Goal: Task Accomplishment & Management: Manage account settings

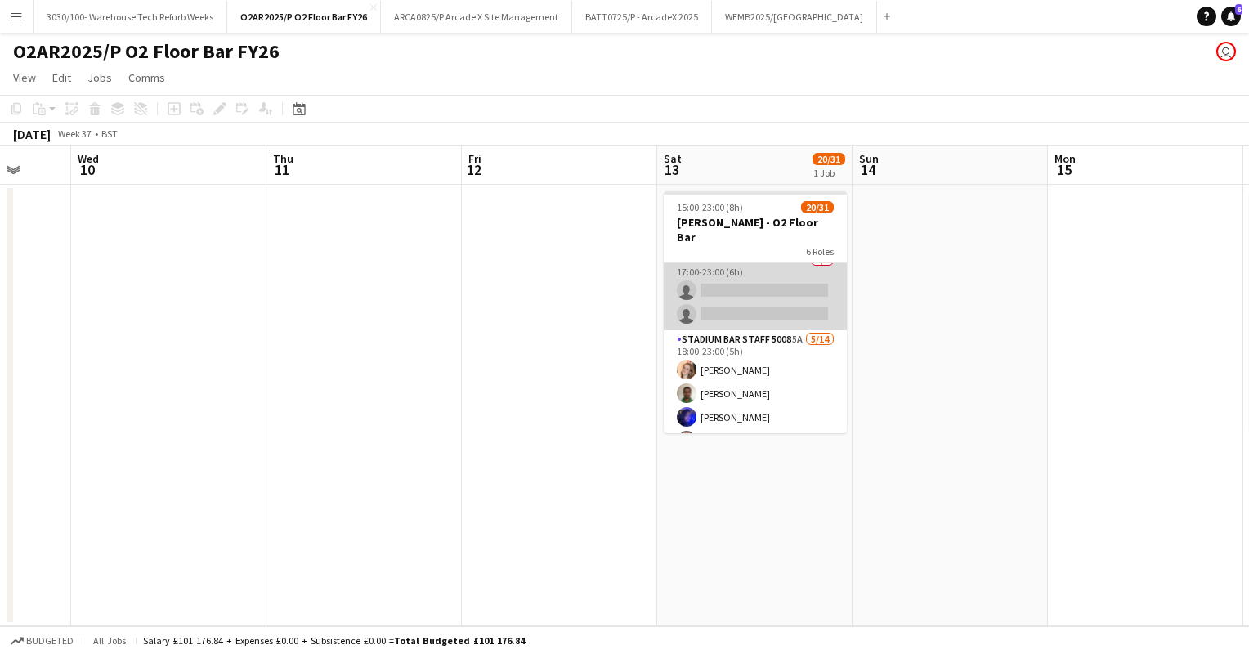
click at [742, 275] on app-card-role "Stadium Cellar Manager 5006 1A 0/2 17:00-23:00 (6h) single-neutral-actions sing…" at bounding box center [755, 290] width 183 height 79
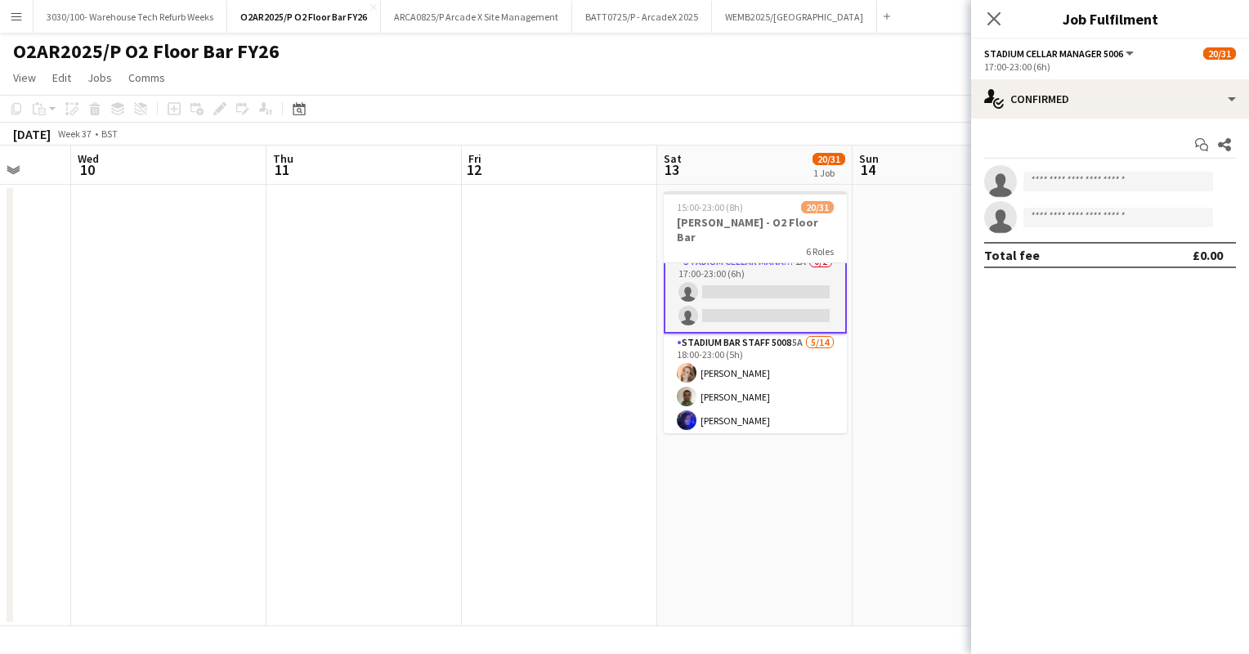
scroll to position [502, 0]
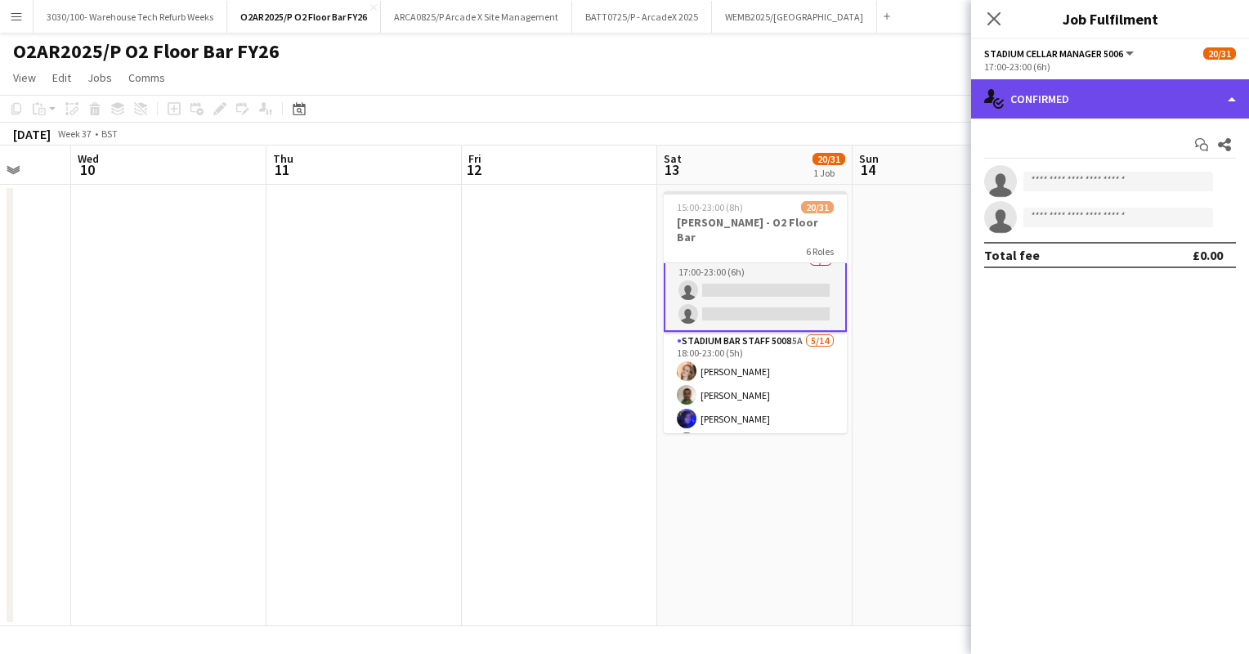
click at [1141, 100] on div "single-neutral-actions-check-2 Confirmed" at bounding box center [1110, 98] width 278 height 39
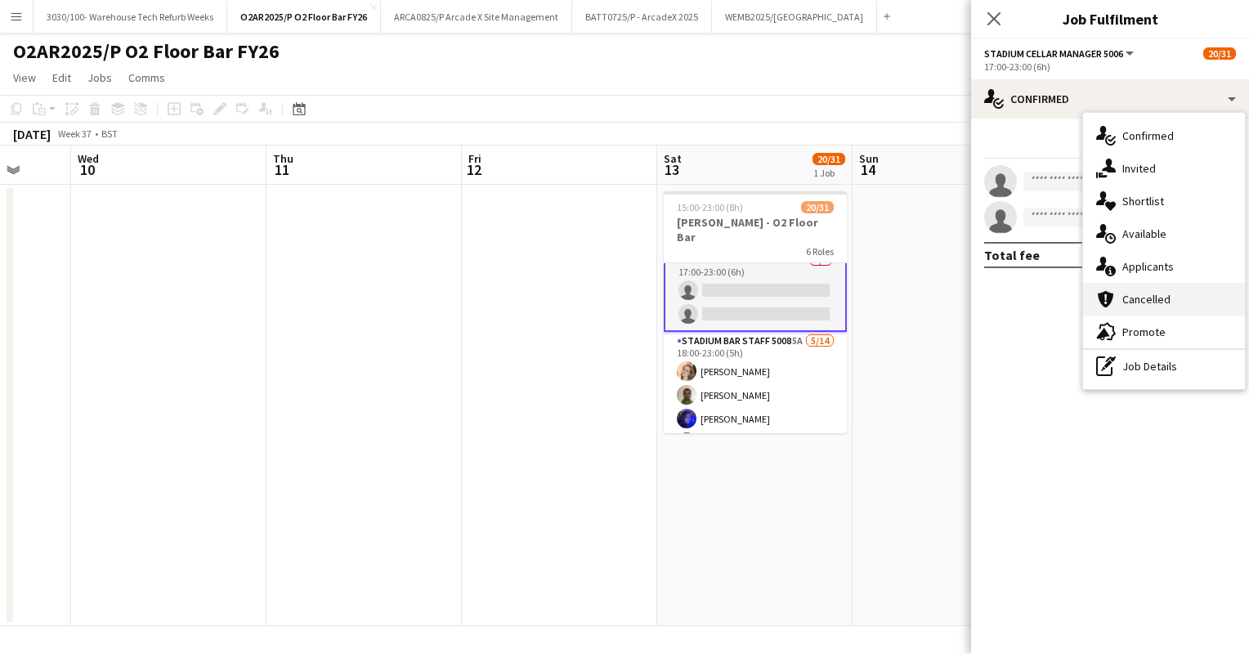
click at [1142, 284] on div "cancellation Cancelled" at bounding box center [1164, 299] width 162 height 33
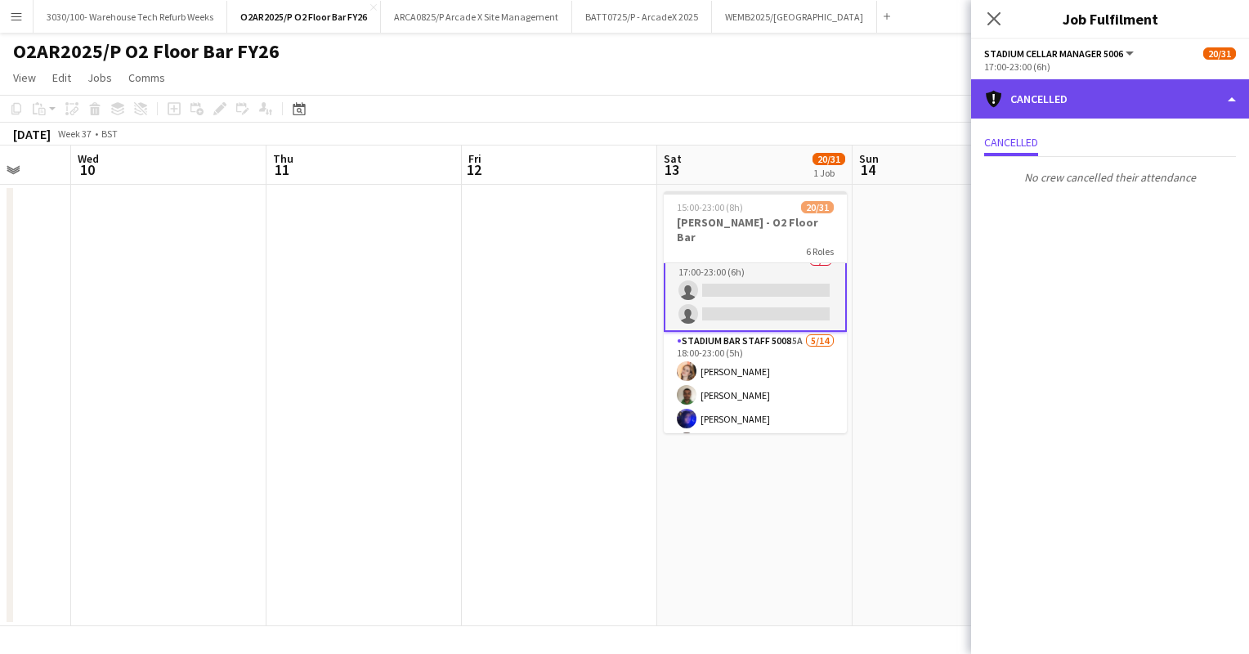
click at [1132, 91] on div "cancellation Cancelled" at bounding box center [1110, 98] width 278 height 39
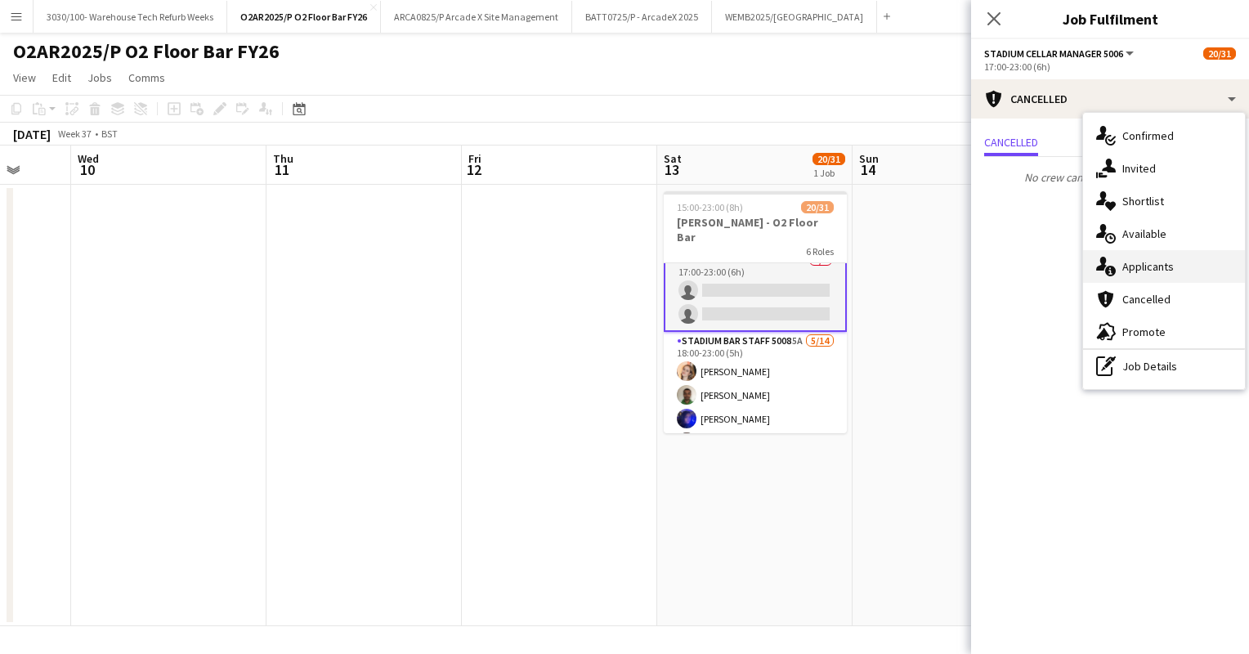
click at [1159, 264] on span "Applicants" at bounding box center [1149, 266] width 52 height 15
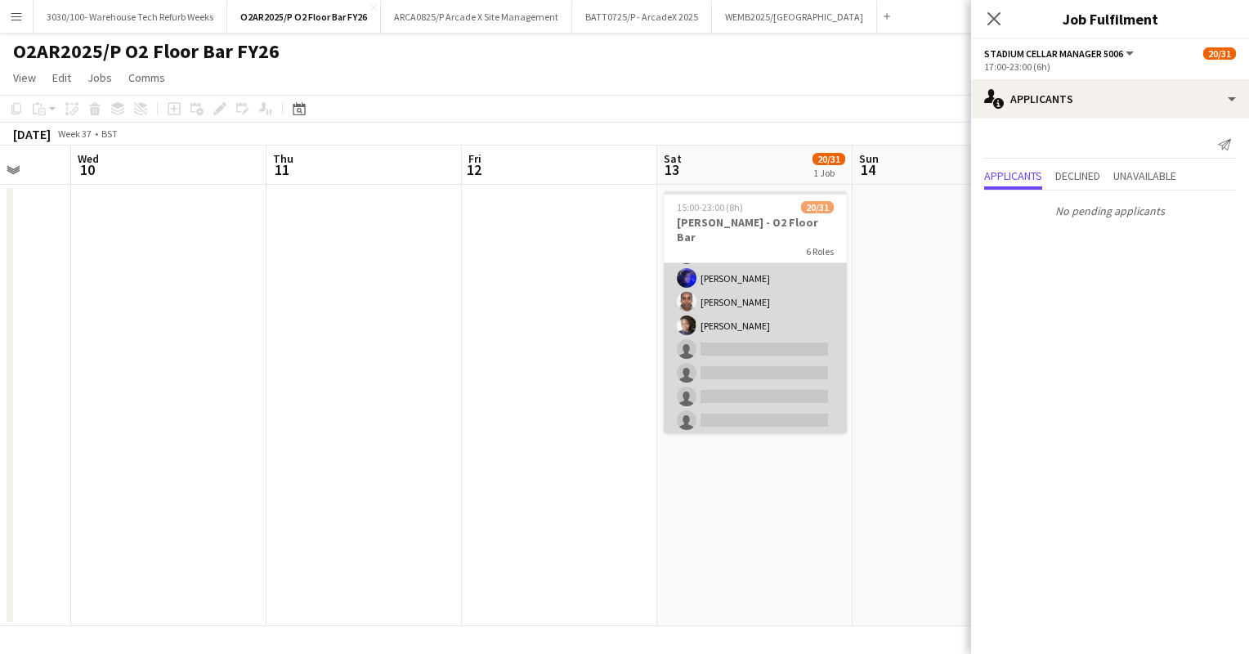
click at [742, 347] on app-card-role "Stadium Bar Staff 5008 5A [DATE] 18:00-23:00 (5h) [PERSON_NAME] [PERSON_NAME] […" at bounding box center [755, 373] width 183 height 364
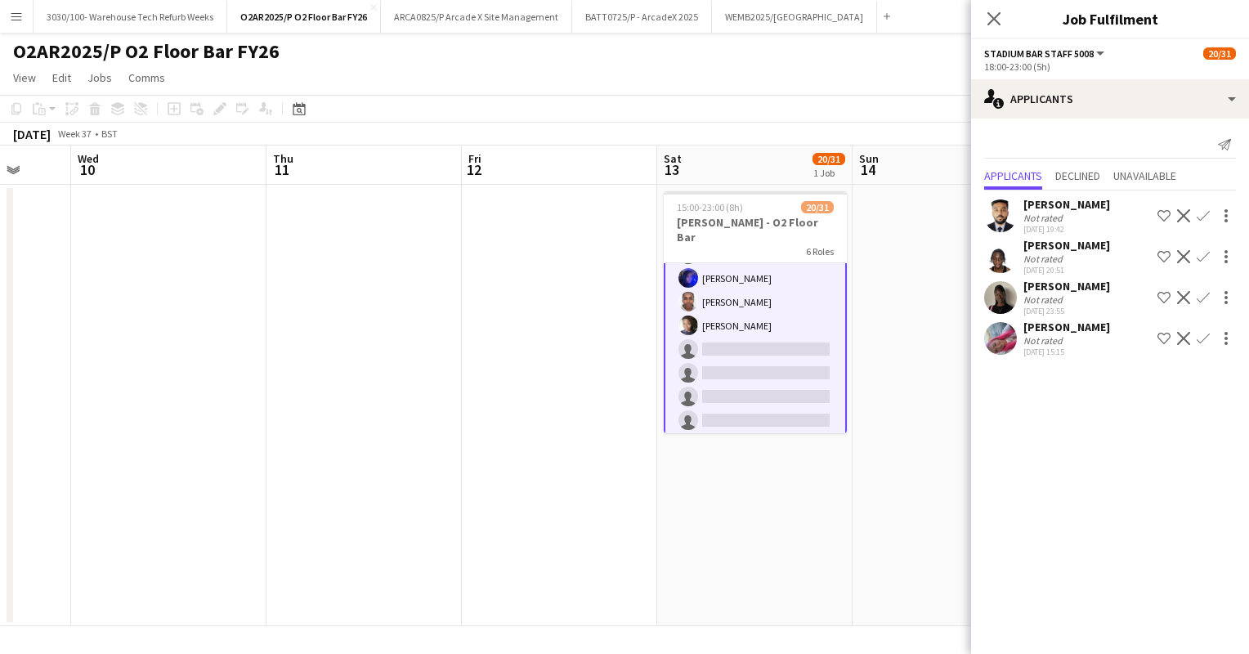
click at [1205, 338] on app-icon "Confirm" at bounding box center [1203, 338] width 13 height 13
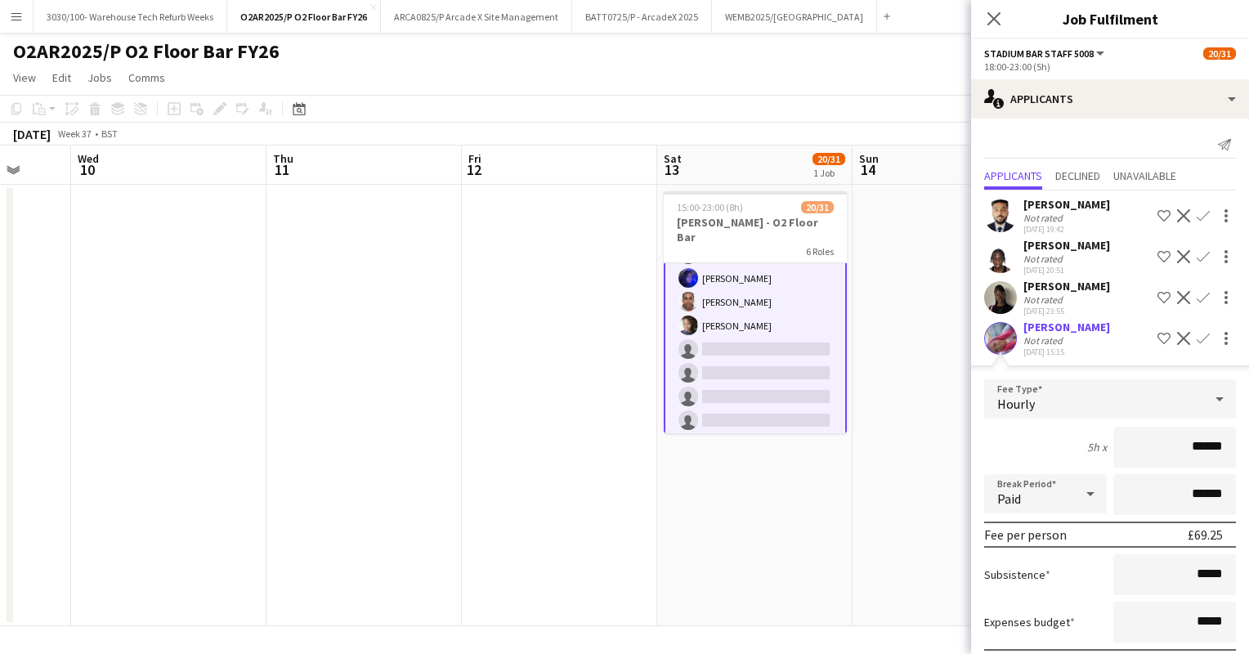
scroll to position [88, 0]
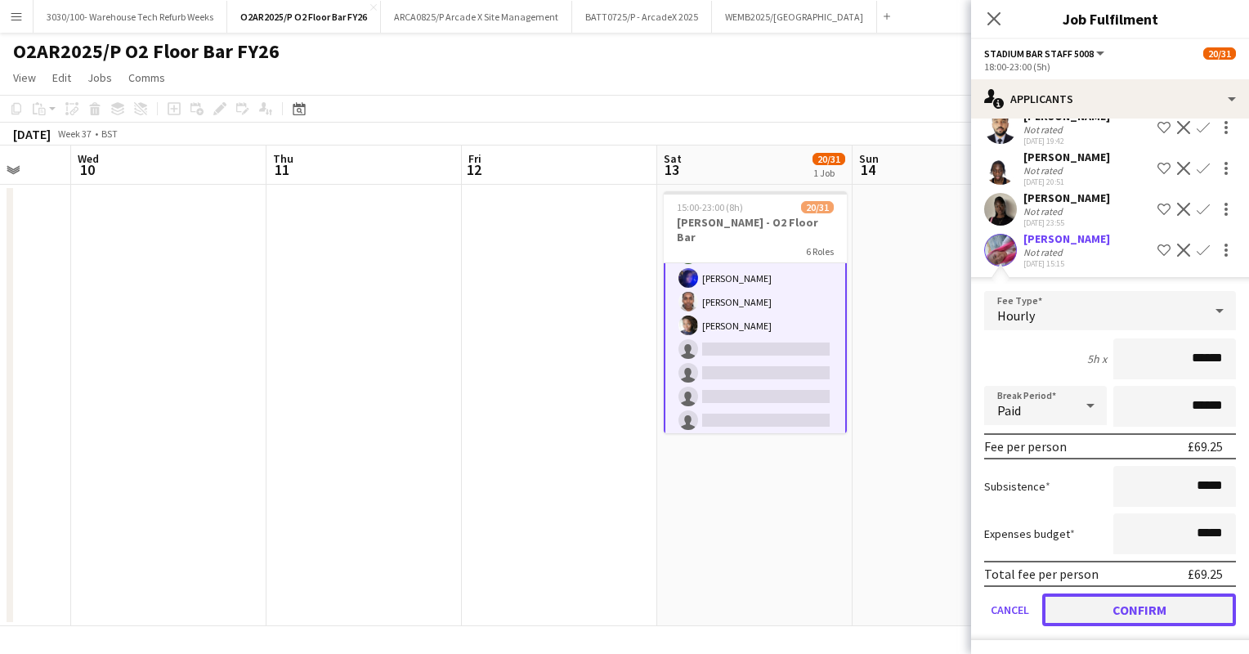
click at [1105, 610] on button "Confirm" at bounding box center [1139, 610] width 194 height 33
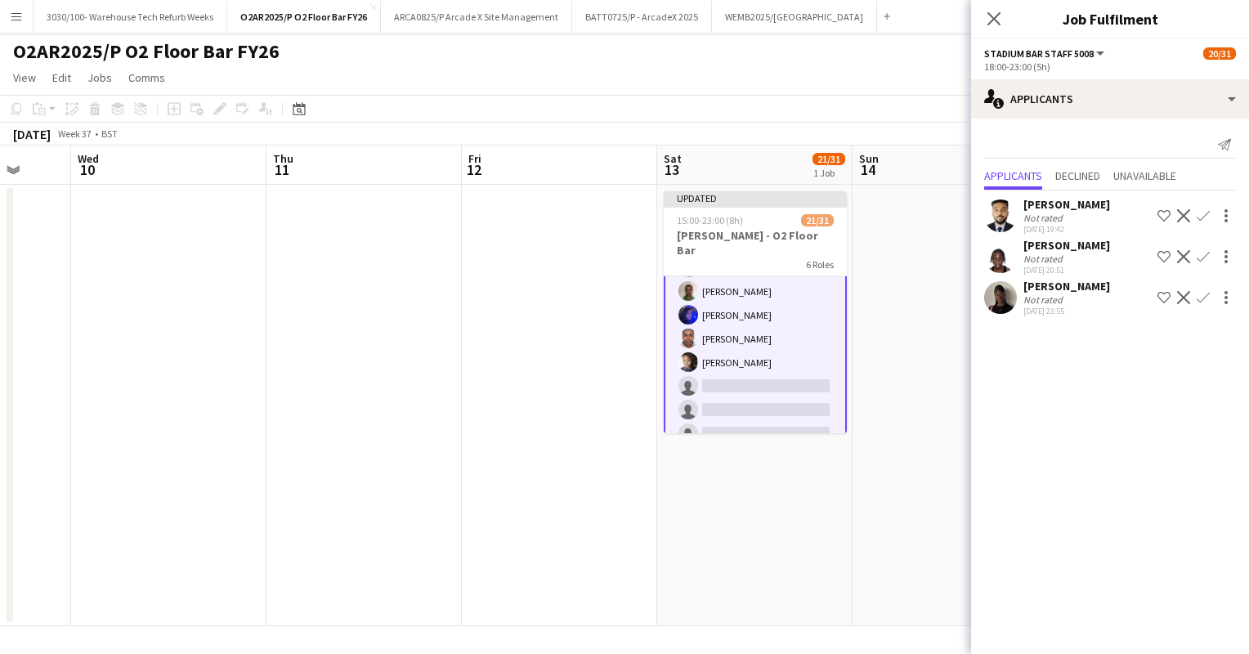
scroll to position [0, 0]
click at [1208, 294] on app-icon "Confirm" at bounding box center [1203, 297] width 13 height 13
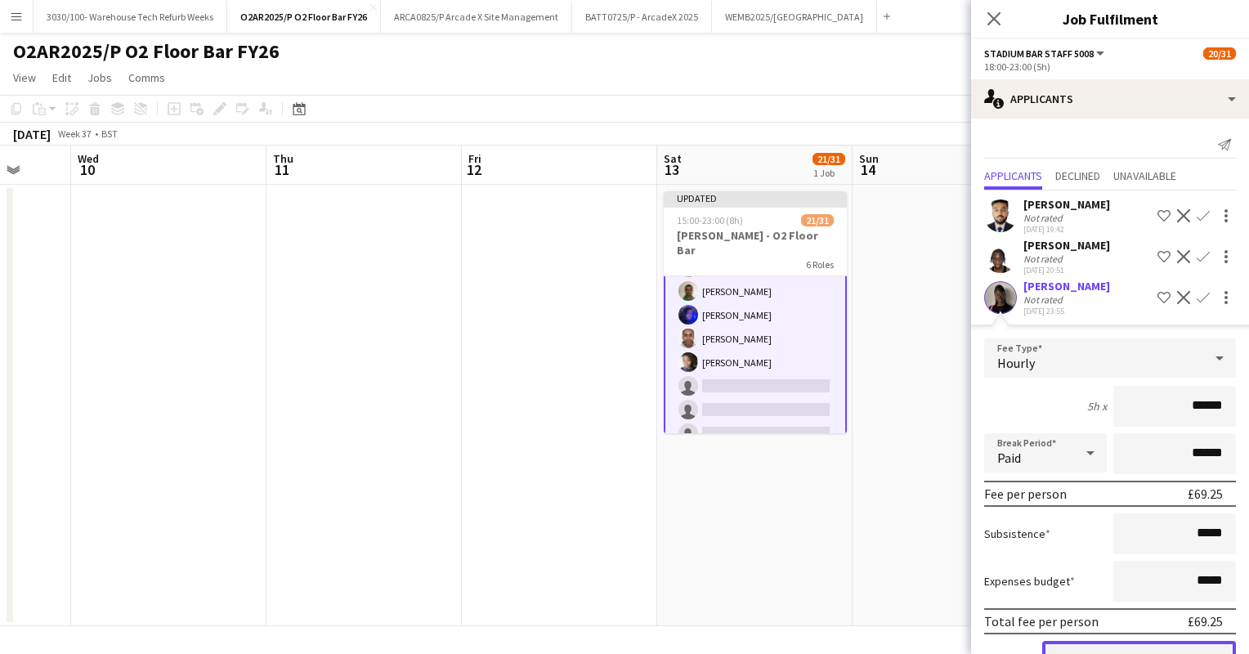
click at [1099, 641] on button "Confirm" at bounding box center [1139, 657] width 194 height 33
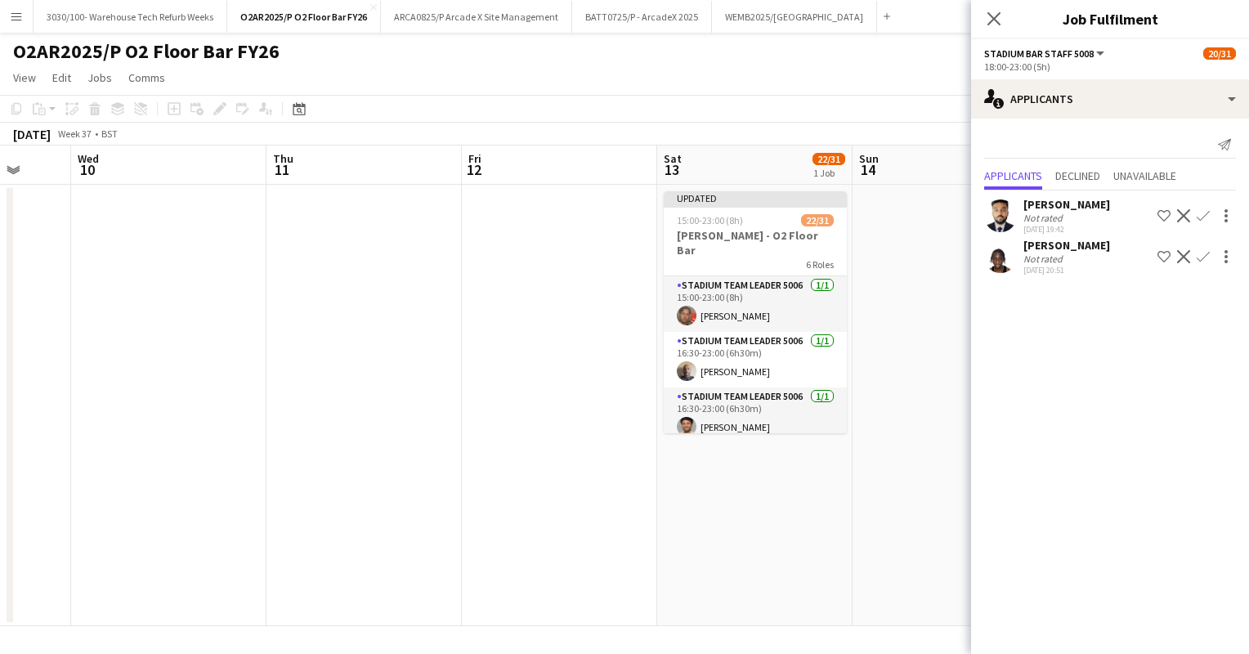
click at [883, 343] on app-date-cell at bounding box center [950, 406] width 195 height 442
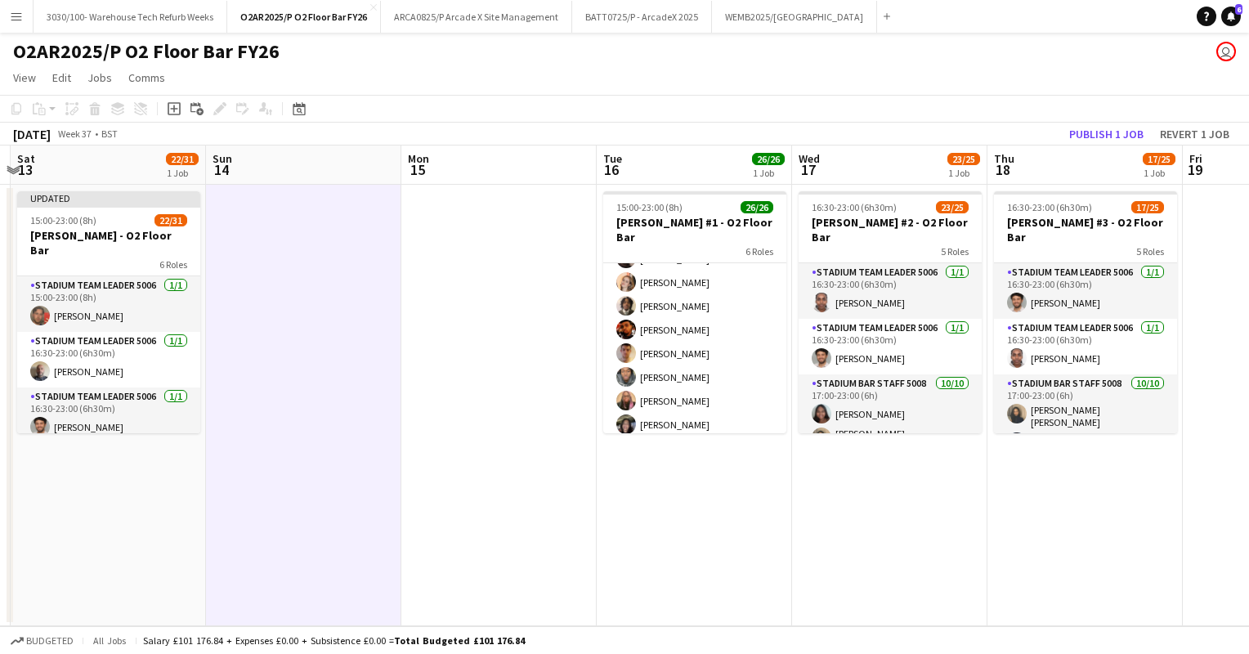
scroll to position [622, 0]
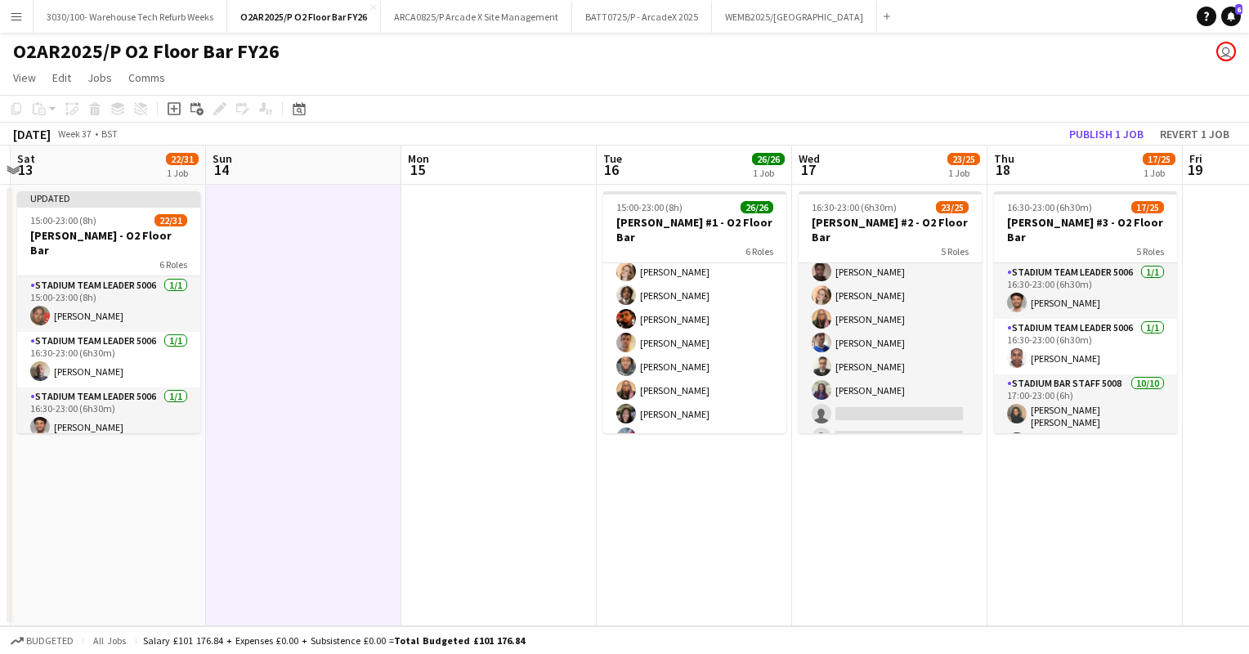
click at [866, 365] on app-card-role "Stadium Bar Staff 5008 6A [DATE] 18:00-23:00 (5h) [PERSON_NAME] [PERSON_NAME] […" at bounding box center [890, 295] width 183 height 316
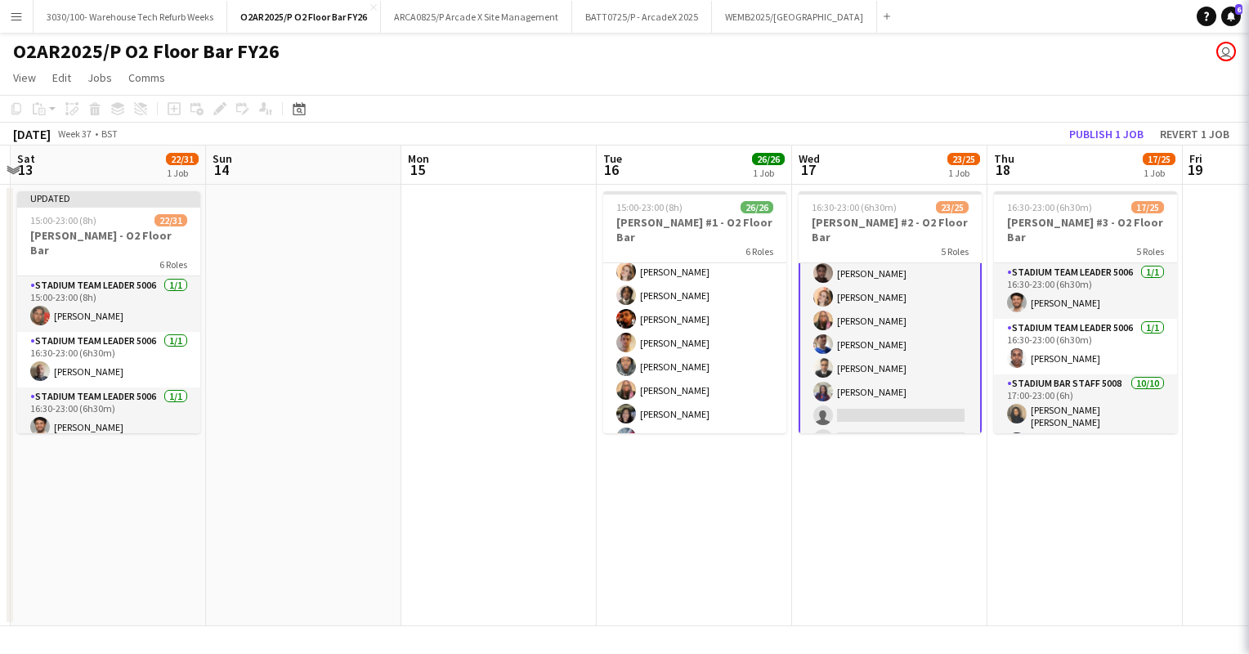
scroll to position [568, 0]
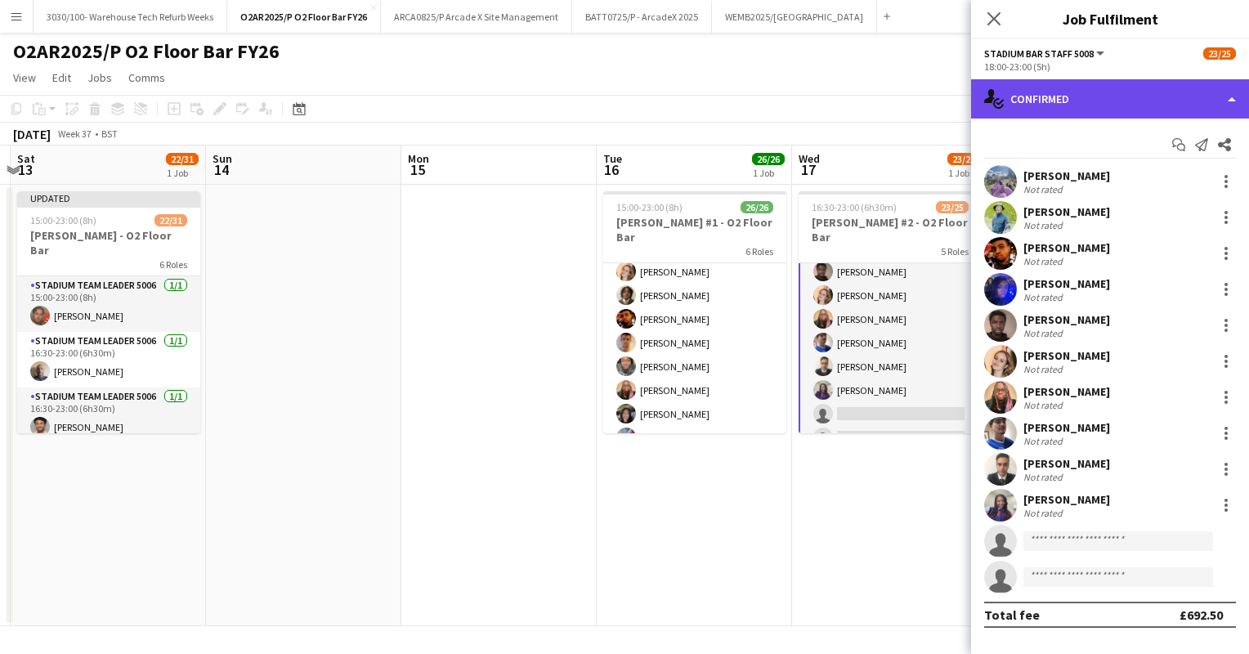
click at [1082, 88] on div "single-neutral-actions-check-2 Confirmed" at bounding box center [1110, 98] width 278 height 39
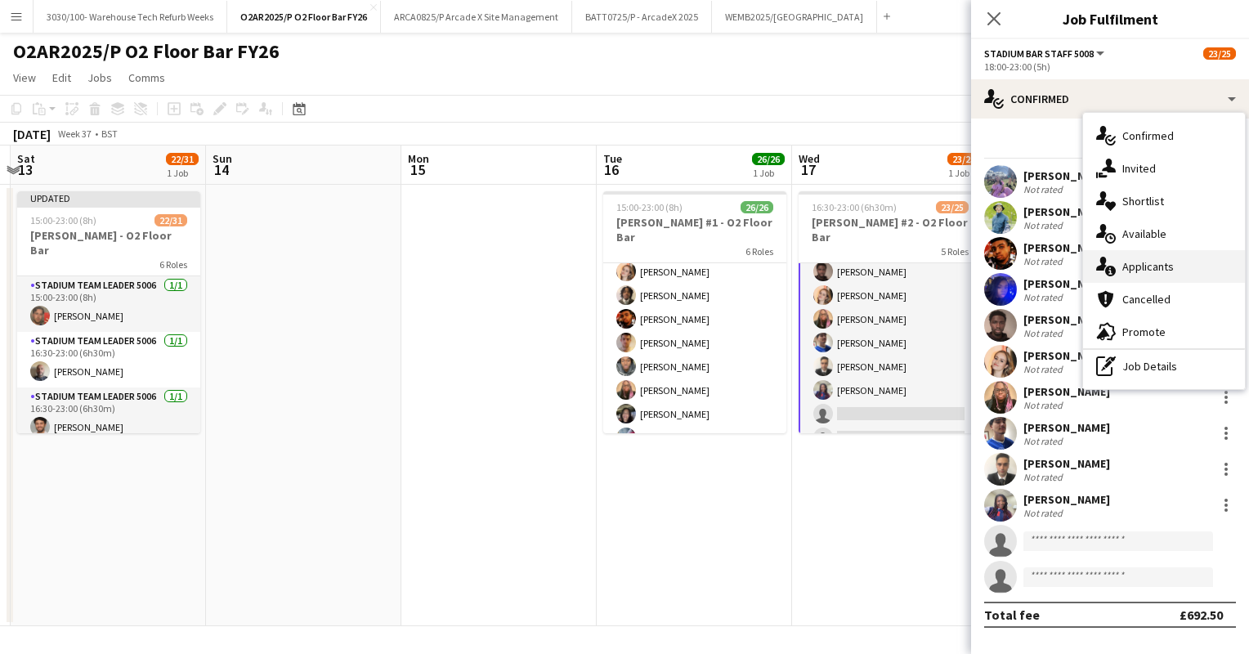
click at [1142, 271] on span "Applicants" at bounding box center [1149, 266] width 52 height 15
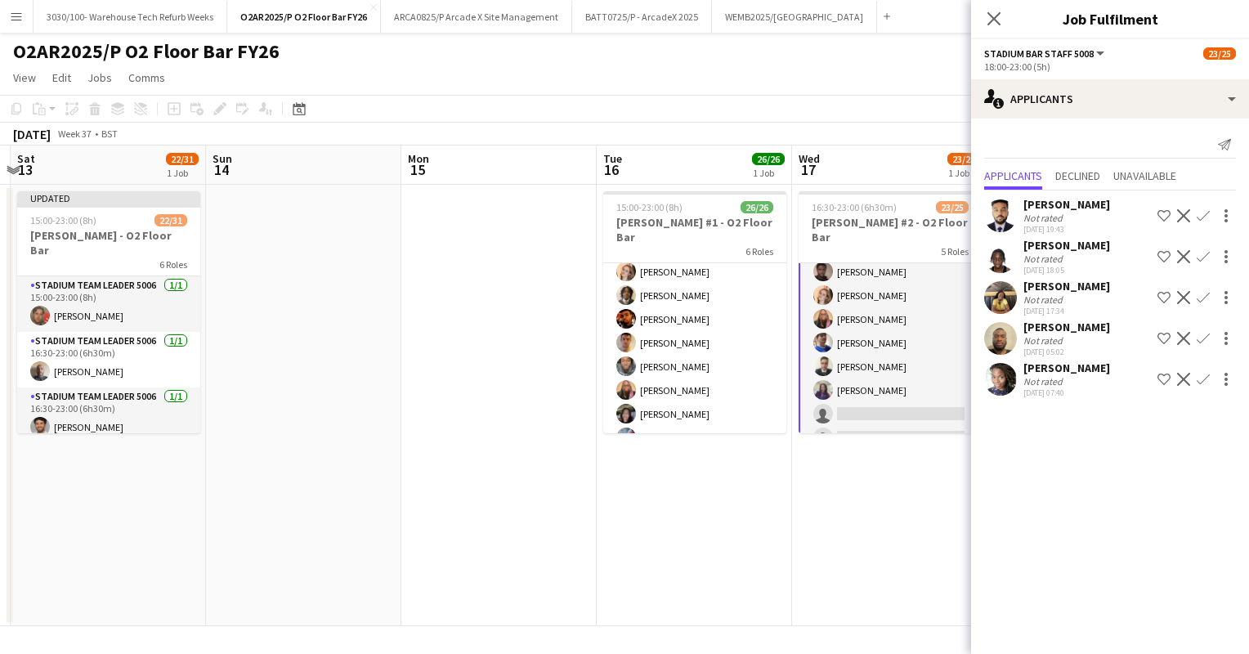
click at [1203, 298] on app-icon "Confirm" at bounding box center [1203, 297] width 13 height 13
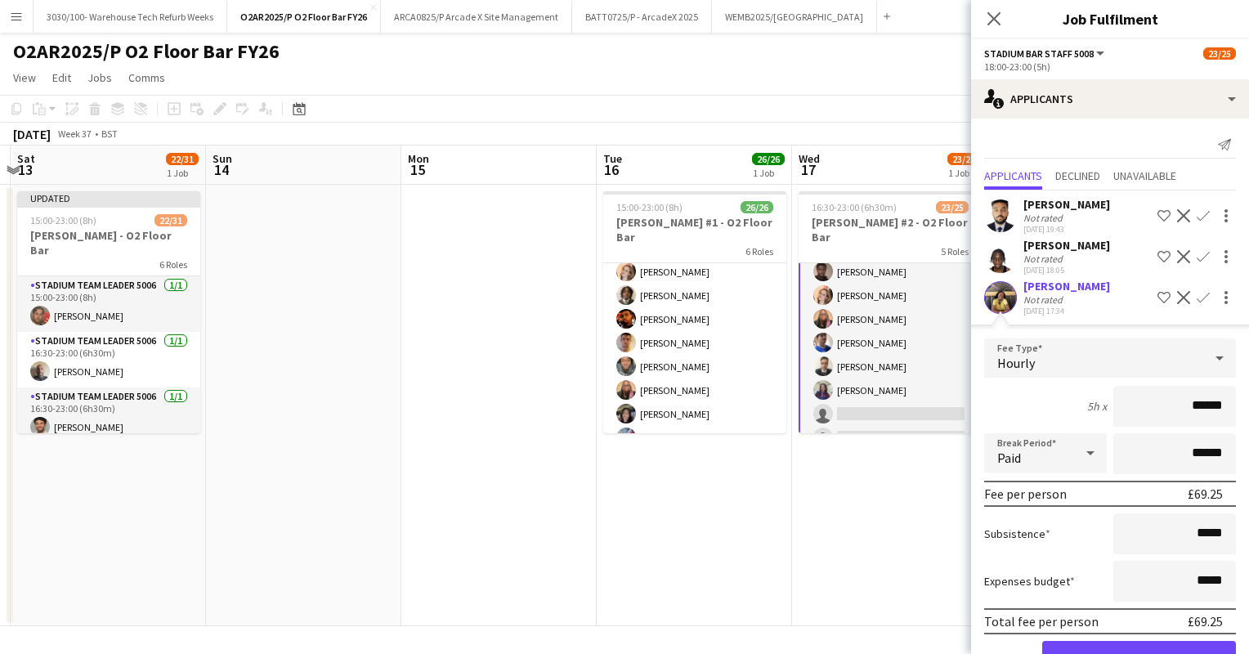
scroll to position [129, 0]
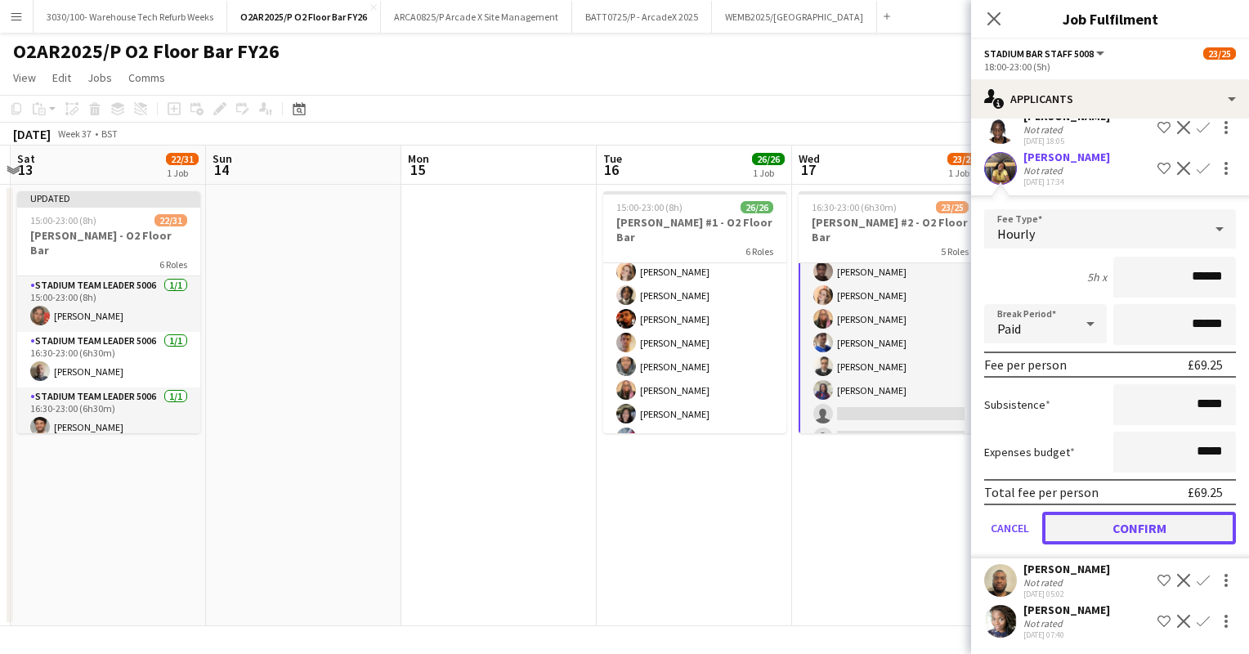
click at [1126, 530] on button "Confirm" at bounding box center [1139, 528] width 194 height 33
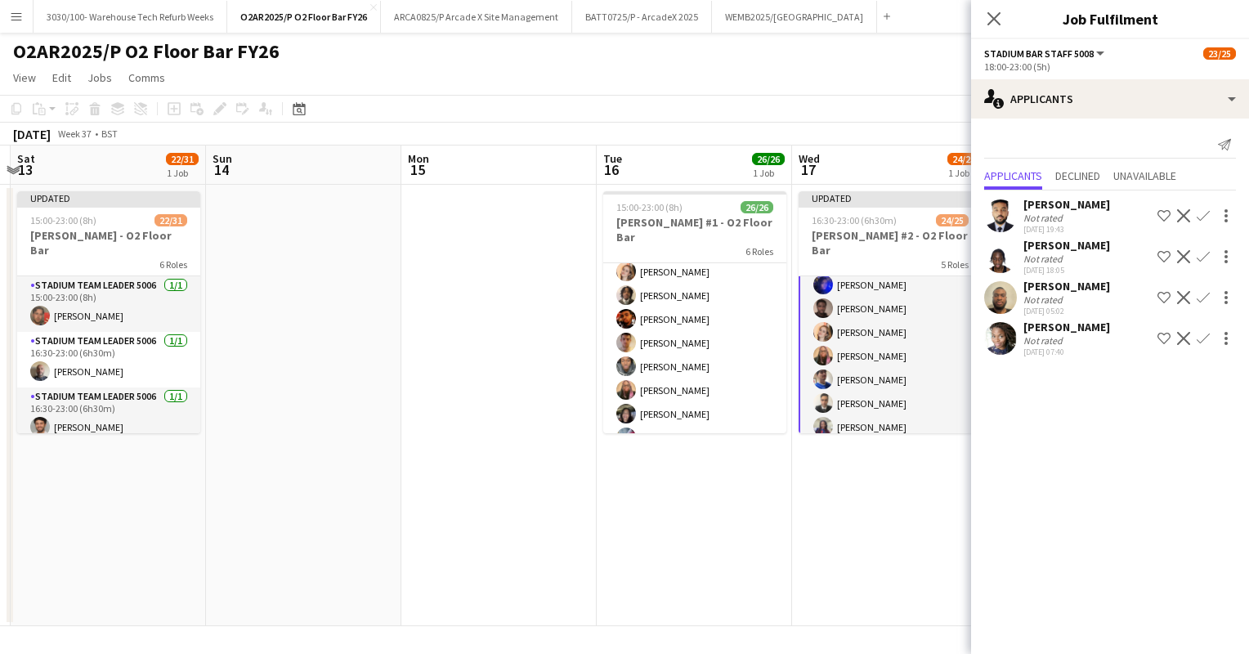
click at [1202, 335] on app-icon "Confirm" at bounding box center [1203, 338] width 13 height 13
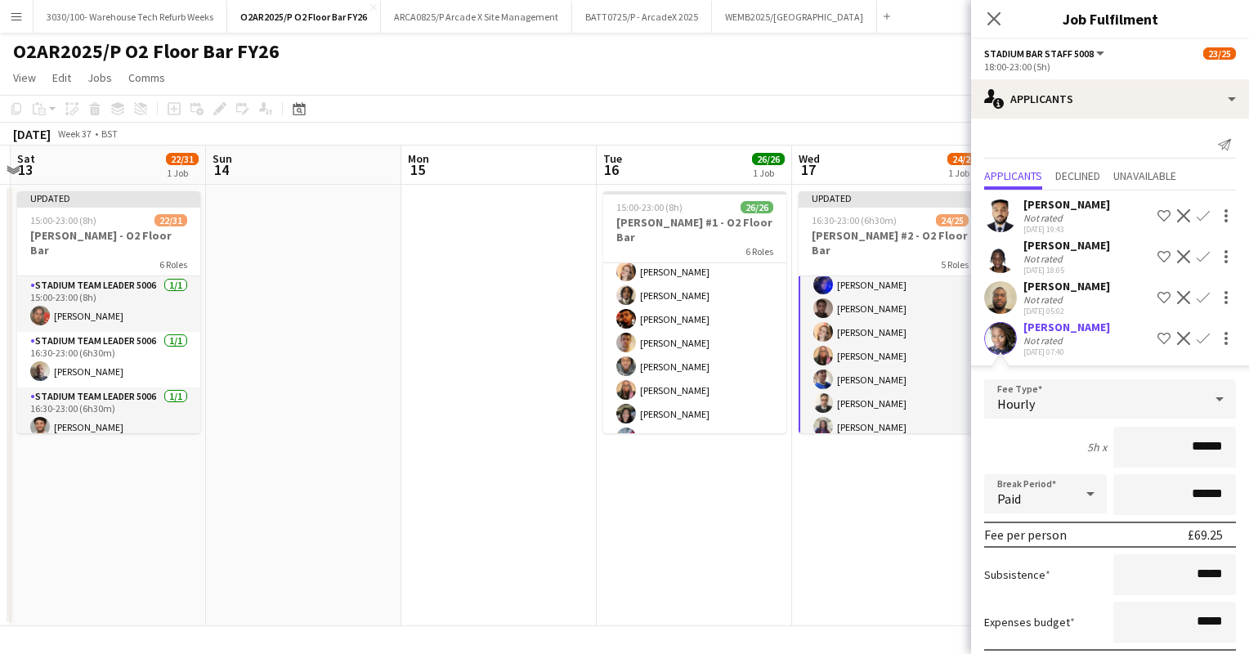
scroll to position [88, 0]
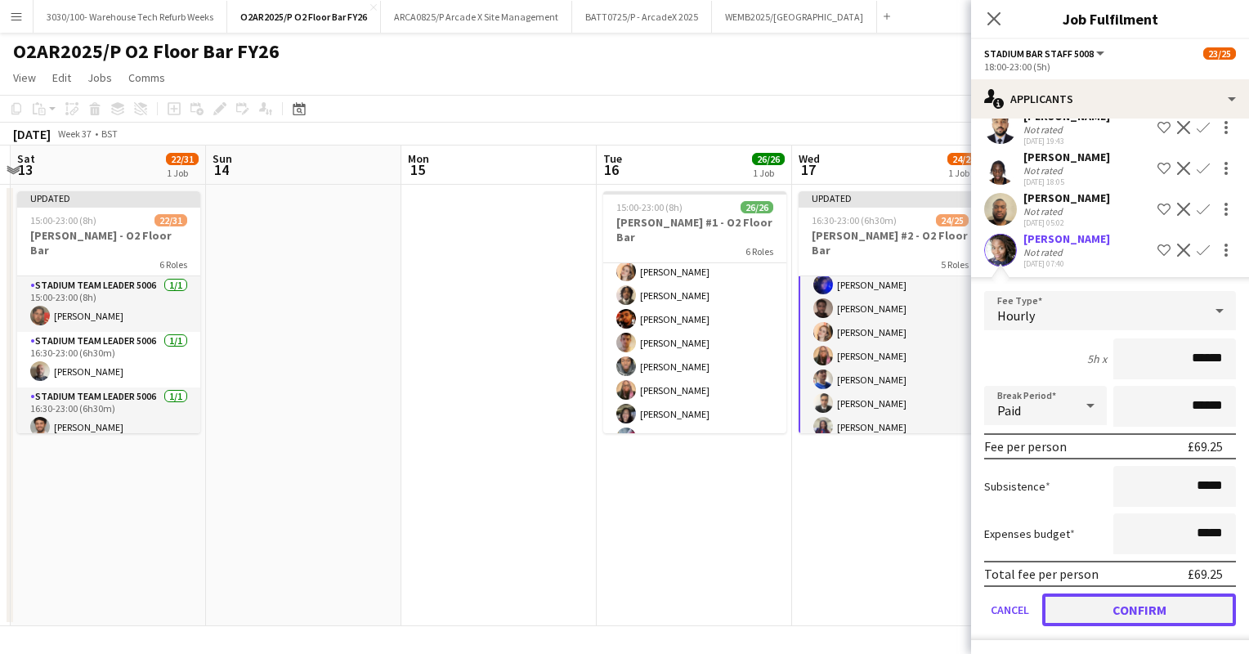
click at [1100, 609] on button "Confirm" at bounding box center [1139, 610] width 194 height 33
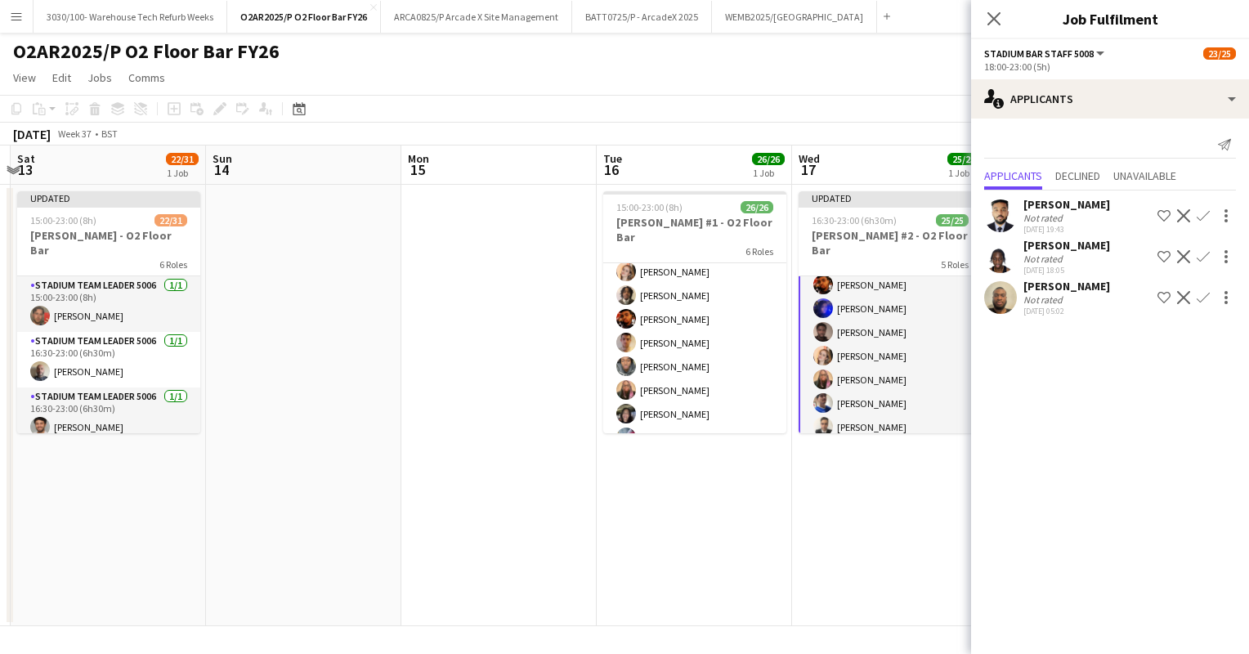
scroll to position [0, 0]
click at [913, 507] on app-date-cell "Updated 16:30-23:00 (6h30m) 25/25 [PERSON_NAME] #2 - O2 Floor Bar 5 Roles Stadi…" at bounding box center [889, 406] width 195 height 442
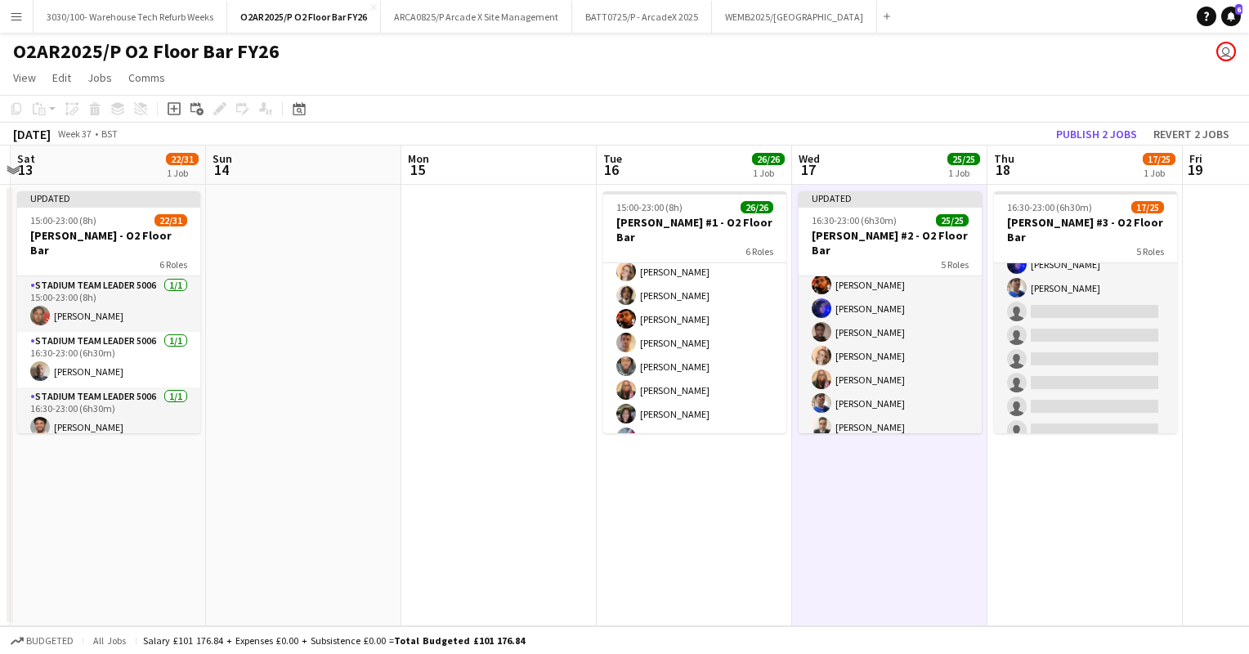
click at [1060, 384] on app-card-role "Stadium Bar Staff 5008 7A [DATE] 18:00-23:00 (5h) [PERSON_NAME] [PERSON_NAME] […" at bounding box center [1085, 335] width 183 height 316
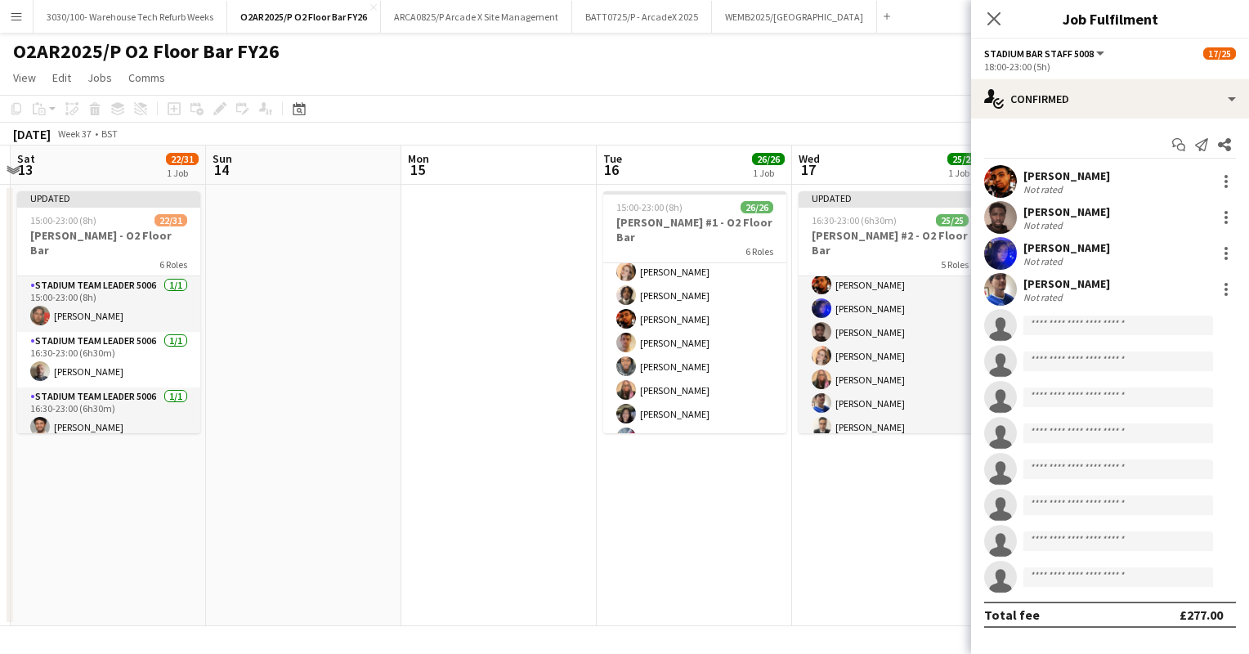
scroll to position [527, 0]
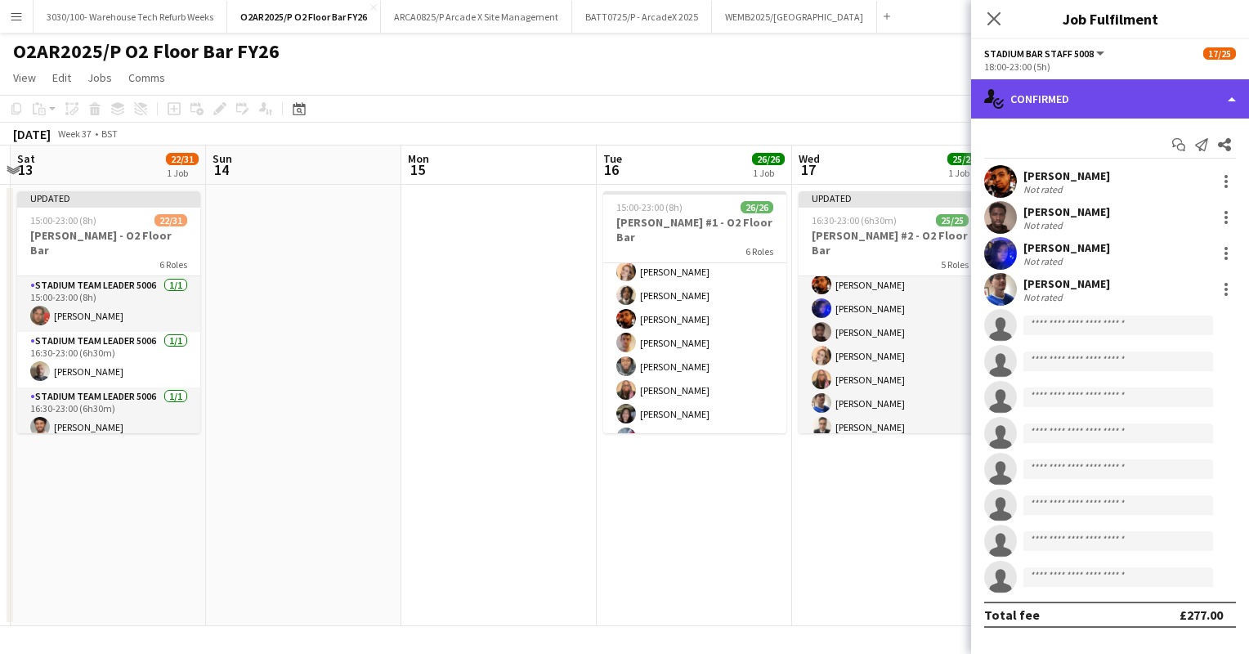
click at [1150, 98] on div "single-neutral-actions-check-2 Confirmed" at bounding box center [1110, 98] width 278 height 39
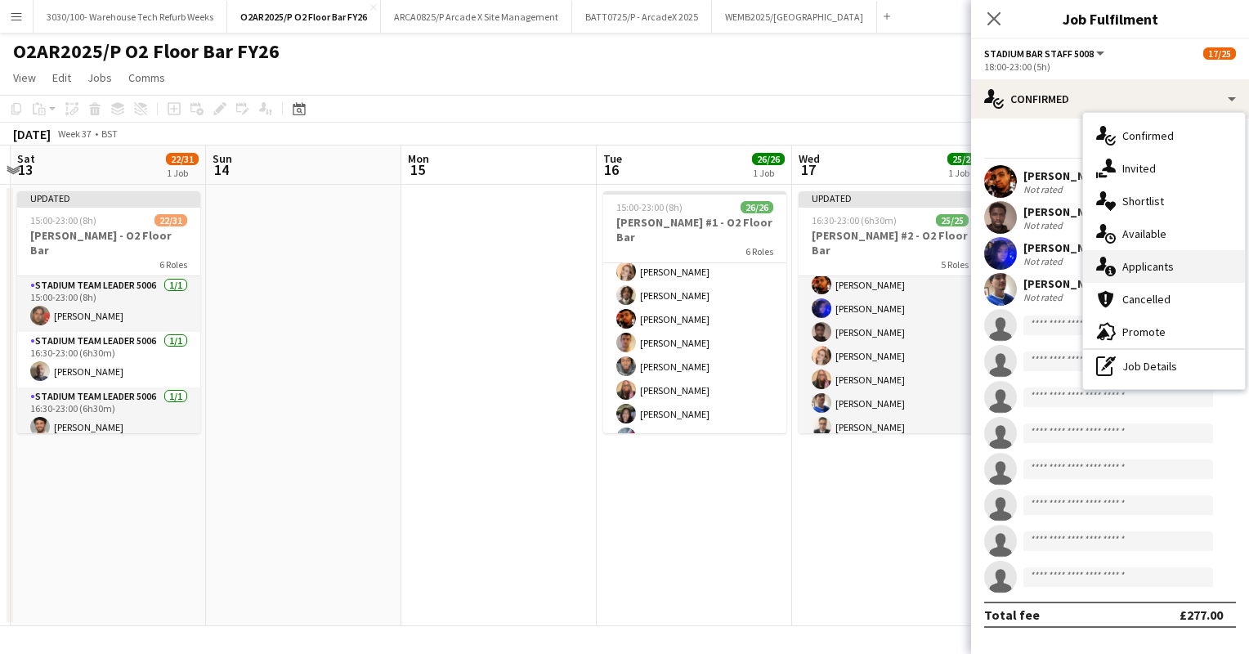
click at [1157, 263] on span "Applicants" at bounding box center [1149, 266] width 52 height 15
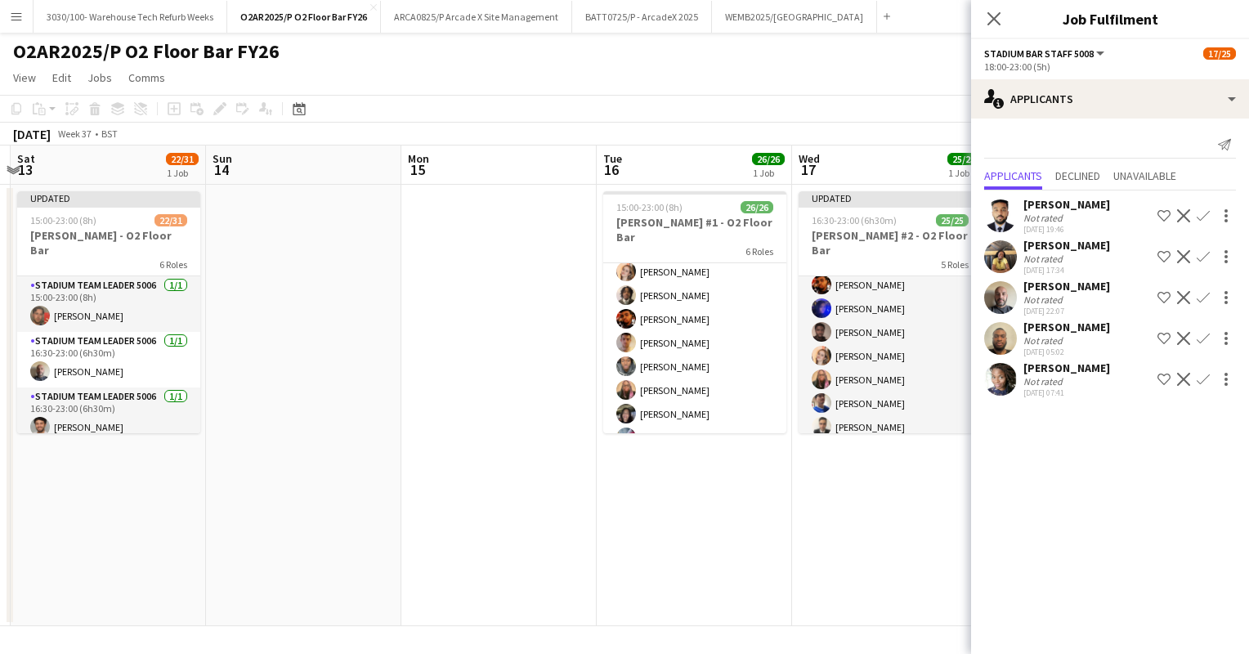
click at [1208, 378] on app-icon "Confirm" at bounding box center [1203, 379] width 13 height 13
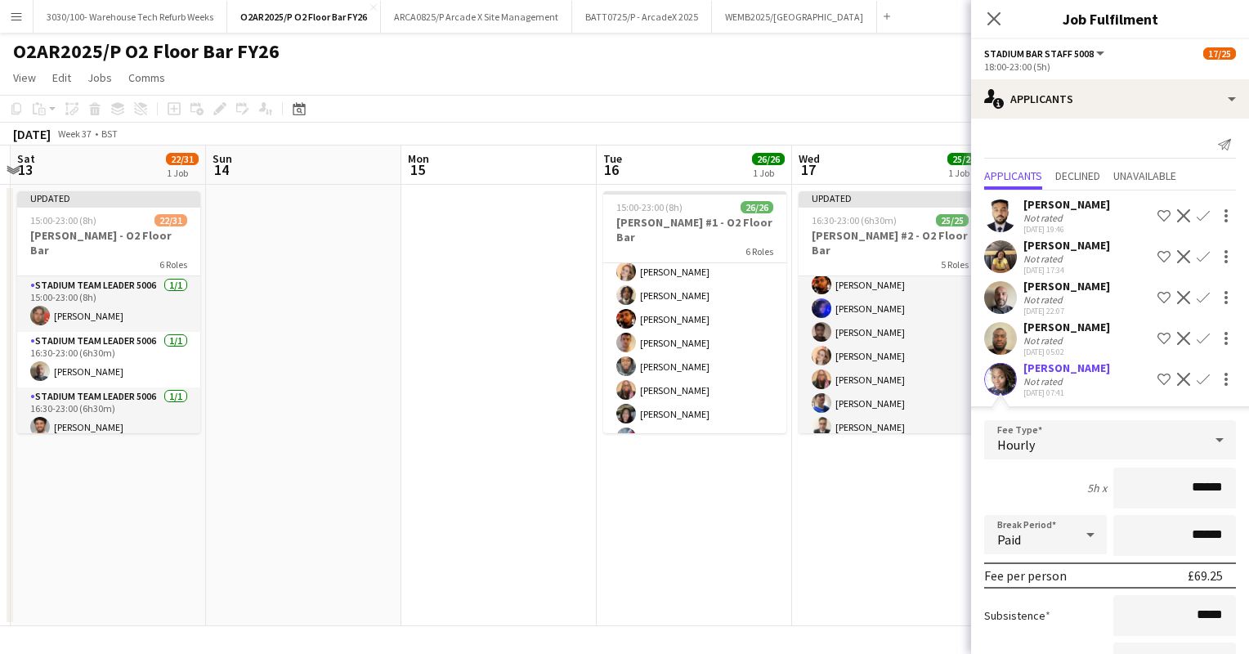
scroll to position [129, 0]
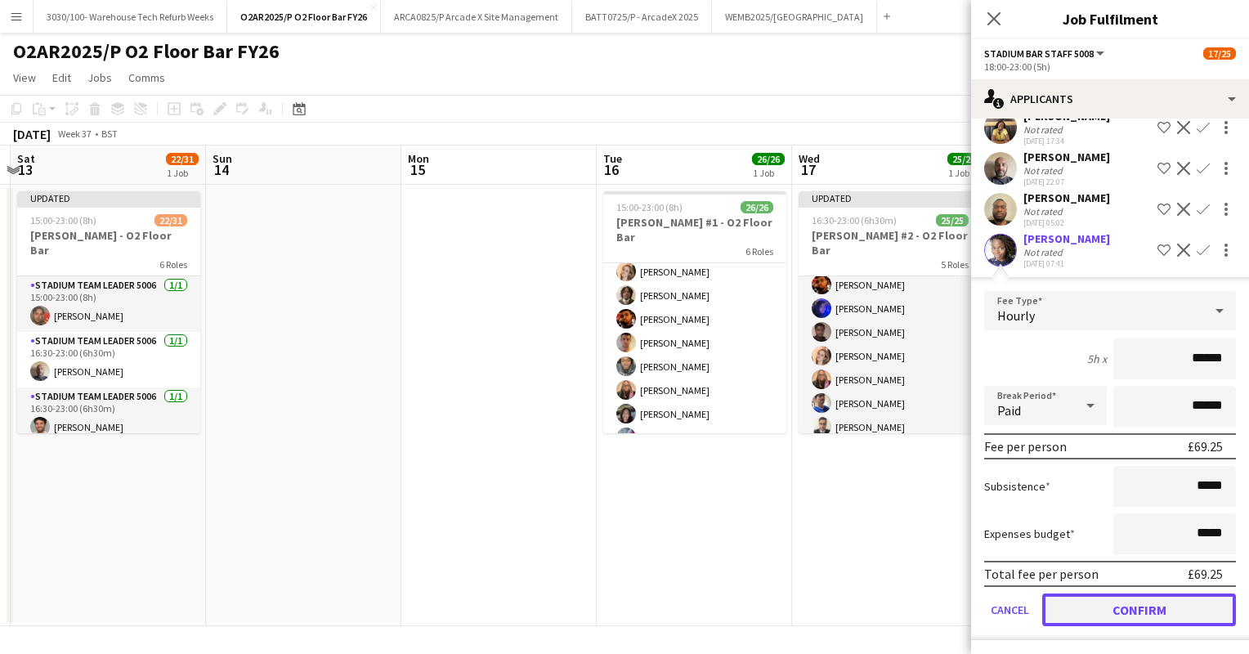
click at [1105, 607] on button "Confirm" at bounding box center [1139, 610] width 194 height 33
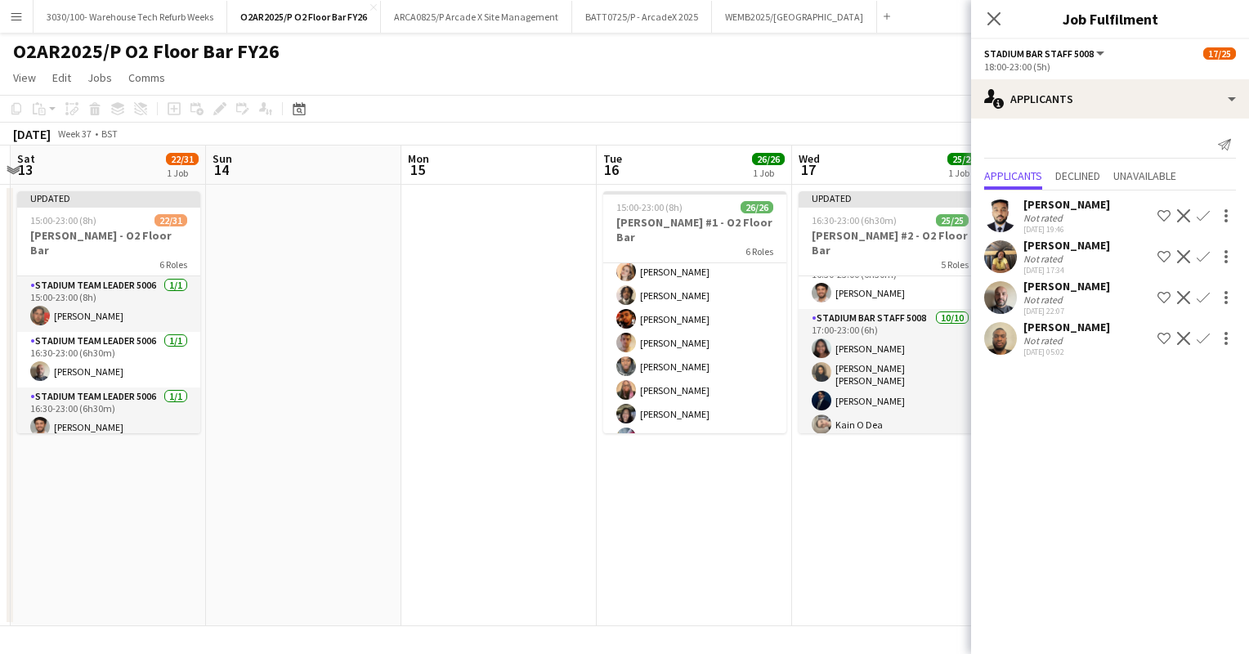
scroll to position [0, 0]
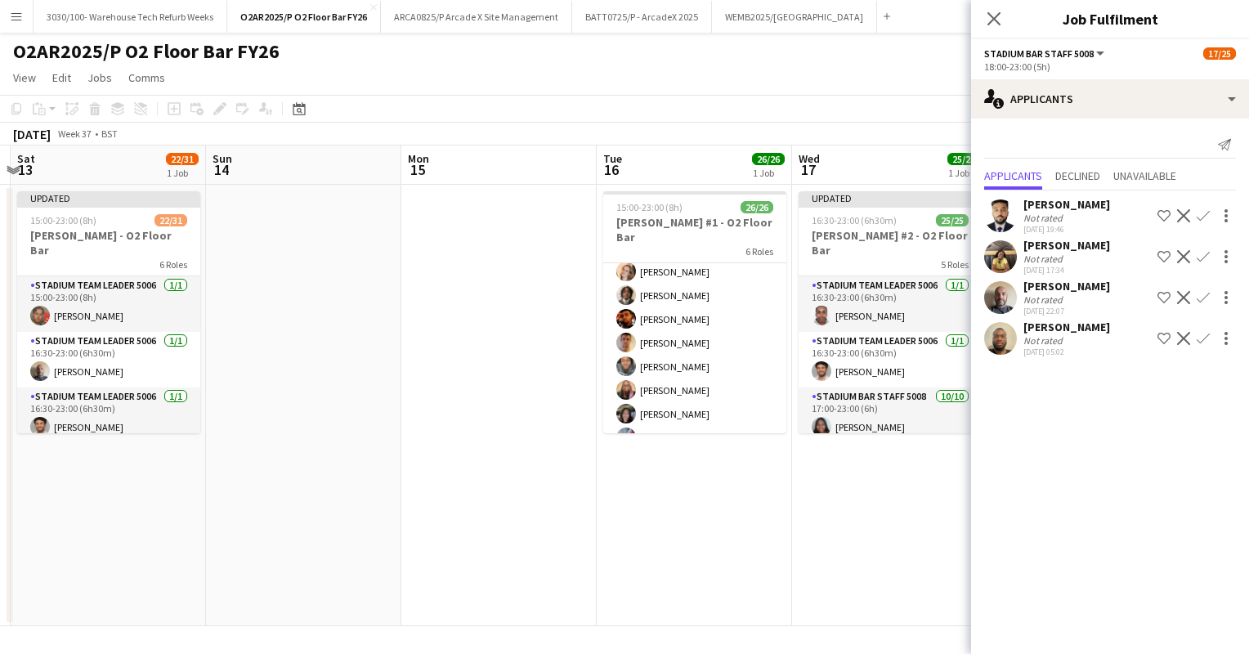
click at [1205, 294] on app-icon "Confirm" at bounding box center [1203, 297] width 13 height 13
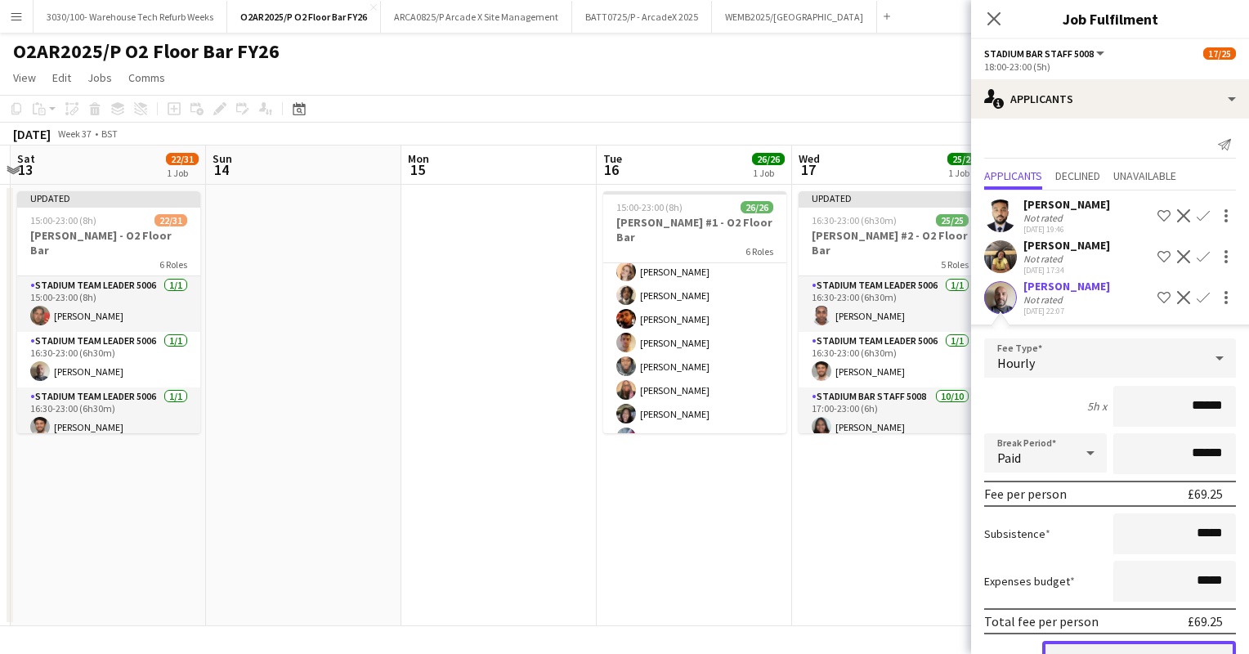
click at [1100, 644] on button "Confirm" at bounding box center [1139, 657] width 194 height 33
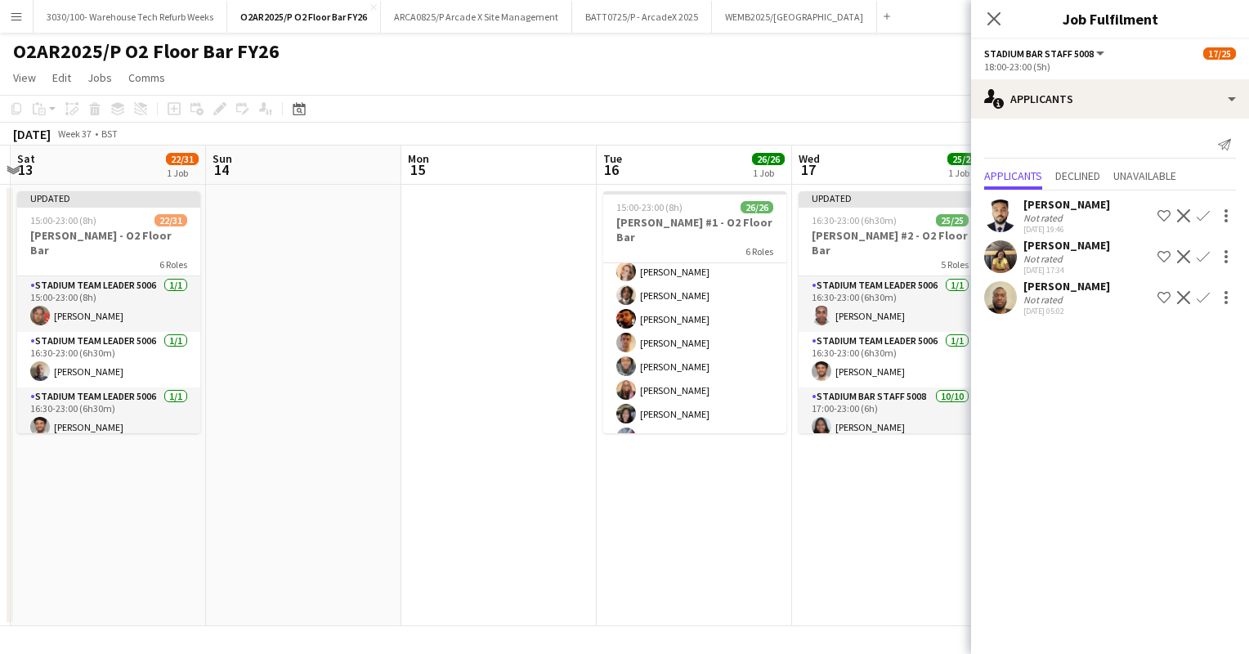
click at [1205, 255] on app-icon "Confirm" at bounding box center [1203, 256] width 13 height 13
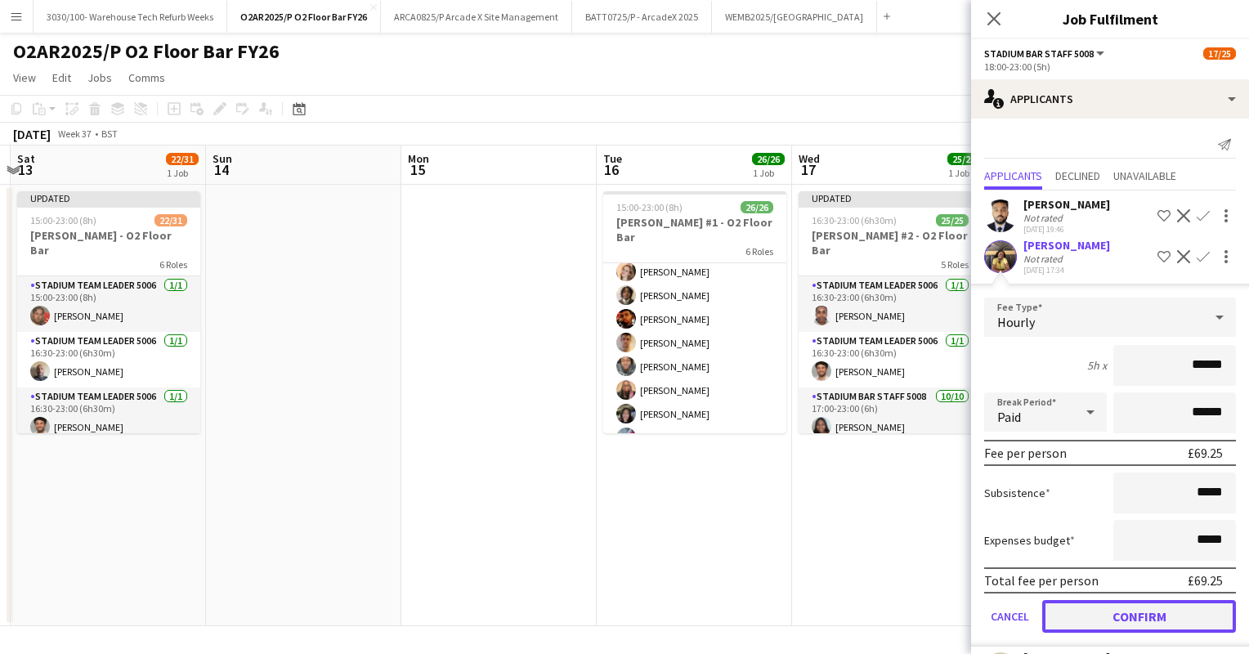
click at [1098, 615] on button "Confirm" at bounding box center [1139, 616] width 194 height 33
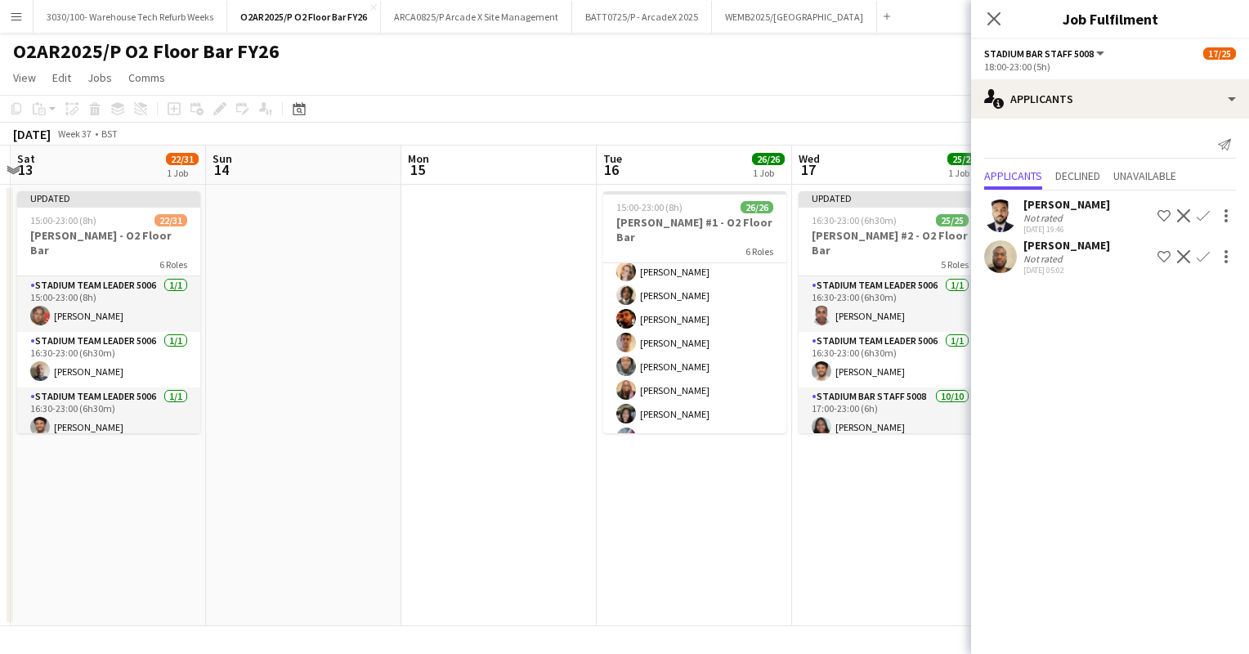
click at [871, 117] on app-toolbar "Copy Paste Paste Ctrl+V Paste with crew Ctrl+Shift+V Paste linked Job [GEOGRAPH…" at bounding box center [624, 109] width 1249 height 28
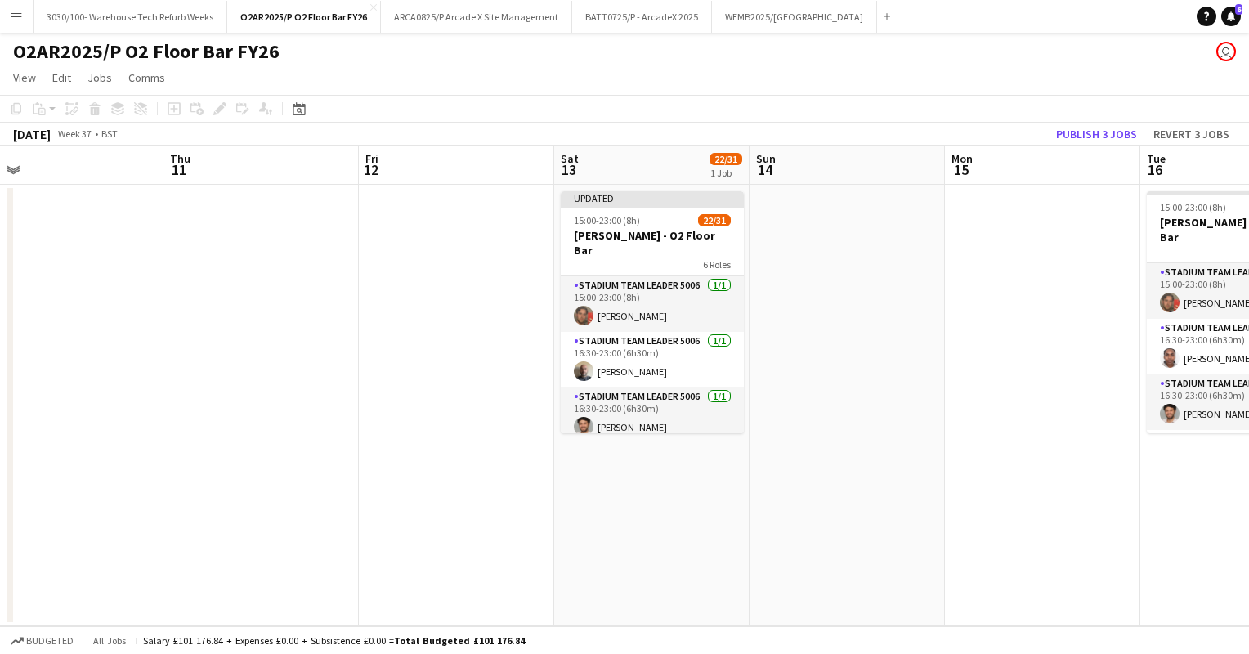
click at [867, 137] on div "[DATE] Week 37 • BST Publish 3 jobs Revert 3 jobs" at bounding box center [624, 134] width 1249 height 23
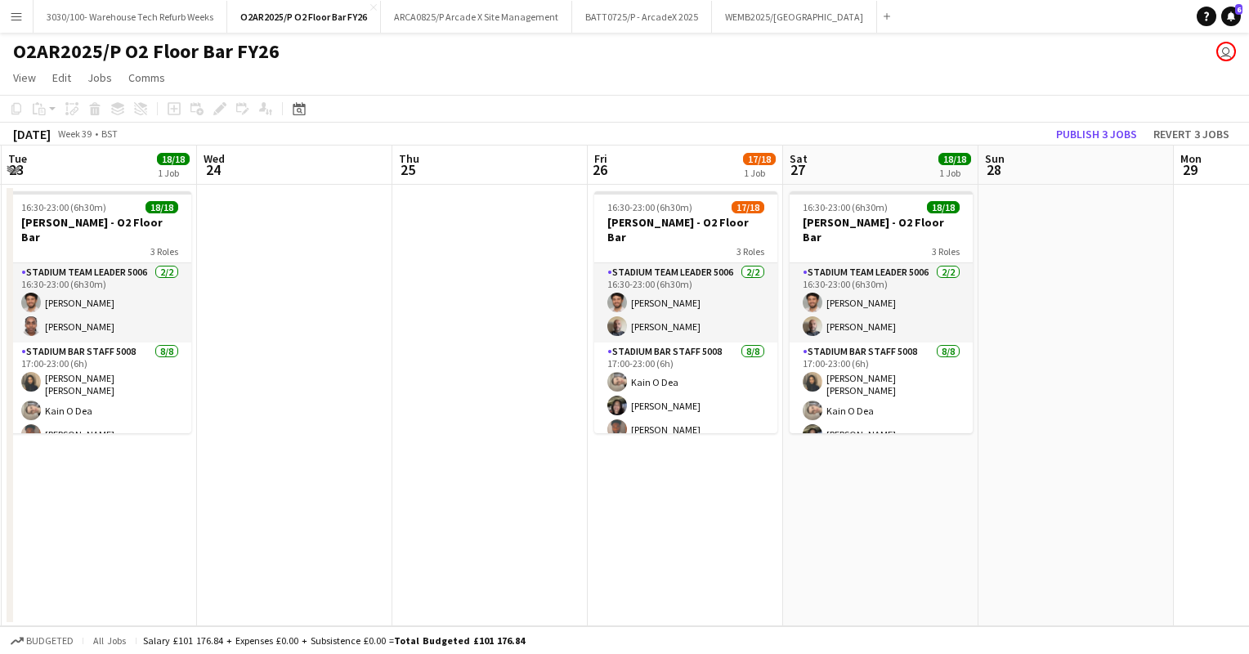
scroll to position [0, 585]
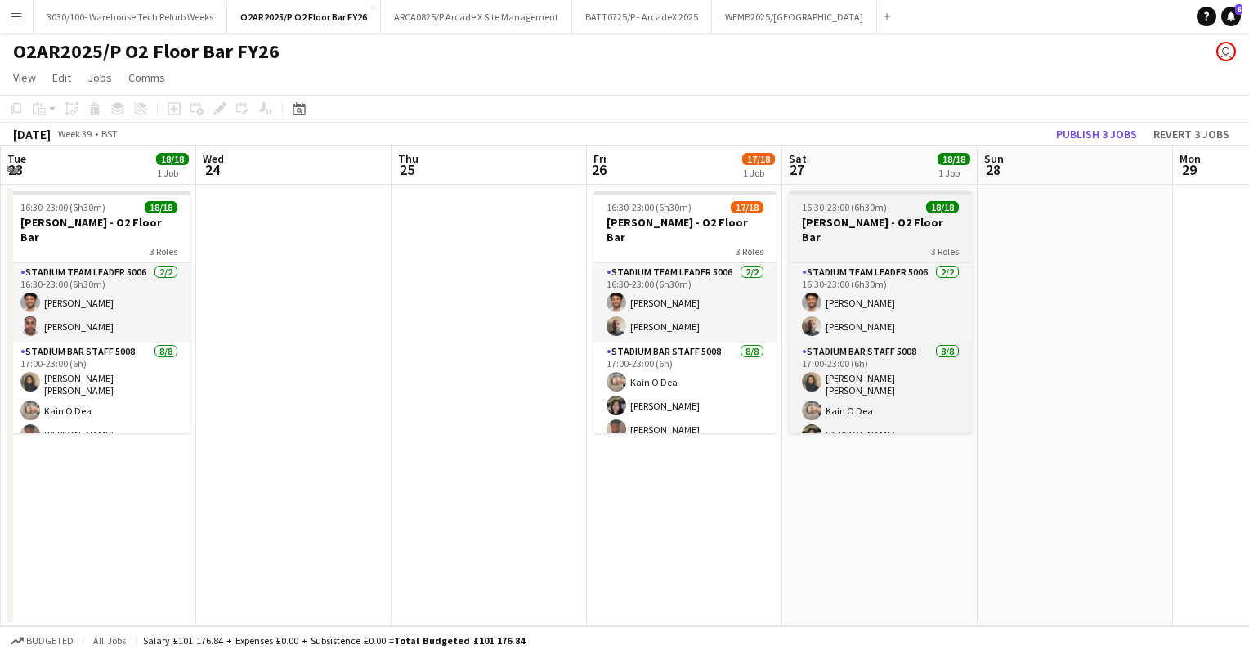
click at [873, 203] on span "16:30-23:00 (6h30m)" at bounding box center [844, 207] width 85 height 12
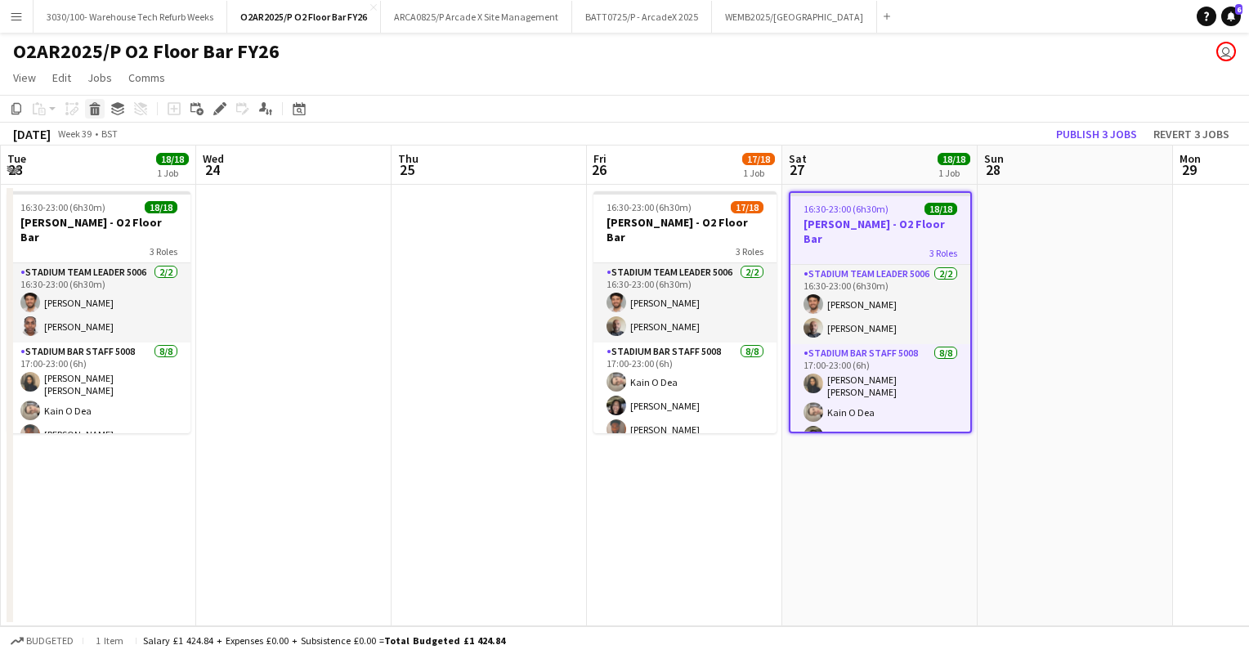
click at [97, 105] on icon at bounding box center [94, 104] width 11 height 4
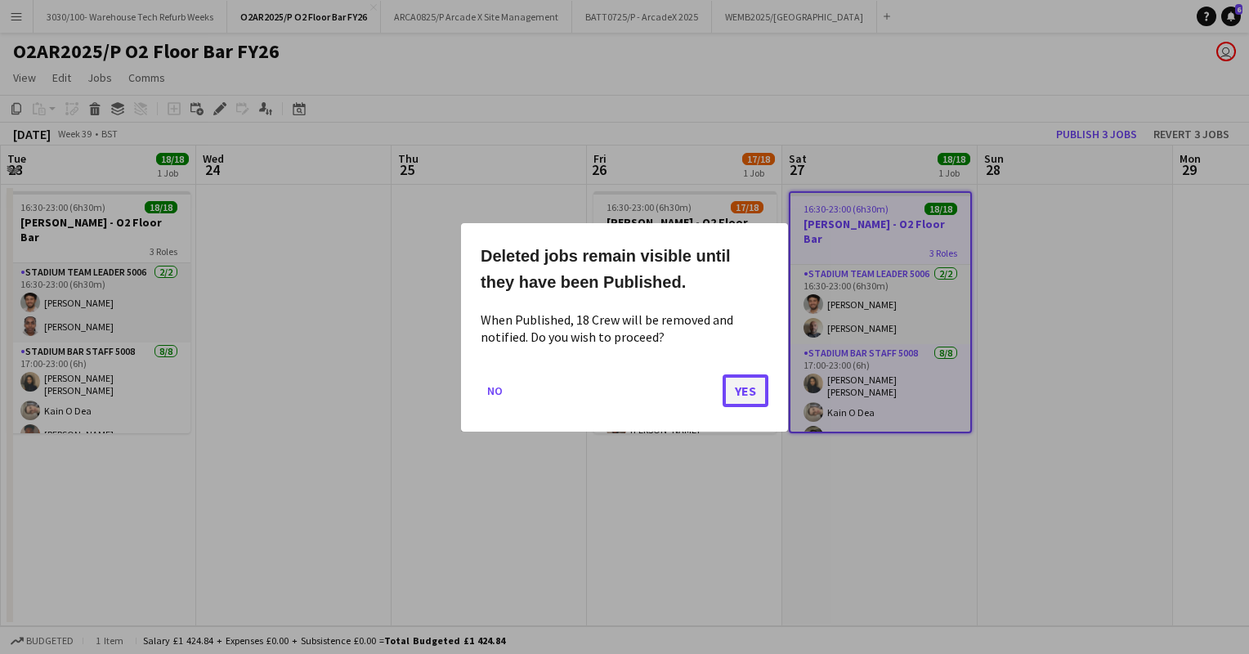
click at [740, 385] on button "Yes" at bounding box center [746, 390] width 46 height 33
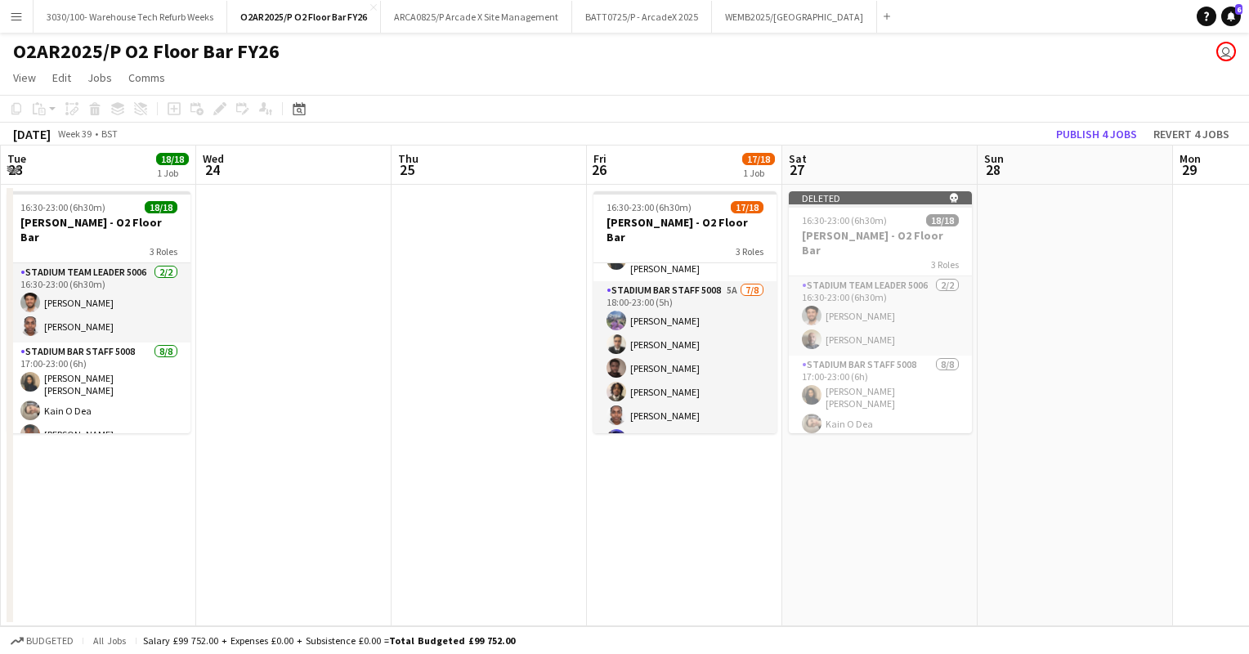
scroll to position [289, 0]
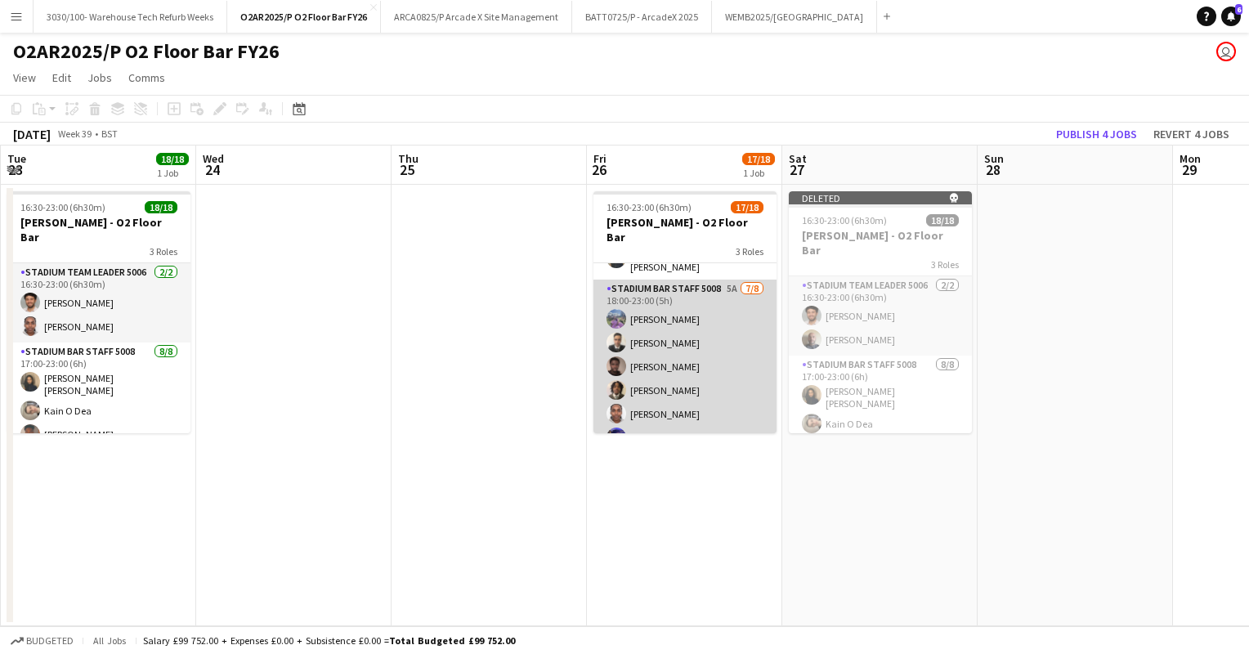
click at [711, 308] on app-card-role "Stadium Bar Staff 5008 5A [DATE] 18:00-23:00 (5h) Bec [PERSON_NAME] [PERSON_NAM…" at bounding box center [685, 391] width 183 height 222
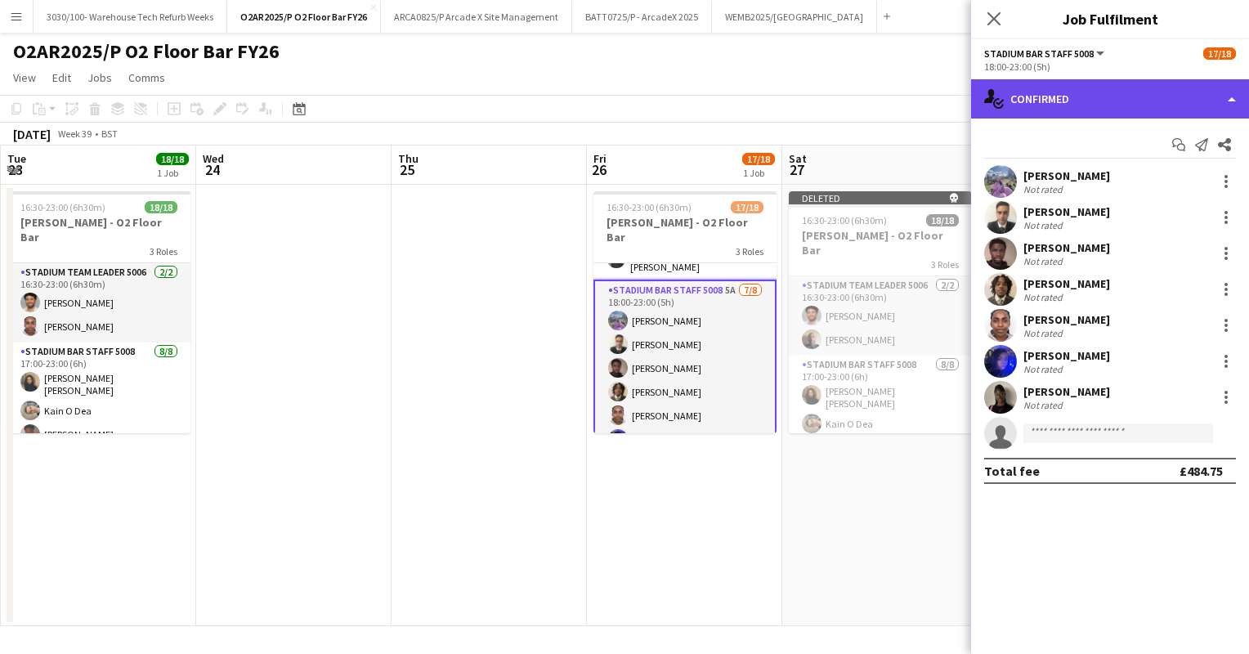
click at [1117, 91] on div "single-neutral-actions-check-2 Confirmed" at bounding box center [1110, 98] width 278 height 39
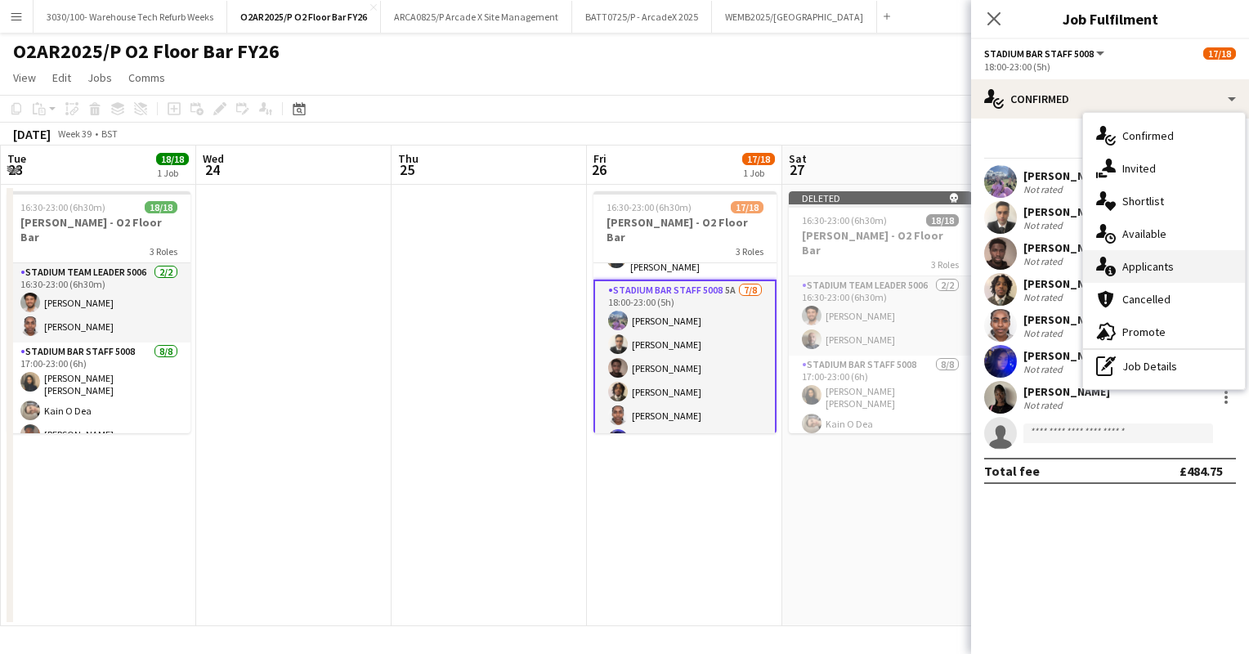
click at [1159, 269] on span "Applicants" at bounding box center [1149, 266] width 52 height 15
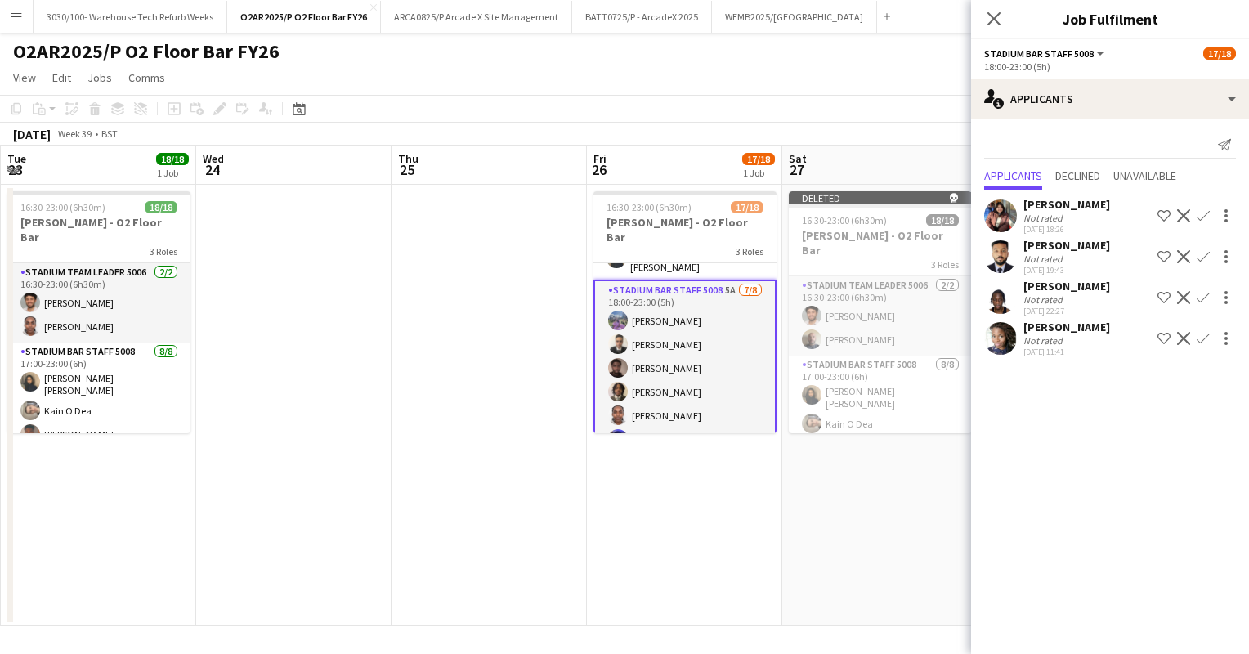
click at [1206, 337] on app-icon "Confirm" at bounding box center [1203, 338] width 13 height 13
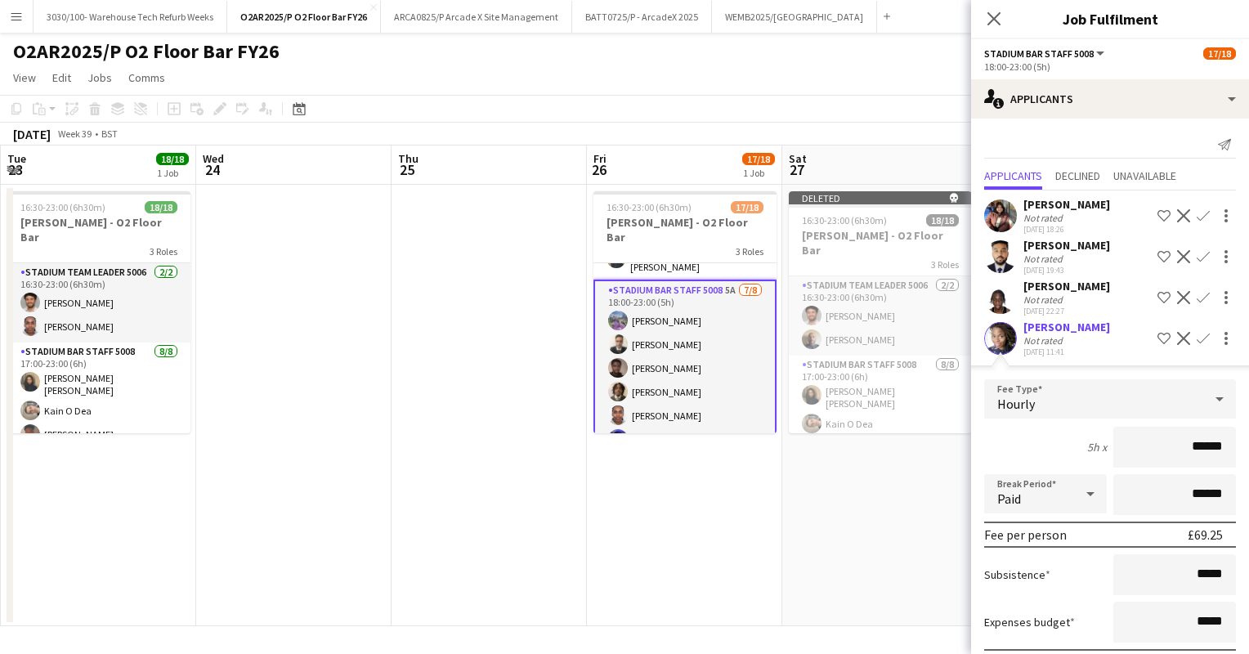
scroll to position [88, 0]
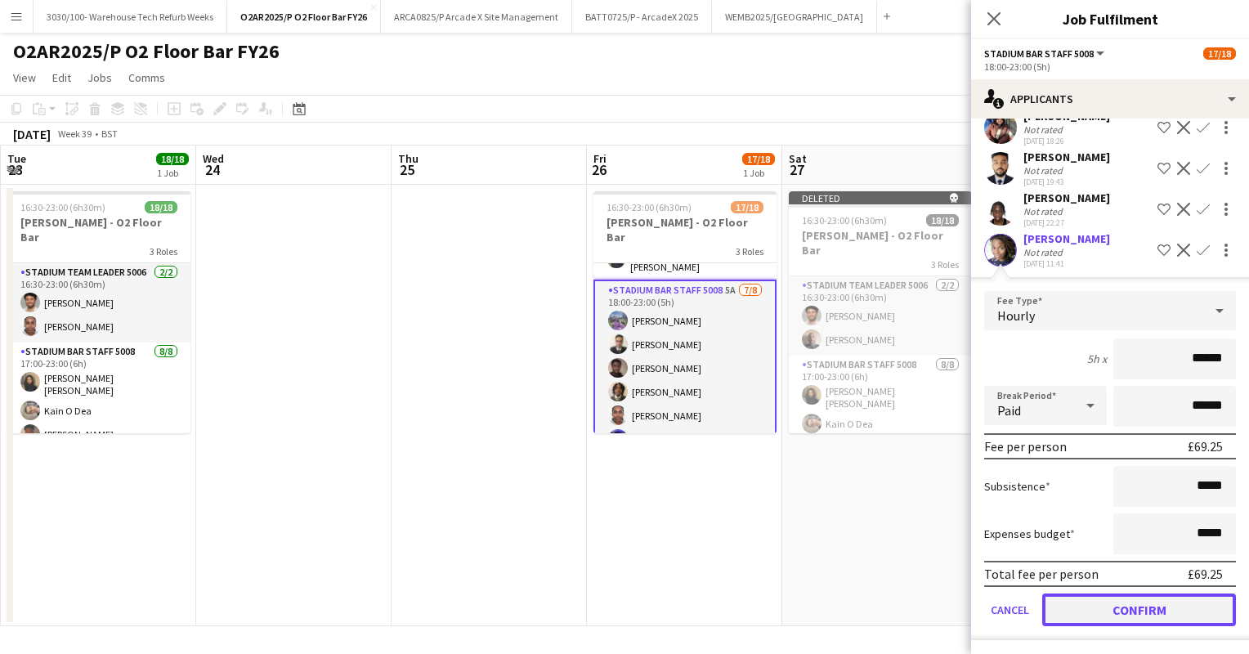
click at [1118, 612] on button "Confirm" at bounding box center [1139, 610] width 194 height 33
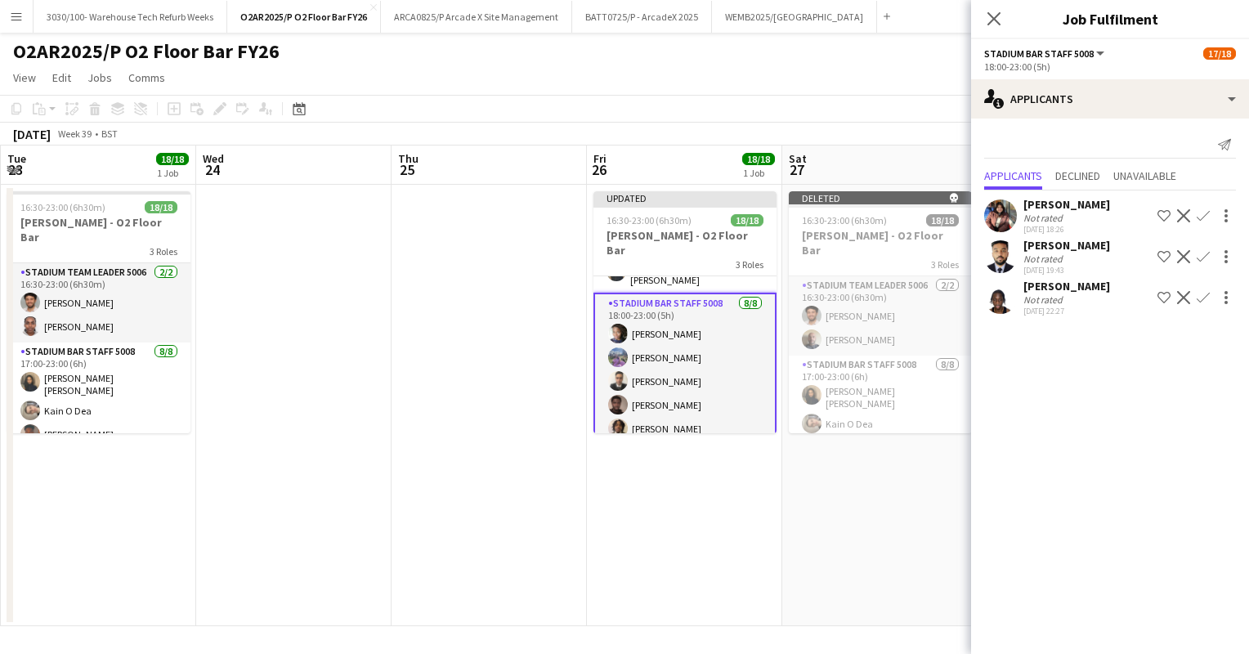
scroll to position [0, 0]
click at [891, 105] on app-toolbar "Copy Paste Paste Ctrl+V Paste with crew Ctrl+Shift+V Paste linked Job [GEOGRAPH…" at bounding box center [624, 109] width 1249 height 28
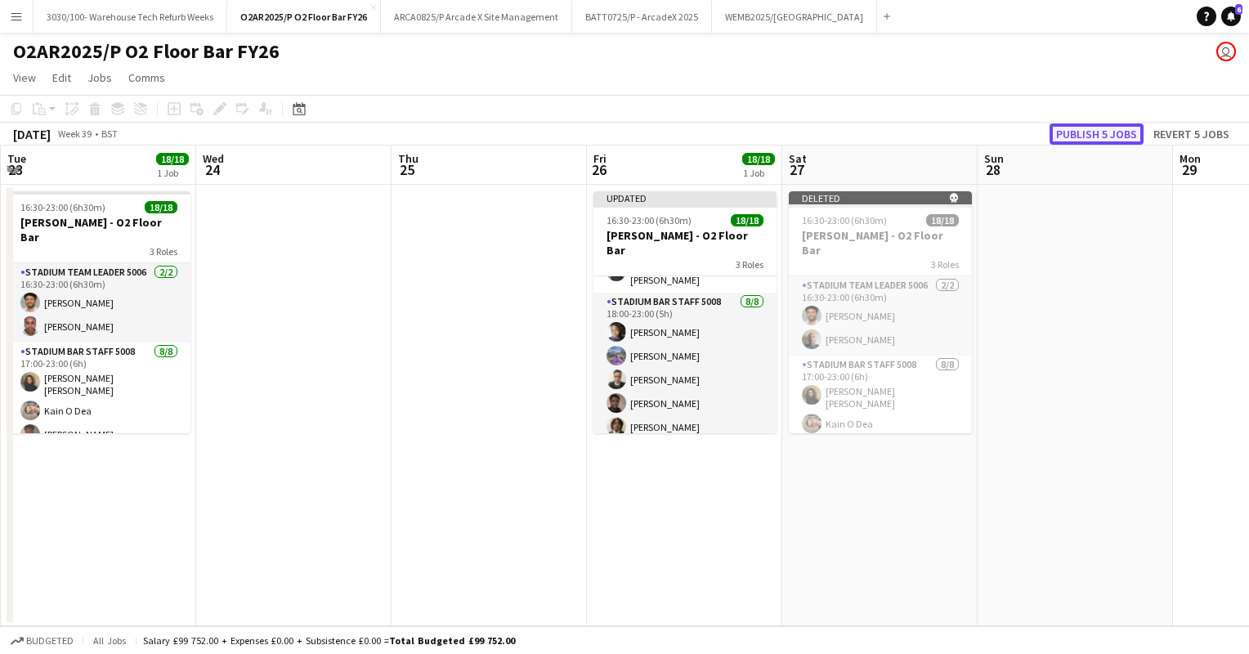
click at [1105, 128] on button "Publish 5 jobs" at bounding box center [1097, 133] width 94 height 21
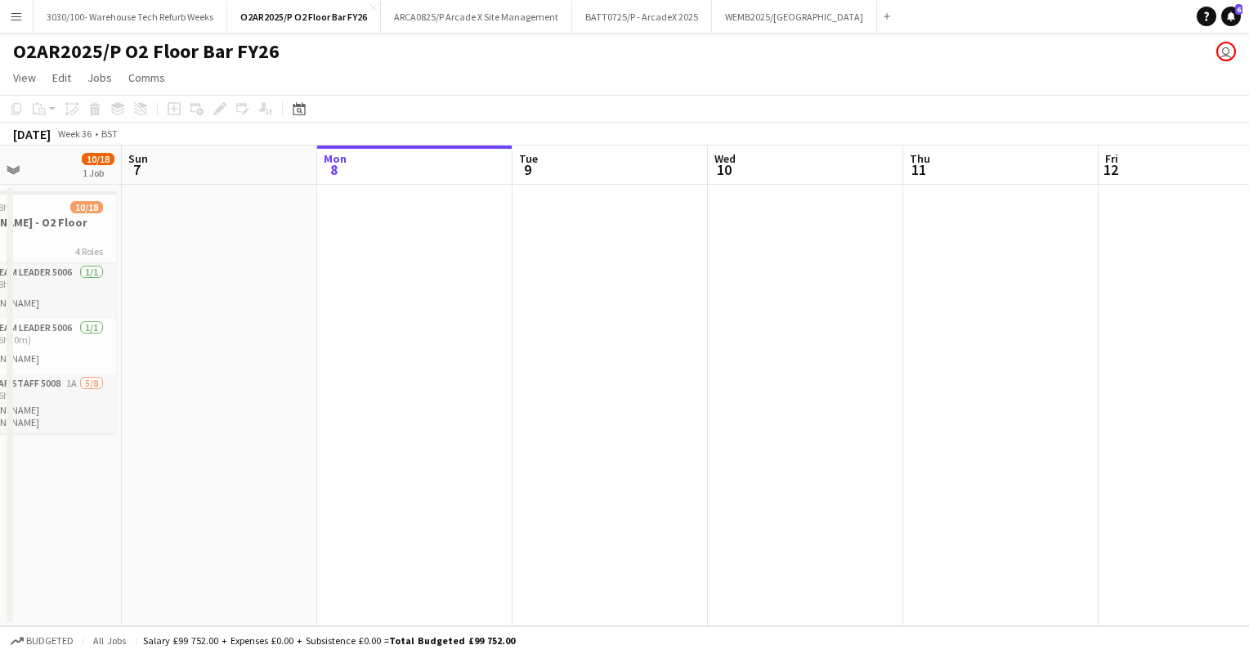
scroll to position [0, 661]
click at [577, 222] on app-date-cell at bounding box center [609, 406] width 195 height 442
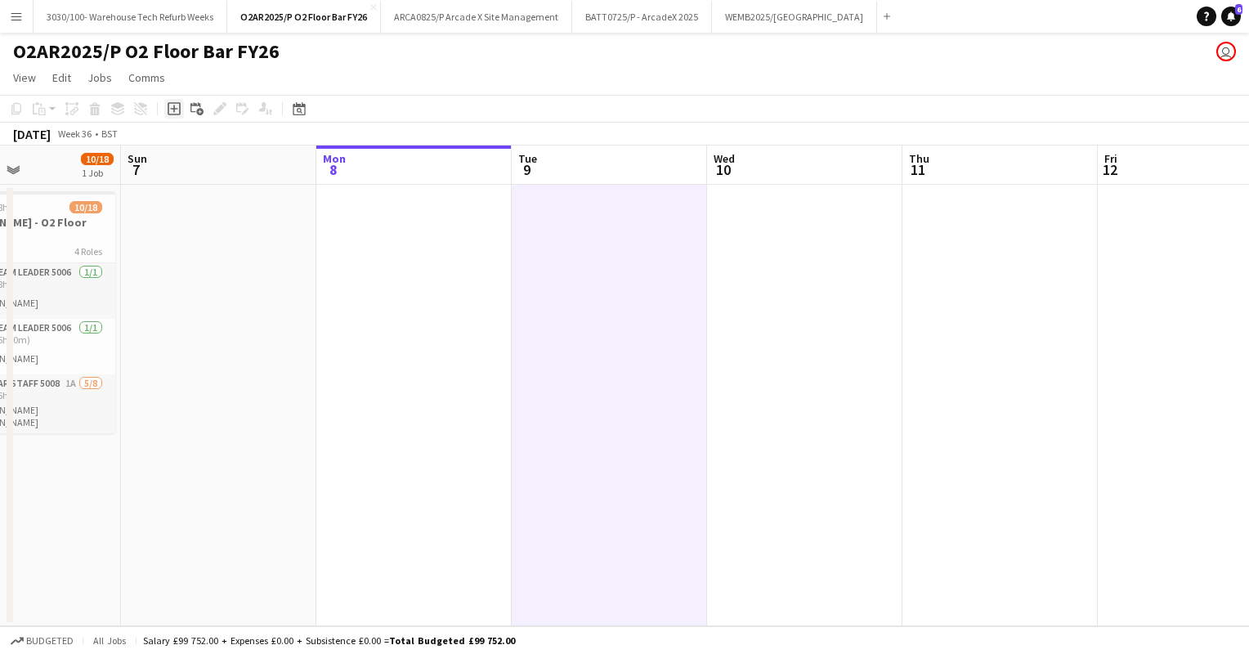
click at [175, 110] on icon "Add job" at bounding box center [174, 108] width 13 height 13
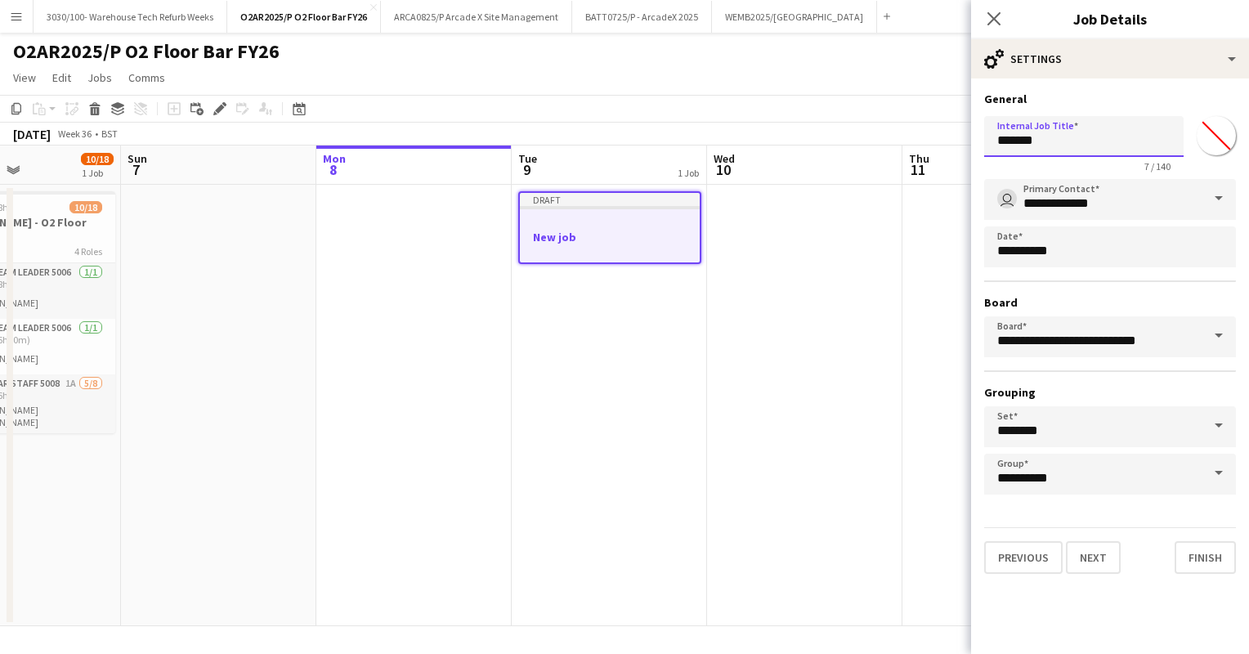
drag, startPoint x: 1060, startPoint y: 139, endPoint x: 996, endPoint y: 142, distance: 63.9
click at [996, 142] on input "*******" at bounding box center [1083, 136] width 199 height 41
type input "**********"
click at [1084, 267] on div "**********" at bounding box center [1110, 337] width 252 height 316
click at [1199, 550] on button "Finish" at bounding box center [1205, 557] width 61 height 33
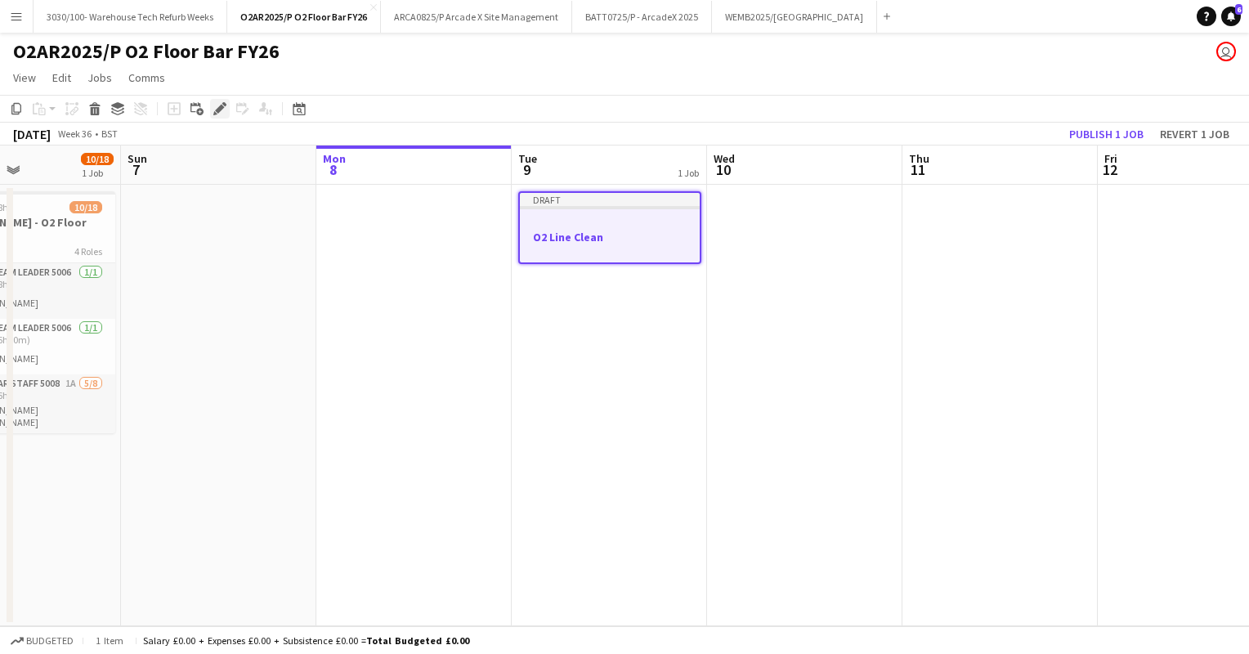
click at [219, 108] on icon at bounding box center [219, 109] width 9 height 9
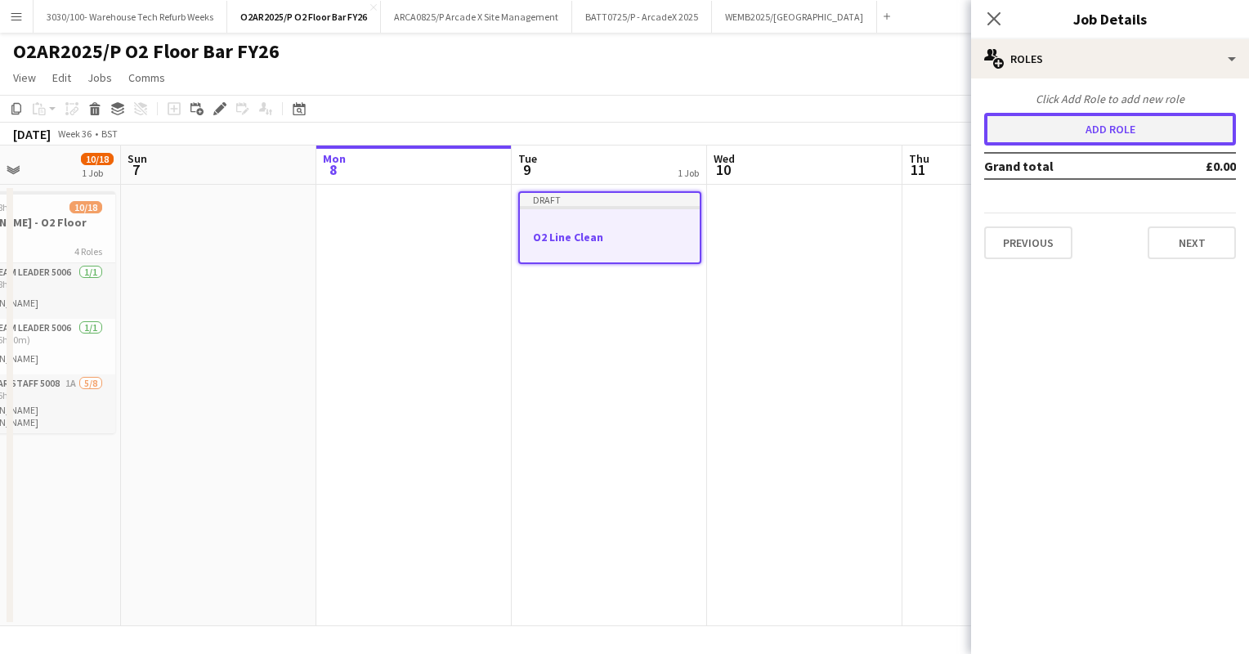
click at [1108, 127] on button "Add role" at bounding box center [1110, 129] width 252 height 33
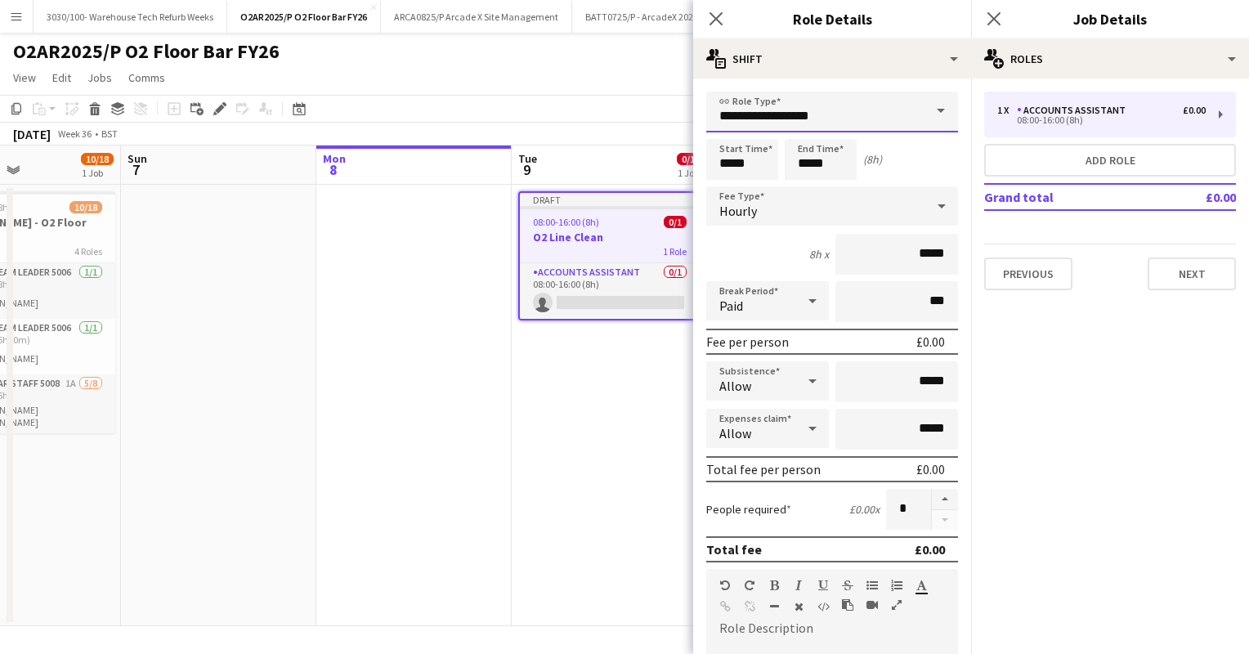
click at [812, 112] on input "**********" at bounding box center [832, 112] width 252 height 41
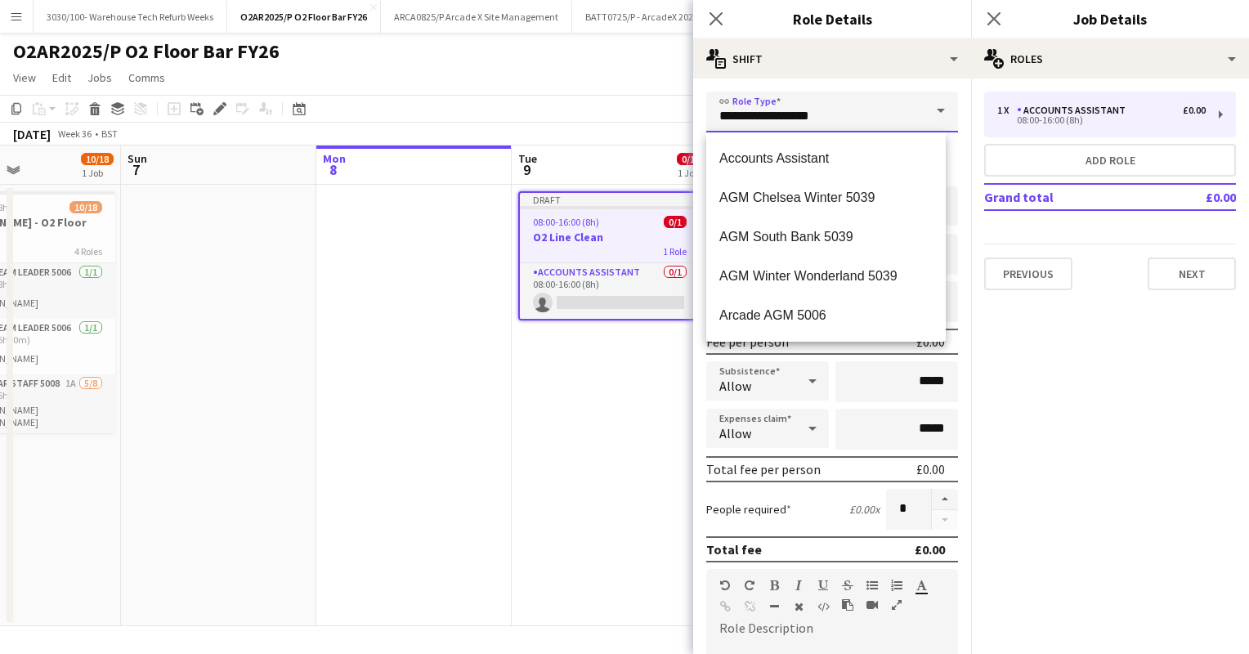
drag, startPoint x: 831, startPoint y: 112, endPoint x: 684, endPoint y: 129, distance: 148.2
click at [684, 129] on body "Menu Boards Boards Boards All jobs Status Workforce Workforce My Workforce Recr…" at bounding box center [624, 327] width 1249 height 654
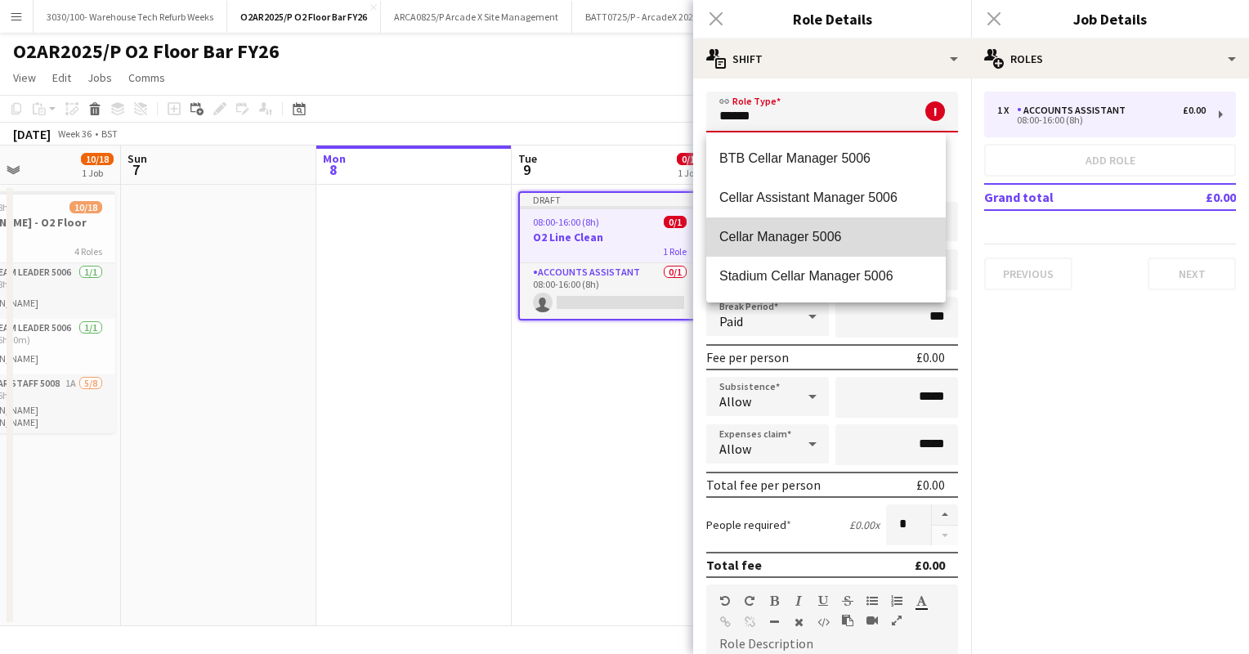
click at [805, 240] on span "Cellar Manager 5006" at bounding box center [825, 237] width 213 height 16
type input "**********"
type input "******"
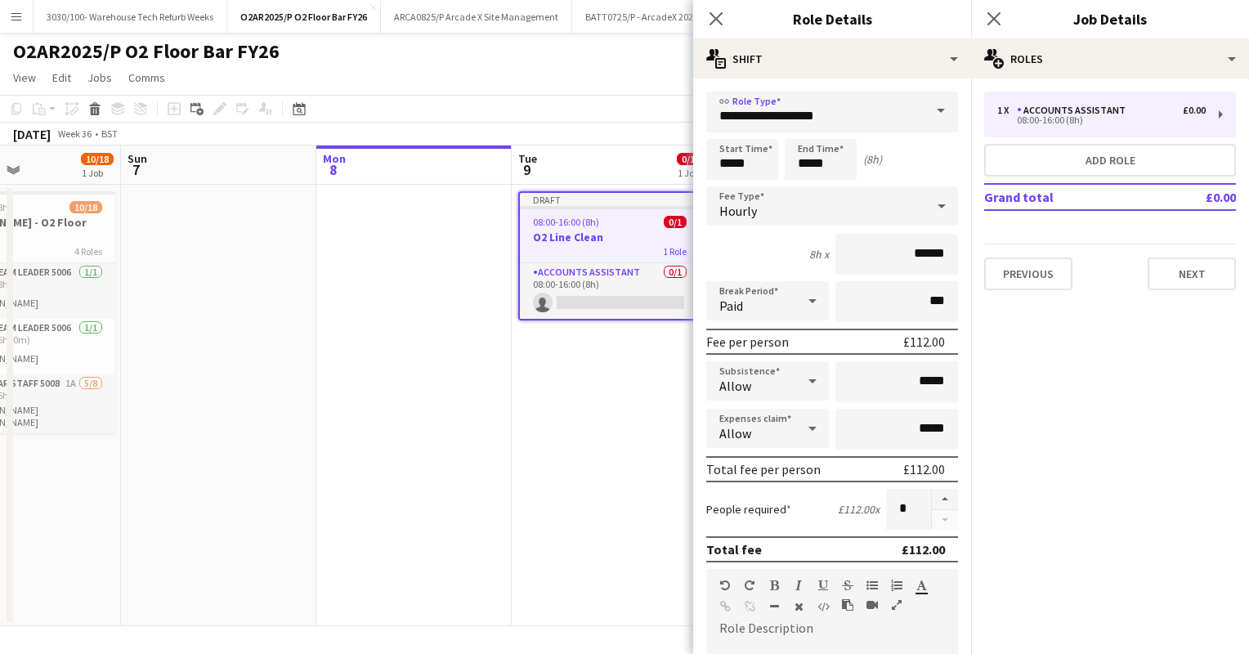
click at [873, 79] on div "**********" at bounding box center [832, 592] width 278 height 1029
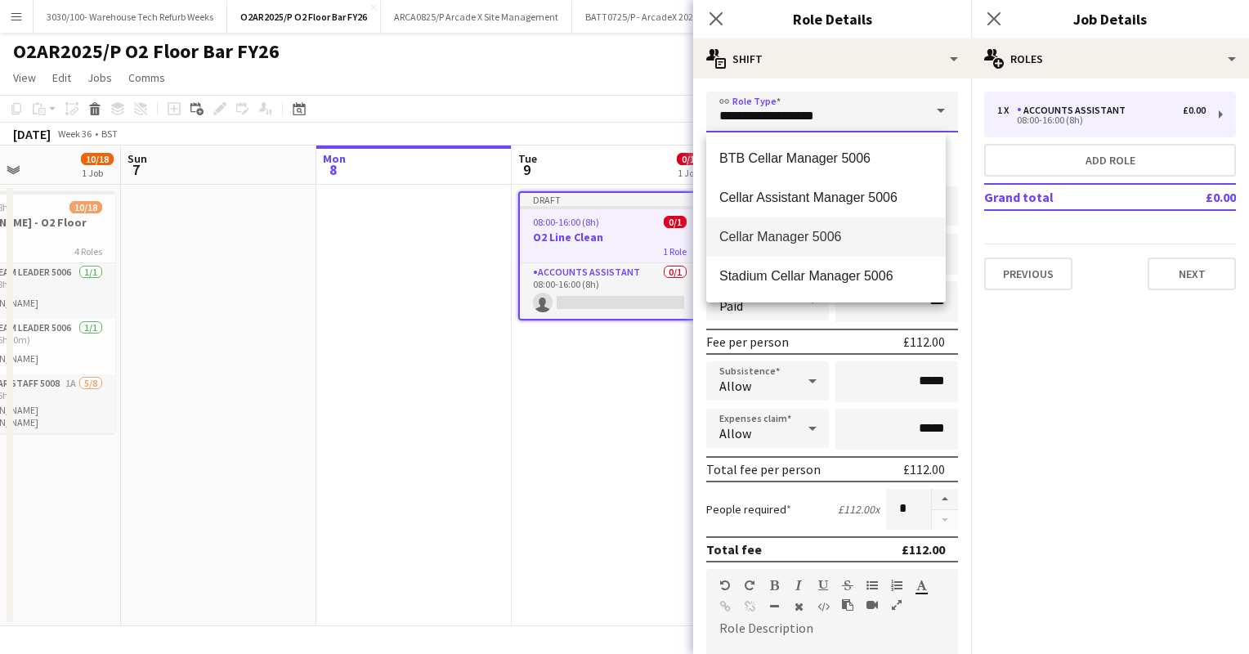
click at [879, 98] on input "**********" at bounding box center [832, 112] width 252 height 41
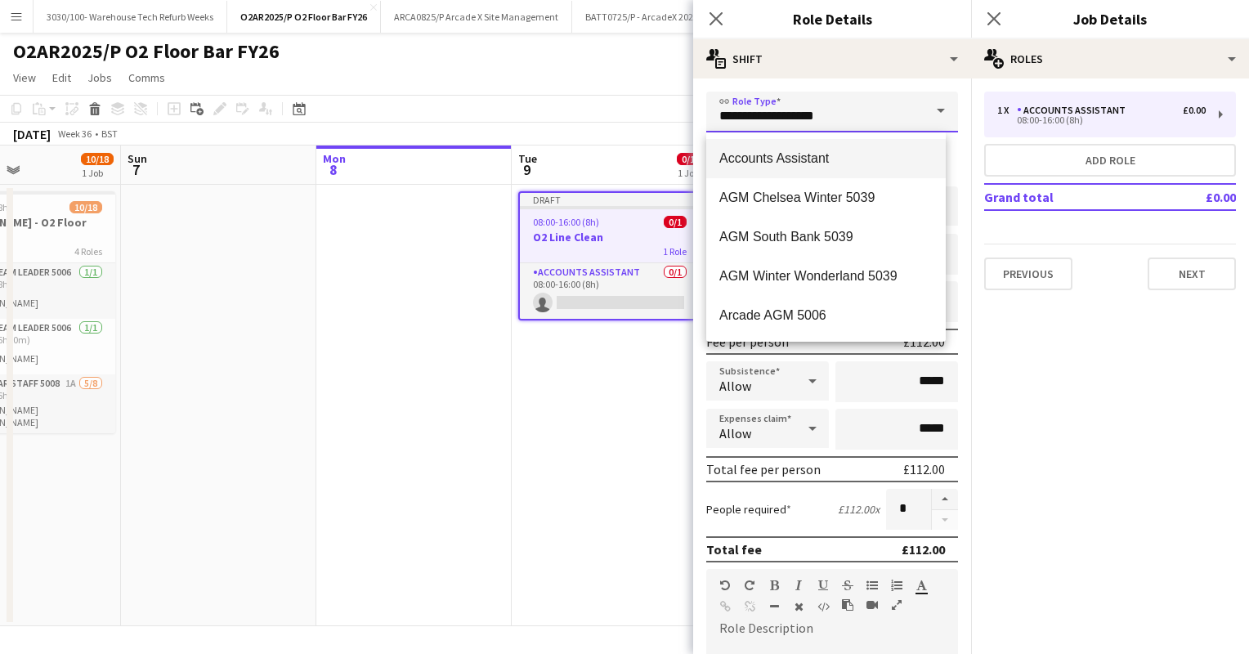
drag, startPoint x: 838, startPoint y: 113, endPoint x: 712, endPoint y: 147, distance: 130.5
click at [712, 147] on body "Menu Boards Boards Boards All jobs Status Workforce Workforce My Workforce Recr…" at bounding box center [624, 327] width 1249 height 654
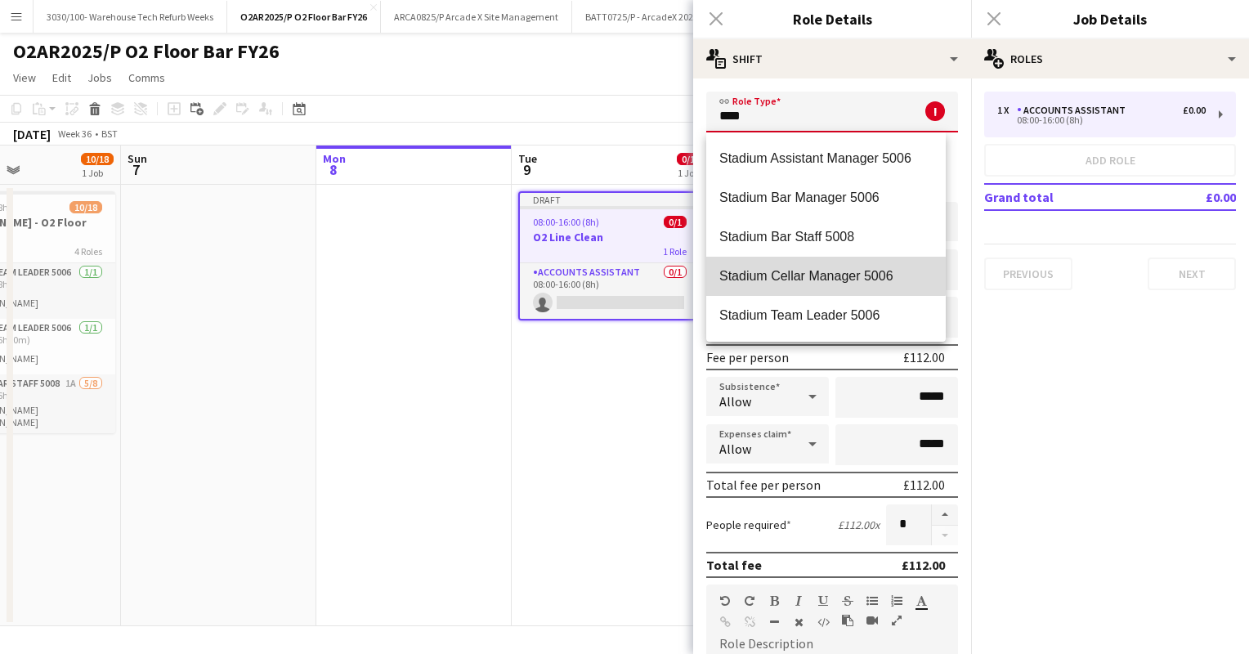
click at [805, 264] on mat-option "Stadium Cellar Manager 5006" at bounding box center [826, 276] width 240 height 39
type input "**********"
type input "******"
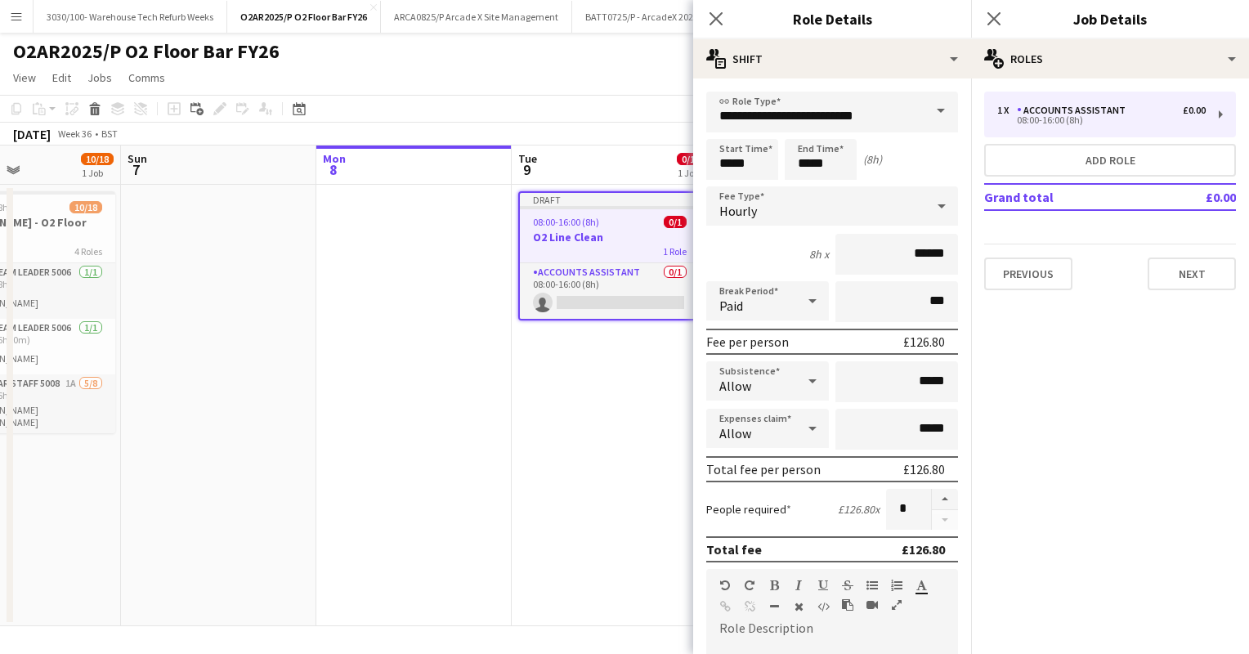
click at [763, 235] on div "8h x ******" at bounding box center [832, 254] width 252 height 41
drag, startPoint x: 830, startPoint y: 164, endPoint x: 796, endPoint y: 167, distance: 33.7
click at [796, 167] on input "*****" at bounding box center [821, 159] width 72 height 41
click at [835, 160] on input "*****" at bounding box center [821, 159] width 72 height 41
type input "*****"
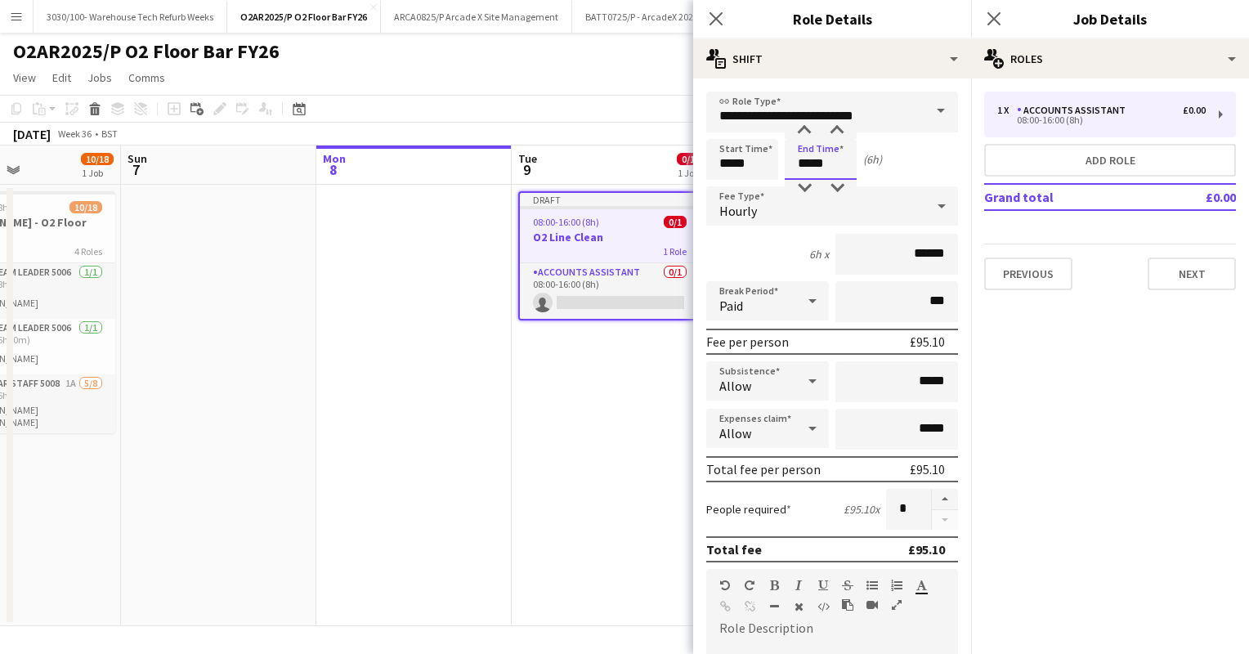
type input "*****"
click at [758, 245] on div "6h x ******" at bounding box center [832, 254] width 252 height 41
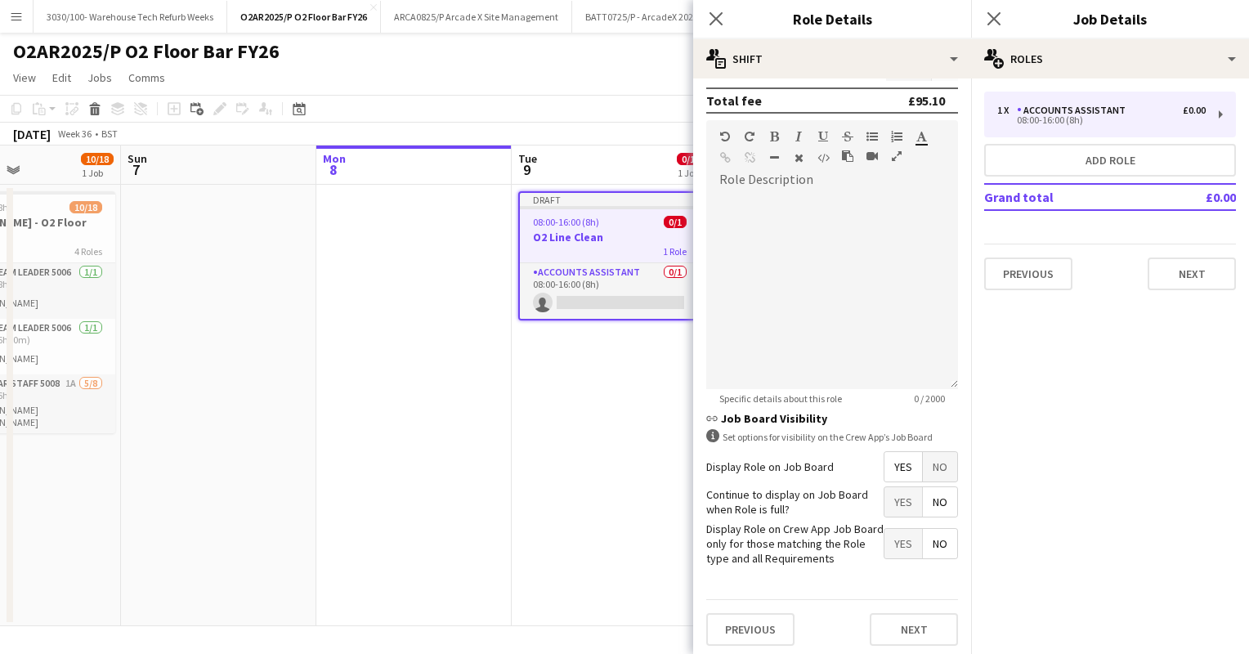
scroll to position [448, 0]
click at [918, 625] on button "Next" at bounding box center [914, 630] width 88 height 33
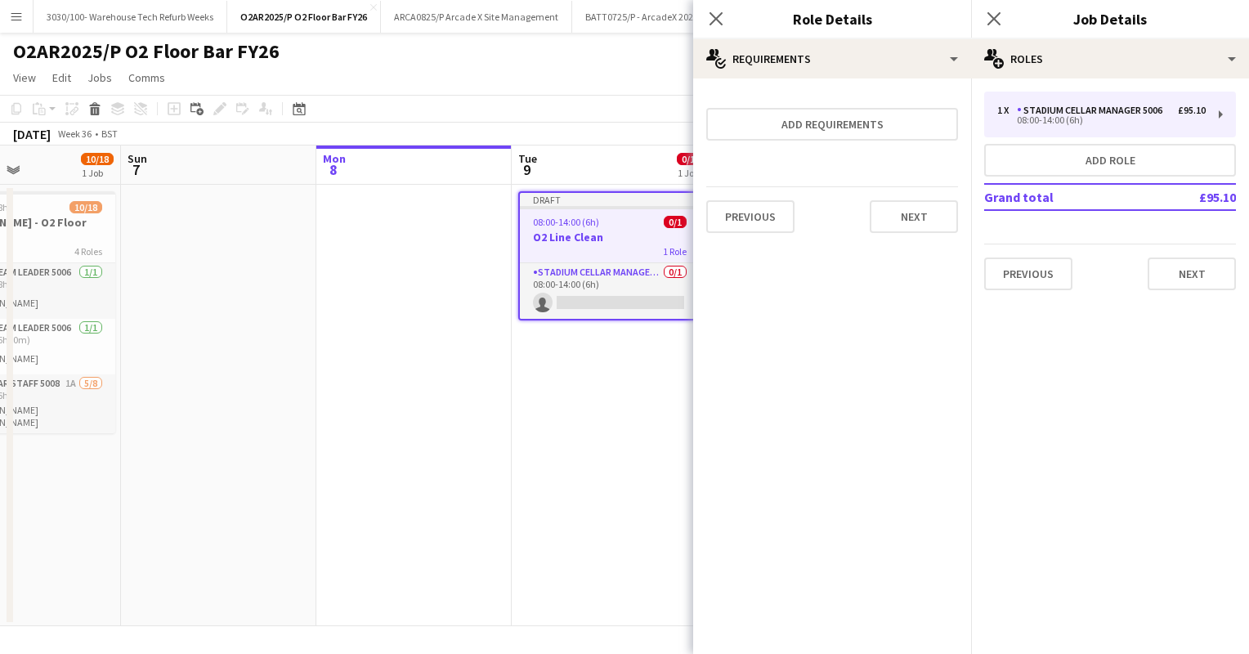
scroll to position [0, 0]
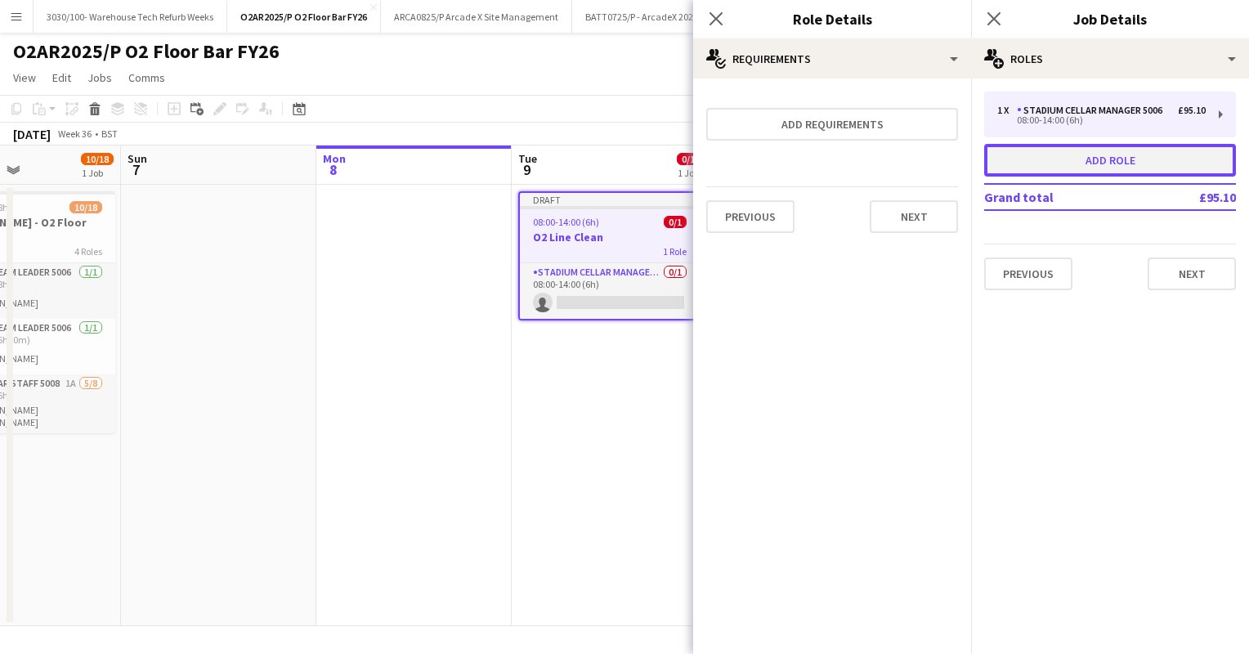
click at [1122, 163] on button "Add role" at bounding box center [1110, 160] width 252 height 33
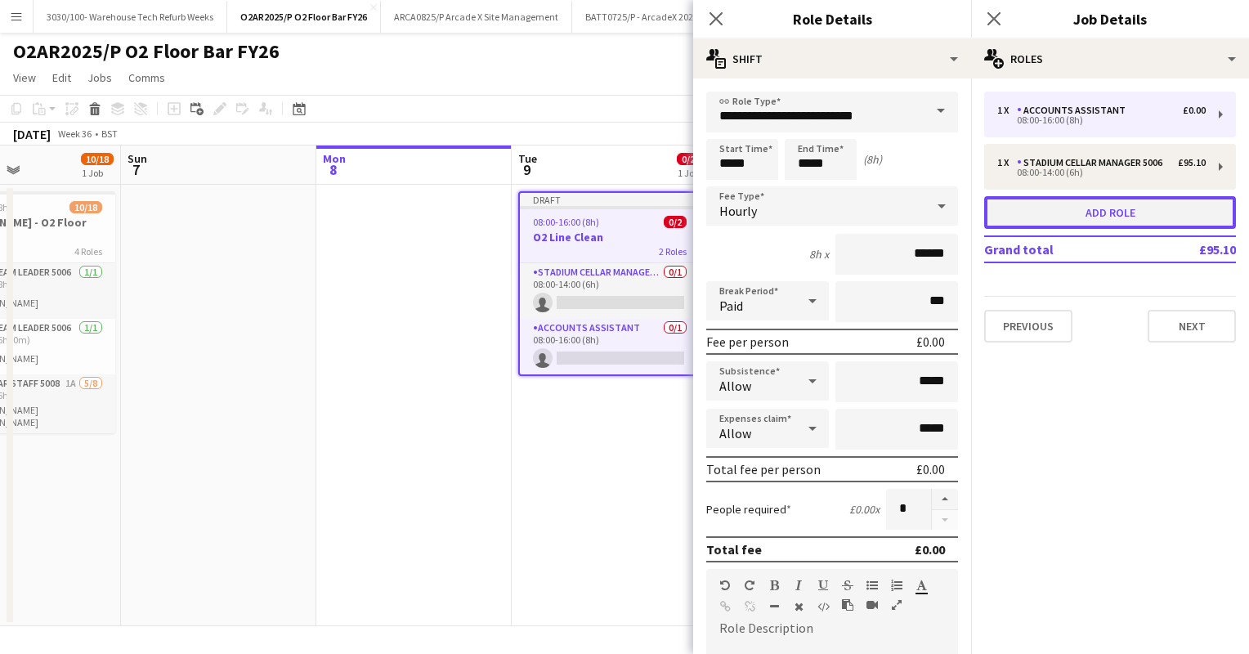
type input "**********"
type input "*****"
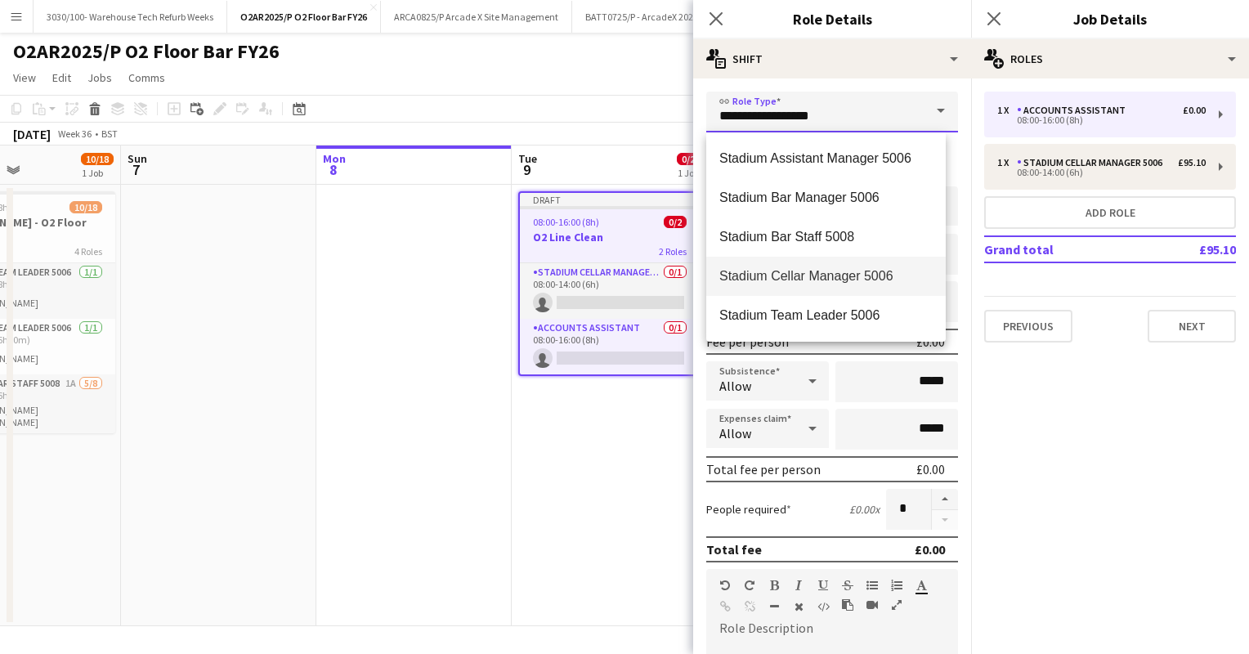
drag, startPoint x: 857, startPoint y: 107, endPoint x: 663, endPoint y: 117, distance: 194.0
click at [663, 117] on body "Menu Boards Boards Boards All jobs Status Workforce Workforce My Workforce Recr…" at bounding box center [624, 327] width 1249 height 654
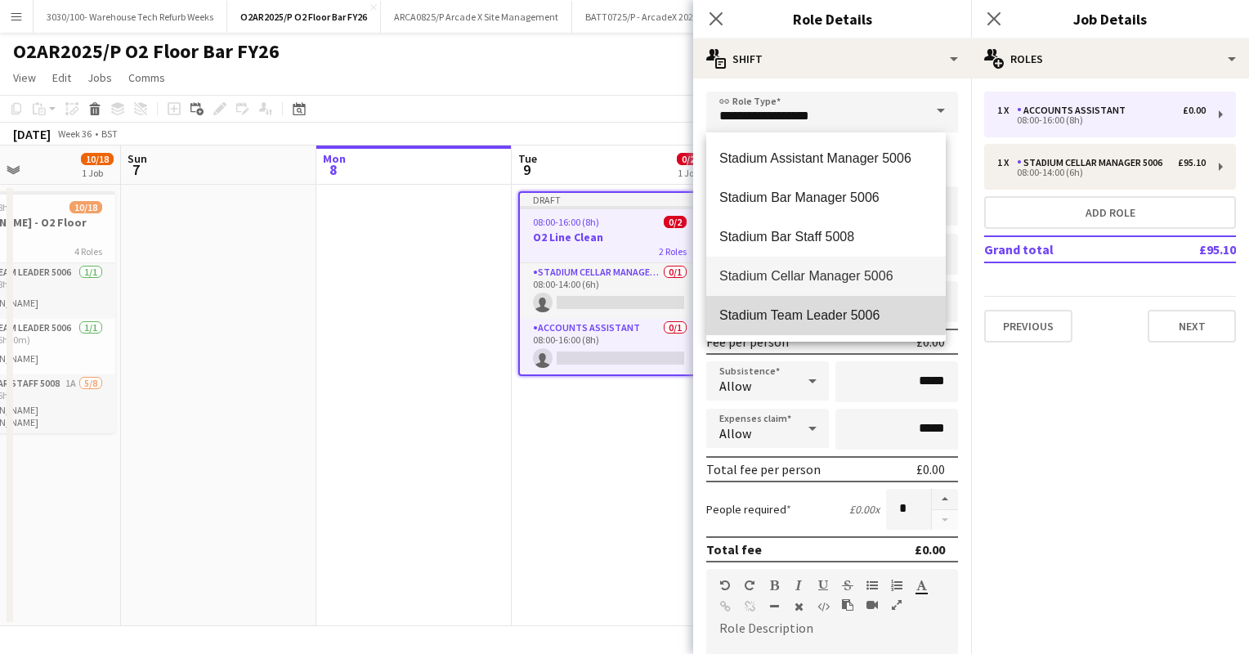
click at [813, 312] on span "Stadium Team Leader 5006" at bounding box center [825, 315] width 213 height 16
type input "**********"
type input "******"
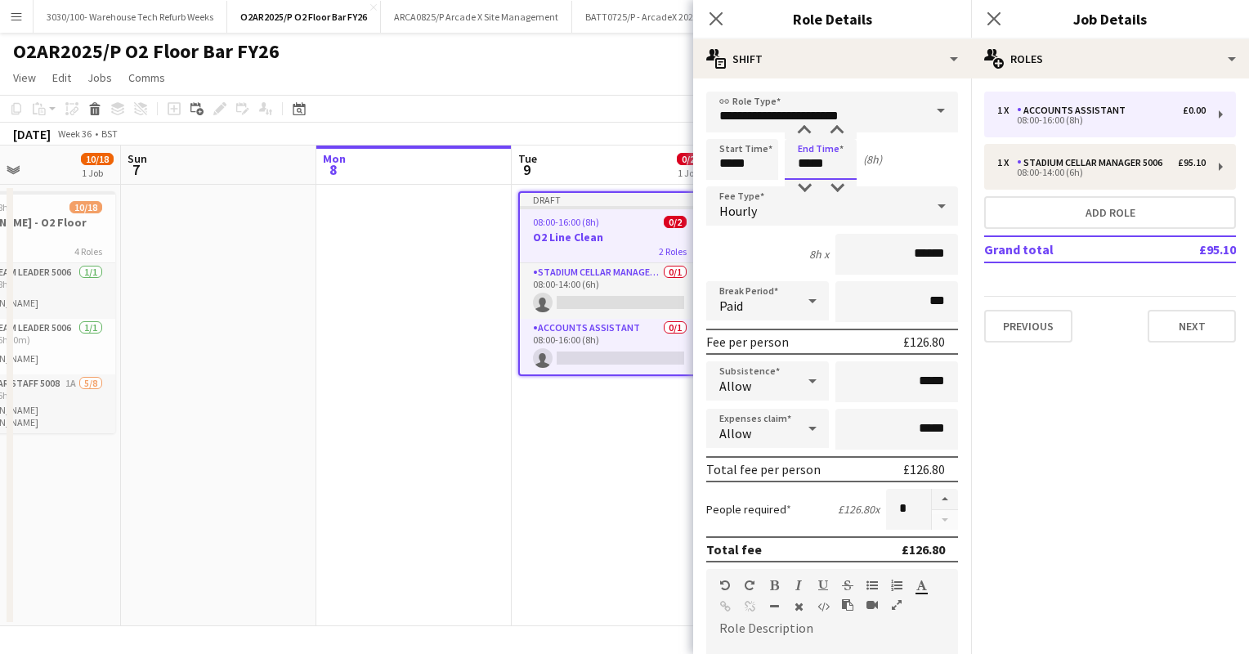
click at [809, 163] on input "*****" at bounding box center [821, 159] width 72 height 41
type input "*****"
click at [755, 244] on div "6h x ******" at bounding box center [832, 254] width 252 height 41
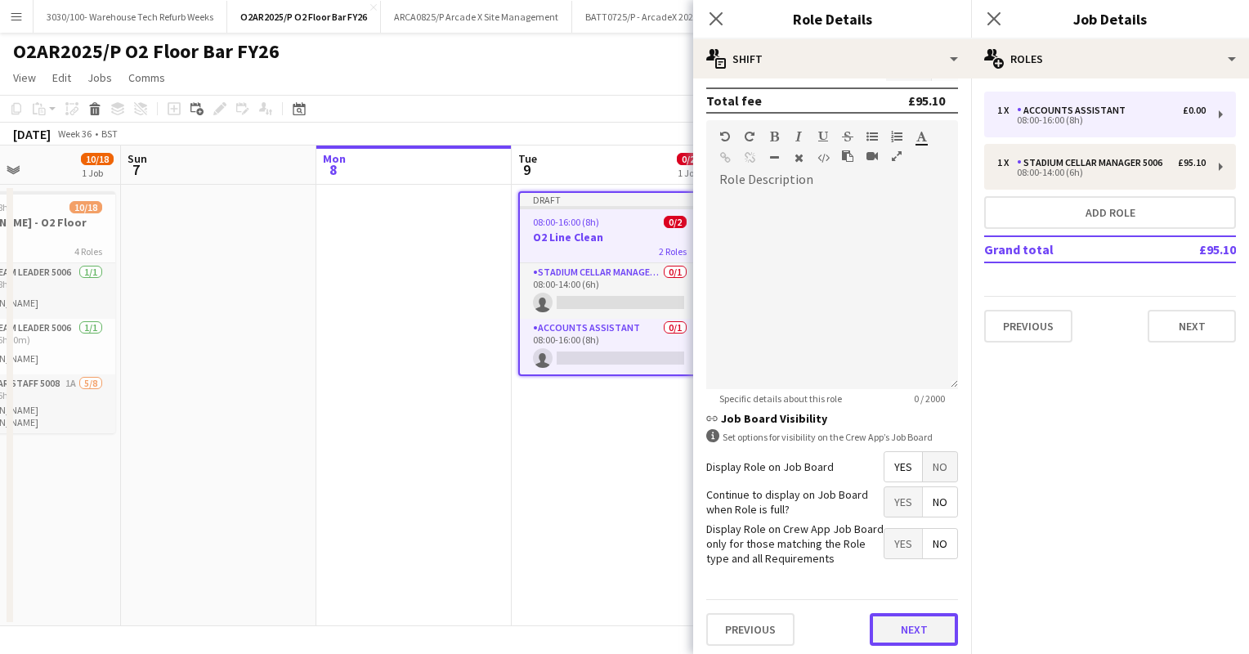
click at [883, 625] on button "Next" at bounding box center [914, 629] width 88 height 33
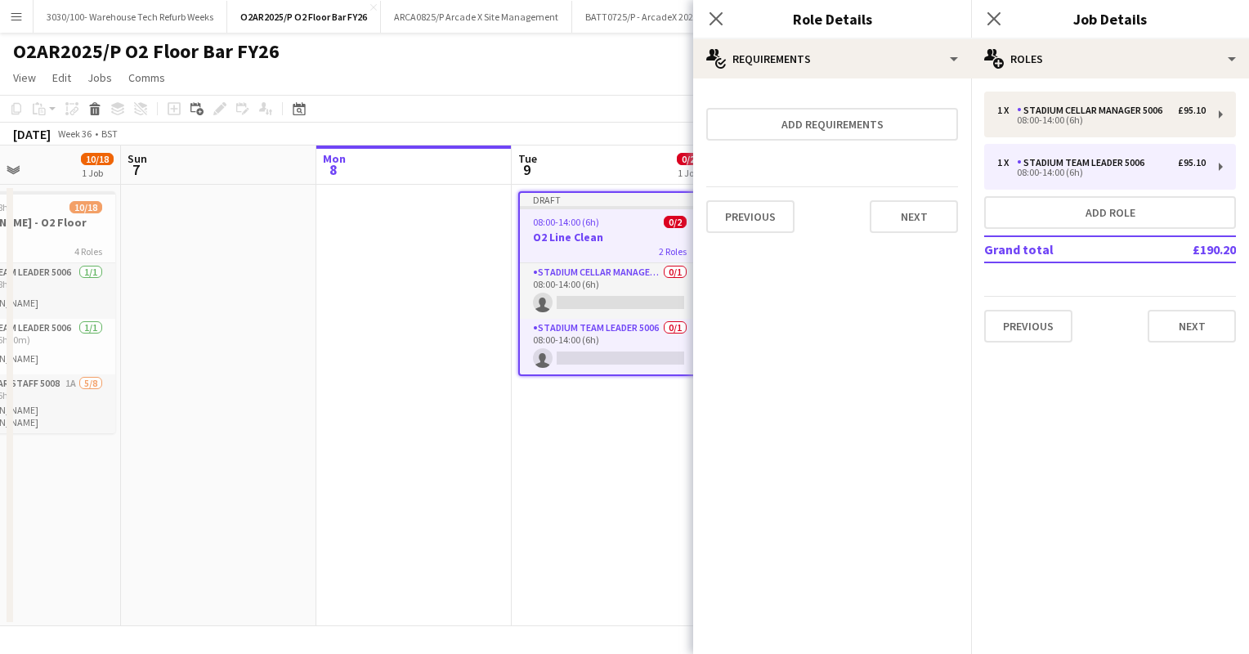
scroll to position [0, 0]
click at [618, 112] on app-toolbar "Copy Paste Paste Ctrl+V Paste with crew Ctrl+Shift+V Paste linked Job [GEOGRAPH…" at bounding box center [624, 109] width 1249 height 28
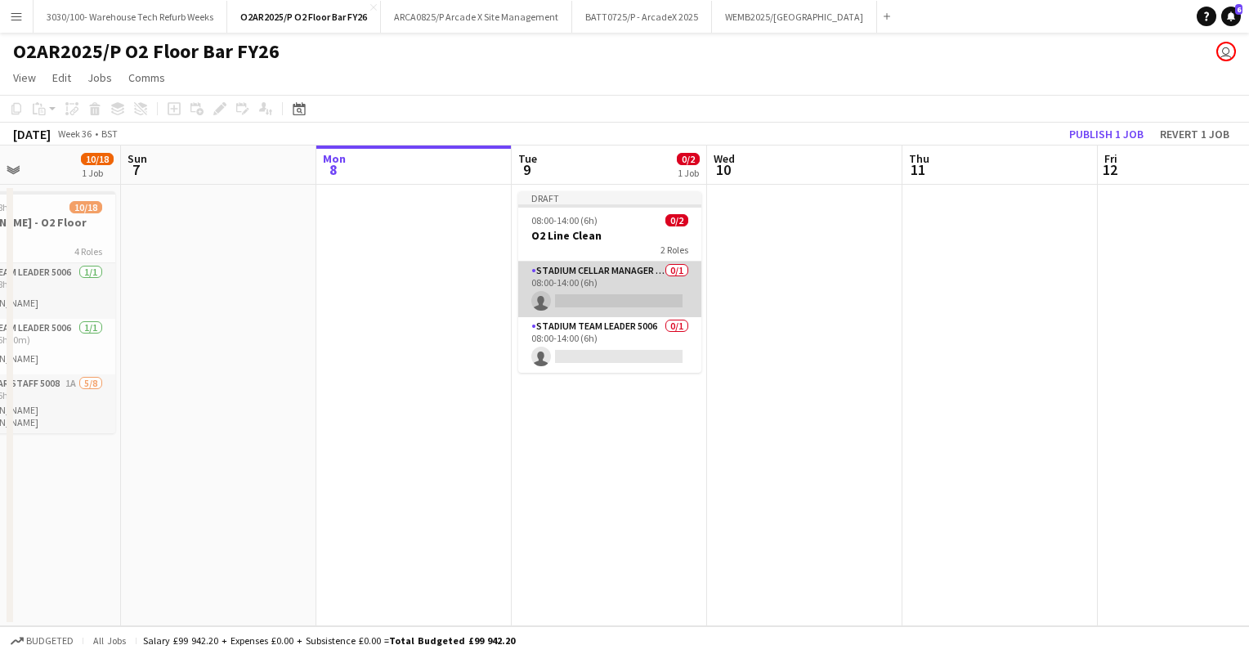
click at [605, 271] on app-card-role "Stadium Cellar Manager 5006 0/1 08:00-14:00 (6h) single-neutral-actions" at bounding box center [609, 290] width 183 height 56
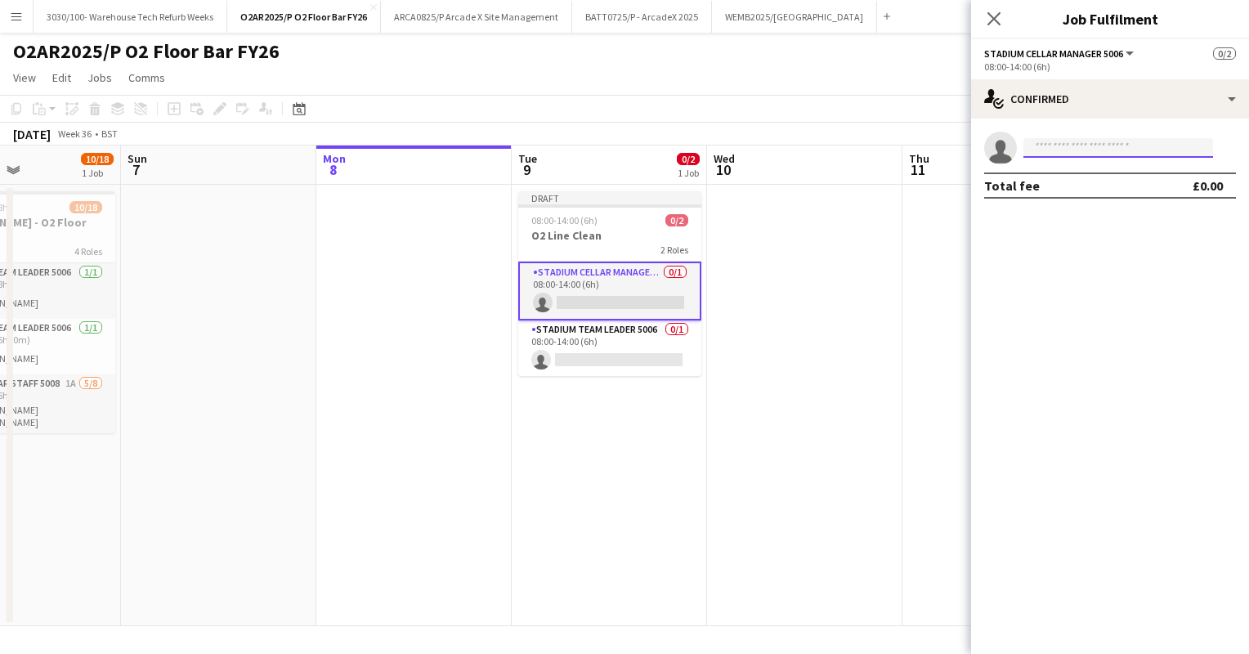
click at [1056, 141] on input at bounding box center [1119, 148] width 190 height 20
type input "*****"
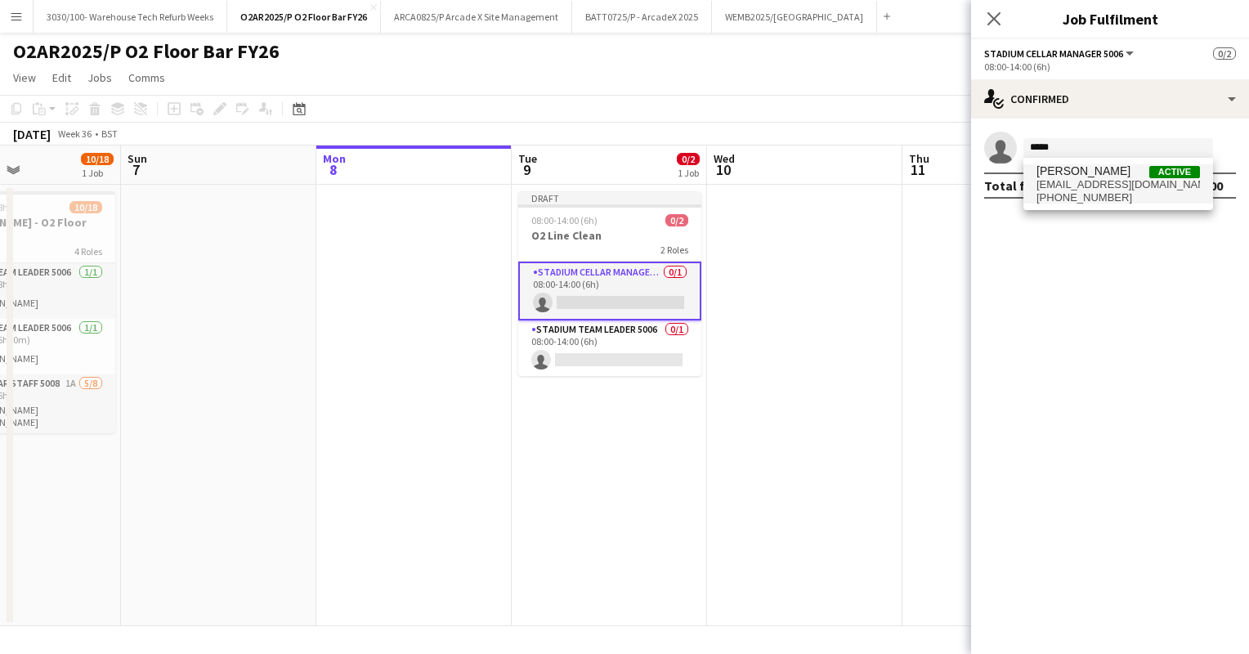
click at [1116, 184] on span "[EMAIL_ADDRESS][DOMAIN_NAME]" at bounding box center [1119, 184] width 164 height 13
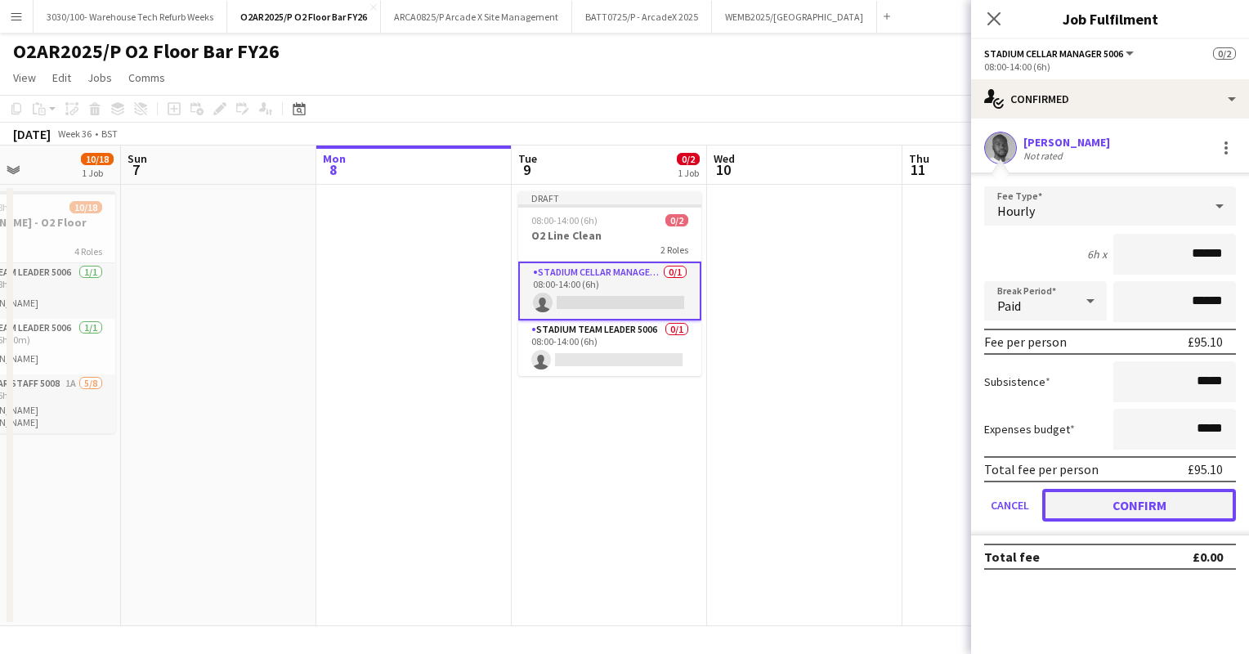
click at [1126, 496] on button "Confirm" at bounding box center [1139, 505] width 194 height 33
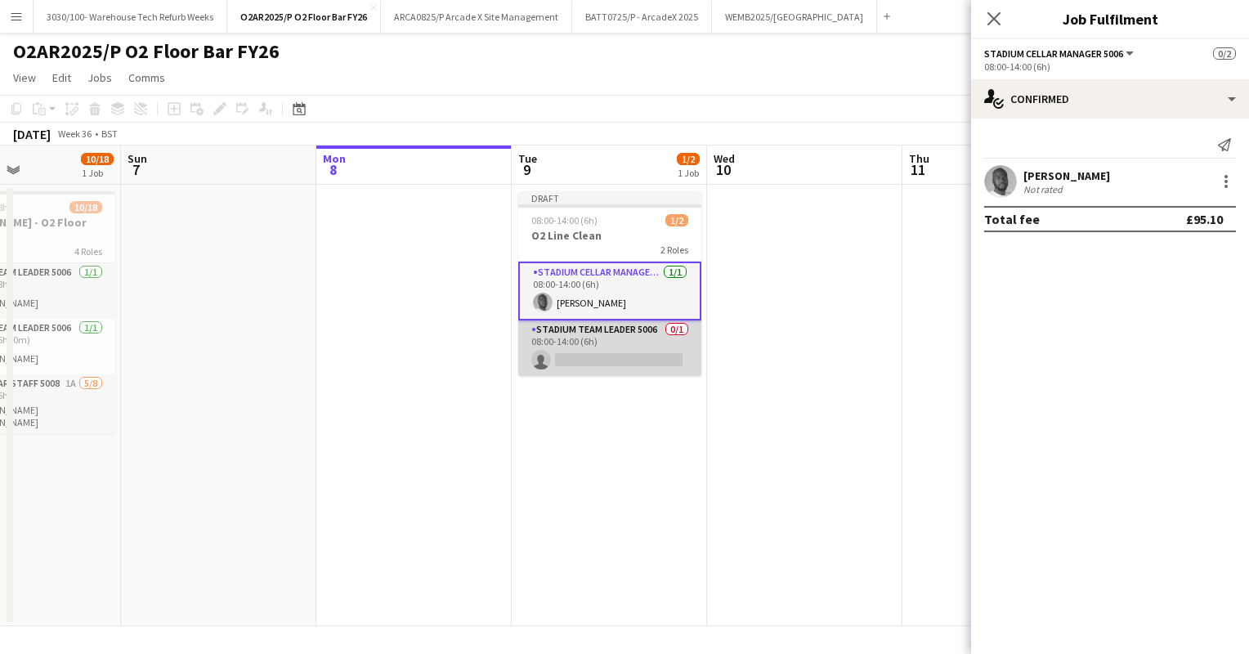
click at [625, 333] on app-card-role "Stadium Team Leader 5006 0/1 08:00-14:00 (6h) single-neutral-actions" at bounding box center [609, 348] width 183 height 56
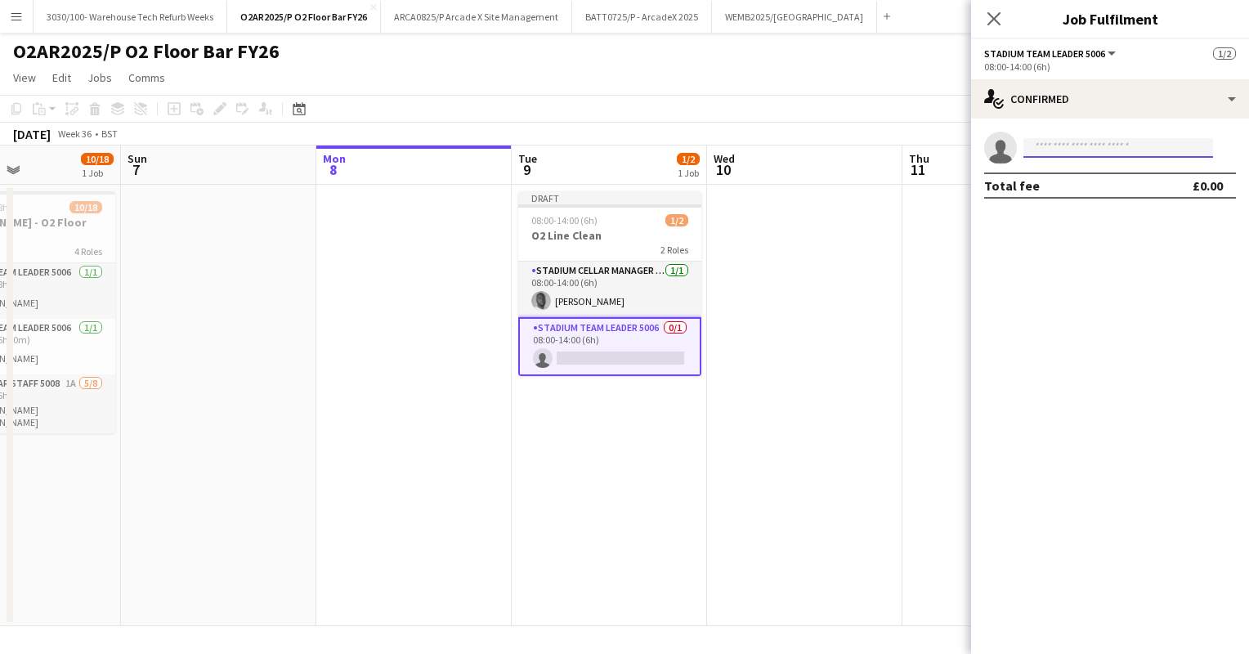
click at [1049, 141] on input at bounding box center [1119, 148] width 190 height 20
type input "*********"
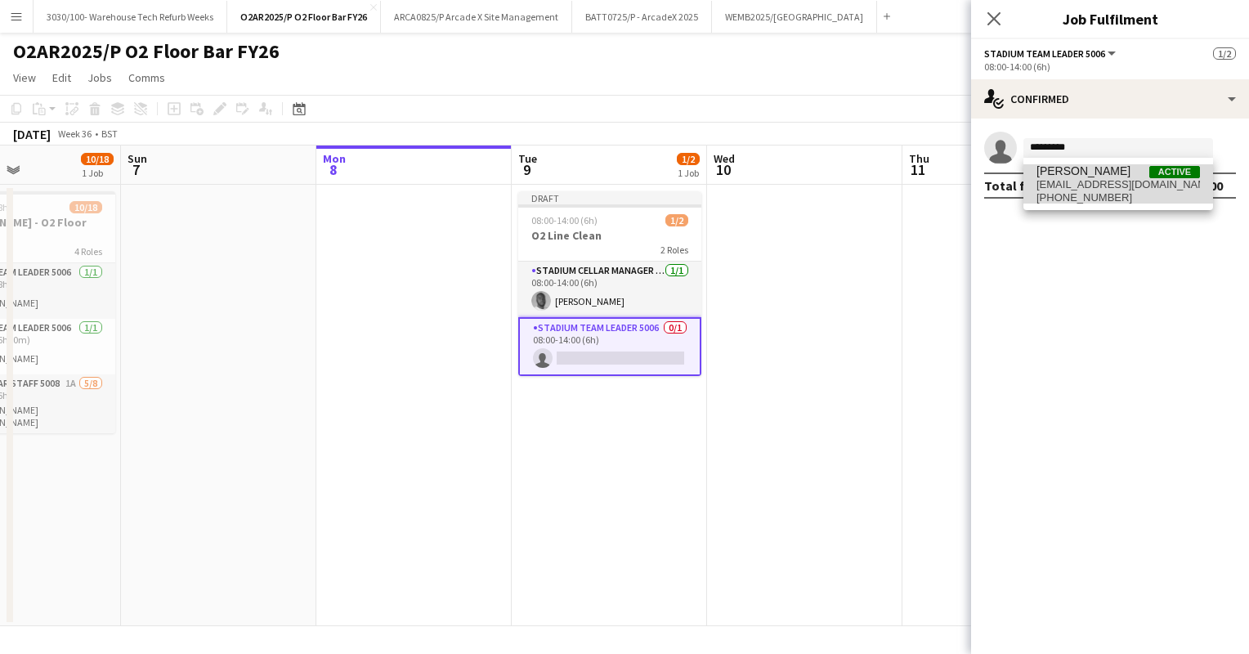
click at [1109, 179] on span "[EMAIL_ADDRESS][DOMAIN_NAME]" at bounding box center [1119, 184] width 164 height 13
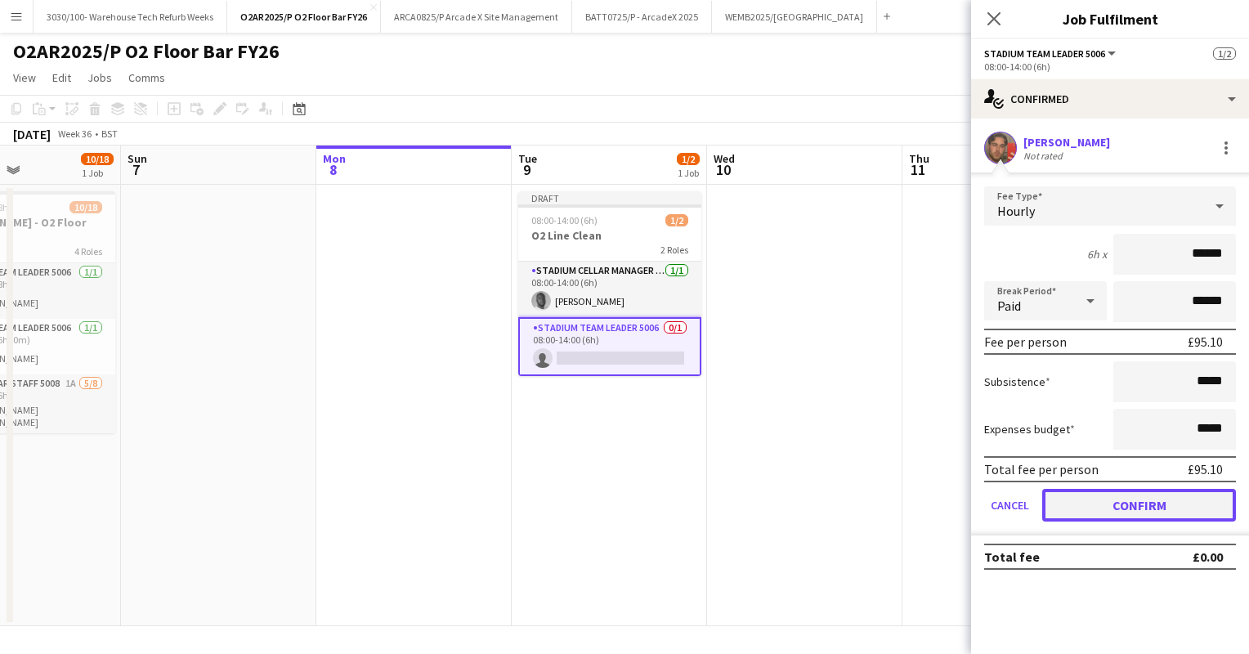
click at [1118, 513] on button "Confirm" at bounding box center [1139, 505] width 194 height 33
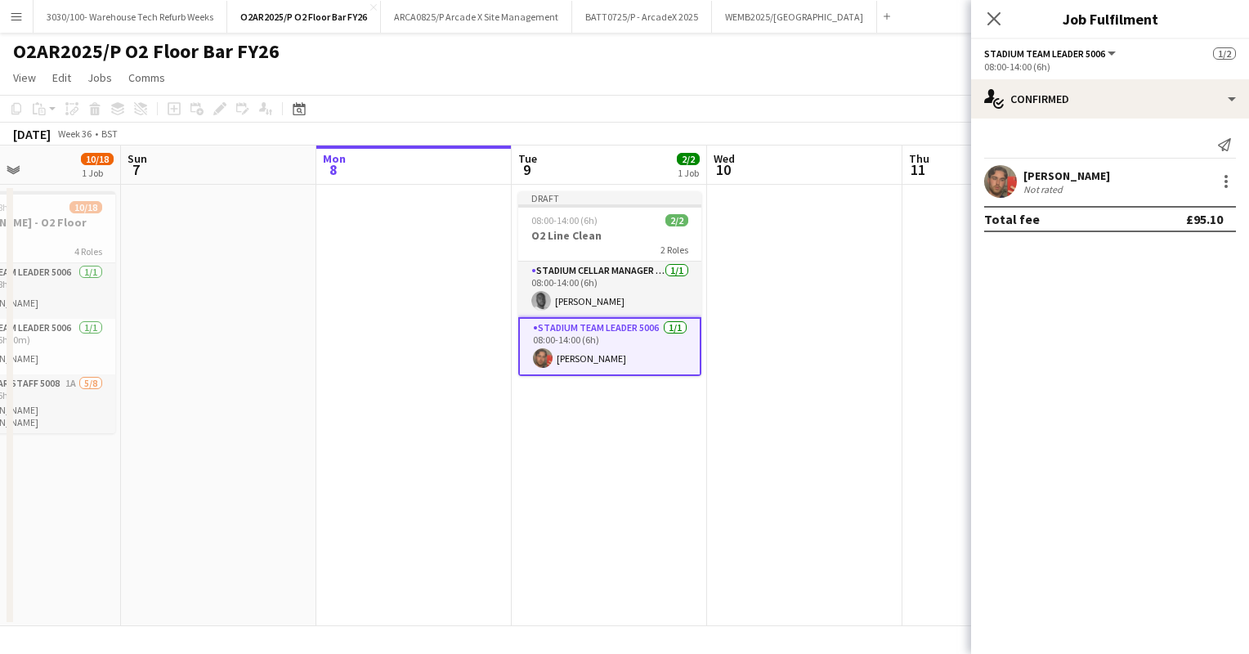
click at [775, 154] on app-board-header-date "Wed 10" at bounding box center [804, 165] width 195 height 39
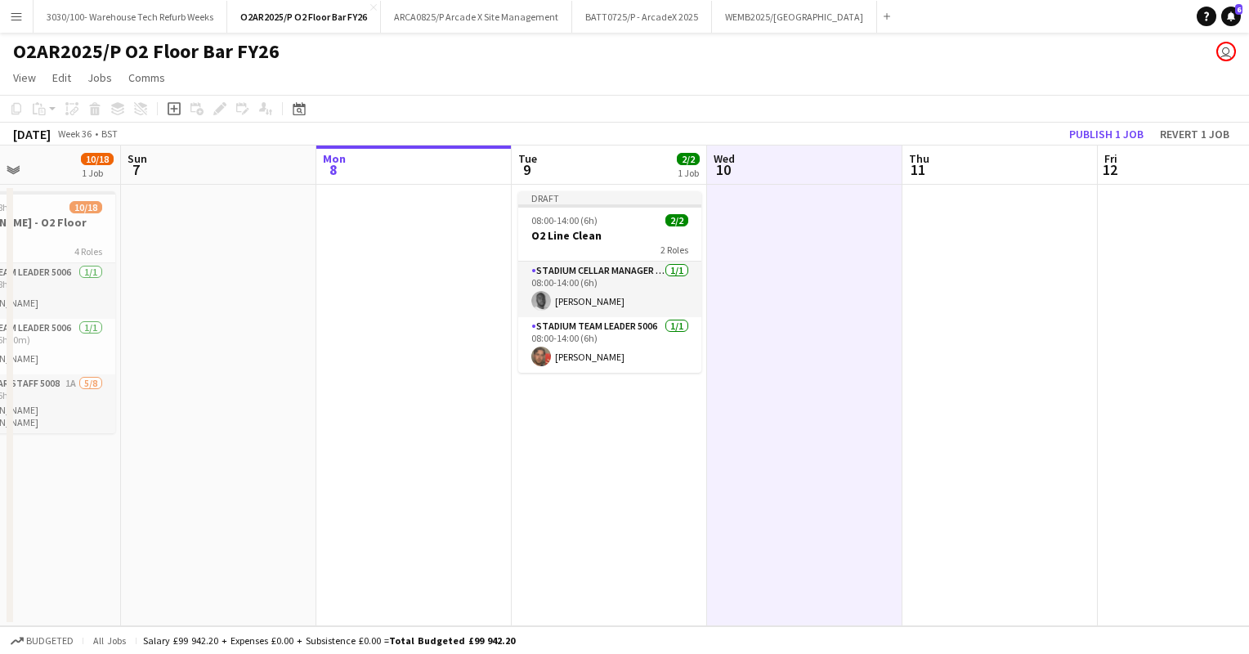
click at [777, 233] on app-date-cell at bounding box center [804, 406] width 195 height 442
click at [173, 105] on icon at bounding box center [173, 108] width 7 height 7
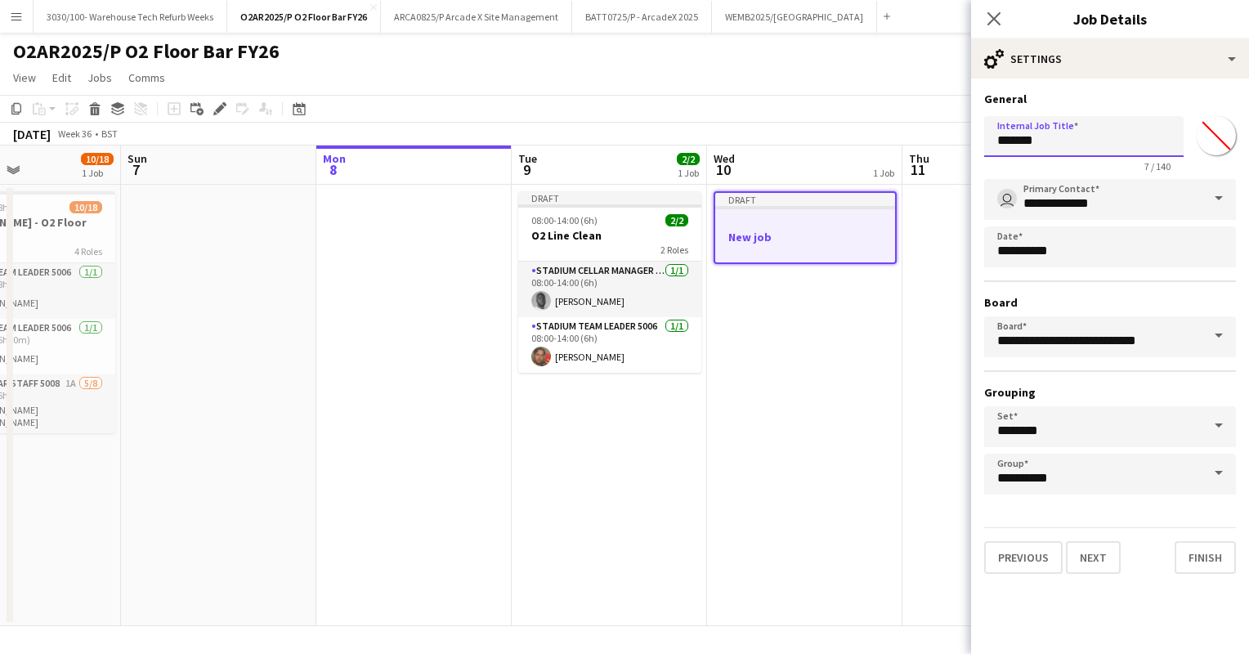
drag, startPoint x: 1046, startPoint y: 141, endPoint x: 972, endPoint y: 154, distance: 74.7
click at [972, 154] on form "**********" at bounding box center [1110, 333] width 278 height 482
type input "**********"
click at [1067, 280] on hr at bounding box center [1110, 281] width 252 height 2
click at [1204, 549] on button "Finish" at bounding box center [1205, 557] width 61 height 33
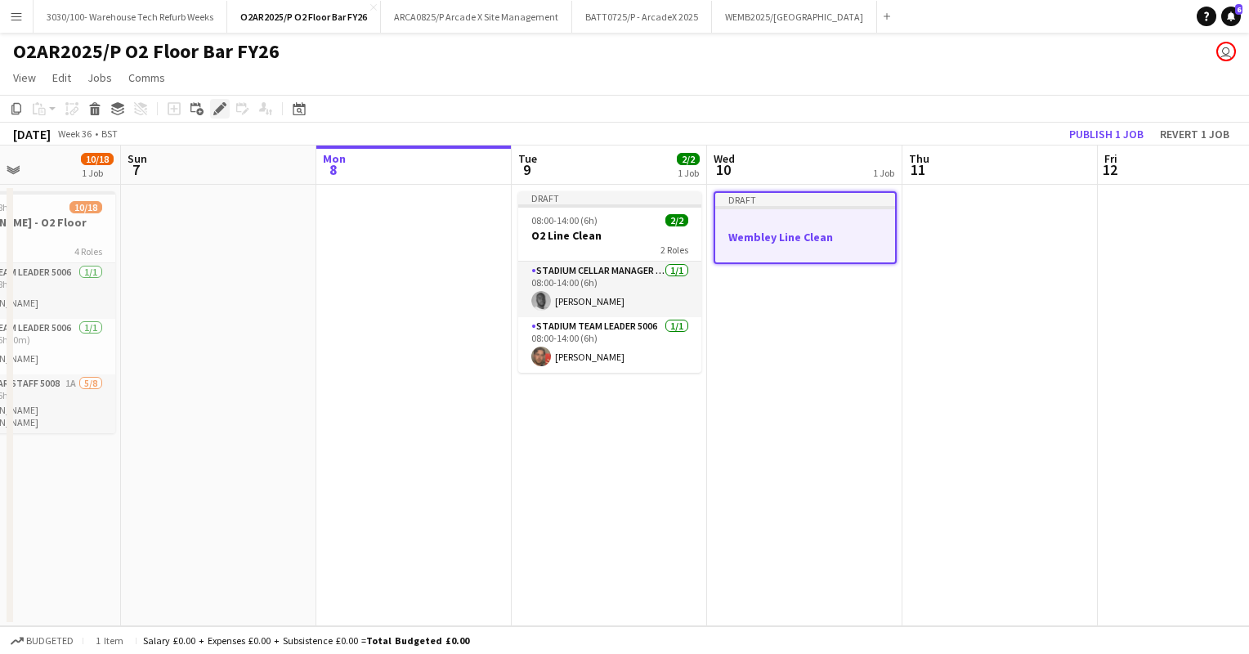
click at [214, 108] on icon "Edit" at bounding box center [219, 108] width 13 height 13
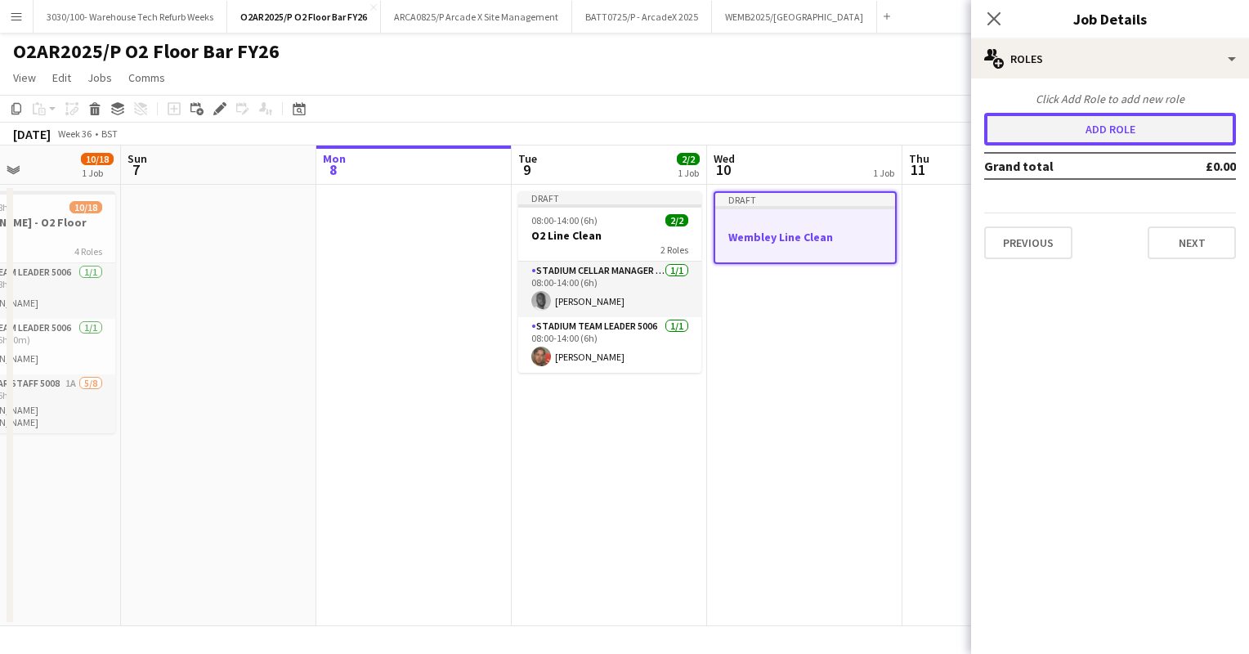
click at [1102, 138] on button "Add role" at bounding box center [1110, 129] width 252 height 33
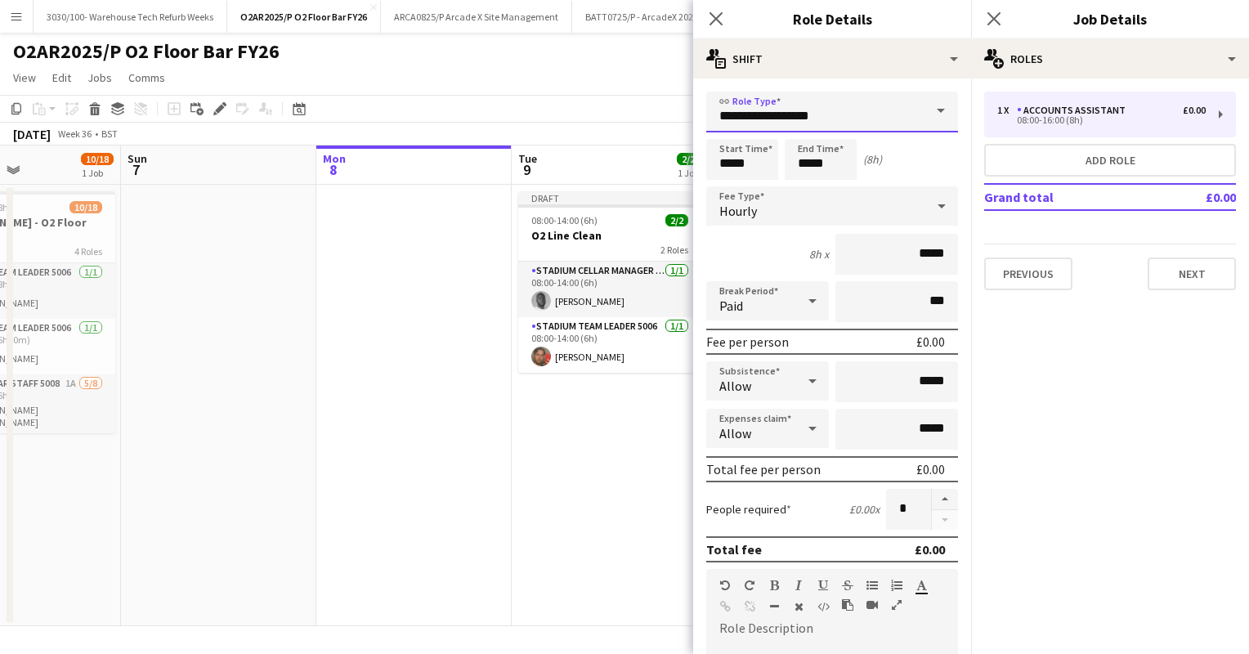
drag, startPoint x: 841, startPoint y: 110, endPoint x: 696, endPoint y: 143, distance: 149.3
click at [696, 143] on form "**********" at bounding box center [832, 600] width 278 height 1016
click at [984, 13] on app-icon "Close pop-in" at bounding box center [995, 19] width 24 height 24
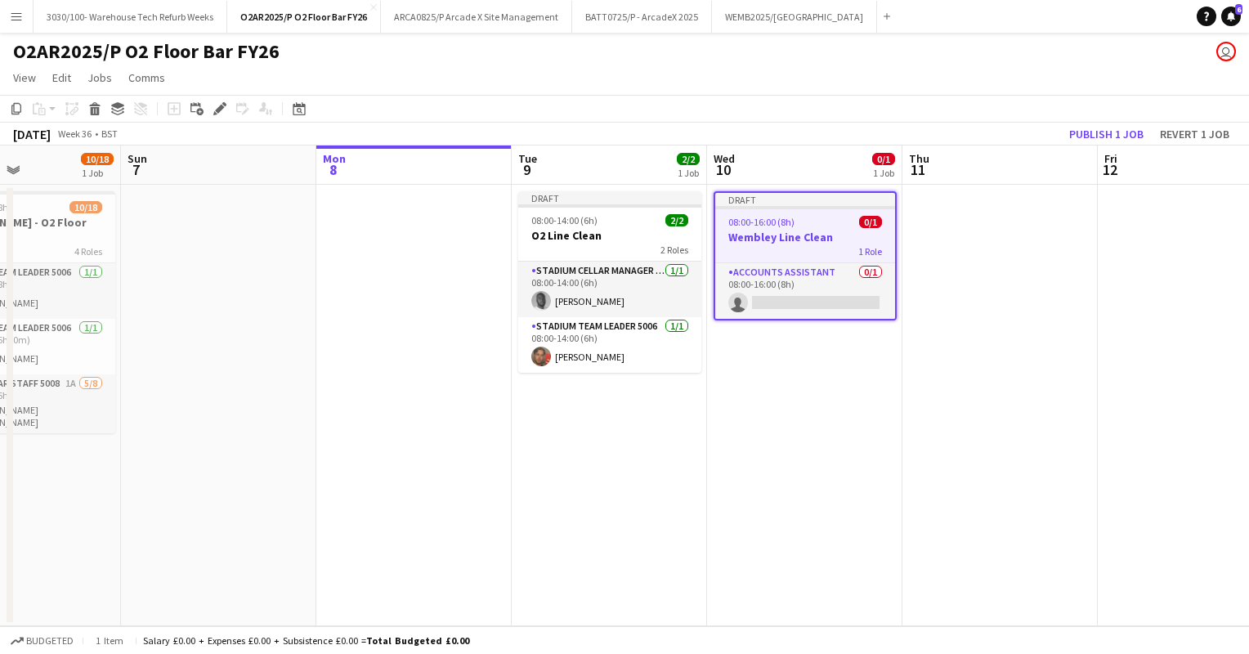
click at [805, 221] on div "08:00-16:00 (8h) 0/1" at bounding box center [805, 222] width 180 height 12
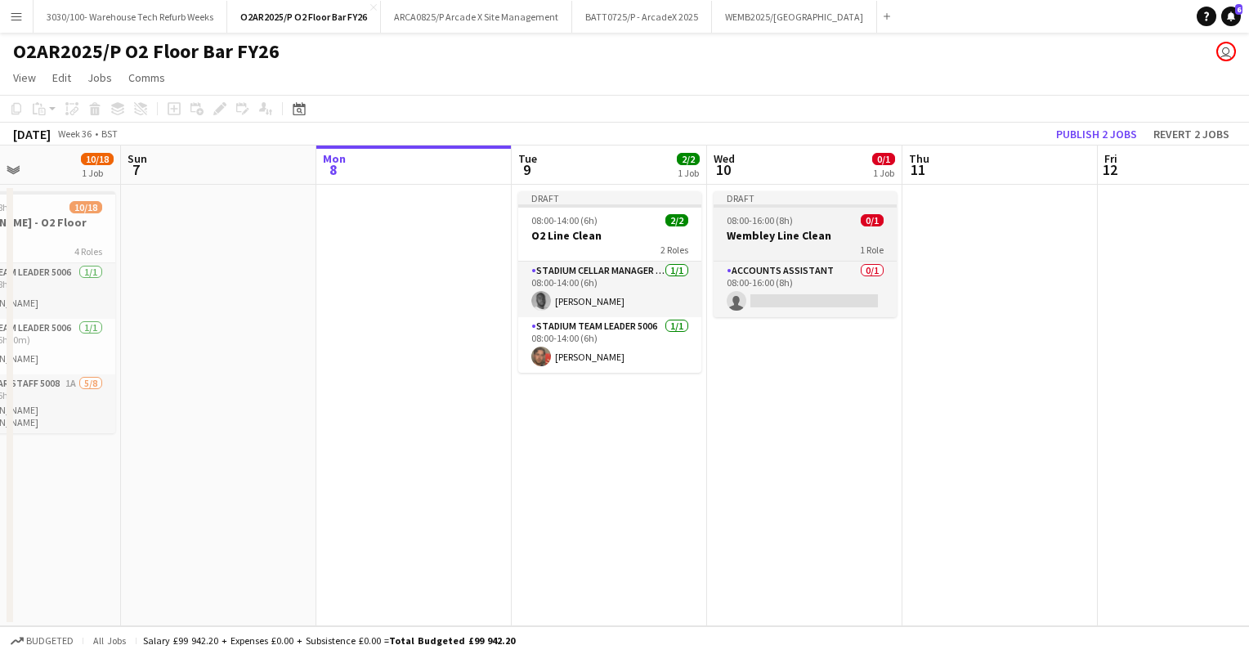
click at [809, 210] on app-job-card "Draft 08:00-16:00 (8h) 0/1 Wembley Line Clean 1 Role Accounts Assistant 0/1 08:…" at bounding box center [805, 254] width 183 height 126
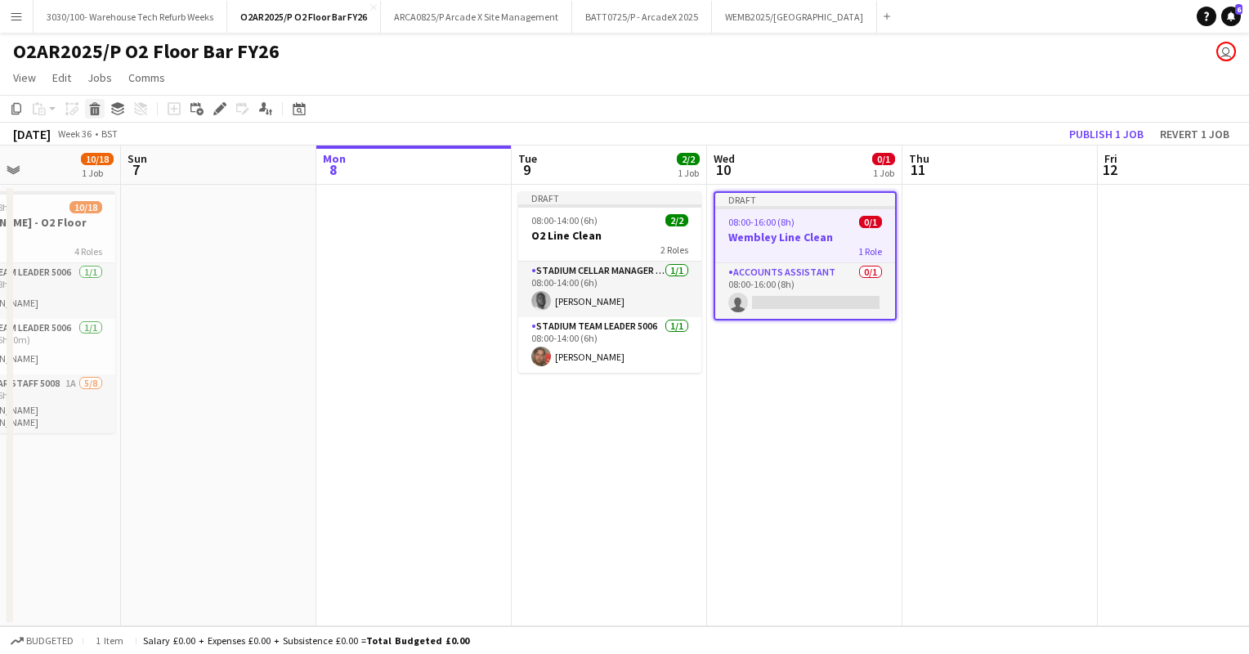
click at [88, 108] on icon "Delete" at bounding box center [94, 108] width 13 height 13
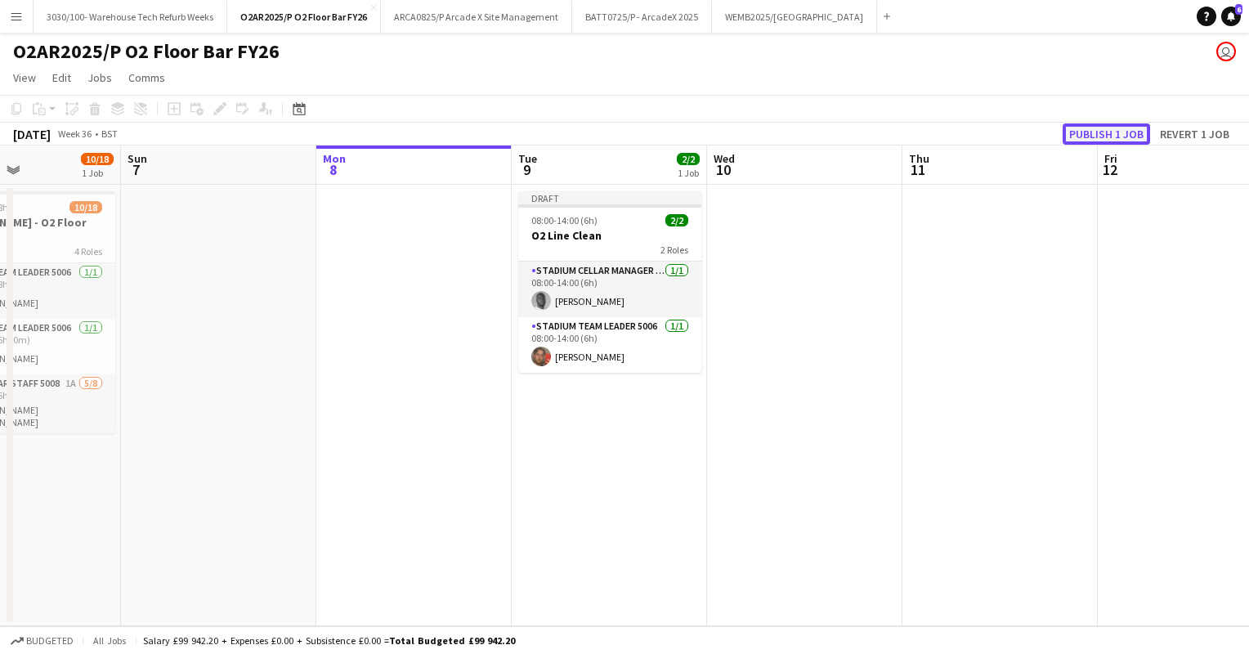
click at [1079, 134] on button "Publish 1 job" at bounding box center [1106, 133] width 87 height 21
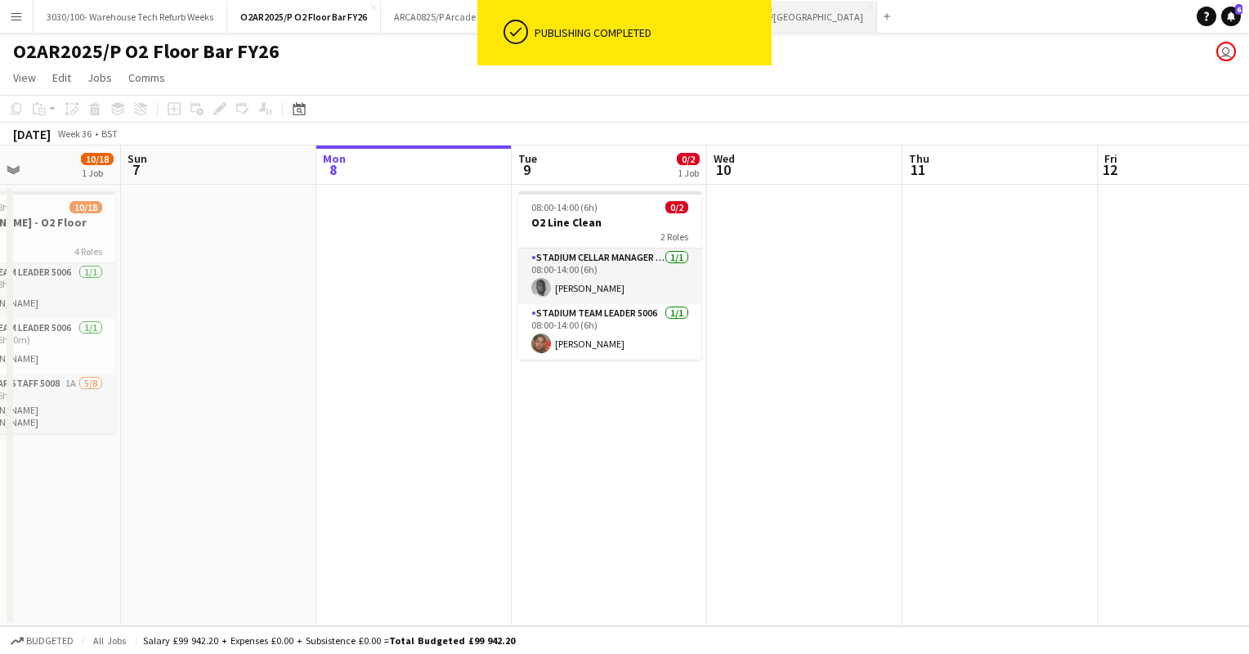
click at [801, 9] on button "WEMB2025/[GEOGRAPHIC_DATA] Close" at bounding box center [794, 17] width 165 height 32
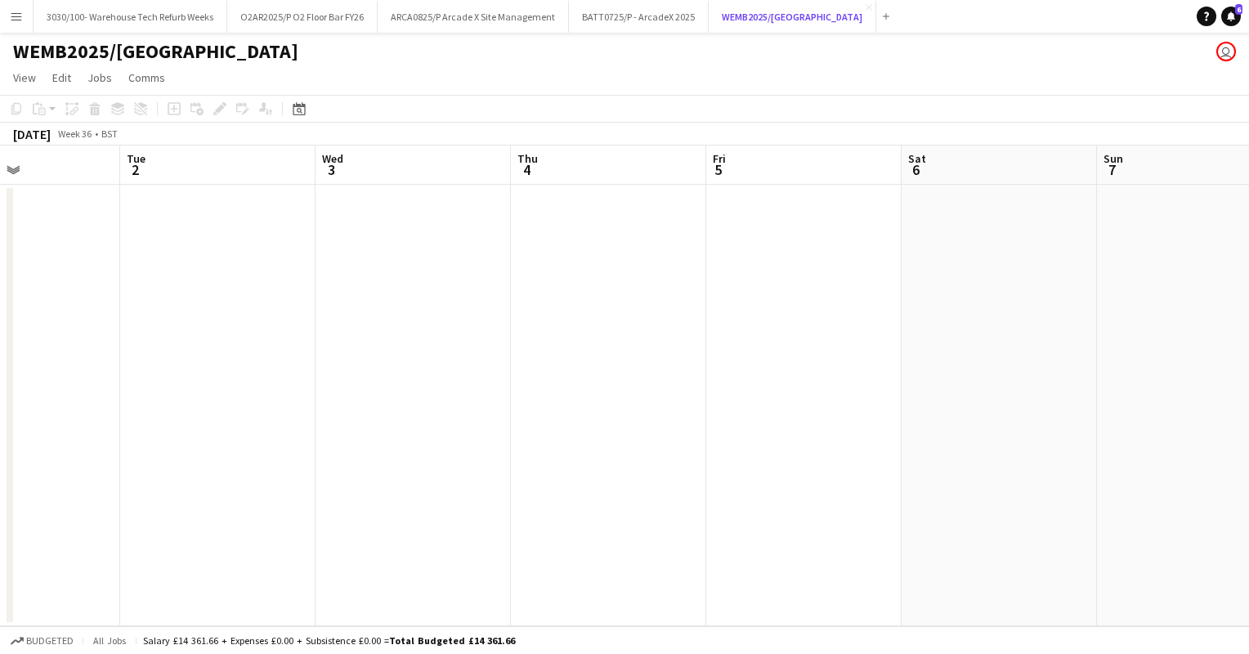
scroll to position [0, 464]
click at [252, 224] on app-date-cell at bounding box center [219, 406] width 195 height 442
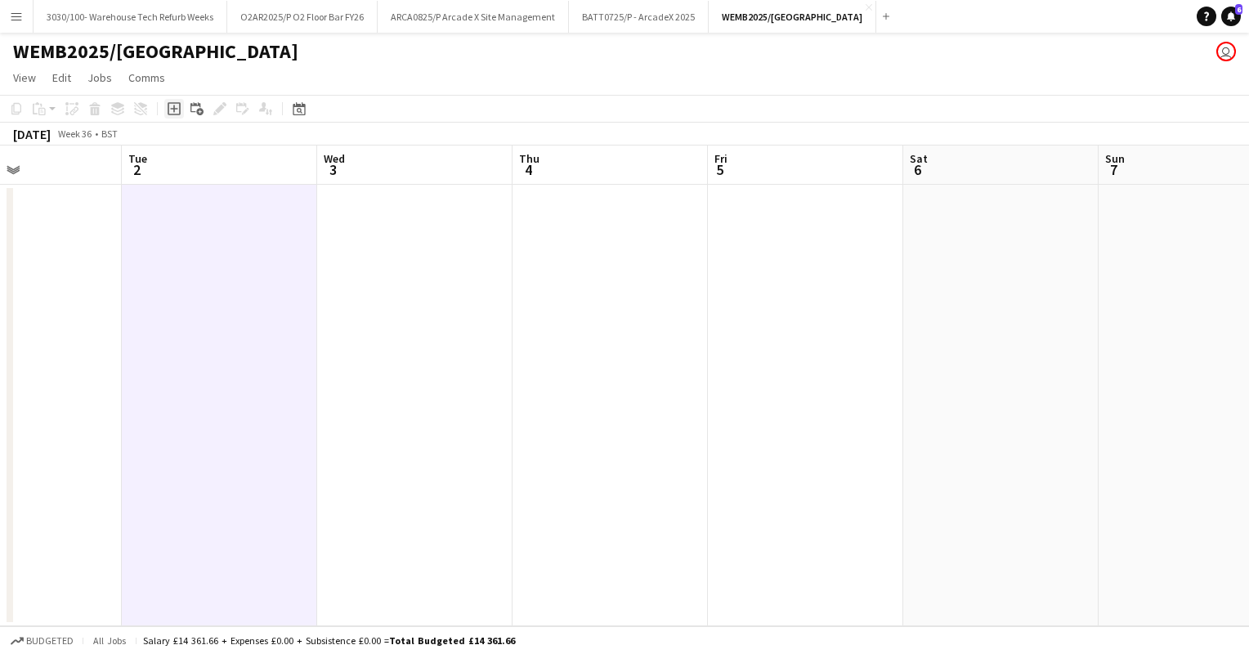
click at [173, 111] on icon "Add job" at bounding box center [174, 108] width 13 height 13
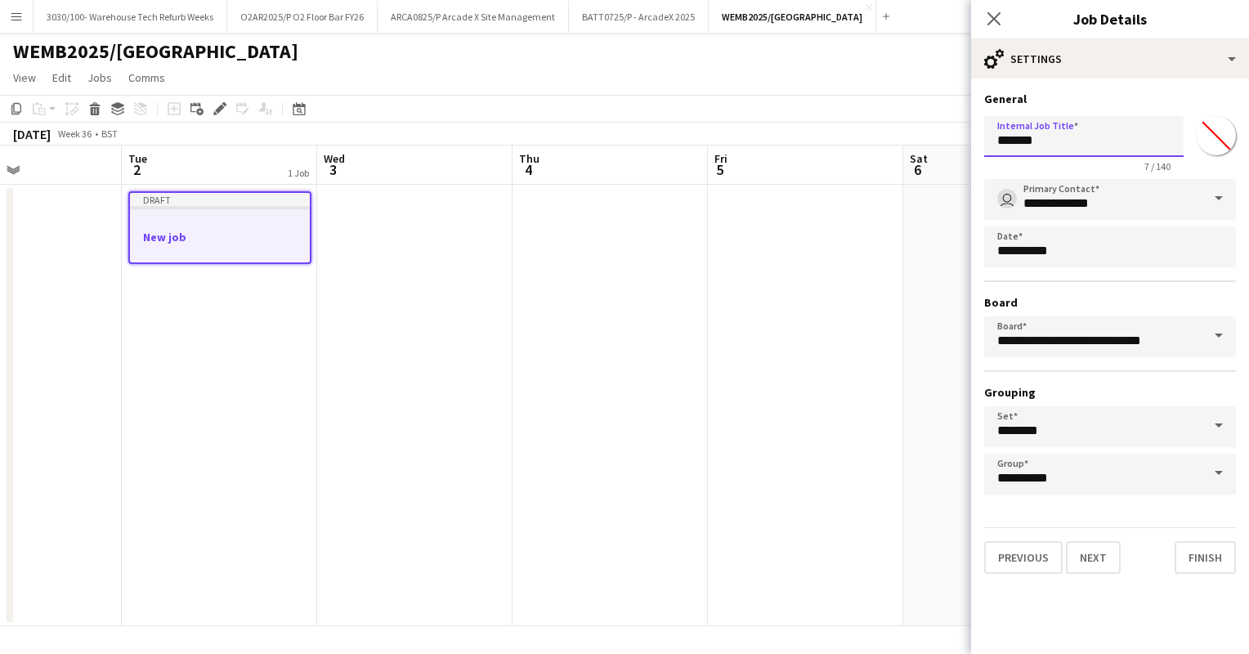
drag, startPoint x: 1045, startPoint y: 133, endPoint x: 992, endPoint y: 234, distance: 113.7
click at [992, 234] on form "**********" at bounding box center [1110, 333] width 278 height 482
type input "**********"
click at [1223, 559] on button "Finish" at bounding box center [1205, 557] width 61 height 33
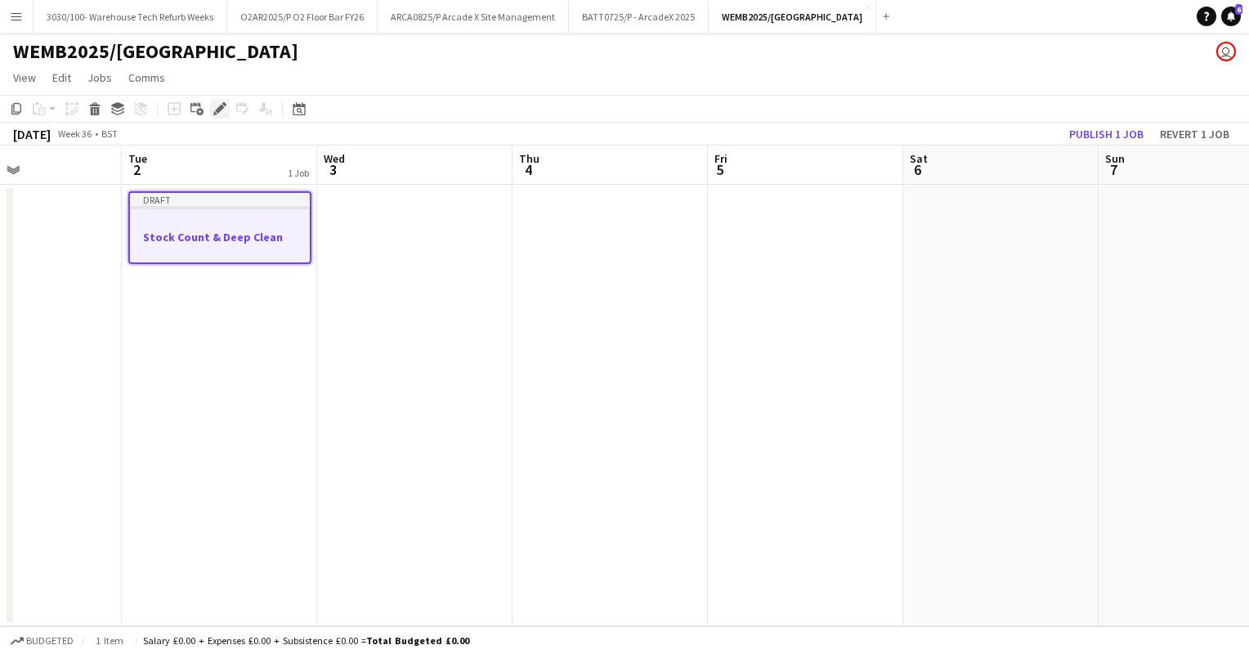
click at [225, 109] on icon "Edit" at bounding box center [219, 108] width 13 height 13
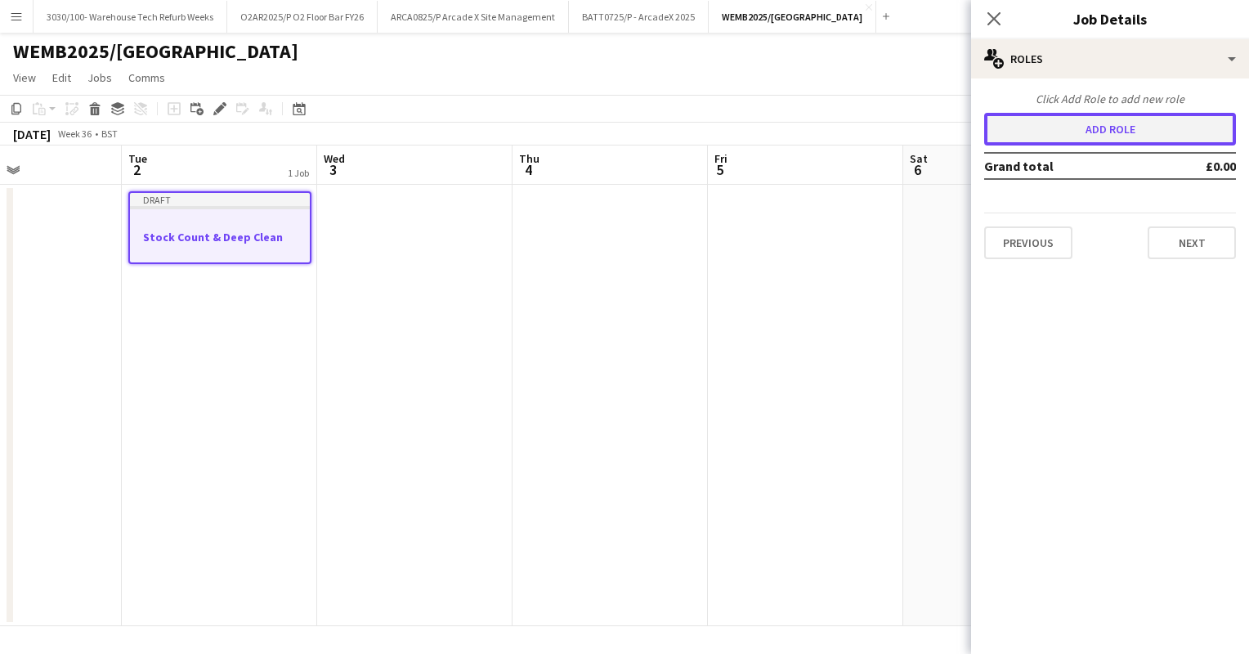
click at [1100, 124] on button "Add role" at bounding box center [1110, 129] width 252 height 33
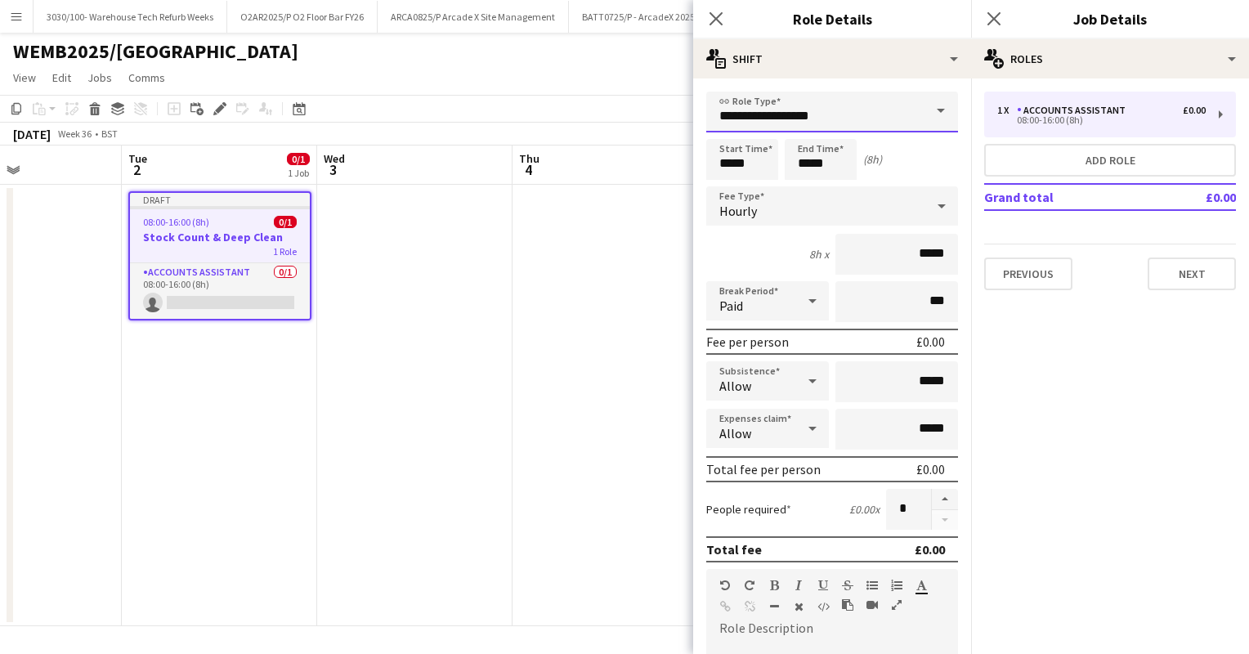
click at [911, 107] on input "**********" at bounding box center [832, 112] width 252 height 41
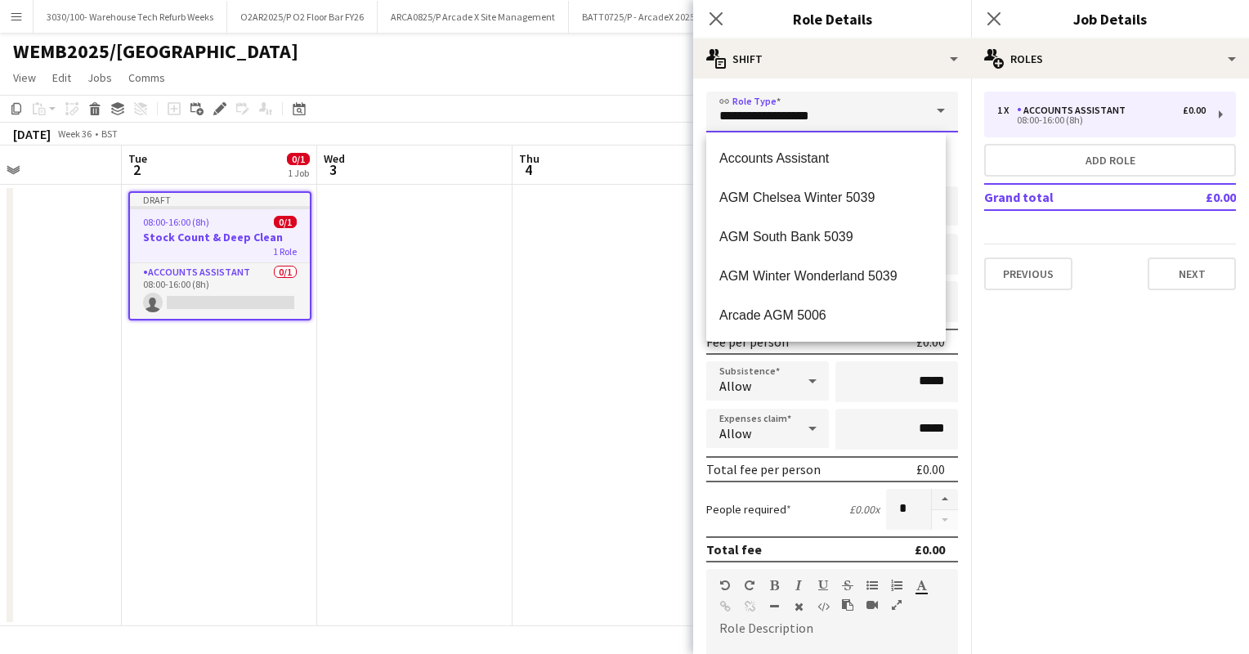
drag, startPoint x: 834, startPoint y: 116, endPoint x: 680, endPoint y: 111, distance: 153.8
click at [680, 111] on body "Menu Boards Boards Boards All jobs Status Workforce Workforce My Workforce Recr…" at bounding box center [624, 327] width 1249 height 654
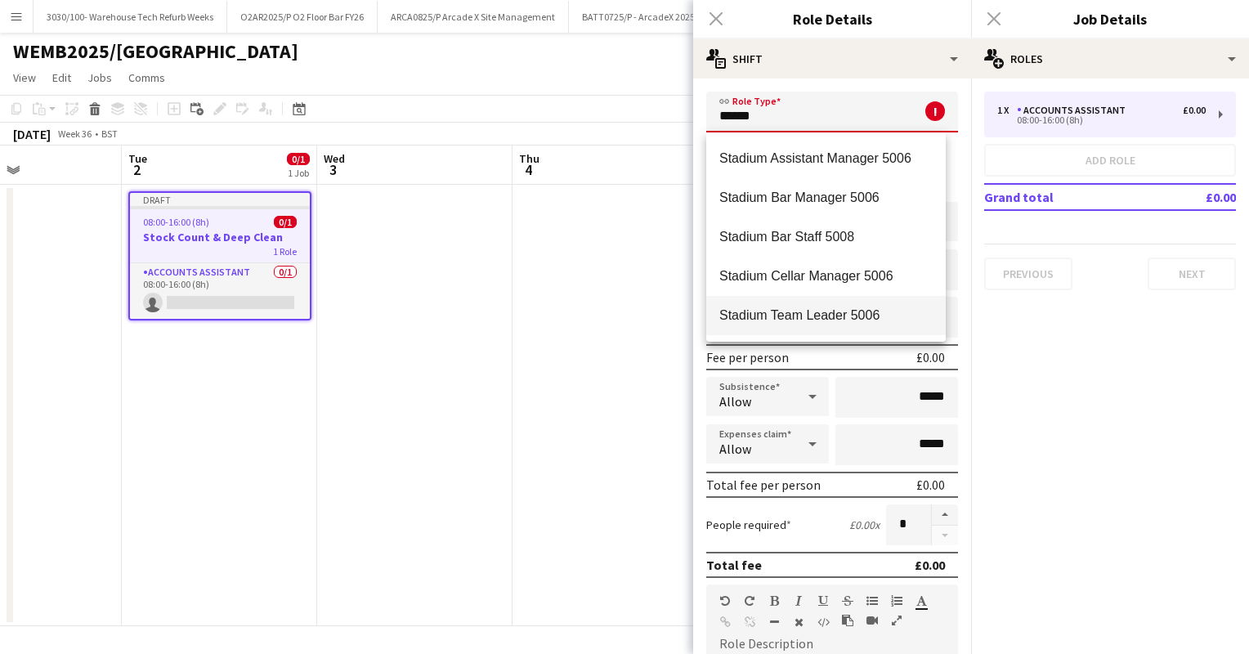
click at [810, 306] on mat-option "Stadium Team Leader 5006" at bounding box center [826, 315] width 240 height 39
type input "**********"
type input "******"
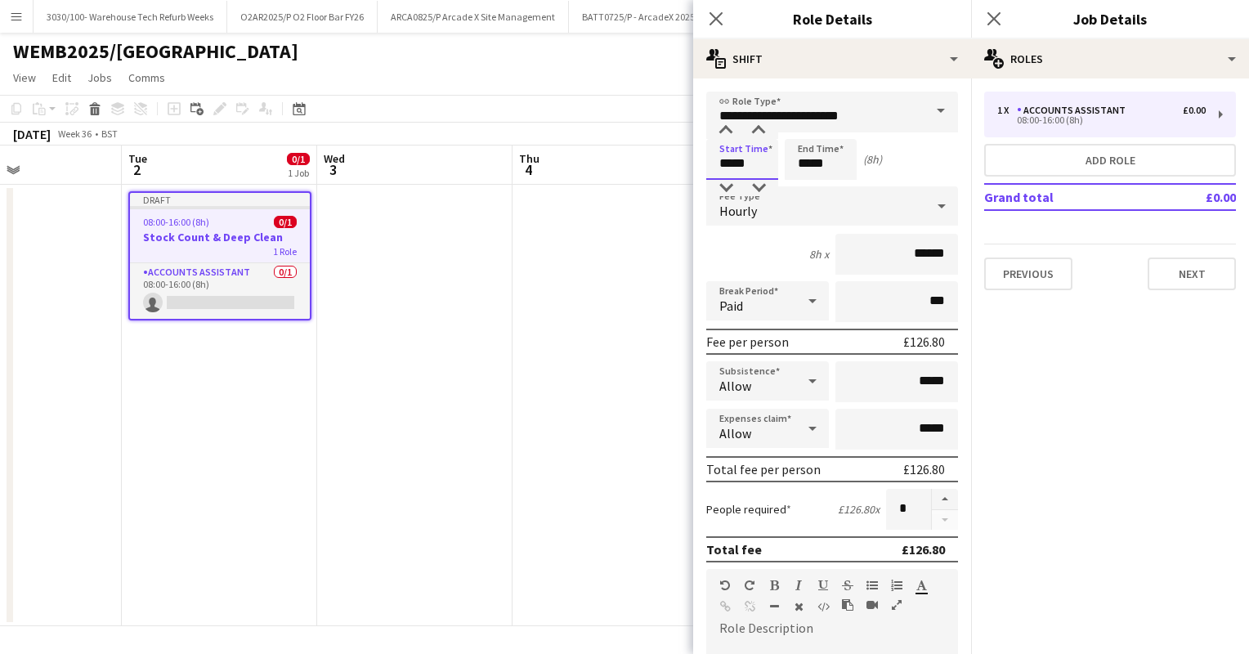
drag, startPoint x: 751, startPoint y: 163, endPoint x: 693, endPoint y: 173, distance: 58.1
click at [693, 173] on form "**********" at bounding box center [832, 600] width 278 height 1016
type input "*****"
click at [752, 226] on form "**********" at bounding box center [832, 600] width 278 height 1016
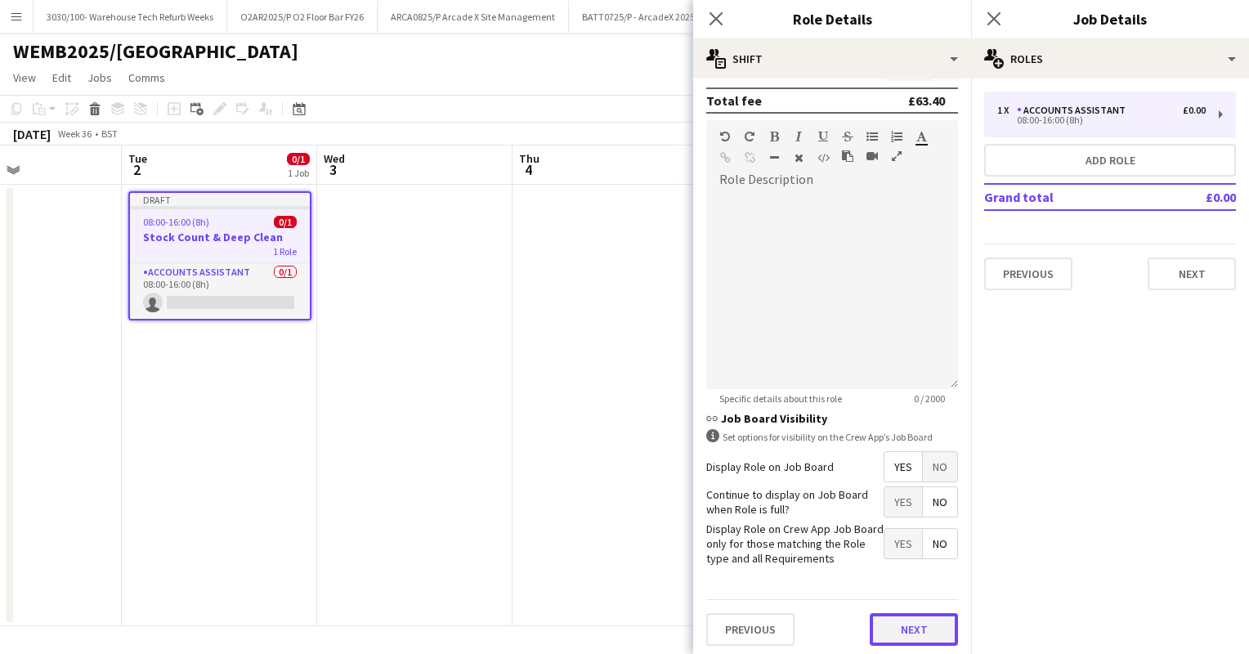
click at [909, 634] on button "Next" at bounding box center [914, 629] width 88 height 33
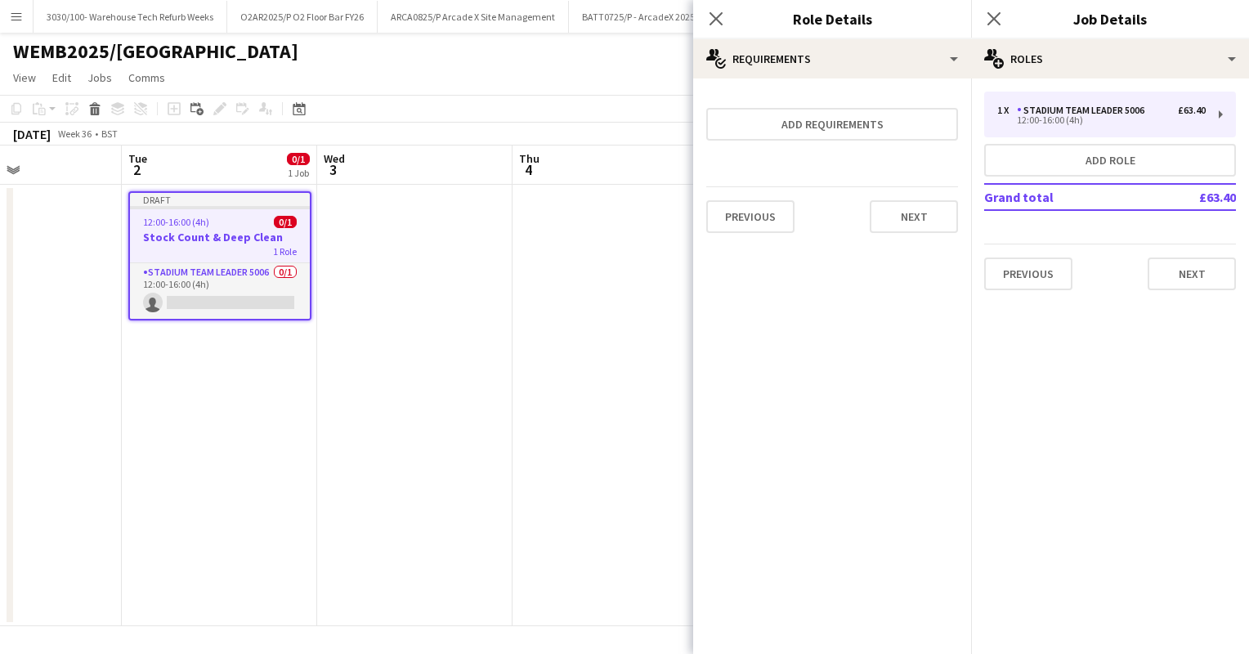
scroll to position [0, 0]
click at [234, 284] on app-card-role "Stadium Team Leader 5006 0/1 12:00-16:00 (4h) single-neutral-actions" at bounding box center [220, 291] width 180 height 56
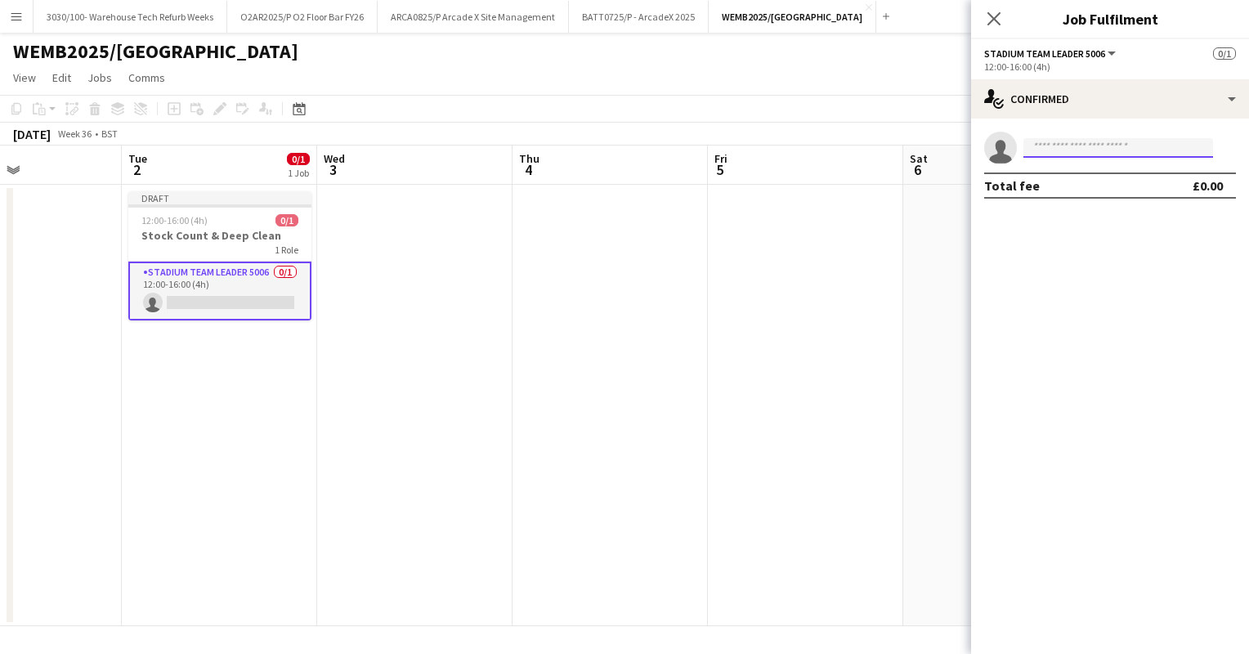
click at [1086, 143] on input at bounding box center [1119, 148] width 190 height 20
type input "*********"
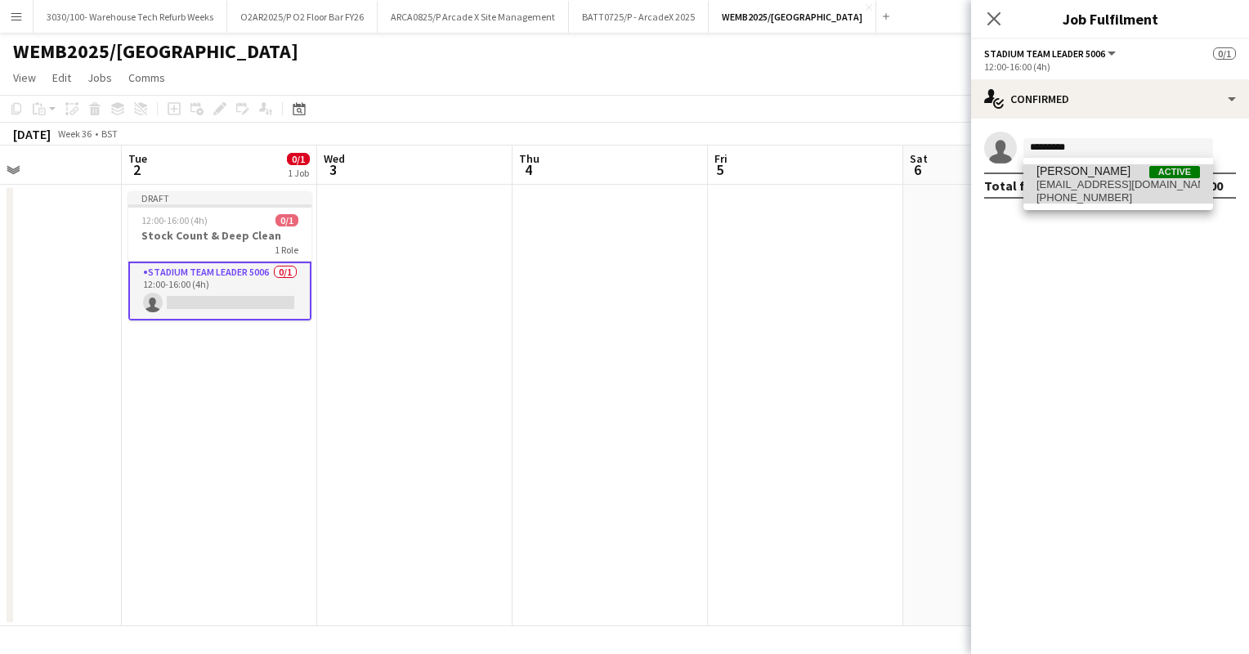
click at [1107, 186] on span "[EMAIL_ADDRESS][DOMAIN_NAME]" at bounding box center [1119, 184] width 164 height 13
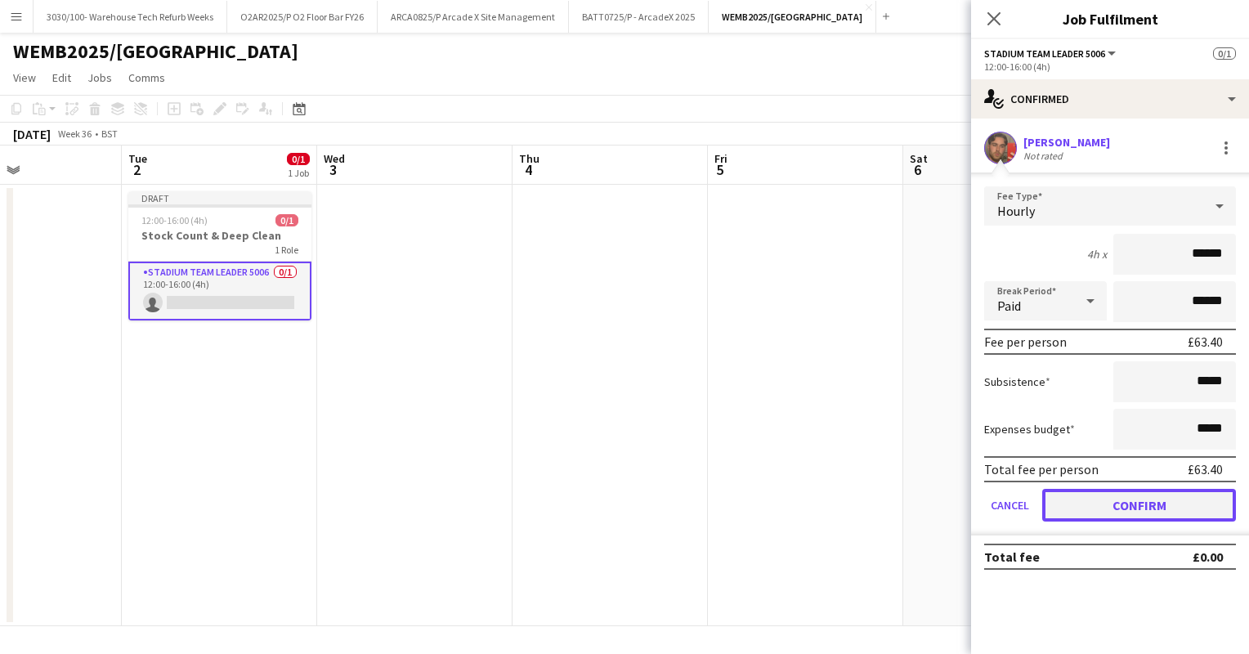
click at [1128, 501] on button "Confirm" at bounding box center [1139, 505] width 194 height 33
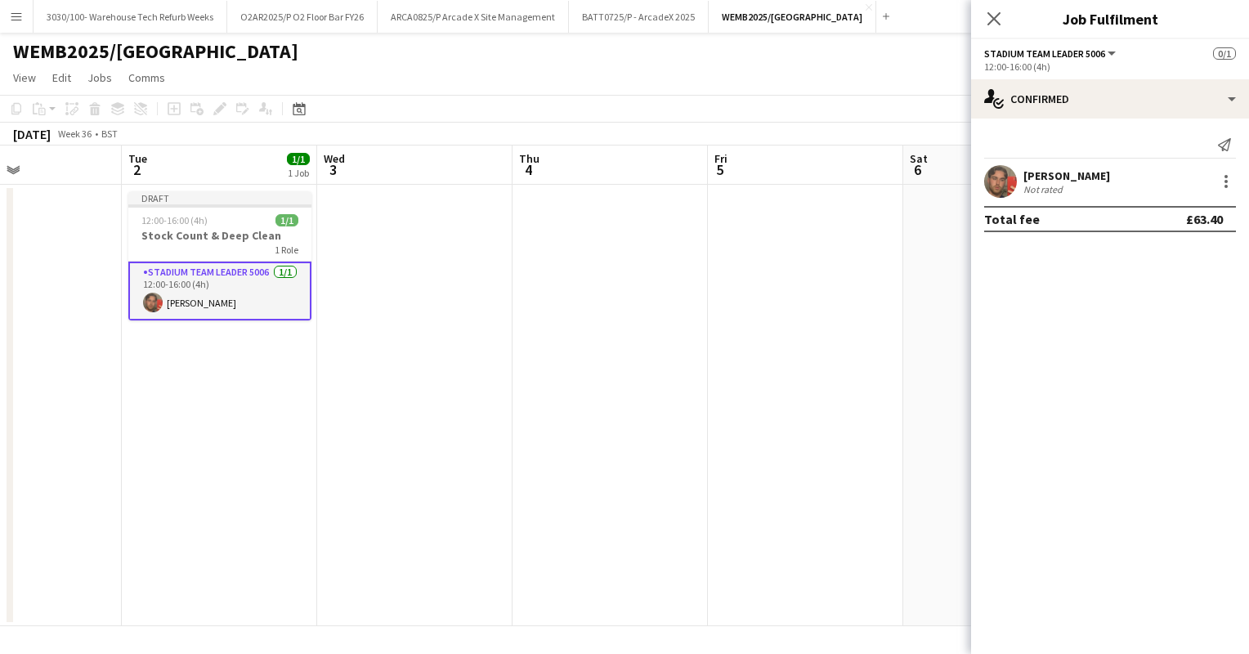
click at [665, 142] on div "[DATE] Week 36 • BST Publish 1 job Revert 1 job" at bounding box center [624, 134] width 1249 height 23
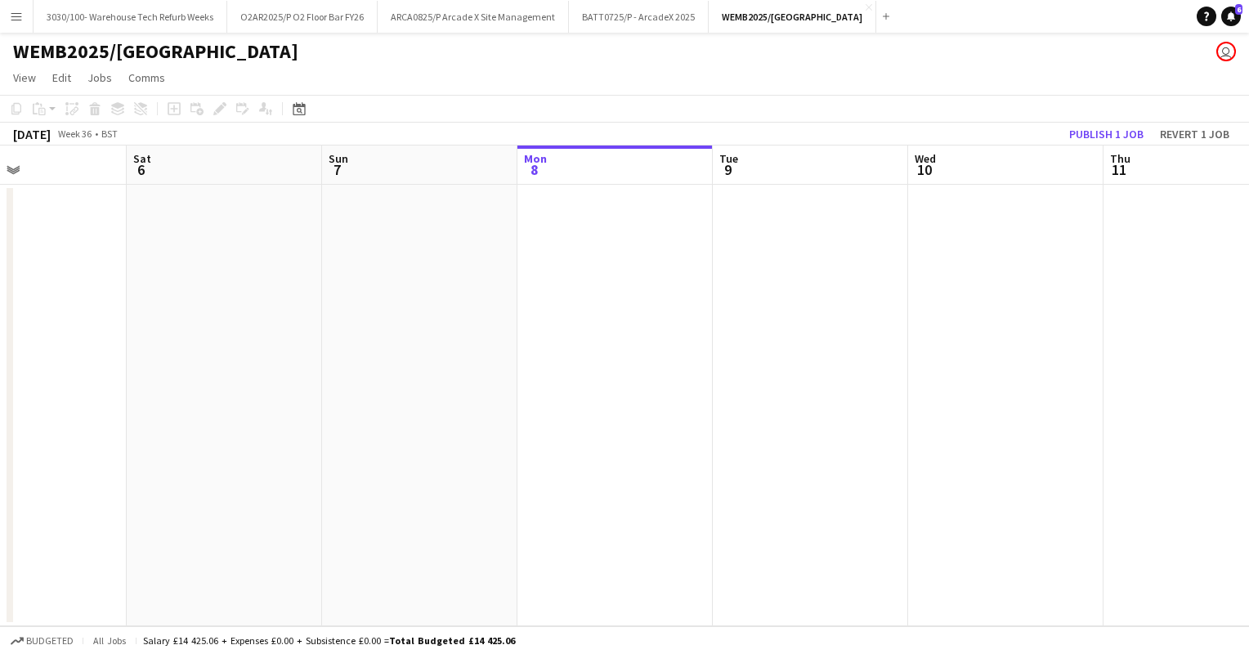
scroll to position [0, 461]
click at [994, 229] on app-date-cell at bounding box center [1004, 406] width 195 height 442
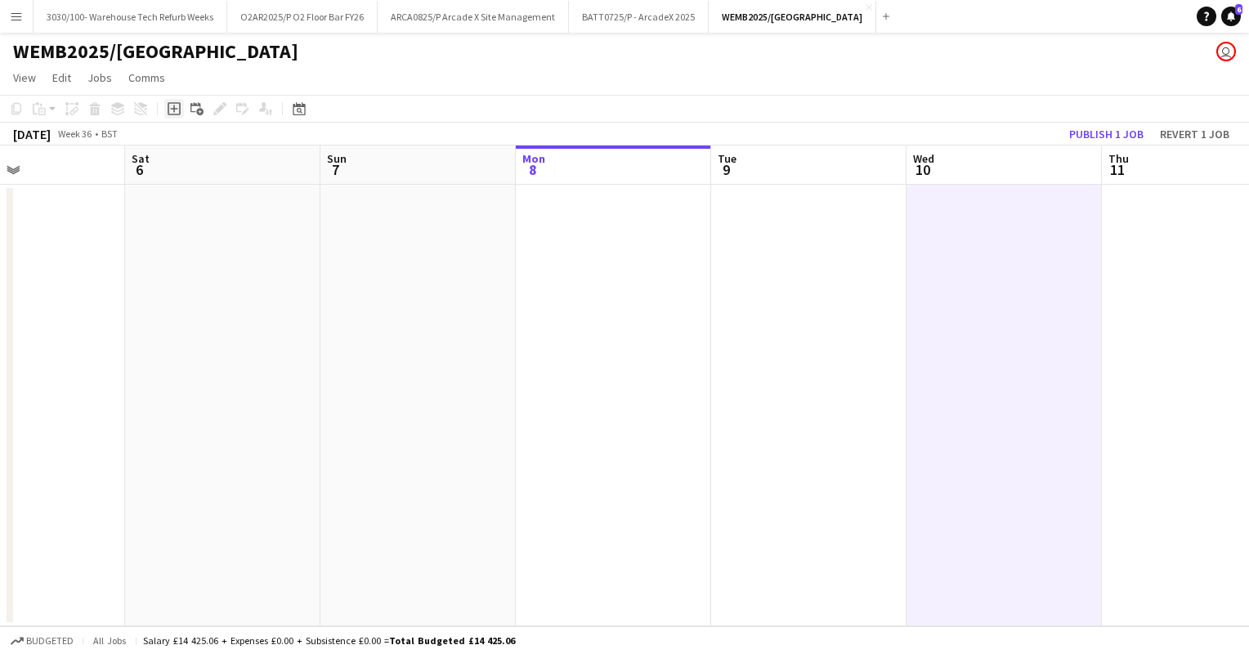
click at [171, 112] on icon "Add job" at bounding box center [174, 108] width 13 height 13
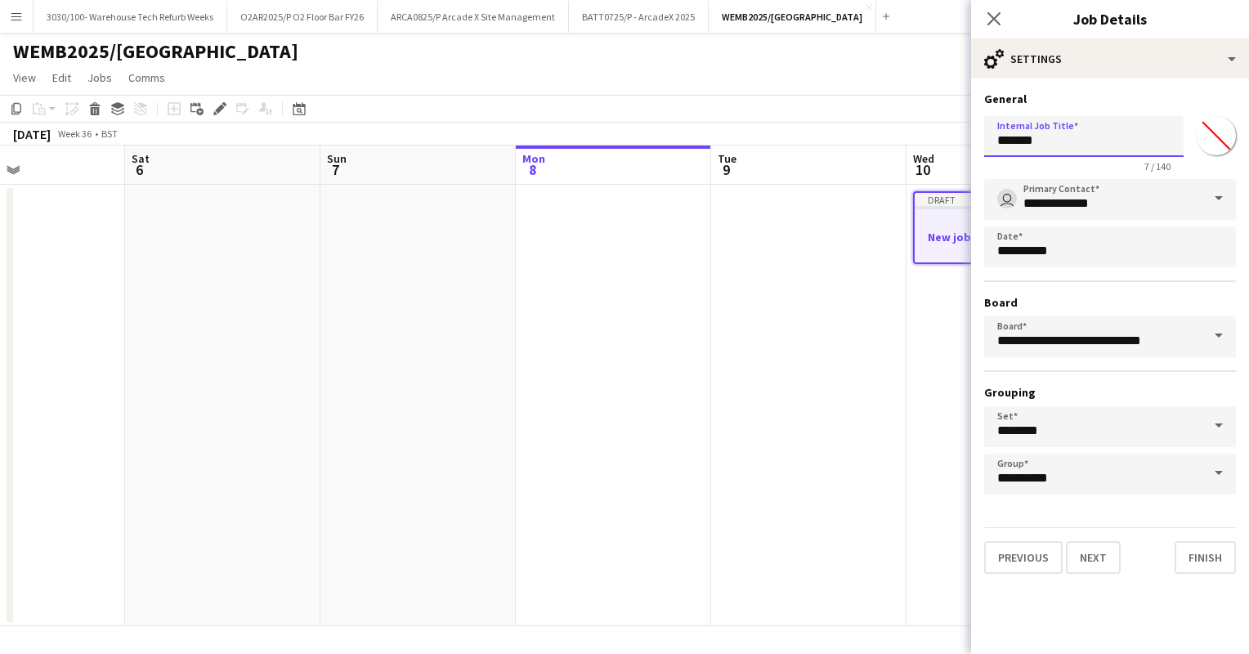
drag, startPoint x: 1056, startPoint y: 145, endPoint x: 937, endPoint y: 160, distance: 120.4
click at [937, 160] on body "Menu Boards Boards Boards All jobs Status Workforce Workforce My Workforce Recr…" at bounding box center [624, 327] width 1249 height 654
type input "*"
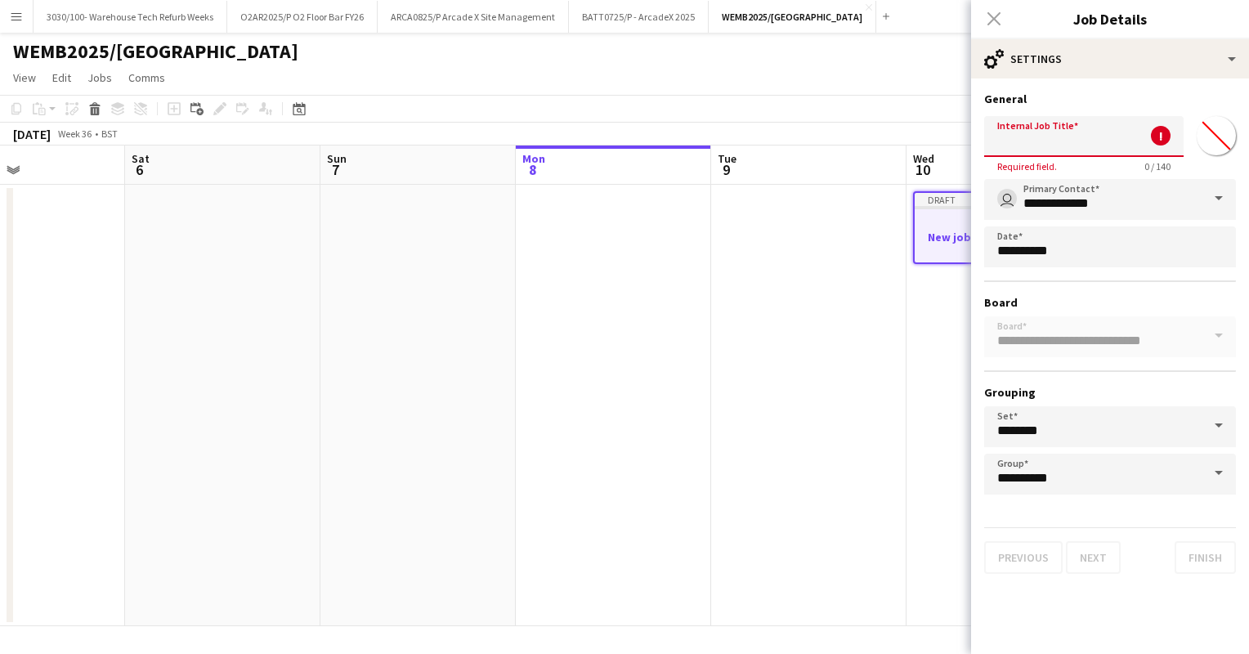
type input "*"
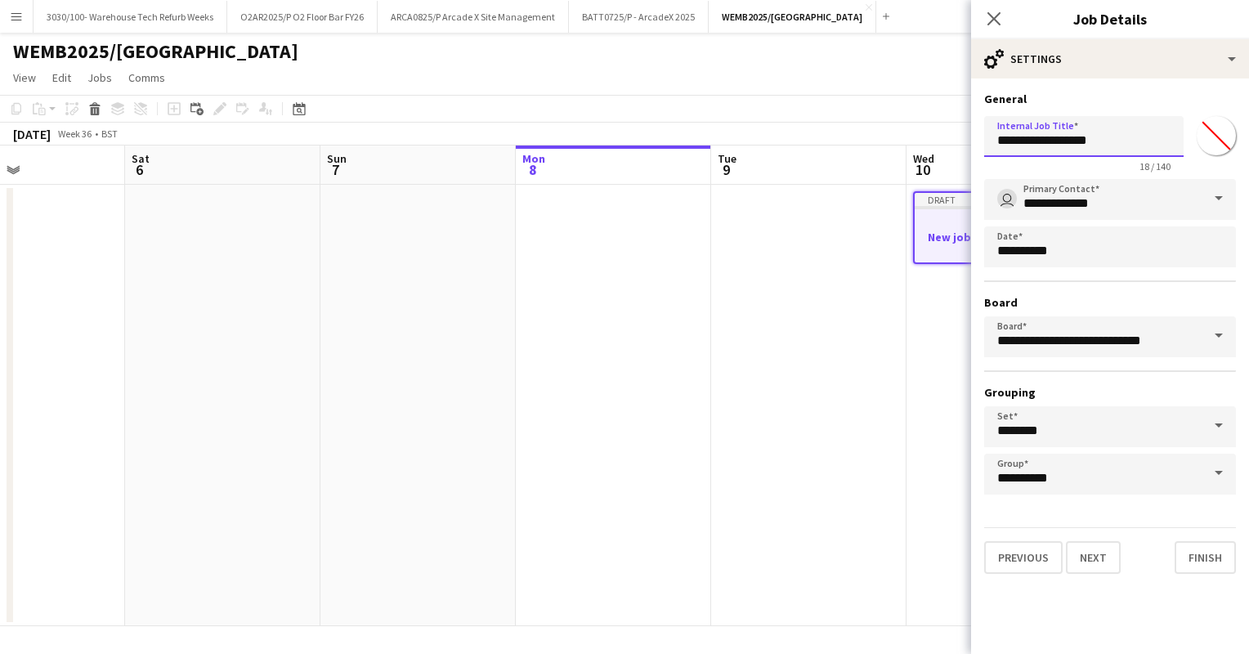
type input "**********"
click at [1098, 88] on div "**********" at bounding box center [1110, 332] width 278 height 509
click at [1204, 549] on button "Finish" at bounding box center [1205, 557] width 61 height 33
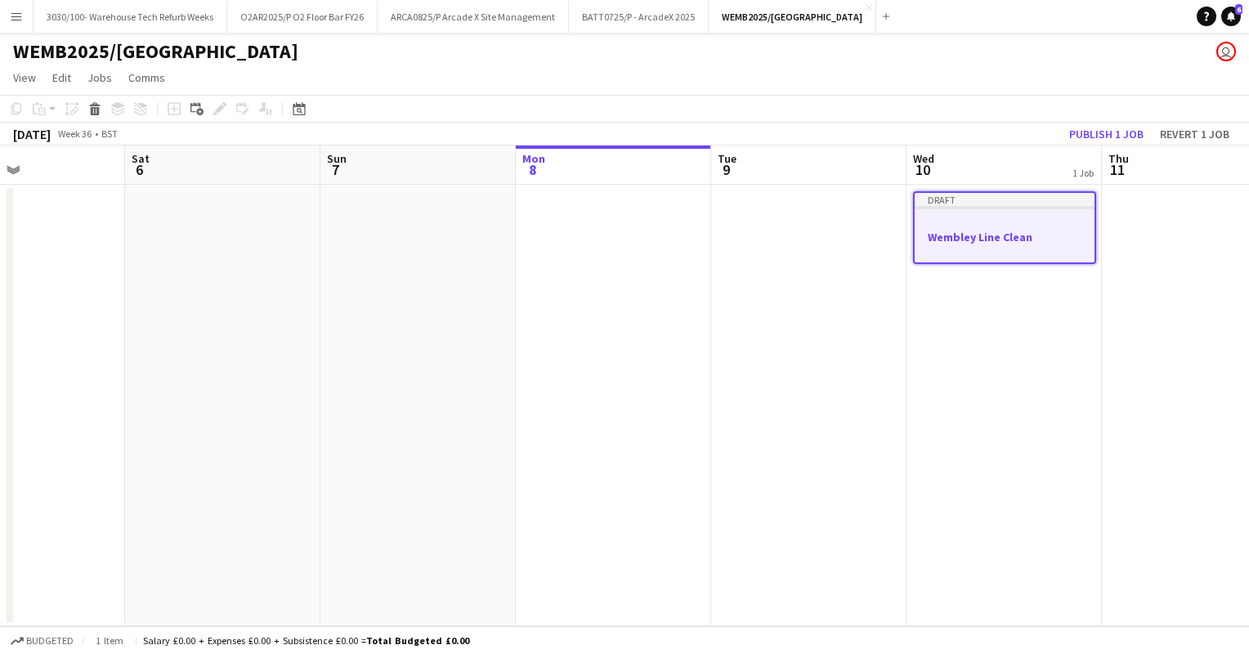
click at [972, 213] on app-job-card "Draft Wembley Line Clean" at bounding box center [1004, 227] width 183 height 73
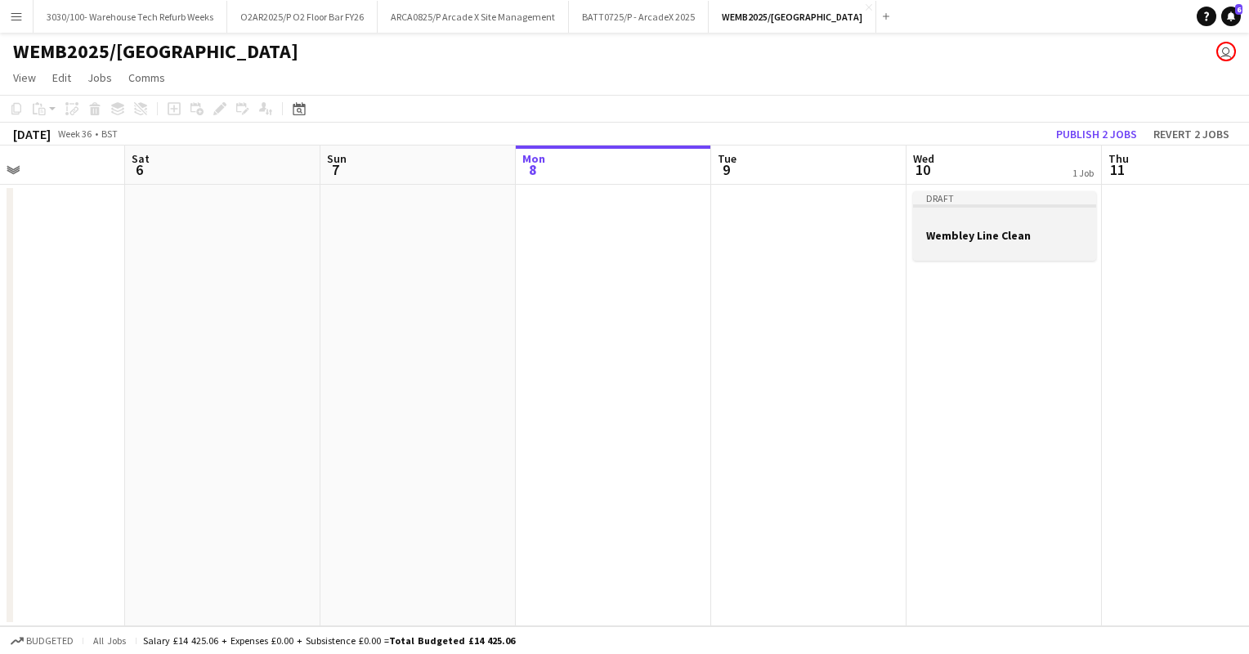
click at [949, 224] on div at bounding box center [1004, 220] width 183 height 12
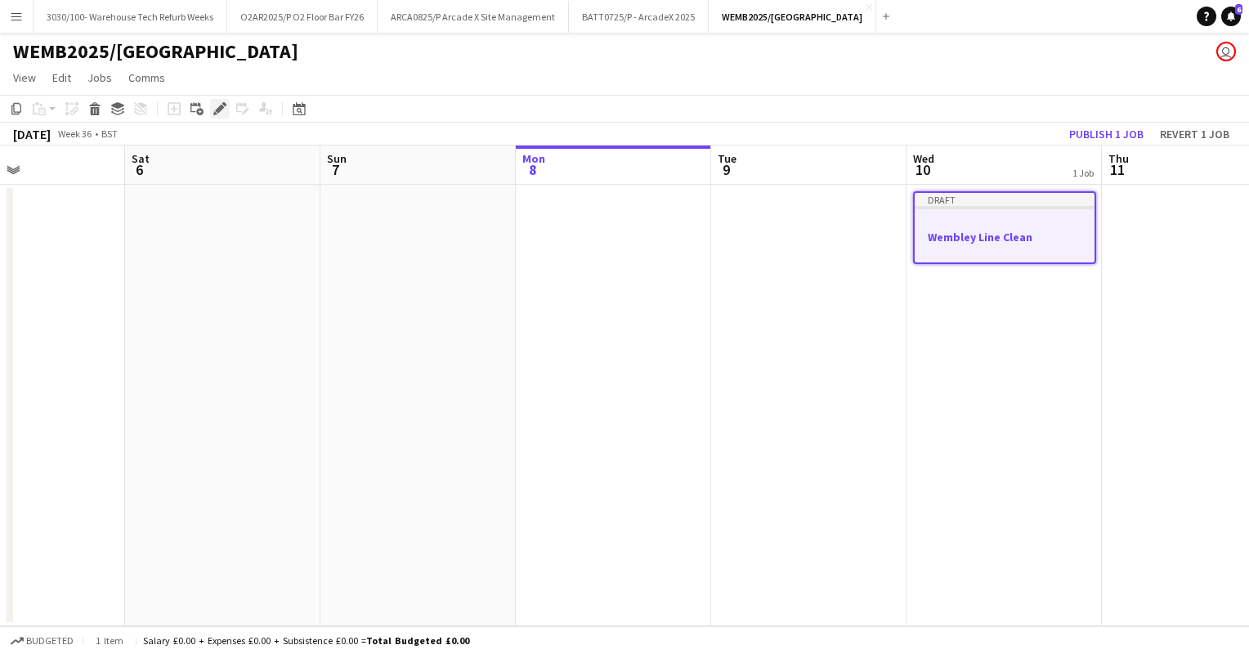
click at [218, 111] on icon at bounding box center [219, 109] width 9 height 9
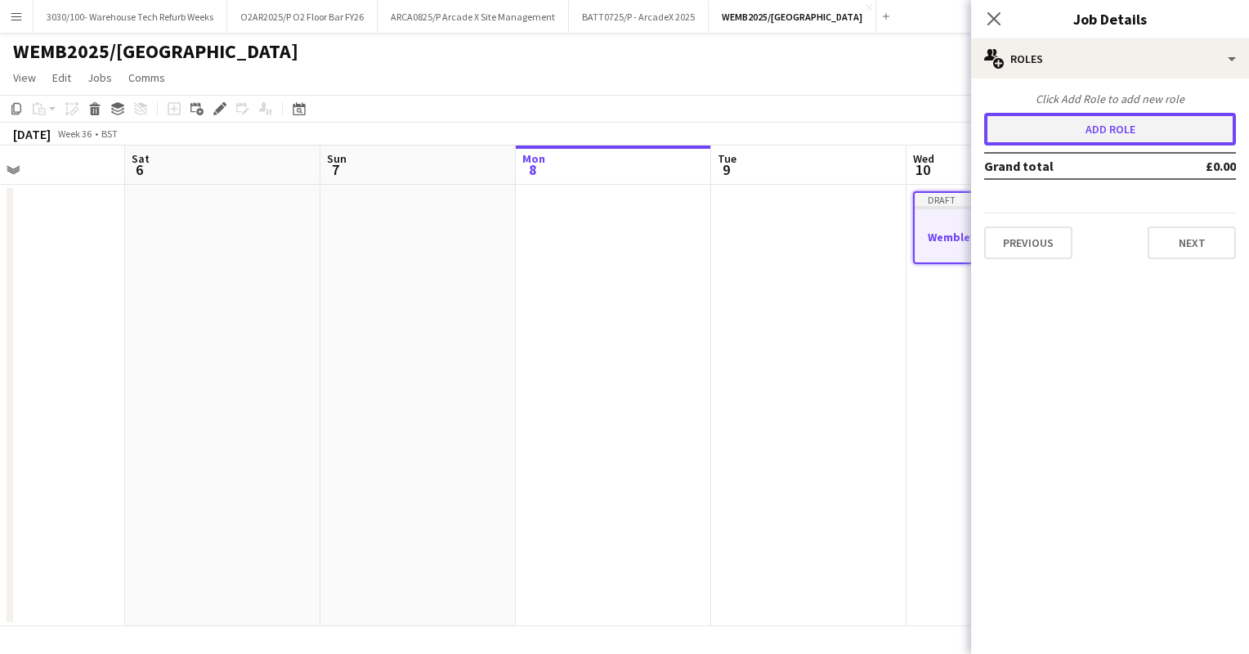
click at [1105, 128] on button "Add role" at bounding box center [1110, 129] width 252 height 33
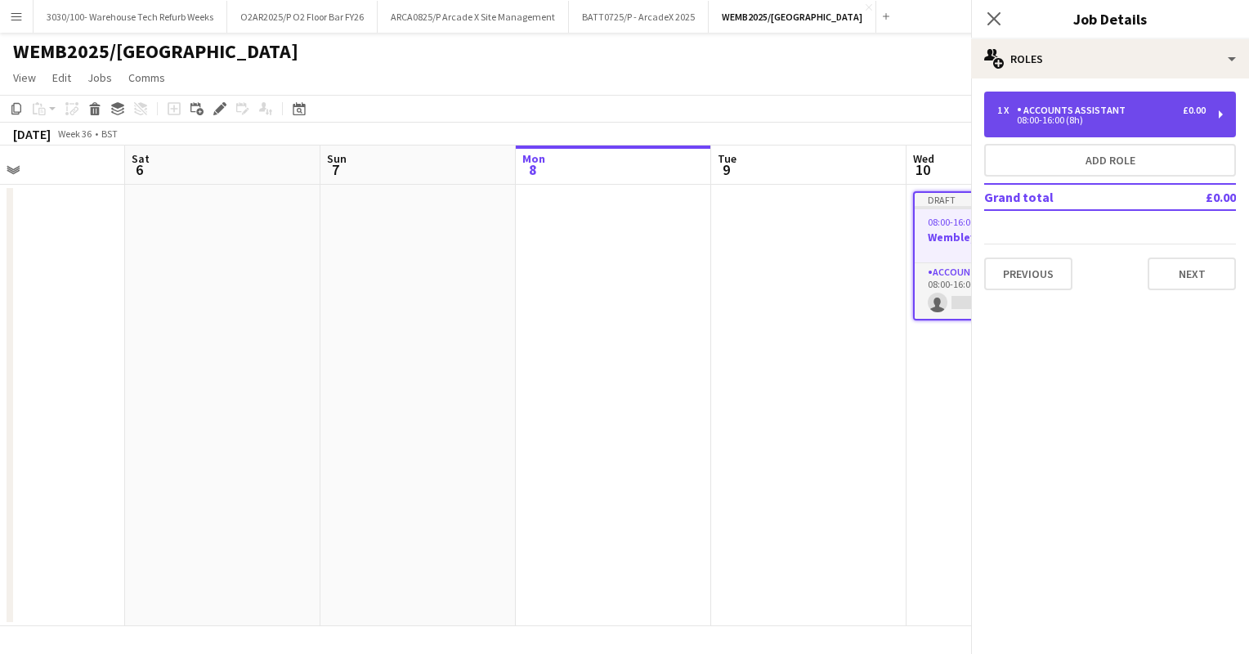
click at [1024, 108] on div "Accounts Assistant" at bounding box center [1074, 110] width 115 height 11
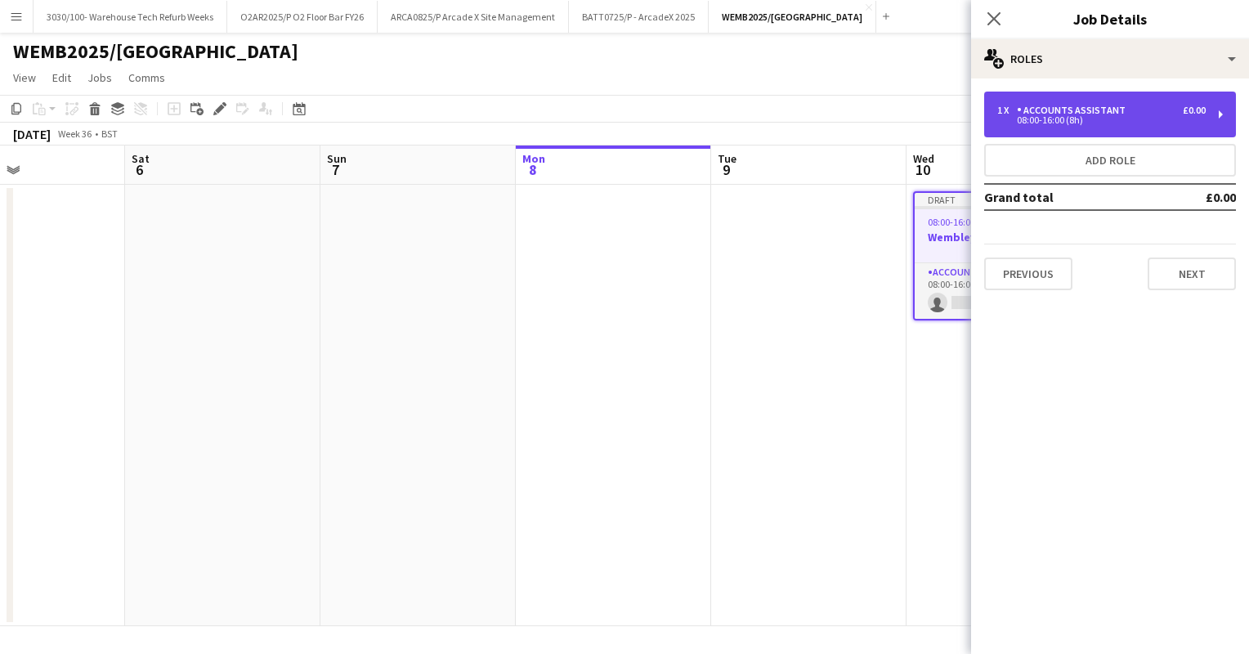
click at [1060, 105] on div "Accounts Assistant" at bounding box center [1074, 110] width 115 height 11
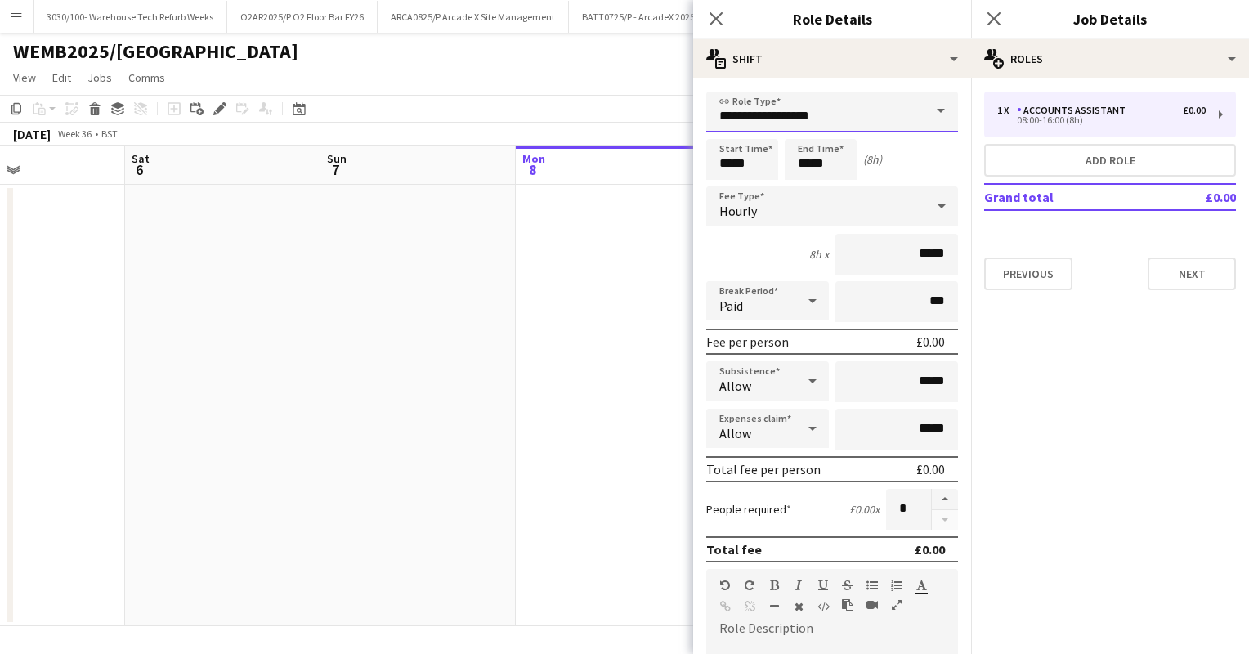
click at [818, 114] on input "**********" at bounding box center [832, 112] width 252 height 41
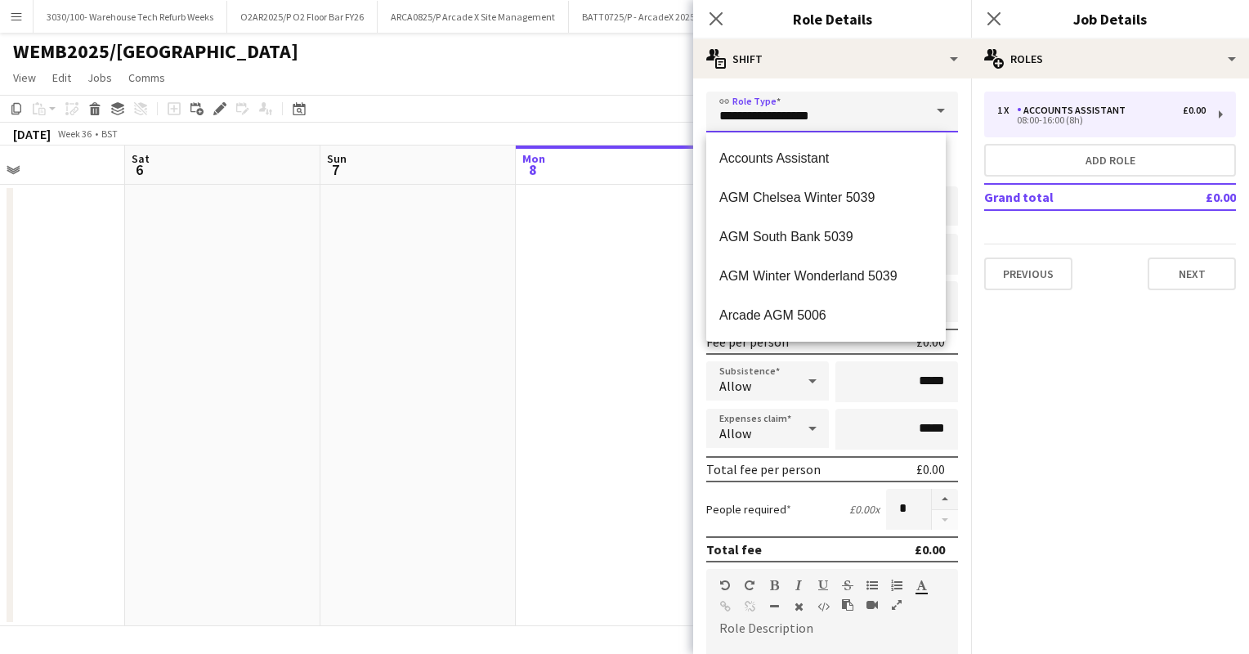
drag, startPoint x: 818, startPoint y: 114, endPoint x: 665, endPoint y: 127, distance: 154.2
click at [665, 127] on body "Menu Boards Boards Boards All jobs Status Workforce Workforce My Workforce Recr…" at bounding box center [624, 327] width 1249 height 654
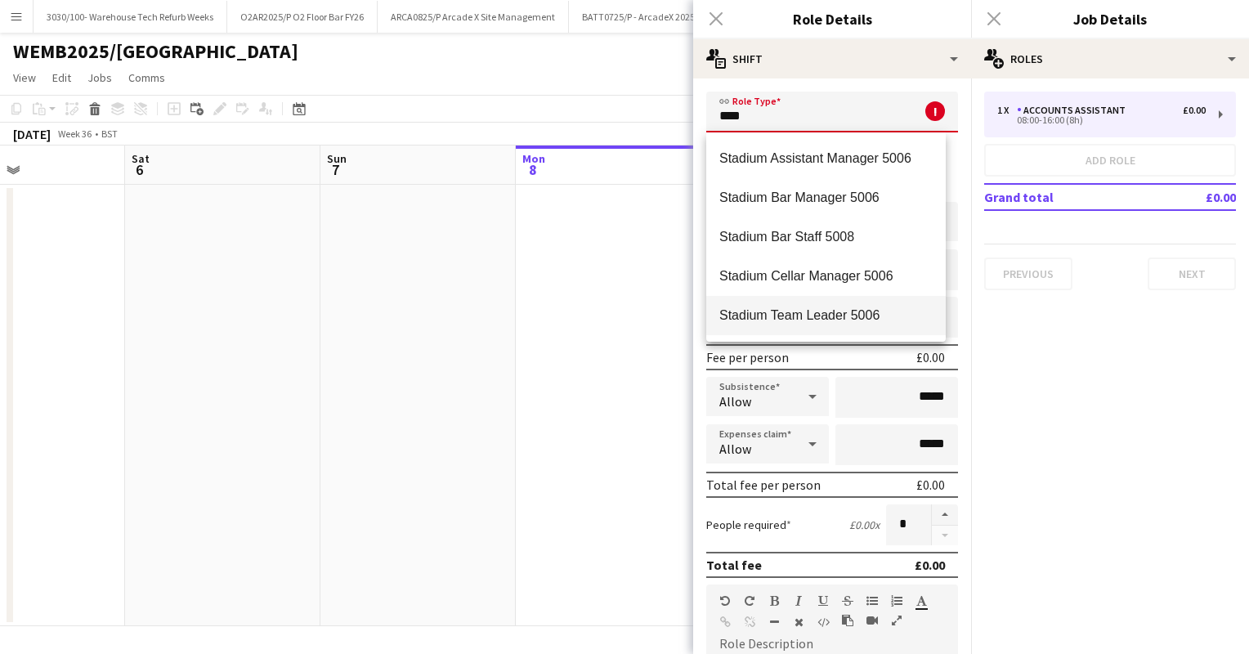
click at [804, 320] on span "Stadium Team Leader 5006" at bounding box center [825, 315] width 213 height 16
type input "**********"
type input "******"
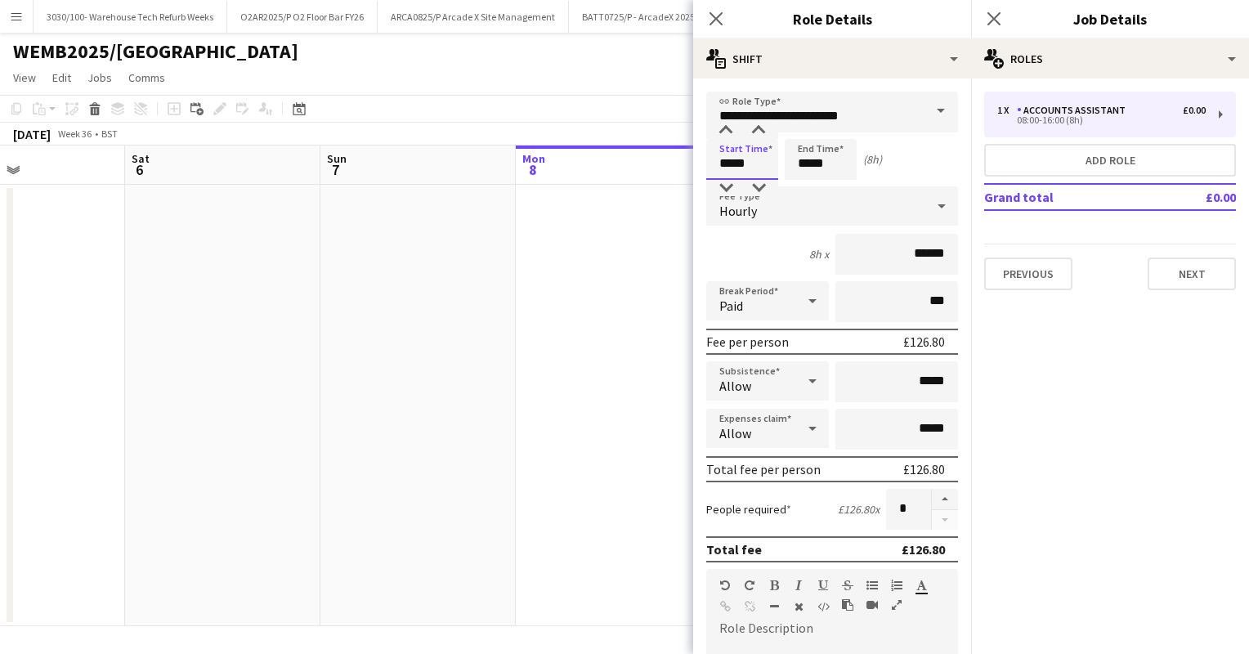
drag, startPoint x: 753, startPoint y: 160, endPoint x: 691, endPoint y: 172, distance: 63.2
click at [691, 172] on body "Menu Boards Boards Boards All jobs Status Workforce Workforce My Workforce Recr…" at bounding box center [624, 327] width 1249 height 654
type input "*****"
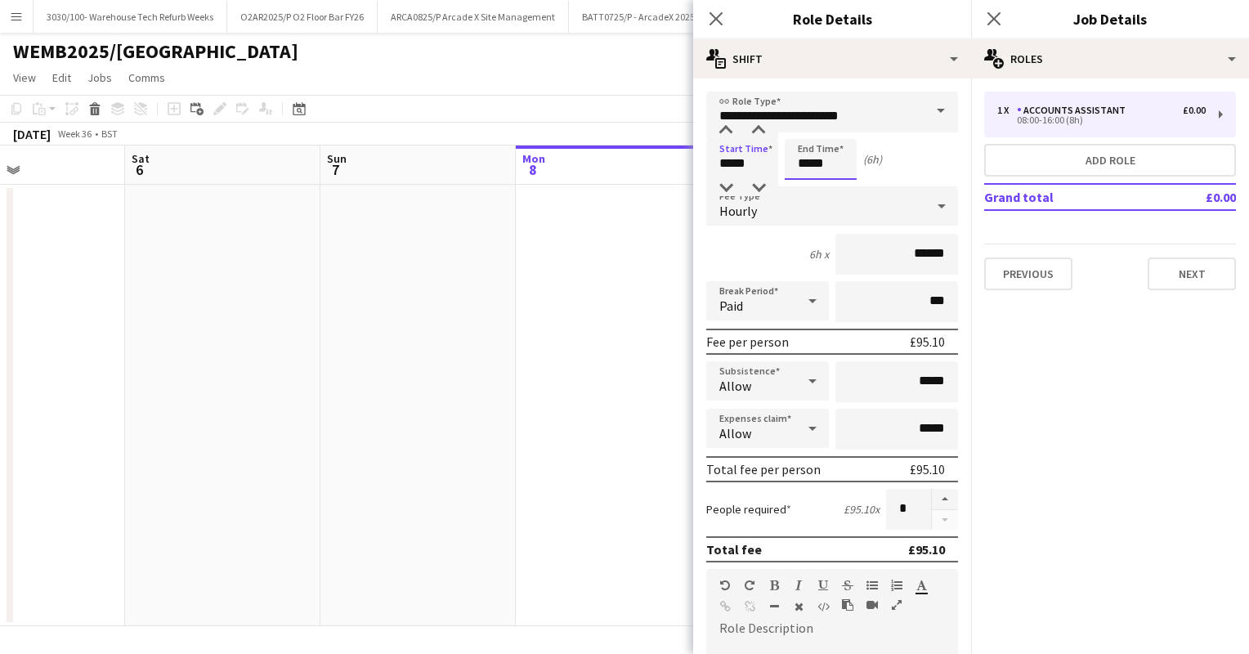
click at [808, 165] on input "*****" at bounding box center [821, 159] width 72 height 41
type input "*****"
click at [769, 249] on div "8h x ******" at bounding box center [832, 254] width 252 height 41
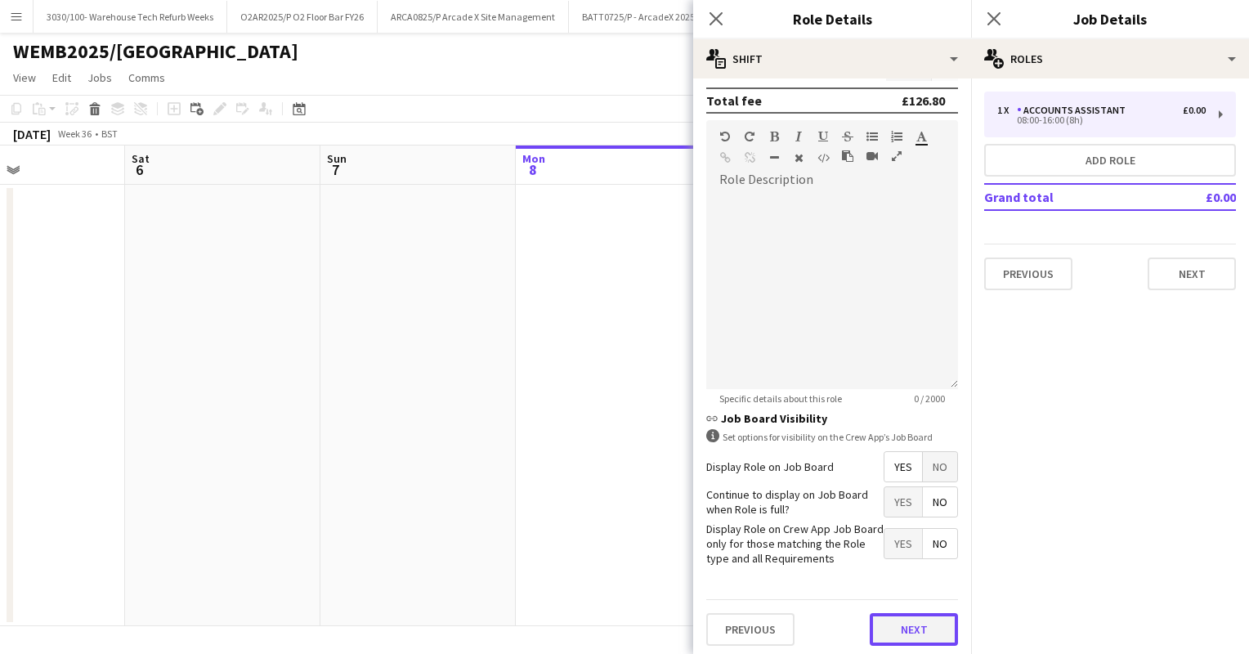
click at [886, 628] on button "Next" at bounding box center [914, 629] width 88 height 33
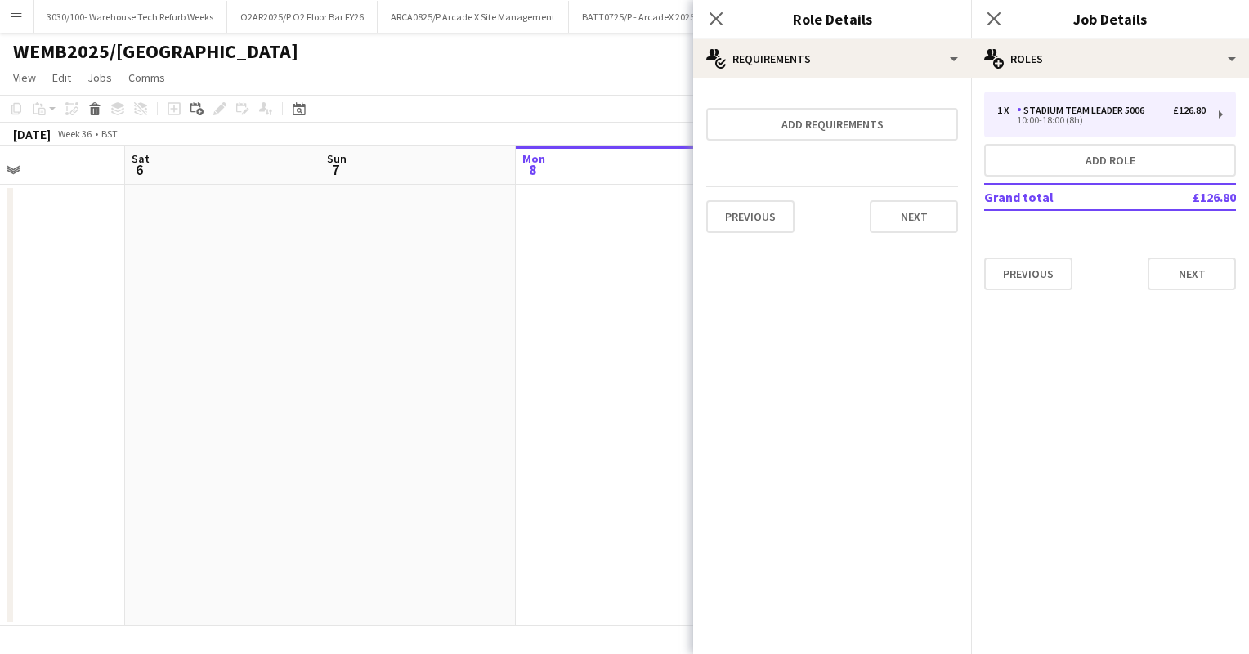
scroll to position [0, 0]
click at [477, 250] on app-date-cell at bounding box center [417, 406] width 195 height 442
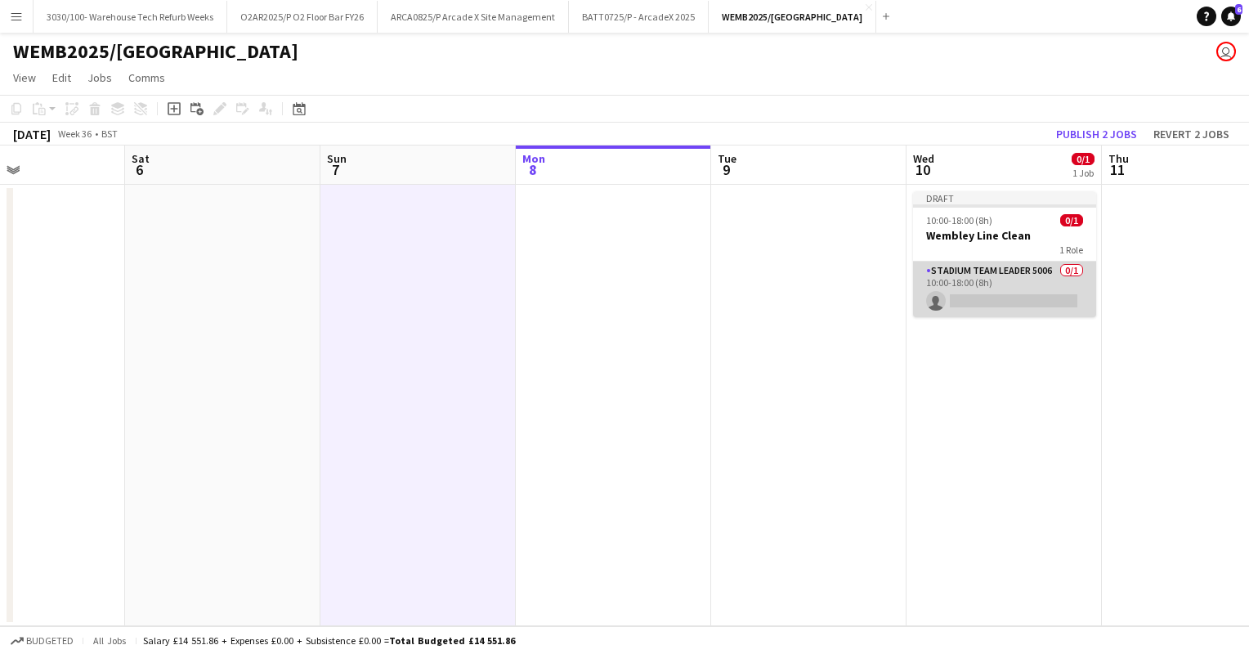
click at [975, 292] on app-card-role "Stadium Team Leader 5006 0/1 10:00-18:00 (8h) single-neutral-actions" at bounding box center [1004, 290] width 183 height 56
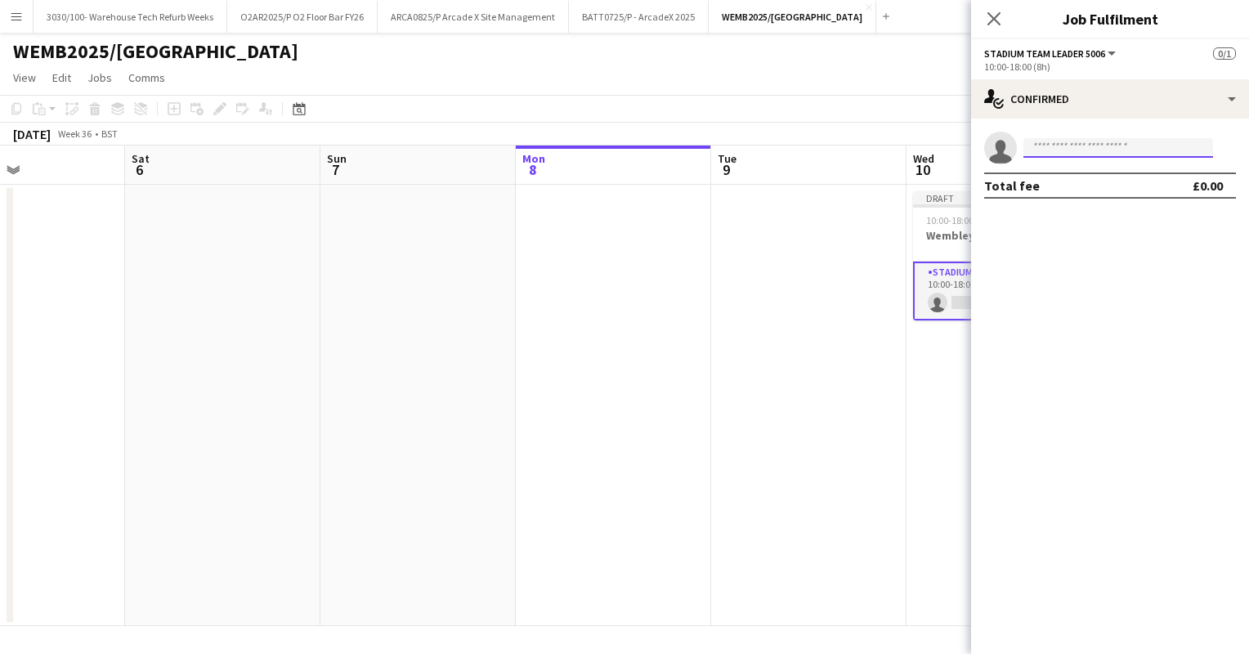
click at [1085, 146] on input at bounding box center [1119, 148] width 190 height 20
type input "*********"
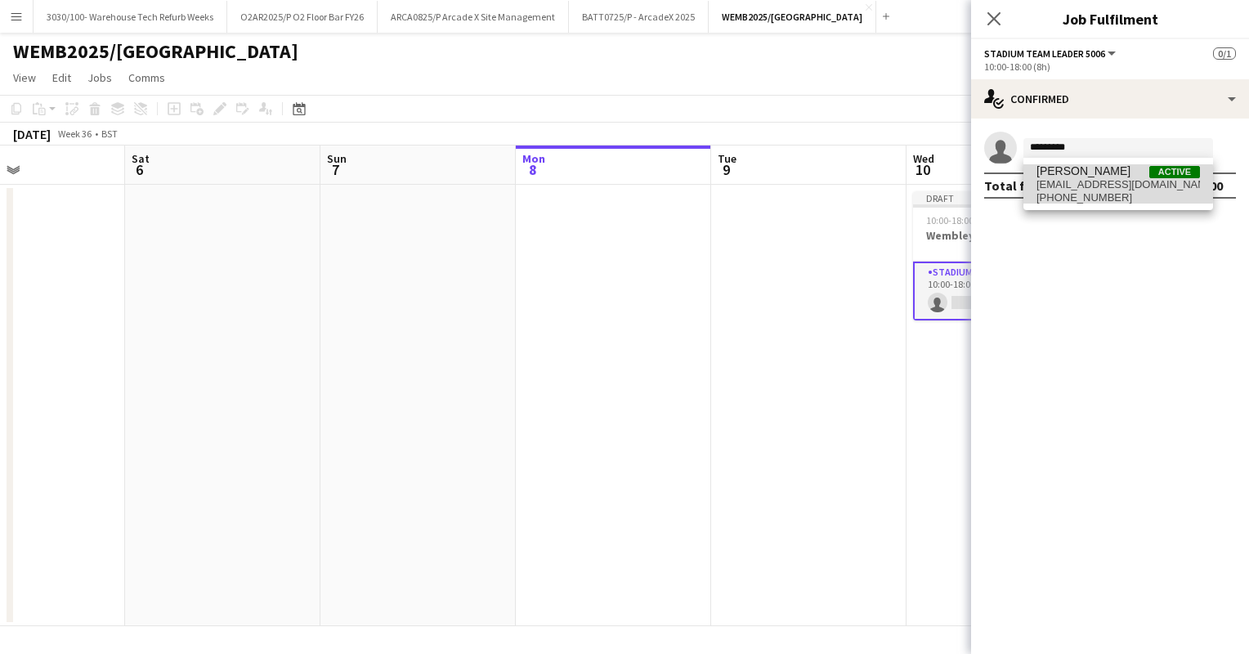
click at [1115, 184] on span "[EMAIL_ADDRESS][DOMAIN_NAME]" at bounding box center [1119, 184] width 164 height 13
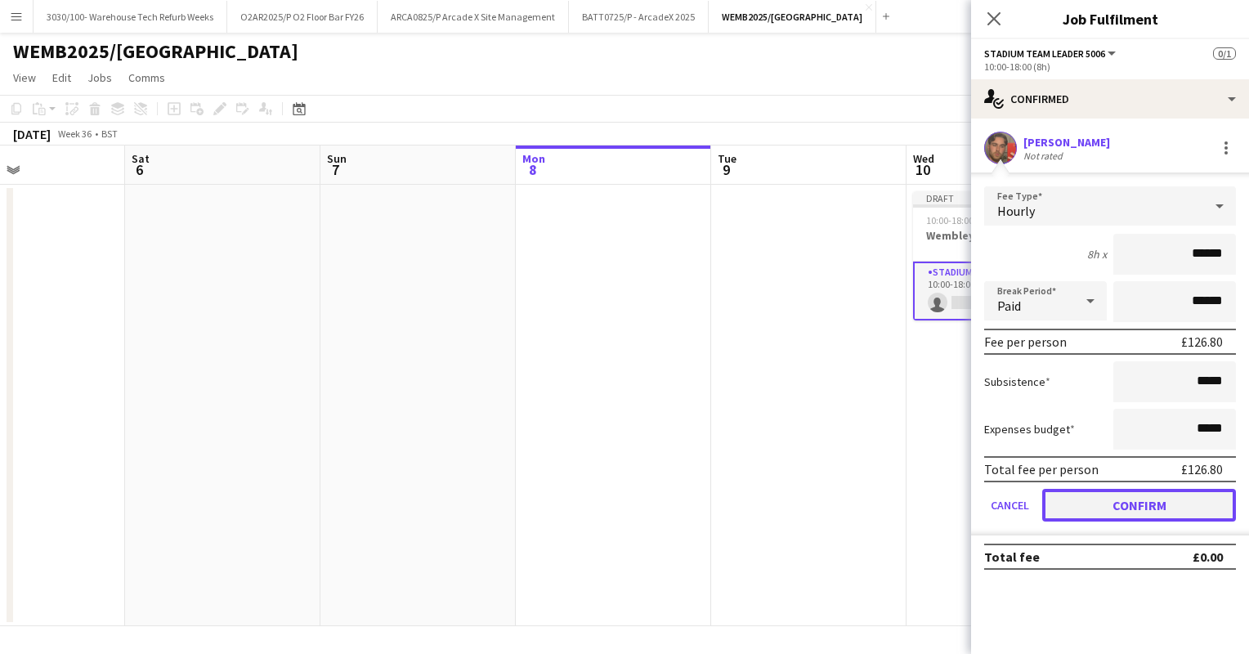
click at [1148, 500] on button "Confirm" at bounding box center [1139, 505] width 194 height 33
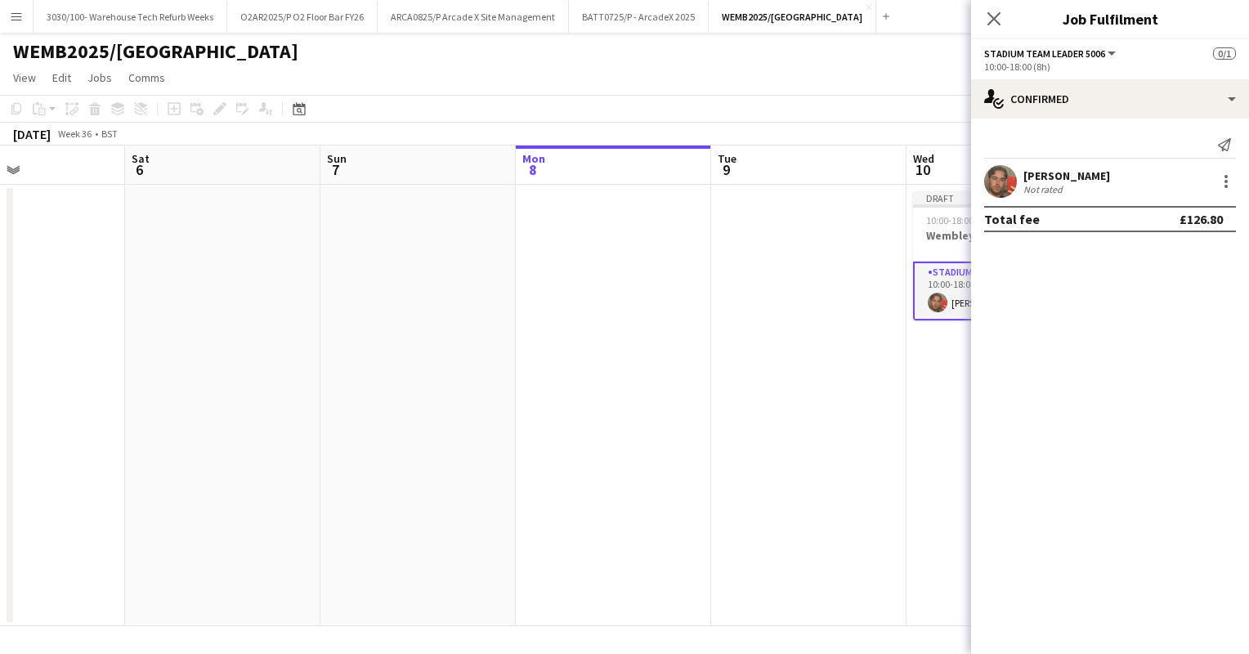
click at [810, 173] on app-board-header-date "Tue 9" at bounding box center [808, 165] width 195 height 39
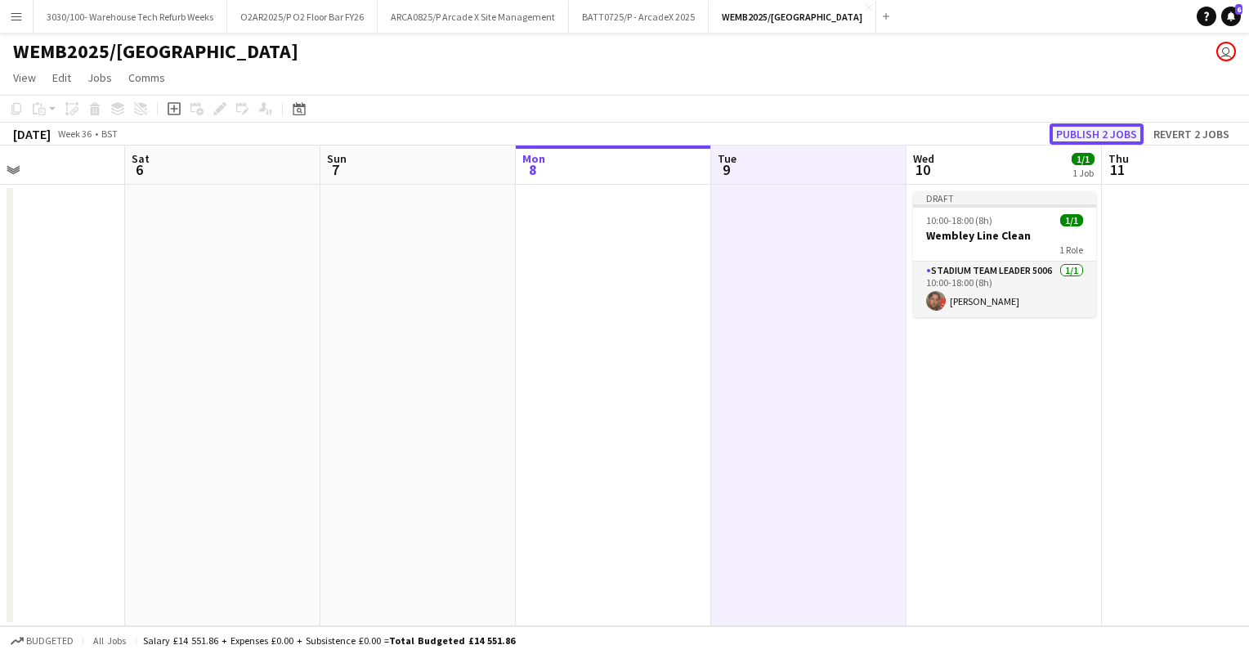
click at [1099, 143] on button "Publish 2 jobs" at bounding box center [1097, 133] width 94 height 21
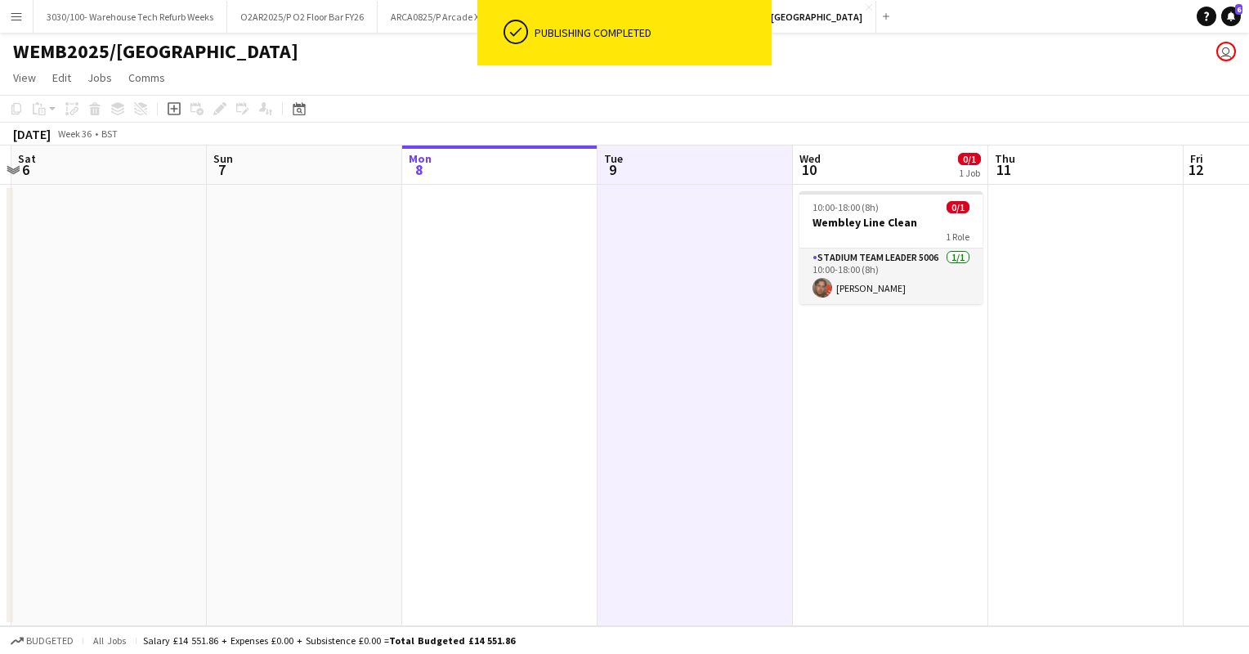
scroll to position [0, 575]
click at [884, 229] on h3 "Wembley Line Clean" at bounding box center [891, 222] width 183 height 15
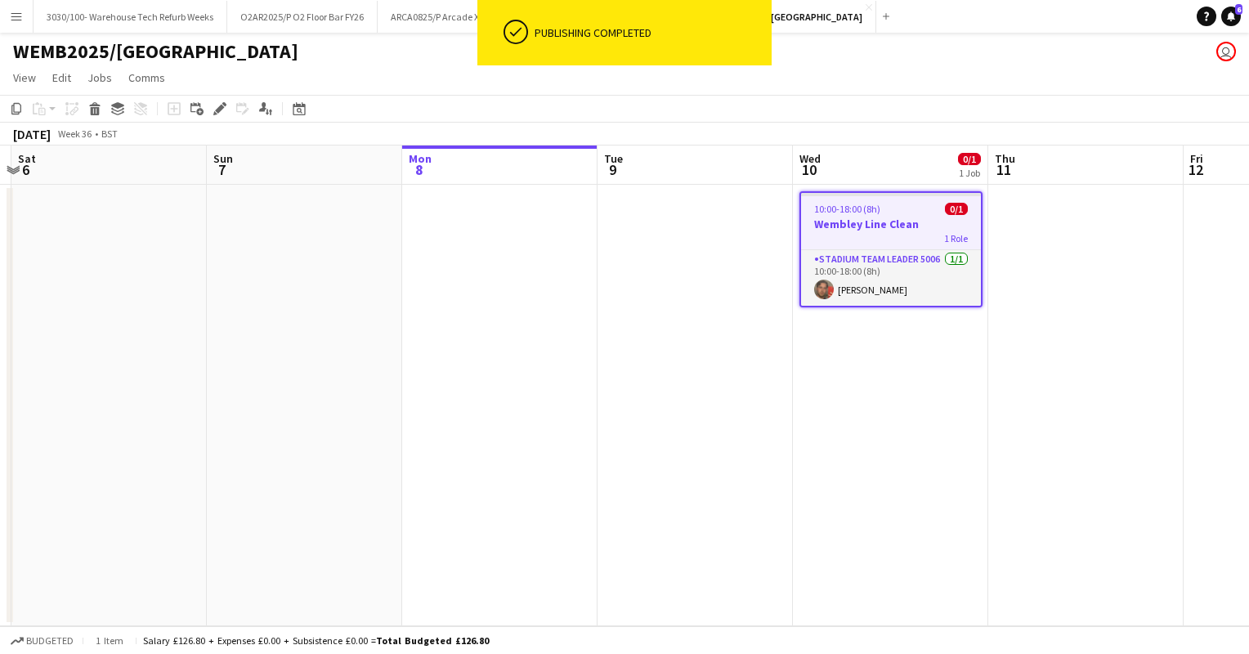
click at [652, 285] on app-date-cell at bounding box center [695, 406] width 195 height 442
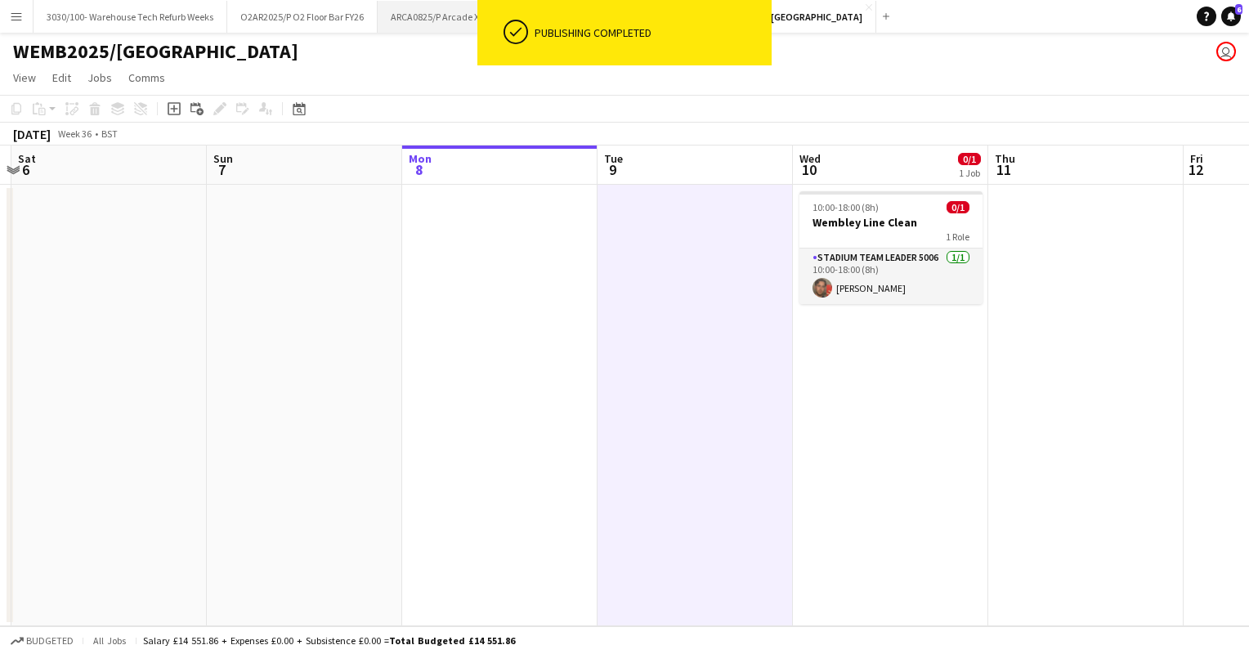
click at [425, 21] on button "ARCA0825/P Arcade X Site Management Close" at bounding box center [473, 17] width 191 height 32
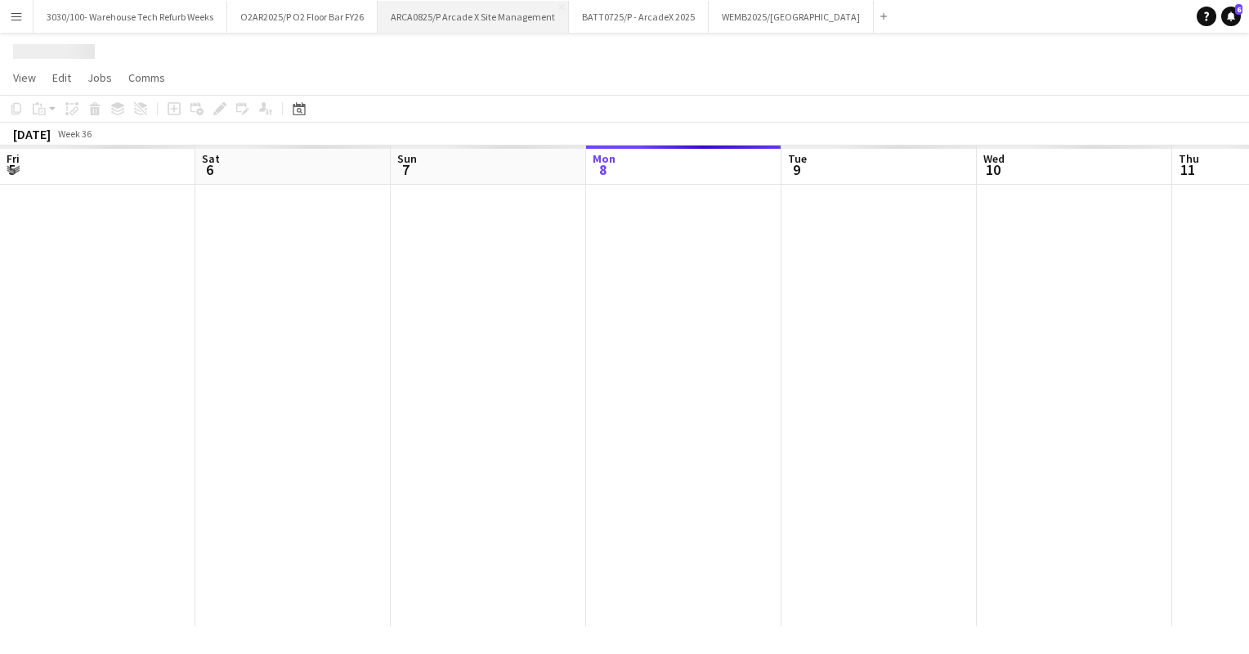
scroll to position [0, 391]
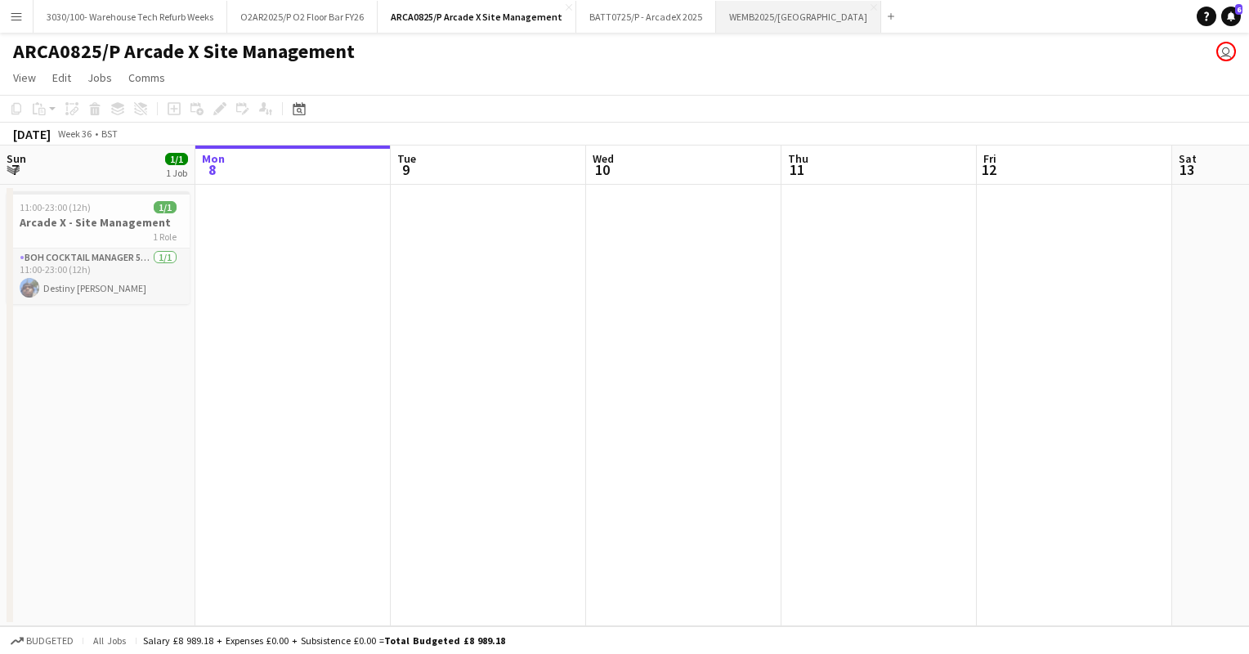
click at [760, 20] on button "WEMB2025/[GEOGRAPHIC_DATA] Close" at bounding box center [798, 17] width 165 height 32
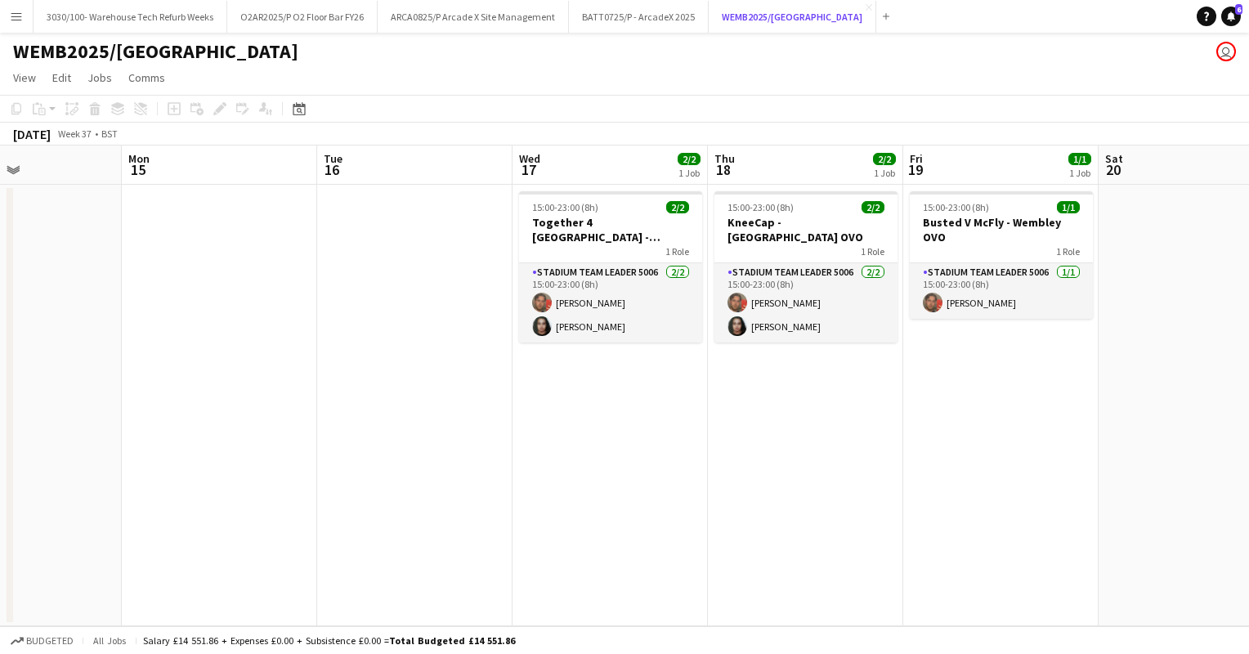
scroll to position [0, 456]
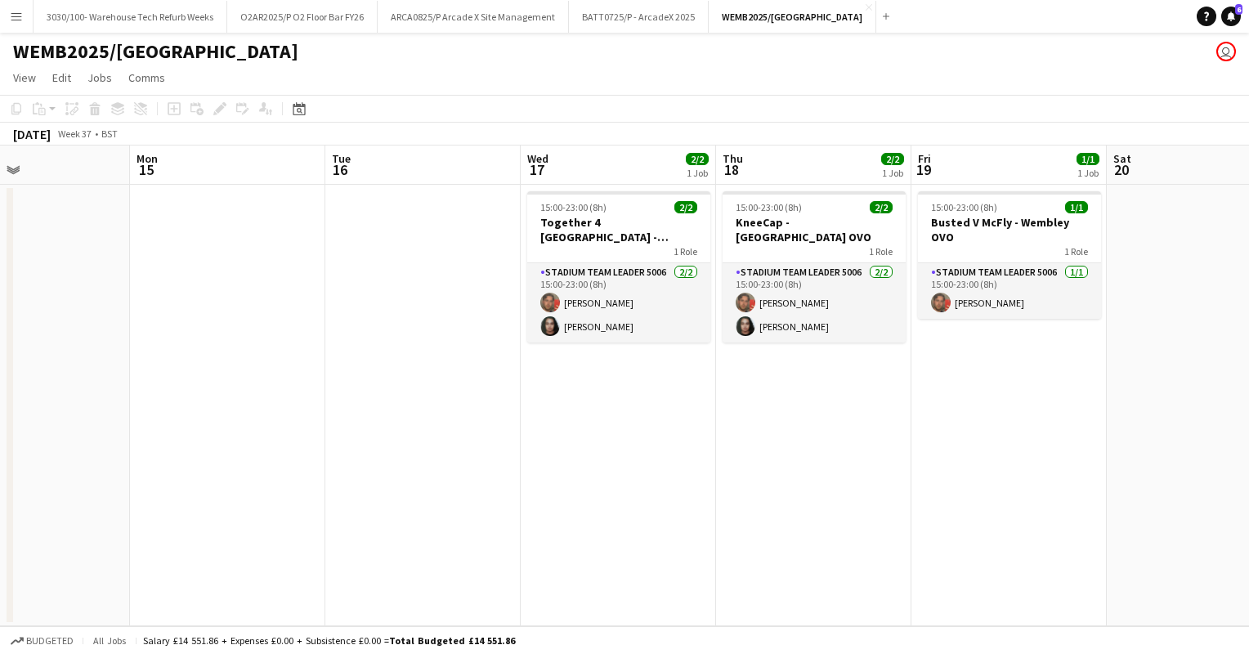
click at [997, 75] on app-page-menu "View Day view expanded Day view collapsed Month view Date picker Jump to [DATE]…" at bounding box center [624, 79] width 1249 height 31
click at [320, 22] on button "O2AR2025/P O2 Floor Bar FY26 Close" at bounding box center [302, 17] width 150 height 32
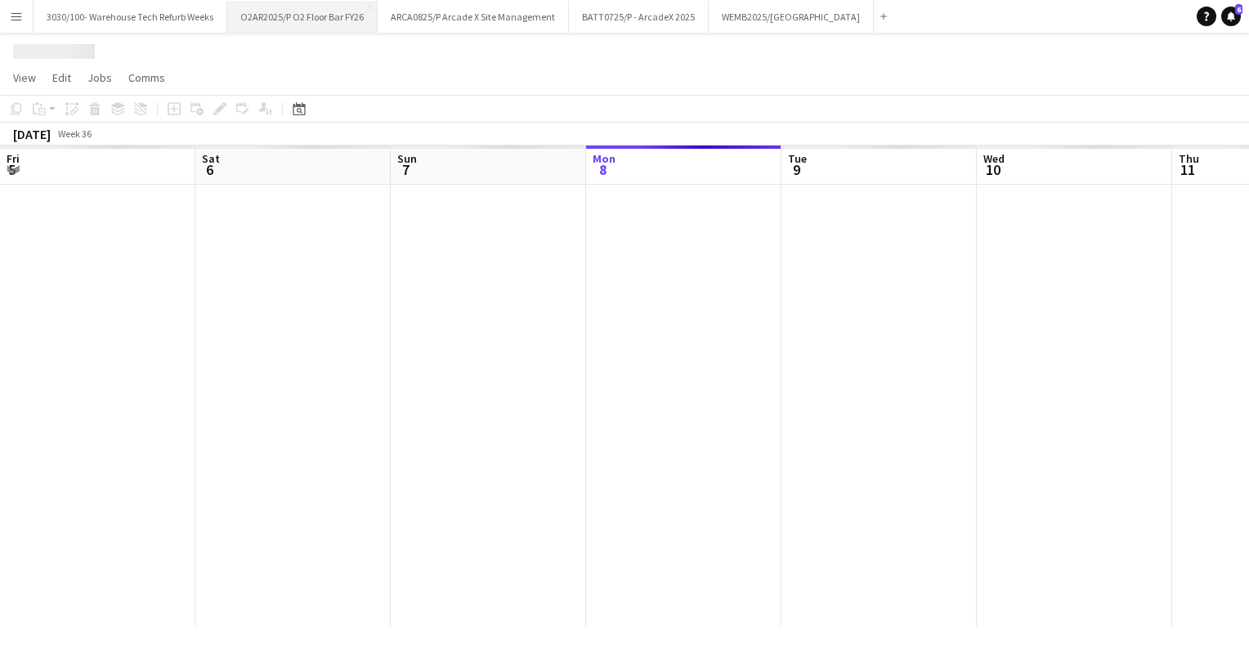
scroll to position [0, 391]
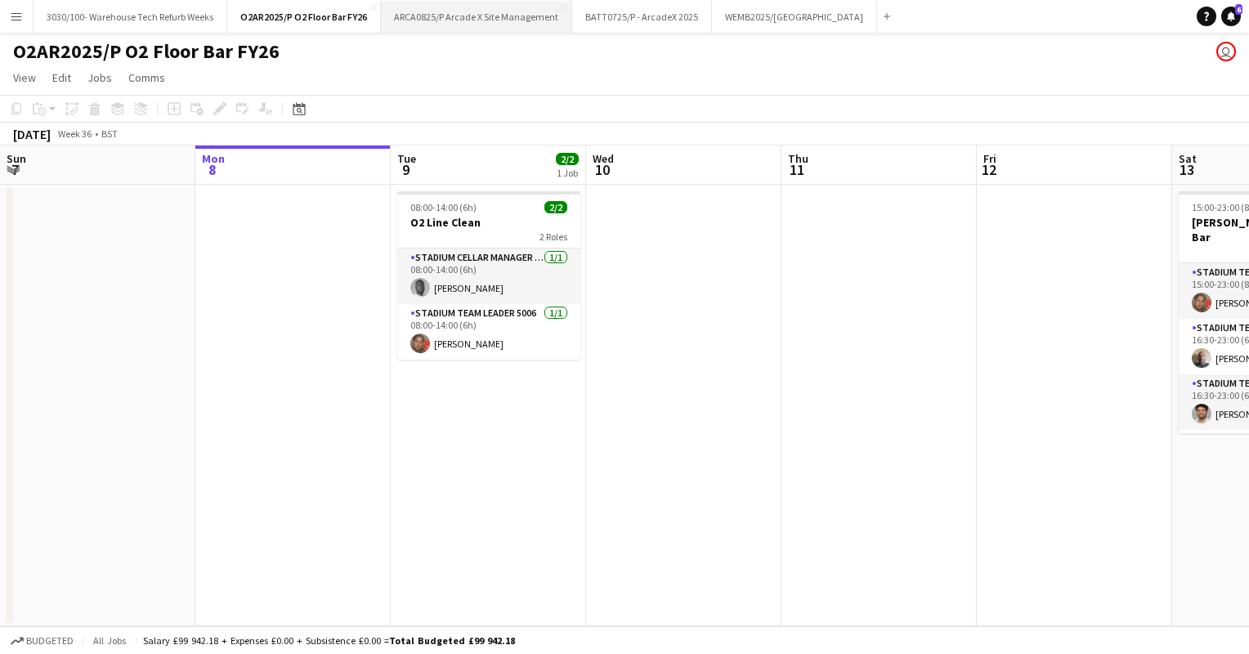
click at [470, 7] on button "ARCA0825/P Arcade X Site Management Close" at bounding box center [476, 17] width 191 height 32
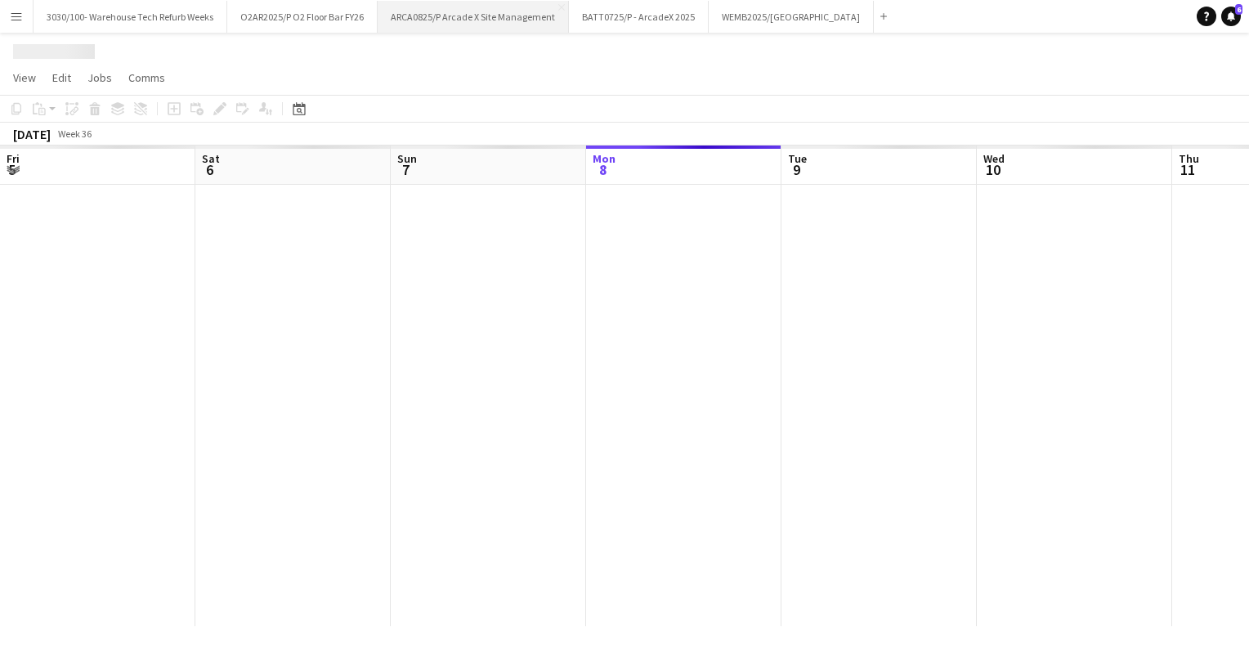
scroll to position [0, 391]
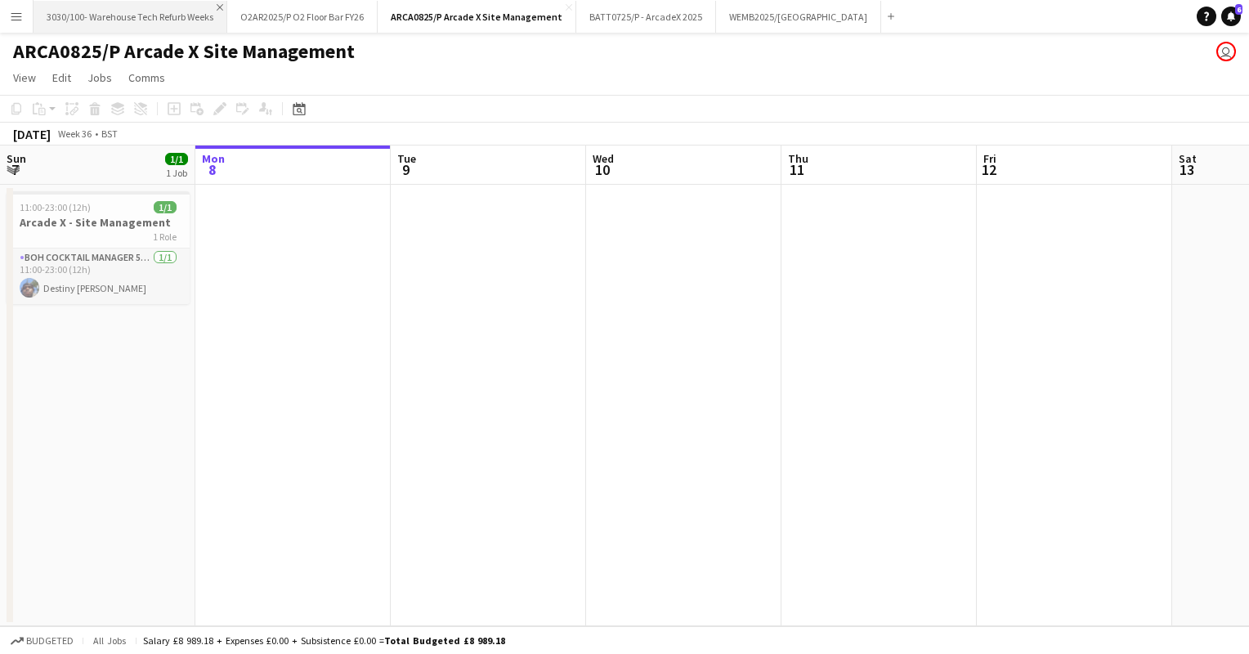
click at [219, 7] on app-icon "Close" at bounding box center [220, 7] width 7 height 7
click at [432, 18] on button "BATT0725/P - ArcadeX 2025 Close" at bounding box center [453, 17] width 140 height 32
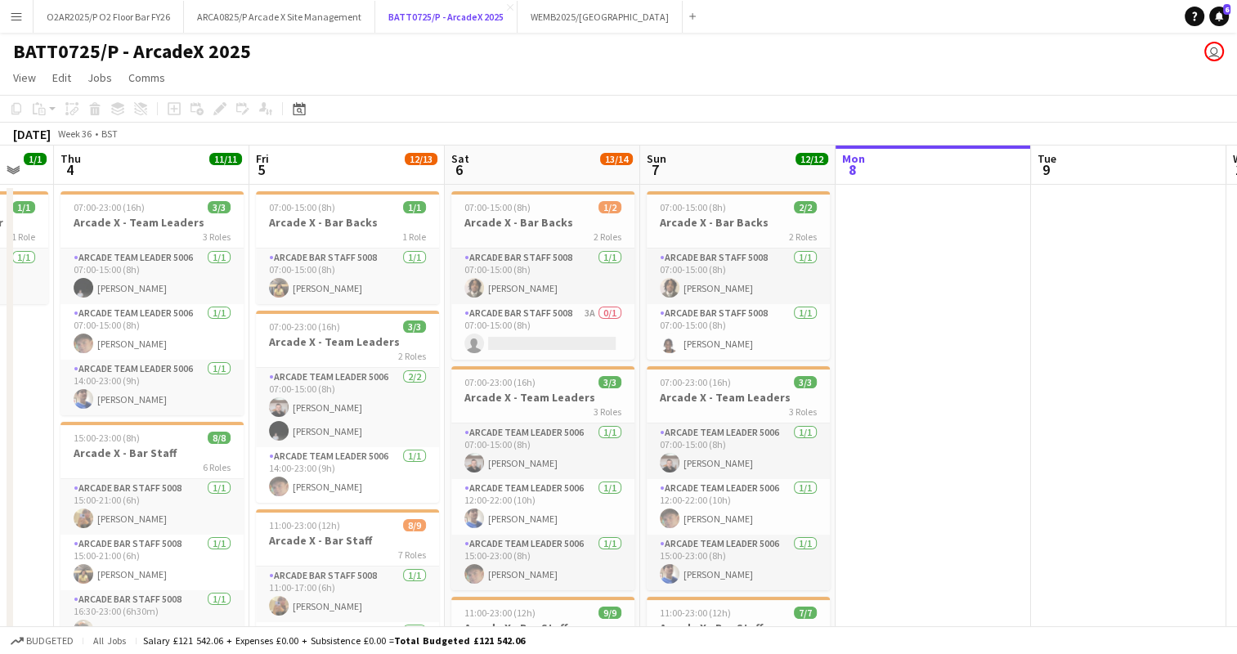
scroll to position [0, 334]
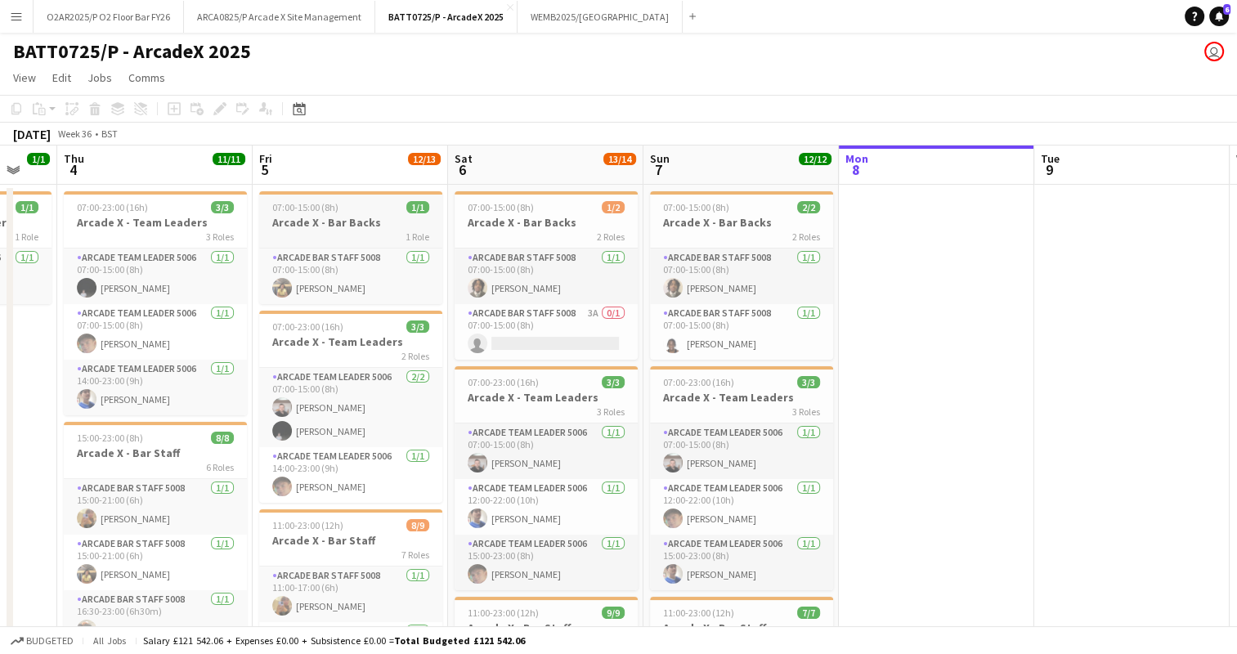
click at [344, 230] on div "1 Role" at bounding box center [350, 236] width 183 height 13
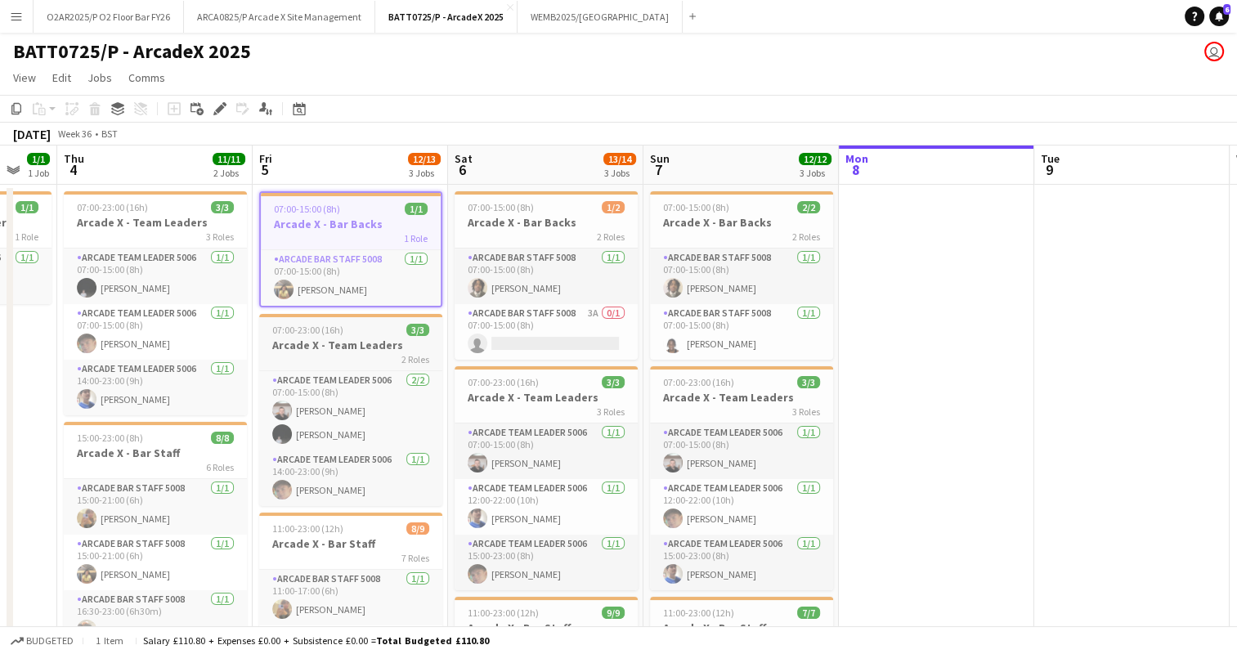
click at [337, 328] on span "07:00-23:00 (16h)" at bounding box center [307, 330] width 71 height 12
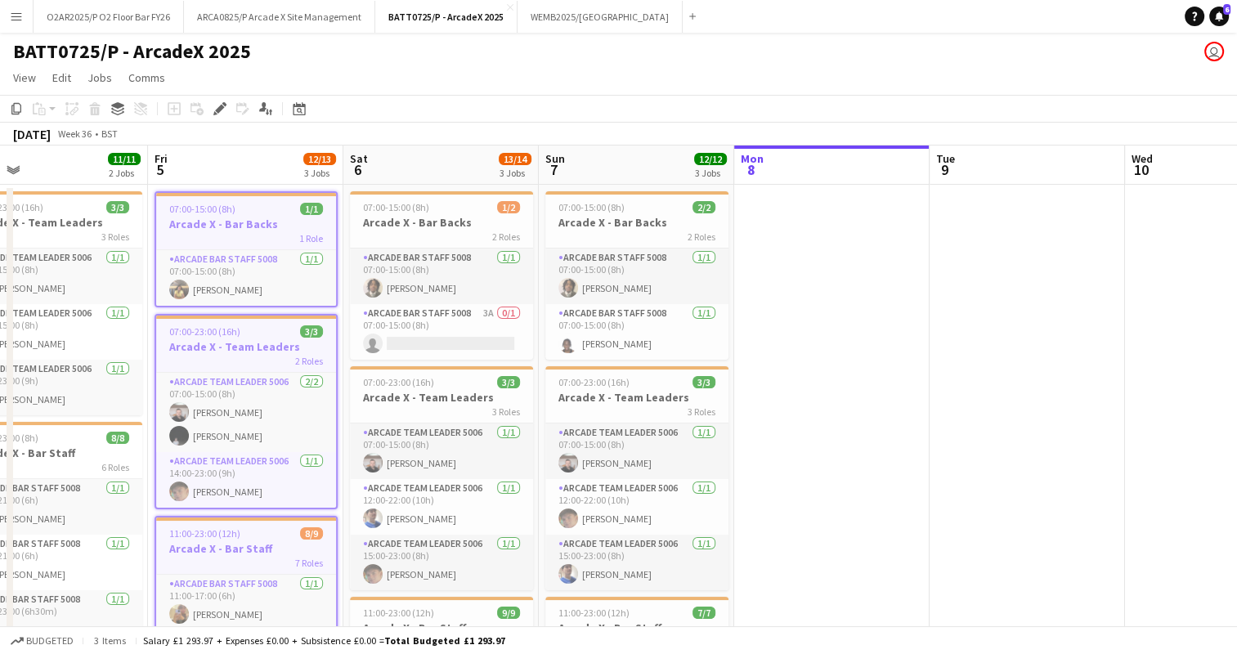
scroll to position [0, 437]
click at [428, 222] on h3 "Arcade X - Bar Backs" at bounding box center [442, 222] width 183 height 15
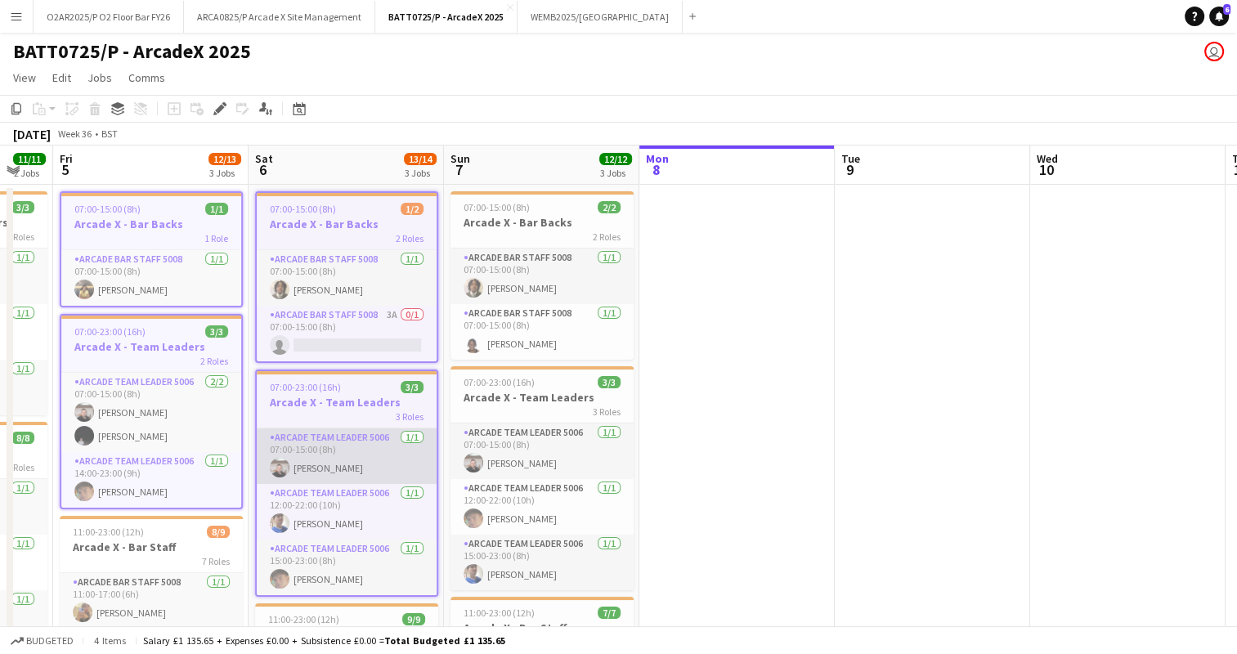
scroll to position [0, 545]
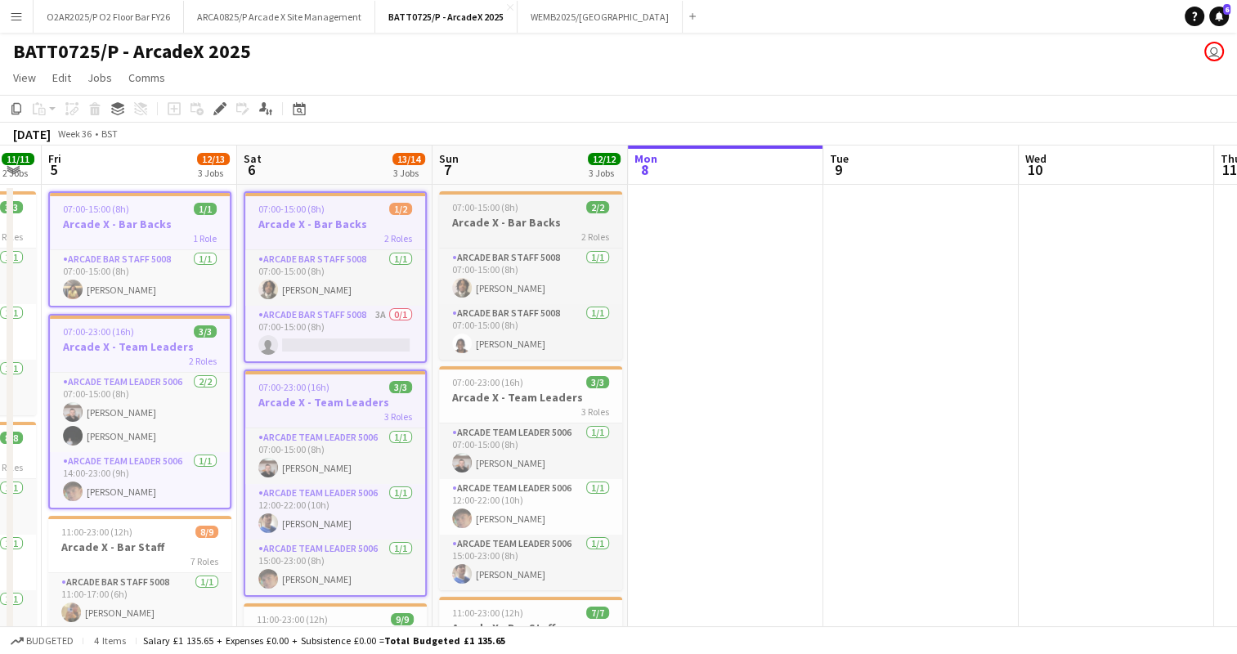
click at [472, 222] on h3 "Arcade X - Bar Backs" at bounding box center [530, 222] width 183 height 15
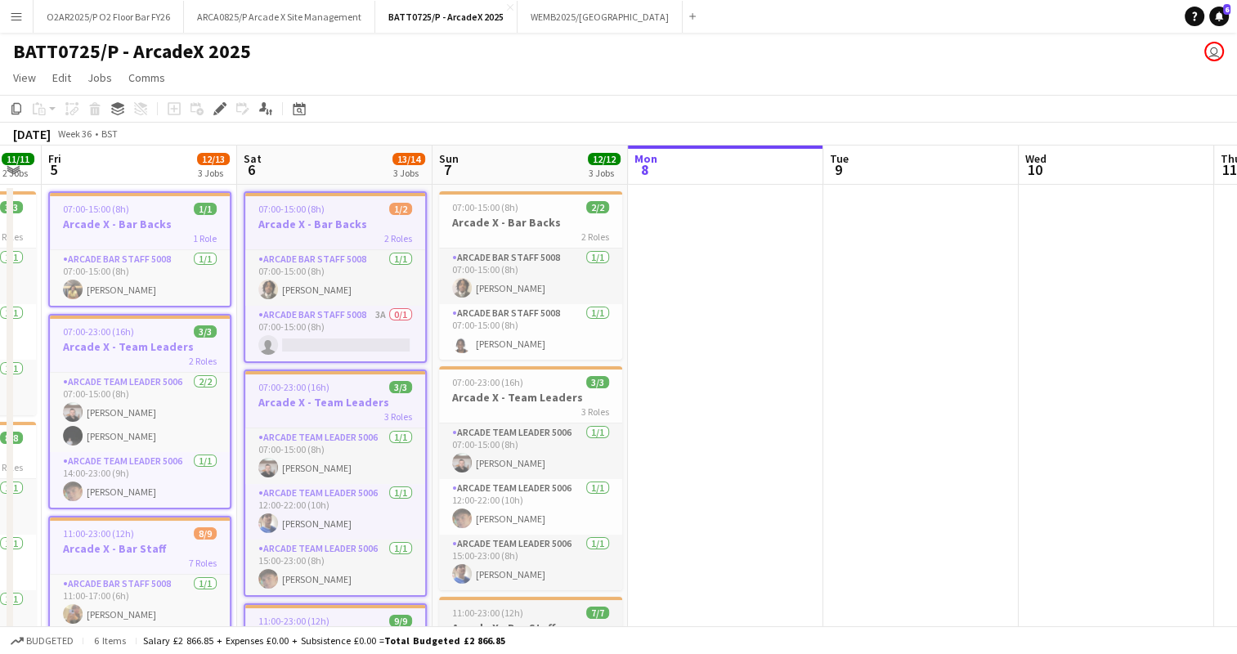
click at [475, 609] on span "11:00-23:00 (12h)" at bounding box center [487, 613] width 71 height 12
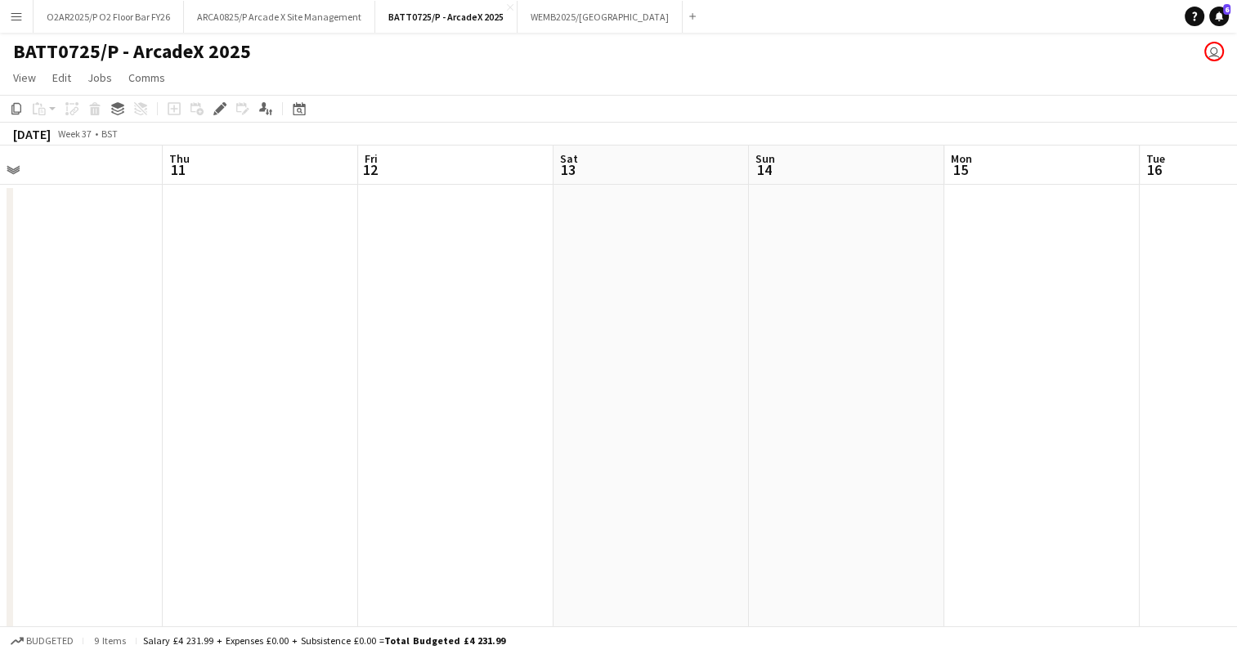
scroll to position [0, 424]
click at [435, 258] on app-date-cell at bounding box center [454, 537] width 195 height 704
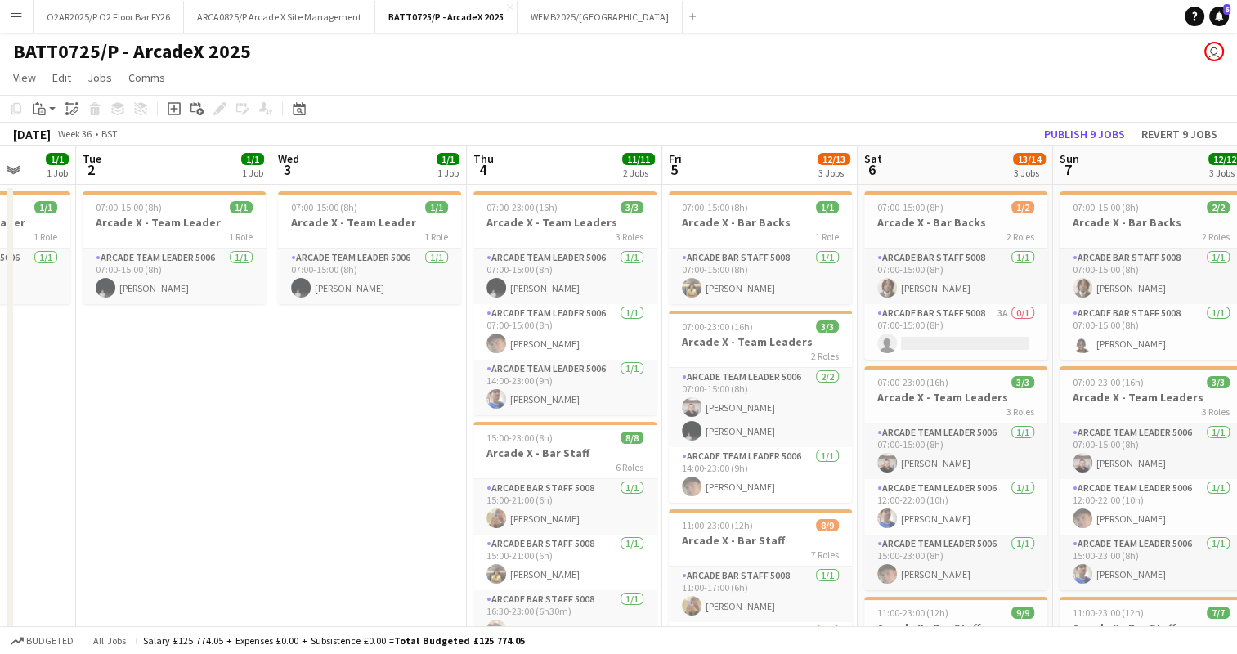
scroll to position [0, 500]
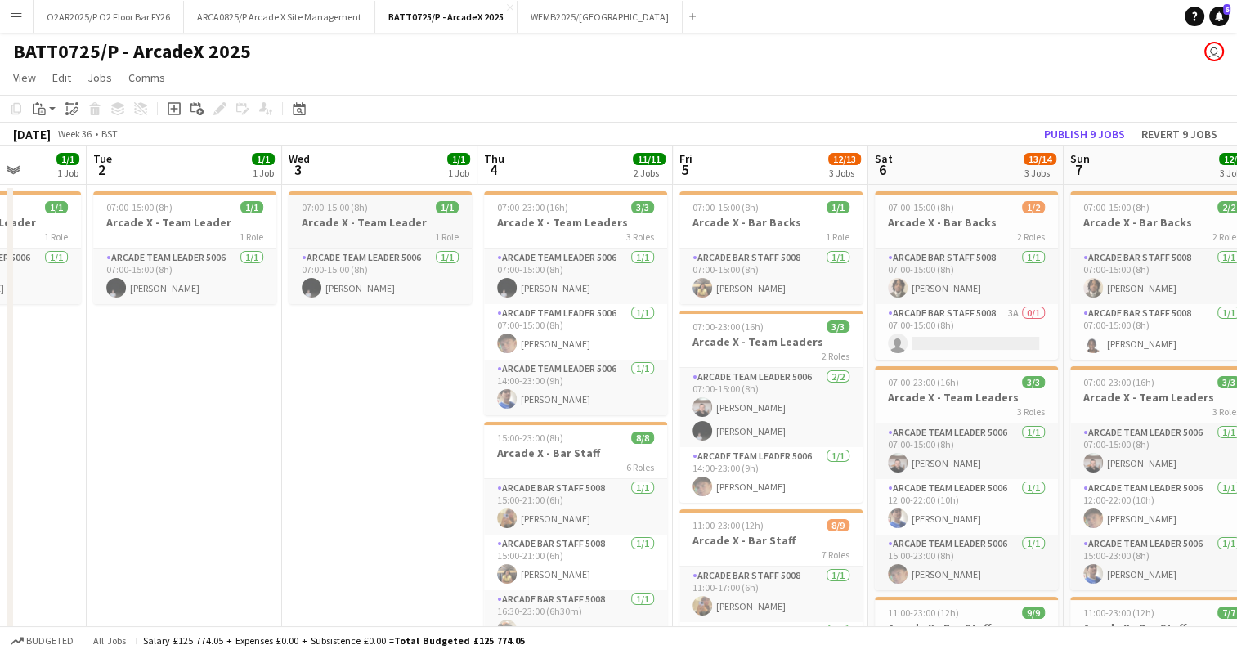
click at [424, 240] on div "1 Role" at bounding box center [380, 236] width 183 height 13
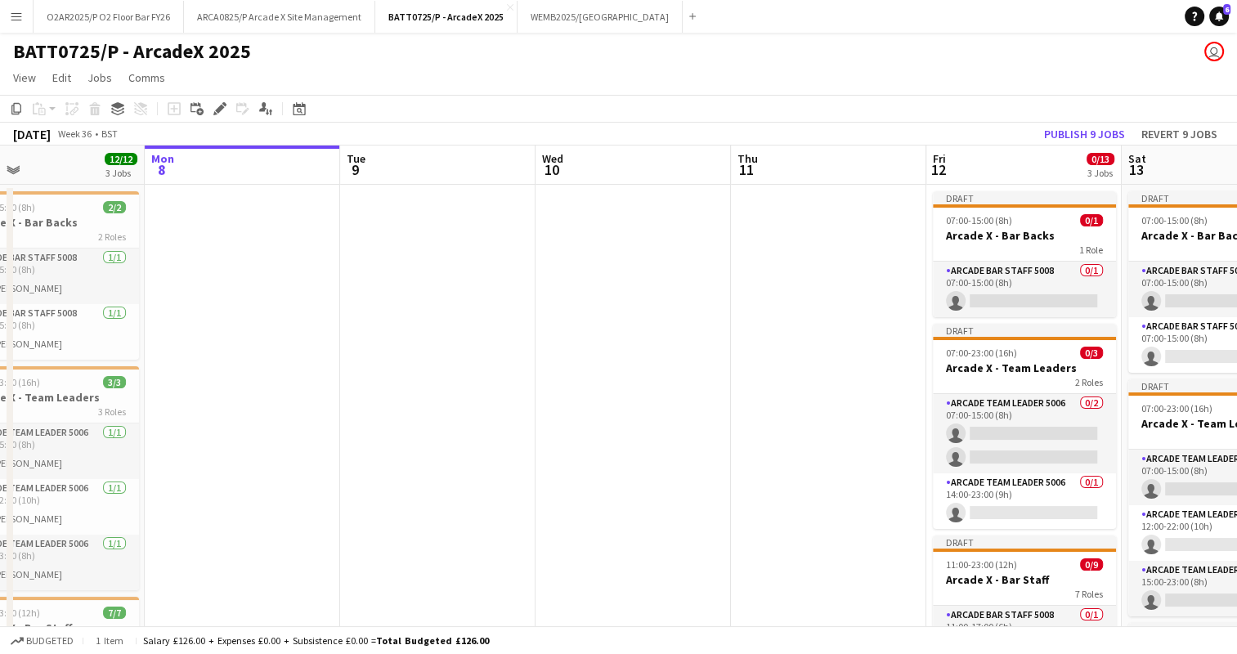
scroll to position [0, 473]
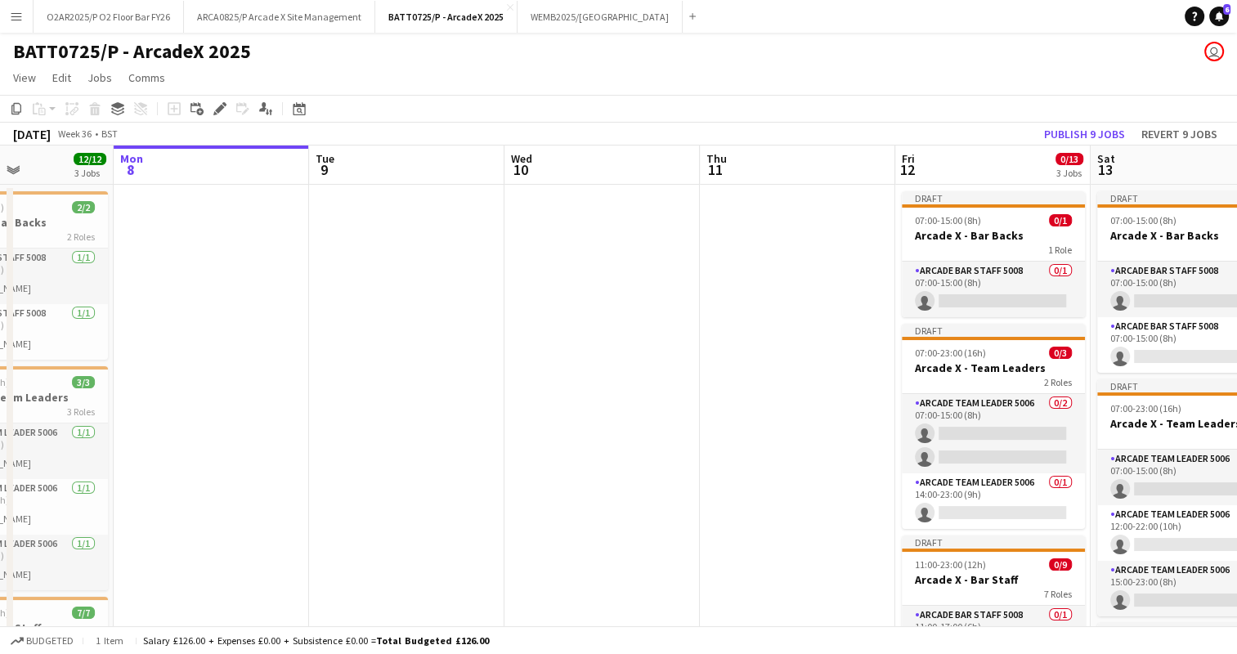
click at [774, 229] on app-date-cell at bounding box center [797, 544] width 195 height 719
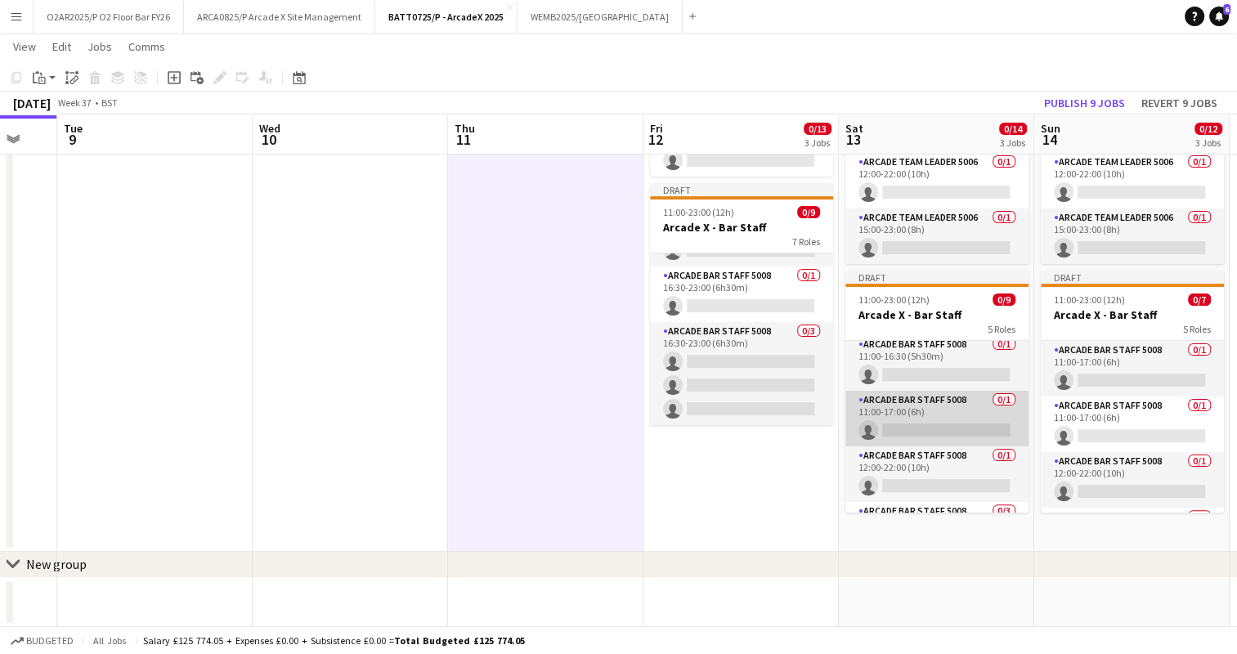
scroll to position [0, 0]
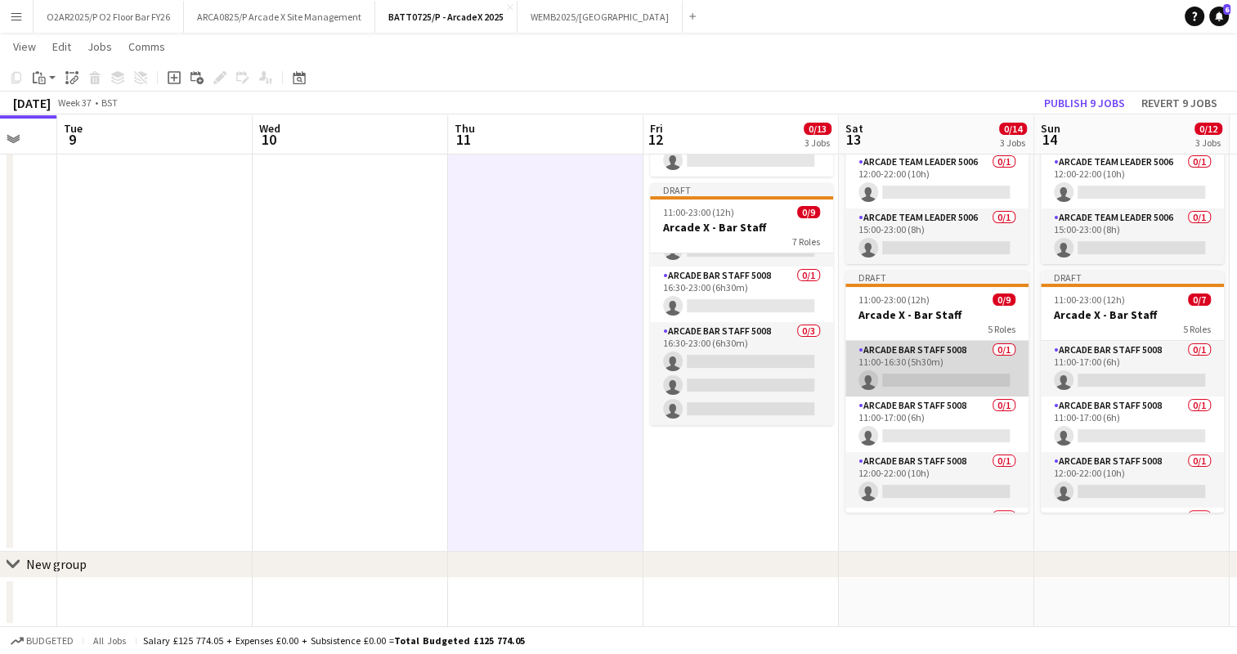
click at [931, 364] on app-card-role "Arcade Bar Staff 5008 0/1 11:00-16:30 (5h30m) single-neutral-actions" at bounding box center [936, 369] width 183 height 56
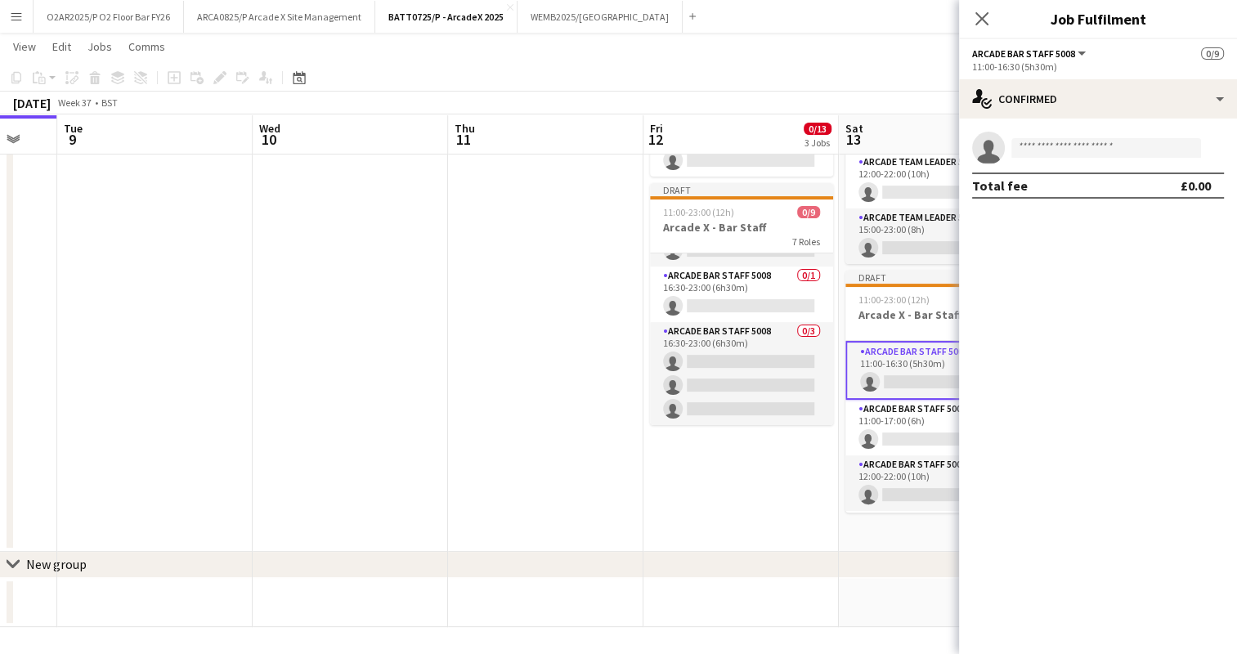
click at [867, 94] on div "[DATE] Week 37 • BST Publish 1 job Revert 1 job" at bounding box center [618, 103] width 1237 height 23
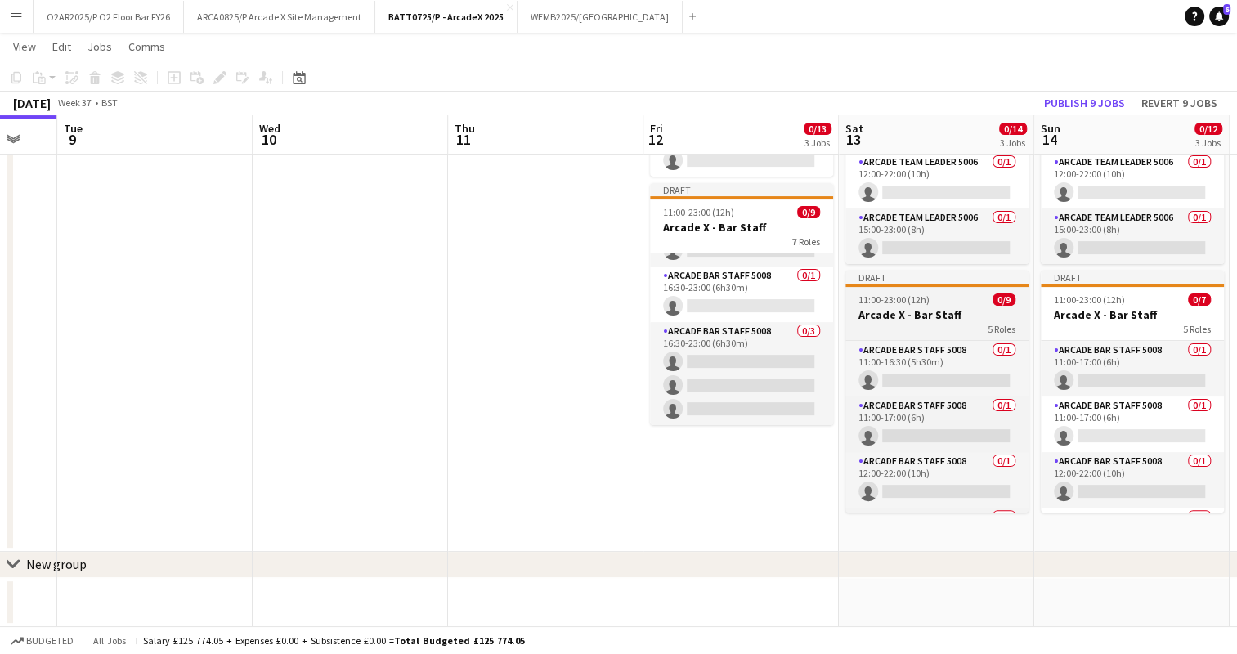
click at [937, 305] on app-job-card "Draft 11:00-23:00 (12h) 0/9 Arcade X - Bar Staff 5 Roles Arcade Bar Staff 5008 …" at bounding box center [936, 392] width 183 height 242
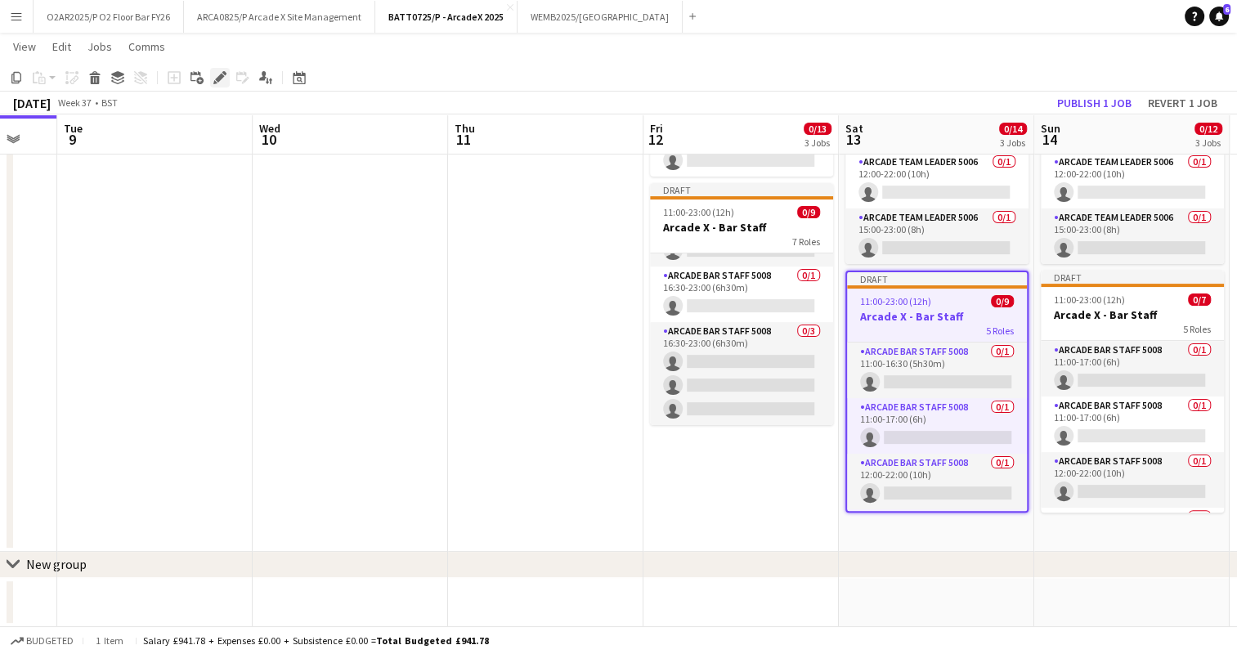
click at [214, 79] on icon "Edit" at bounding box center [219, 77] width 13 height 13
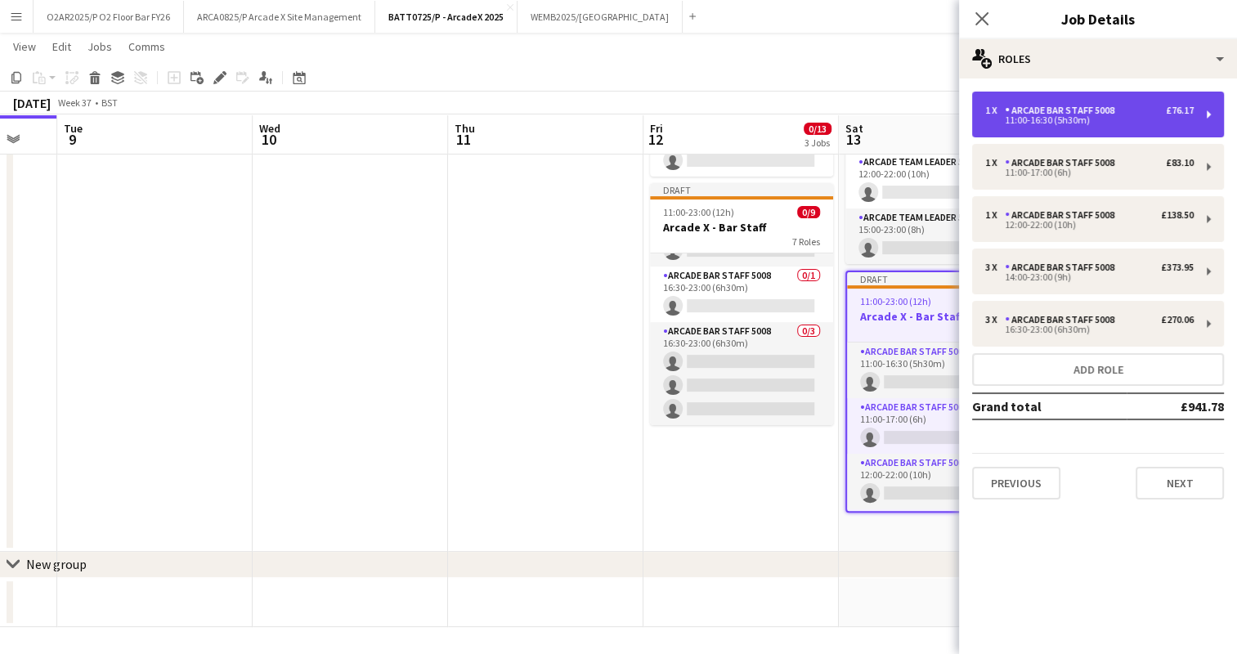
click at [1101, 98] on div "1 x Arcade Bar Staff 5008 £76.17 11:00-16:30 (5h30m)" at bounding box center [1098, 115] width 252 height 46
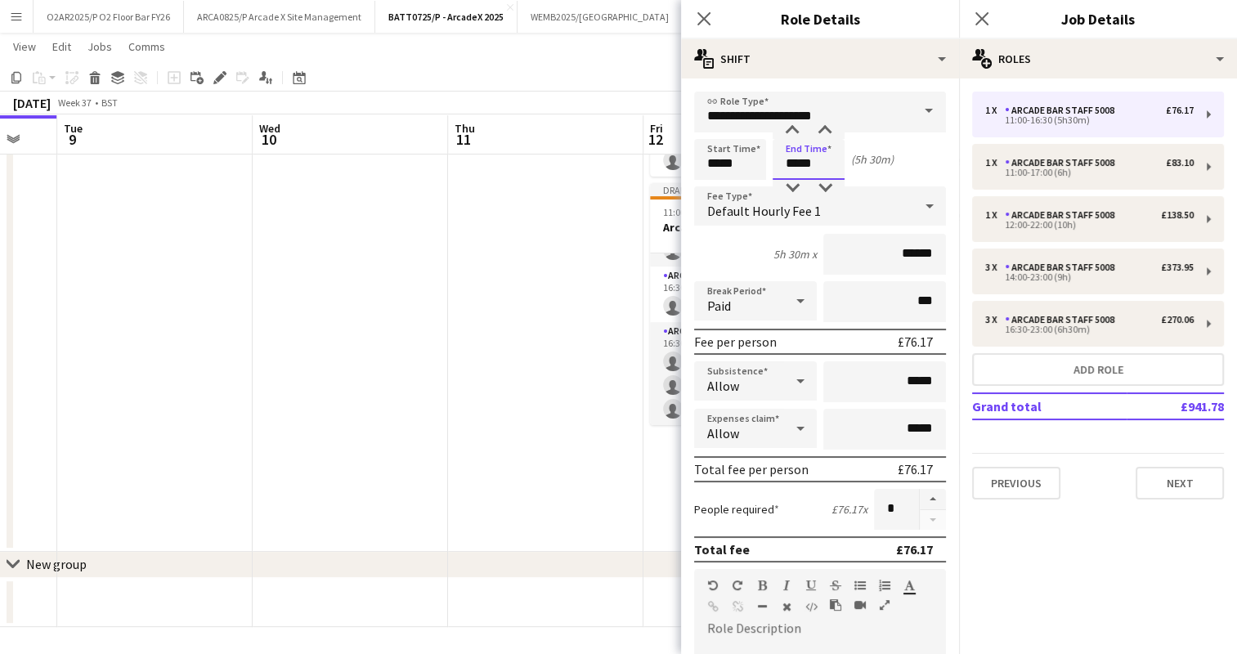
drag, startPoint x: 825, startPoint y: 157, endPoint x: 769, endPoint y: 166, distance: 56.3
click at [769, 166] on div "Start Time ***** End Time ***** (5h 30m)" at bounding box center [820, 159] width 252 height 41
type input "*****"
click at [755, 241] on div "6h x ******" at bounding box center [820, 254] width 252 height 41
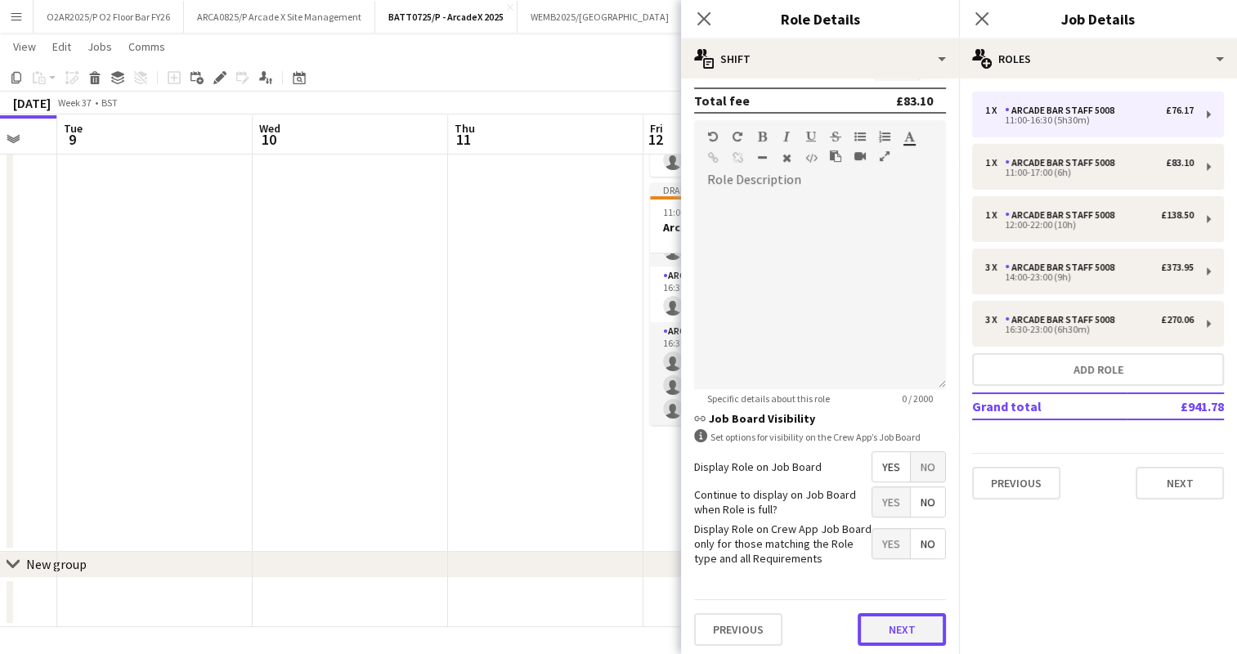
click at [880, 616] on button "Next" at bounding box center [902, 629] width 88 height 33
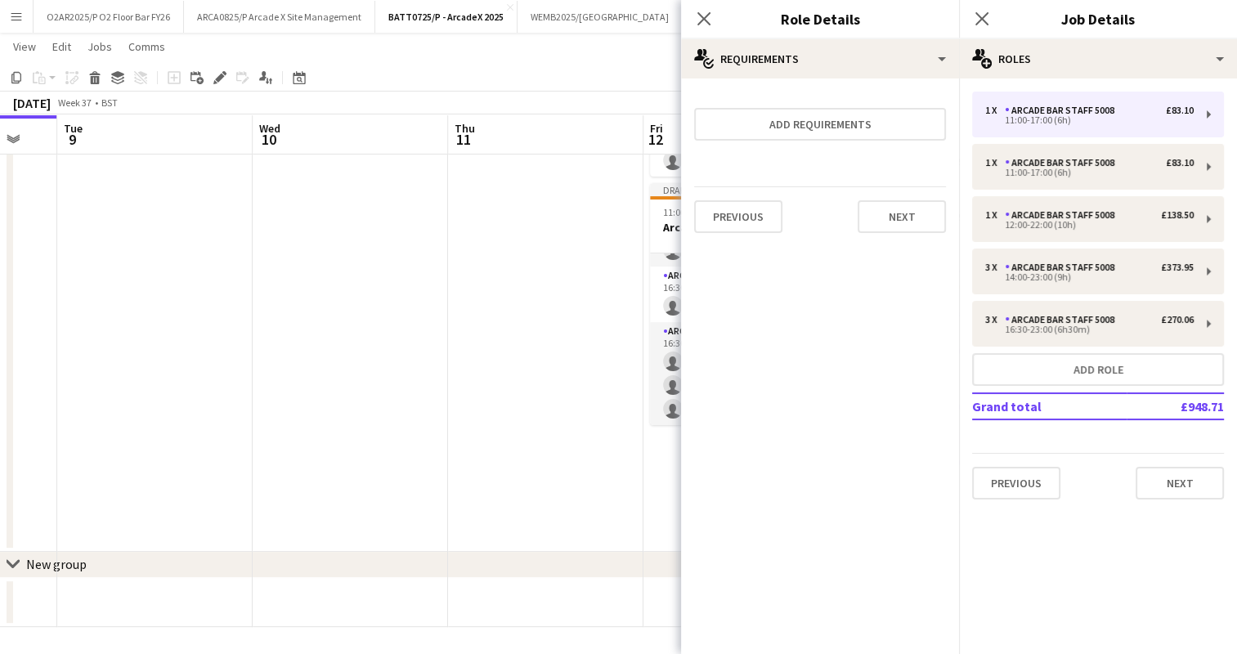
click at [494, 253] on app-date-cell at bounding box center [545, 191] width 195 height 719
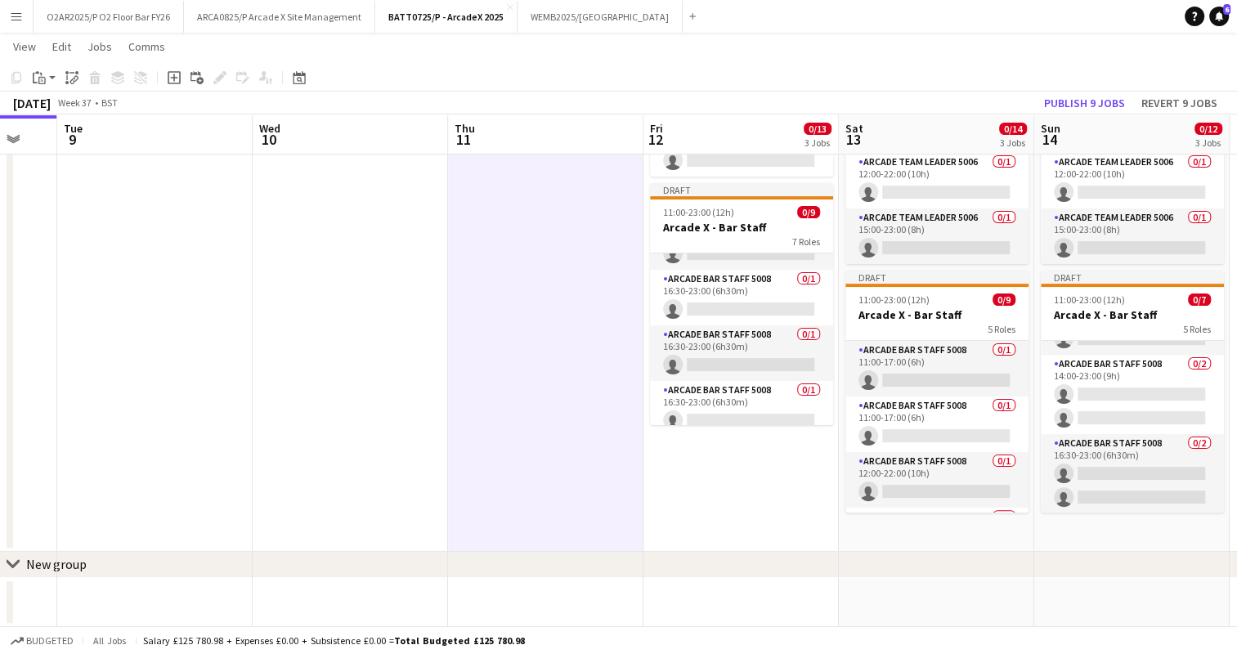
scroll to position [165, 0]
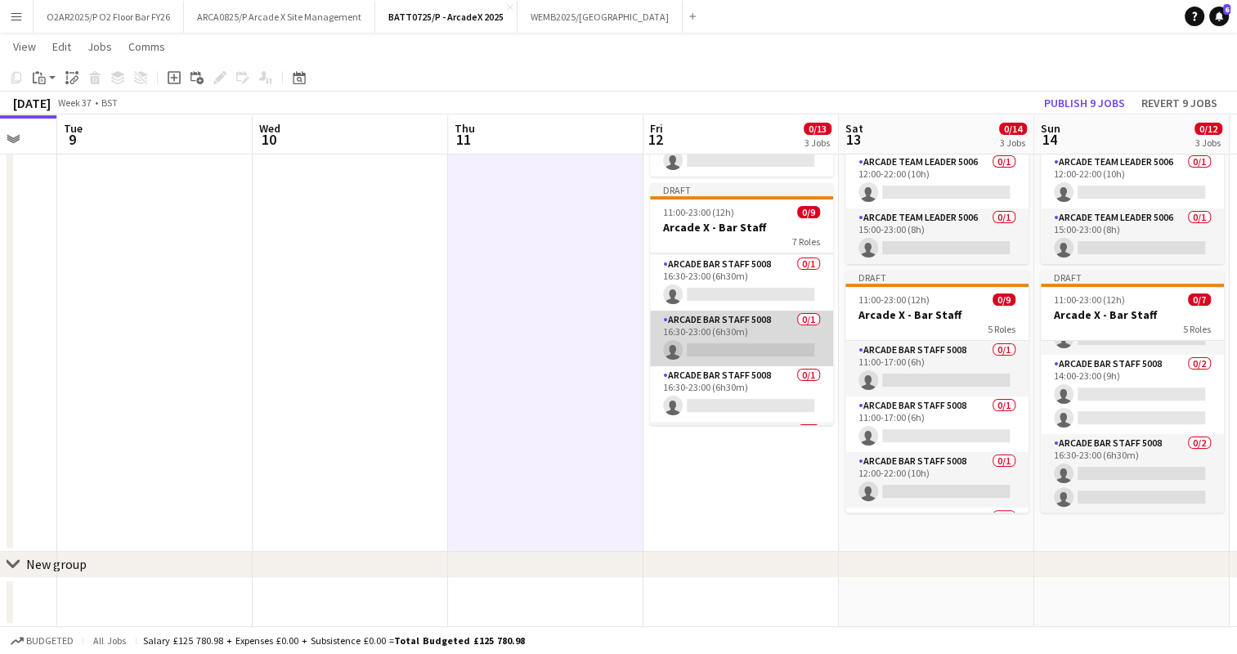
click at [742, 335] on app-card-role "Arcade Bar Staff 5008 0/1 16:30-23:00 (6h30m) single-neutral-actions" at bounding box center [741, 339] width 183 height 56
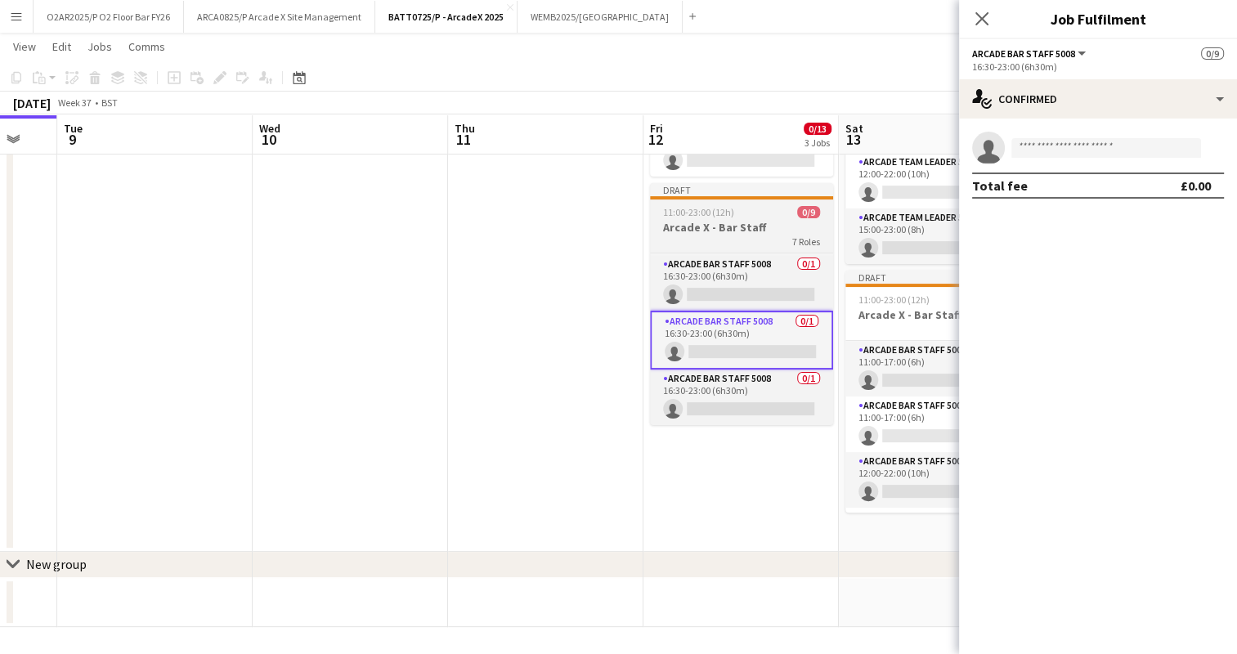
click at [716, 193] on div "Draft" at bounding box center [741, 189] width 183 height 13
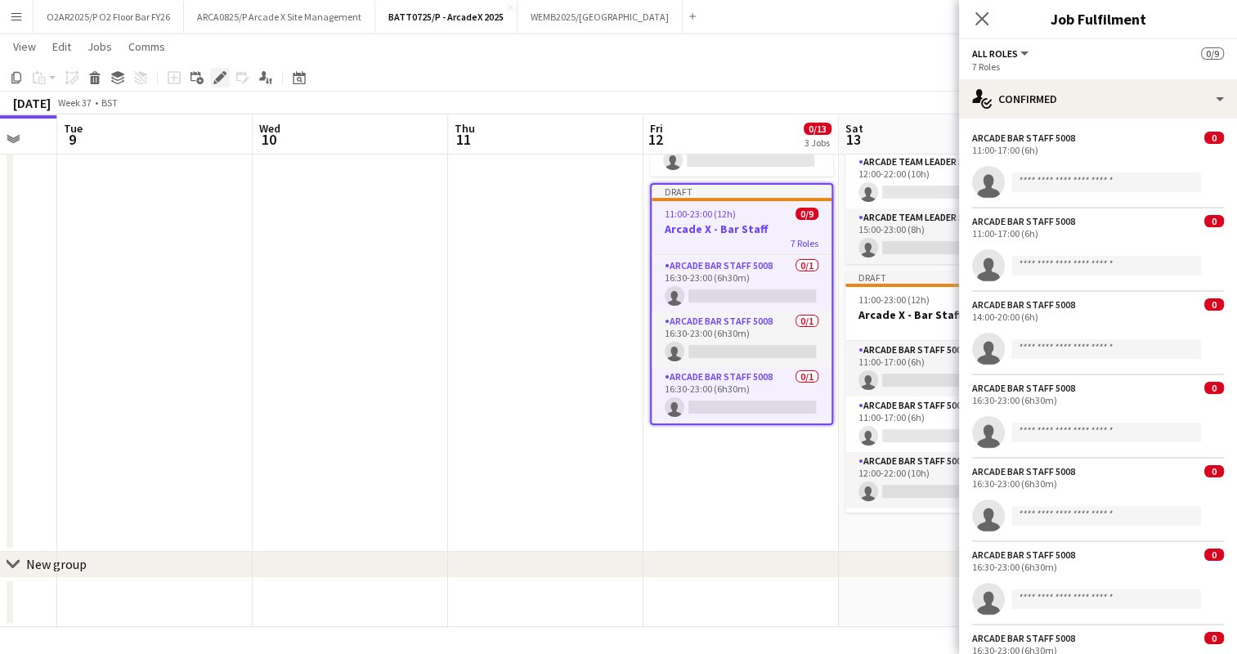
click at [225, 72] on icon at bounding box center [224, 73] width 4 height 4
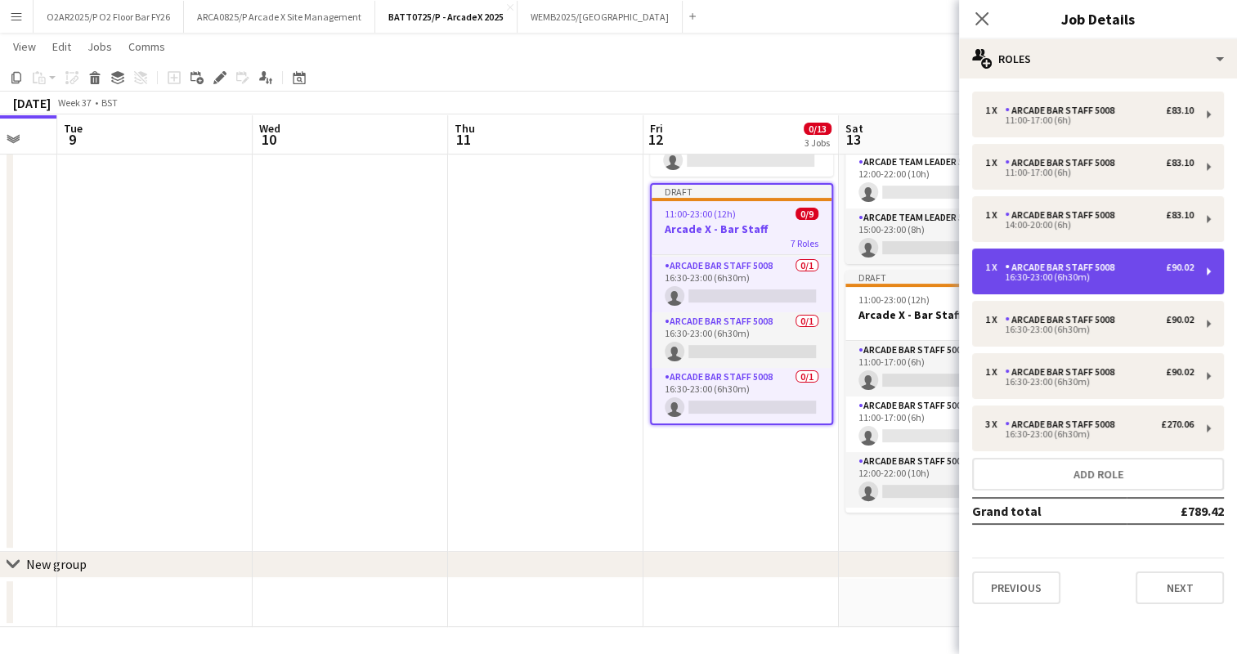
click at [1128, 278] on div "16:30-23:00 (6h30m)" at bounding box center [1089, 277] width 208 height 8
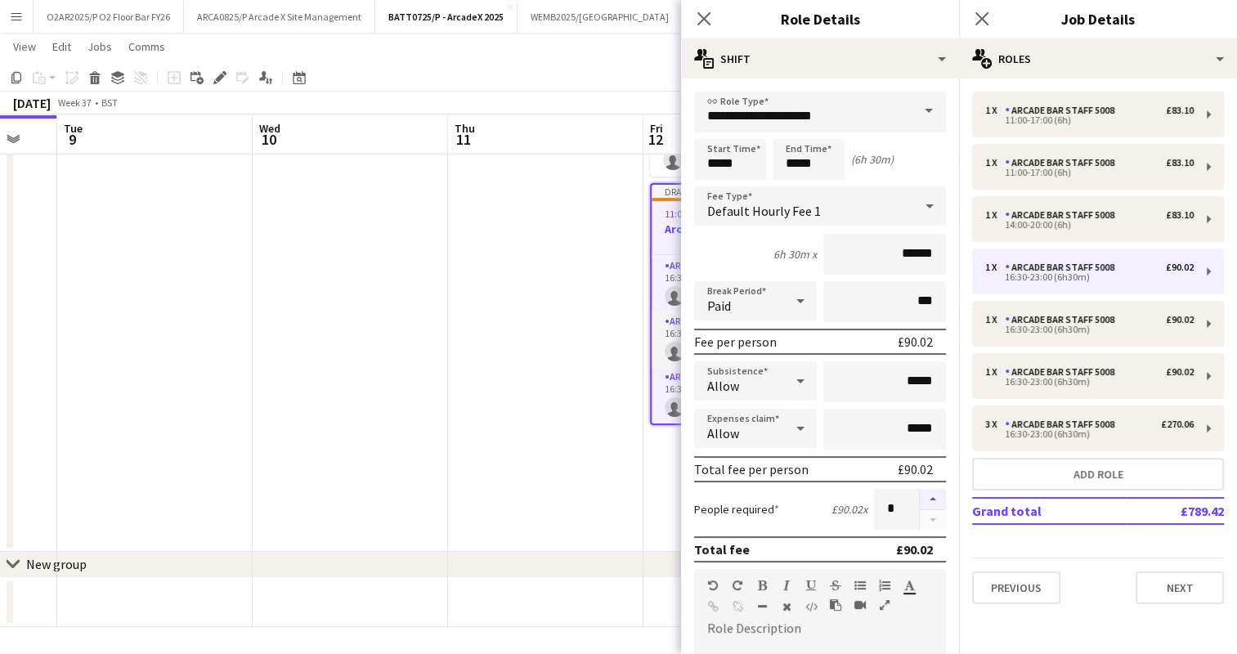
click at [920, 492] on button "button" at bounding box center [933, 499] width 26 height 21
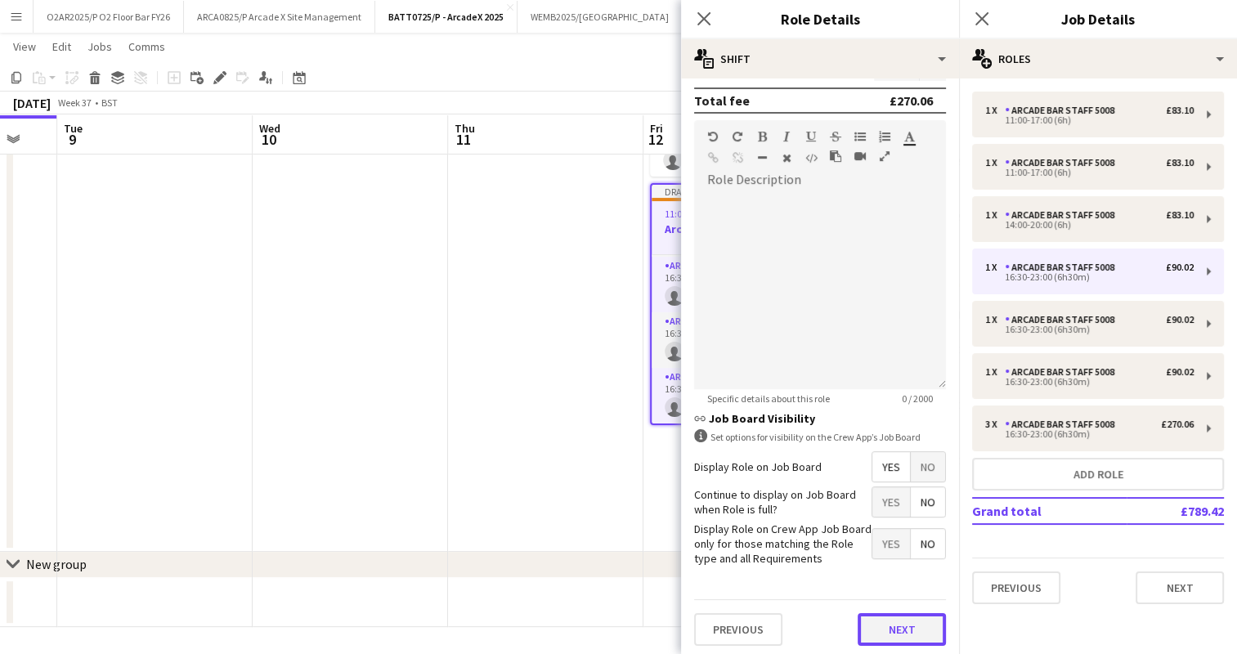
click at [876, 624] on button "Next" at bounding box center [902, 629] width 88 height 33
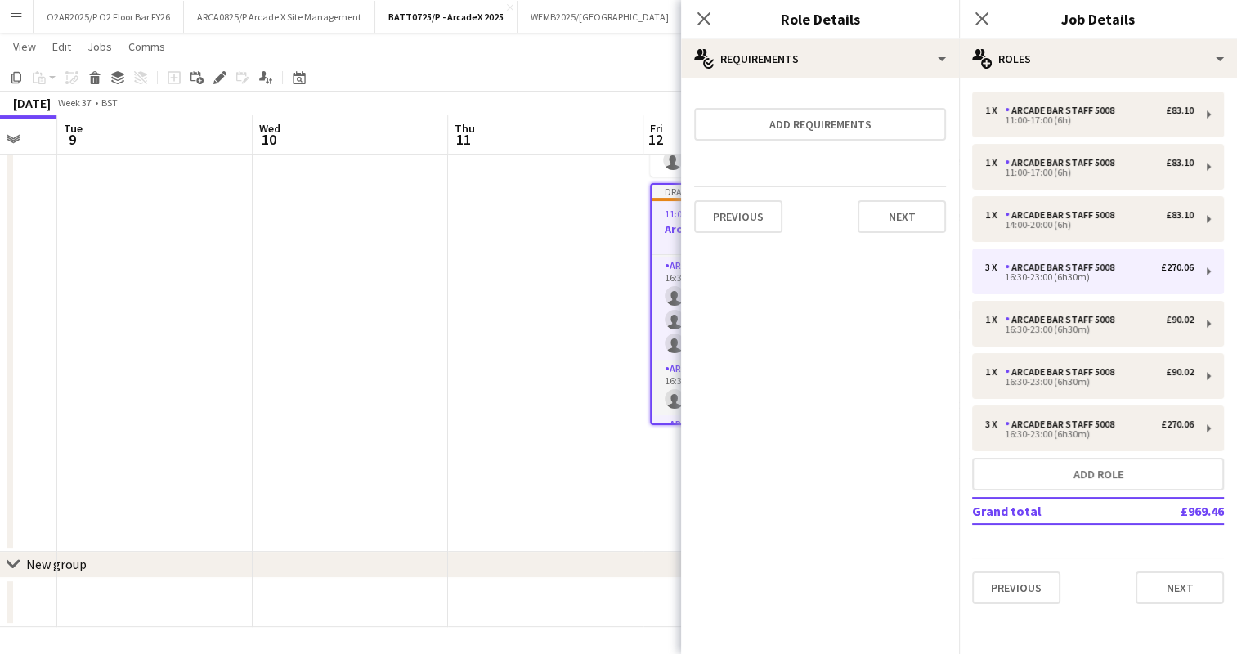
scroll to position [0, 0]
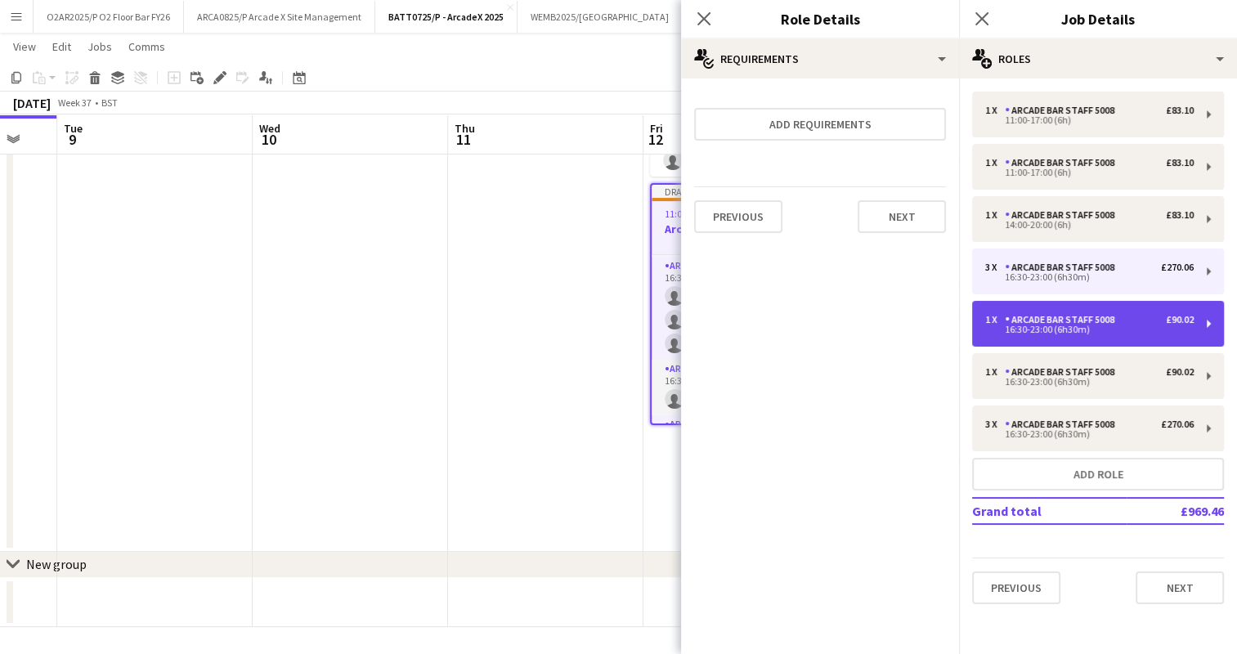
click at [1080, 339] on div "1 x Arcade Bar Staff 5008 £90.02 16:30-23:00 (6h30m)" at bounding box center [1098, 324] width 252 height 46
type input "*"
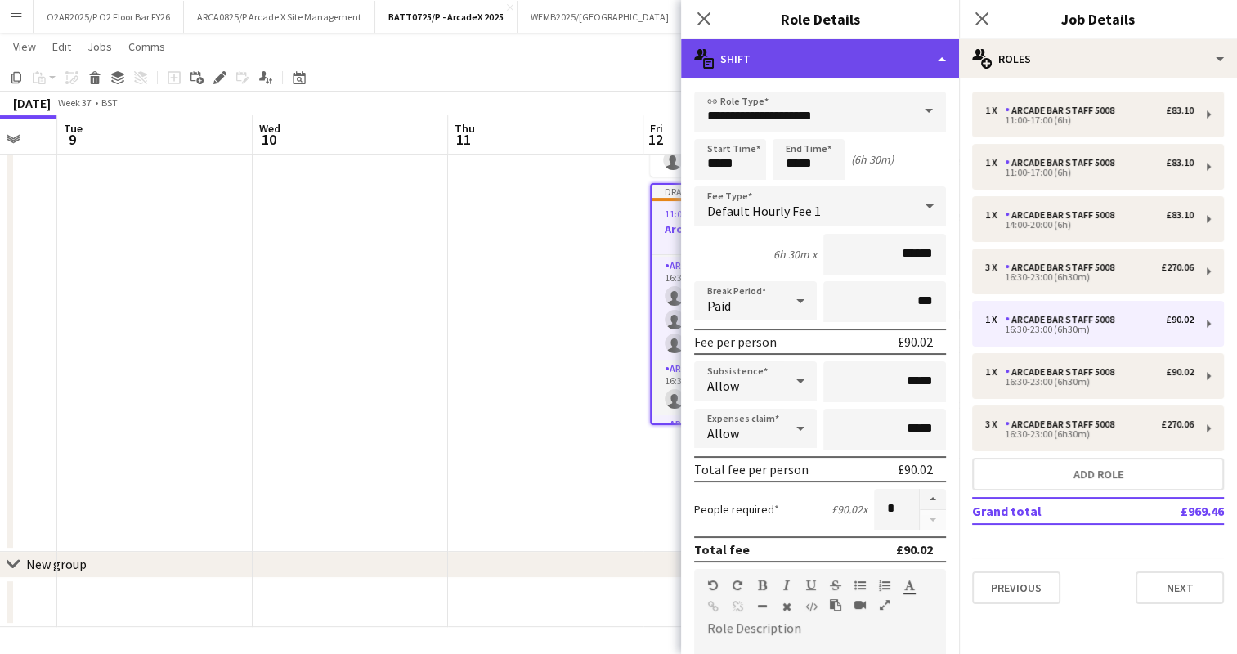
click at [884, 59] on div "multiple-actions-text Shift" at bounding box center [820, 58] width 278 height 39
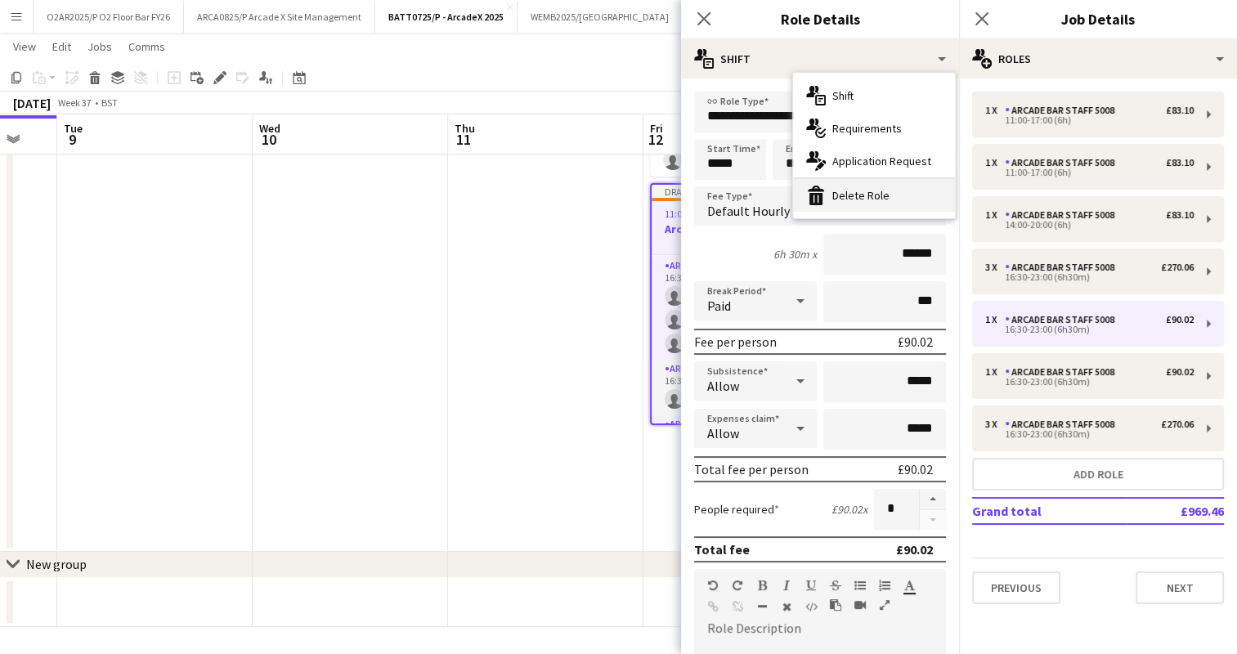
click at [876, 190] on div "bin-2 Delete Role" at bounding box center [874, 195] width 162 height 33
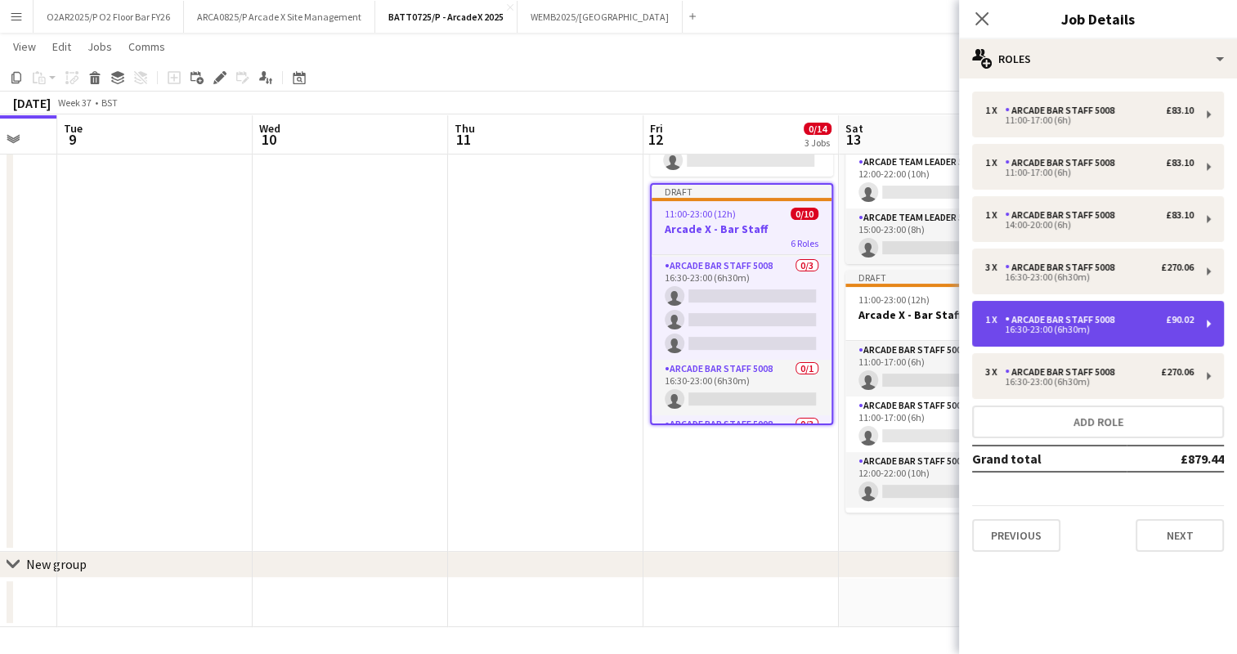
click at [1065, 320] on div "Arcade Bar Staff 5008" at bounding box center [1063, 319] width 116 height 11
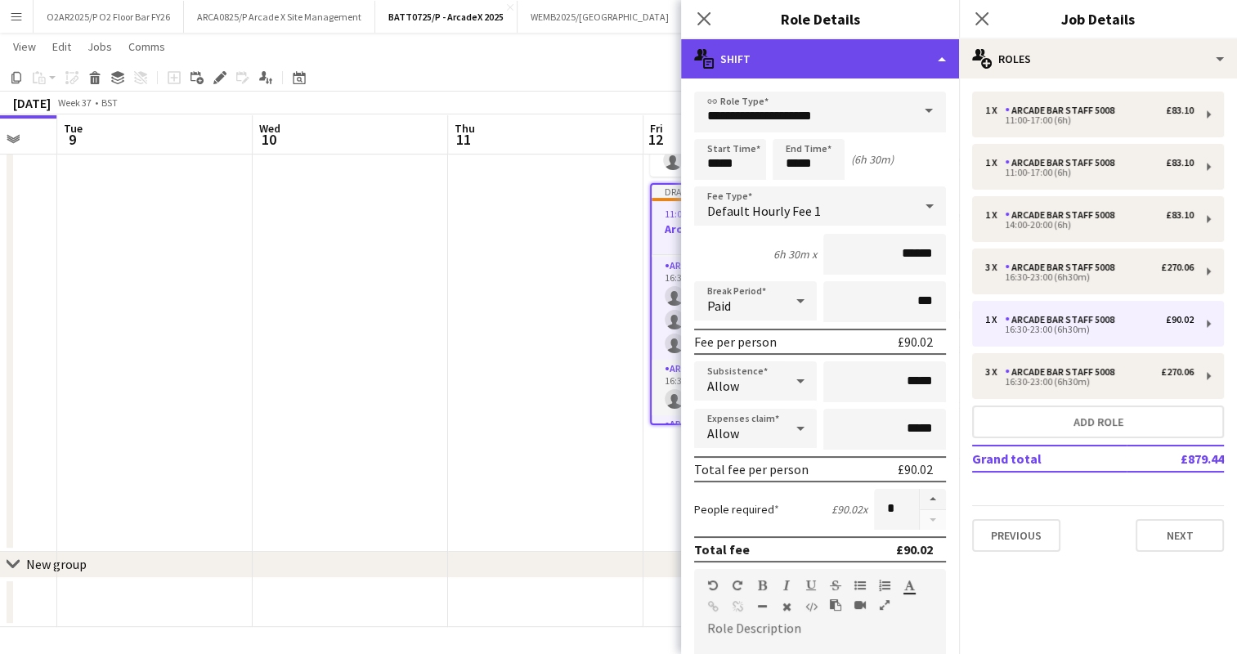
click at [843, 65] on div "multiple-actions-text Shift" at bounding box center [820, 58] width 278 height 39
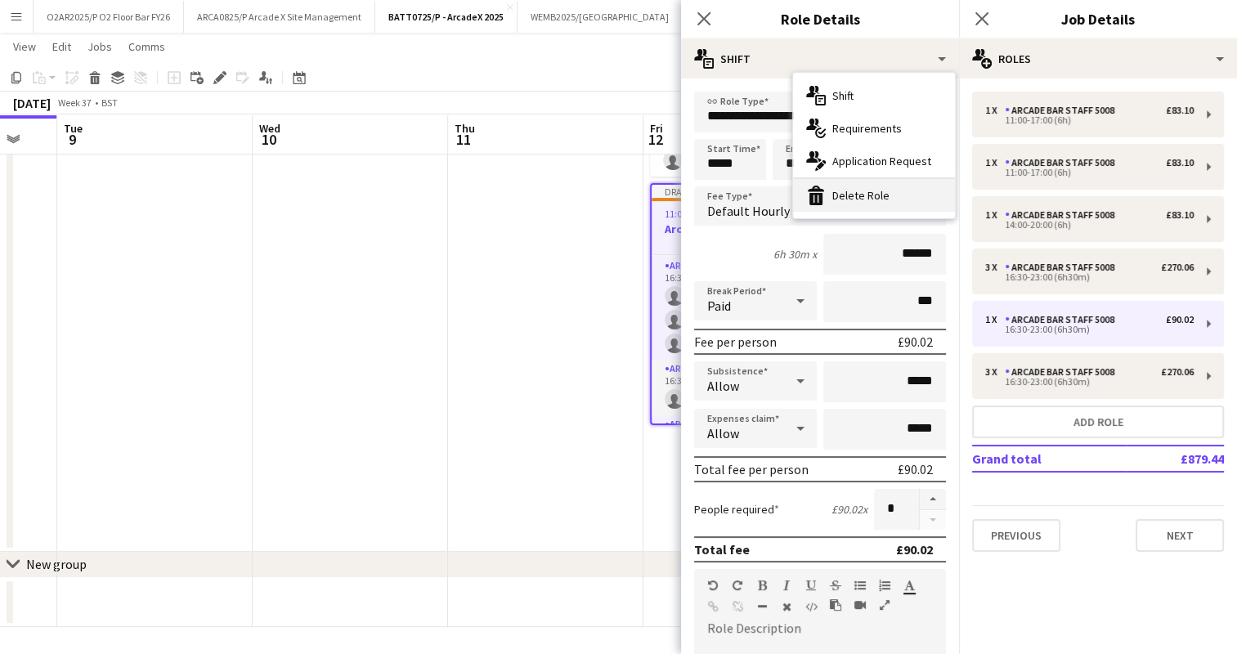
click at [873, 206] on div "bin-2 Delete Role" at bounding box center [874, 195] width 162 height 33
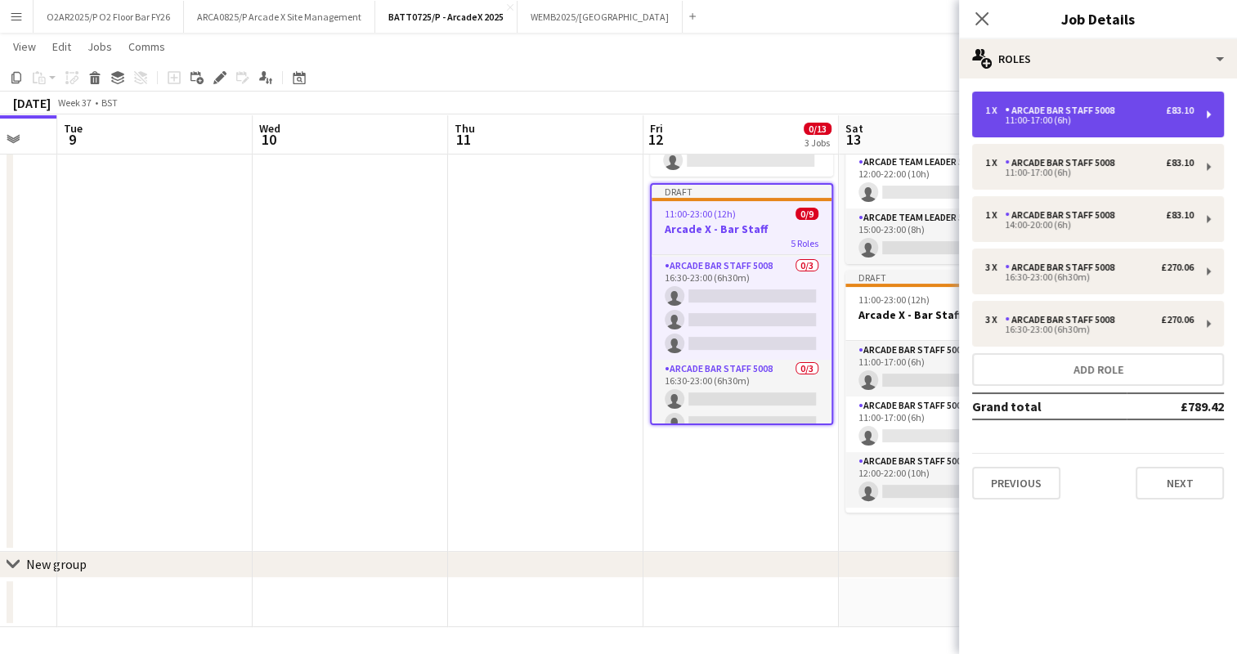
click at [1082, 123] on div "11:00-17:00 (6h)" at bounding box center [1089, 120] width 208 height 8
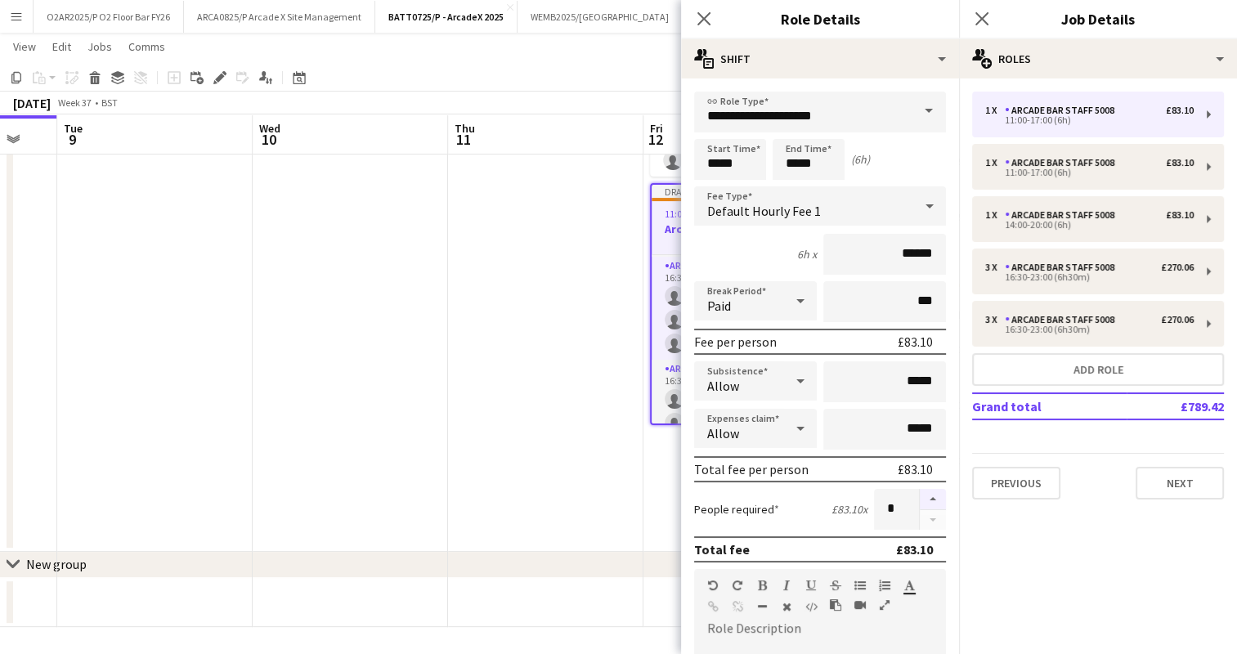
click at [920, 496] on button "button" at bounding box center [933, 499] width 26 height 21
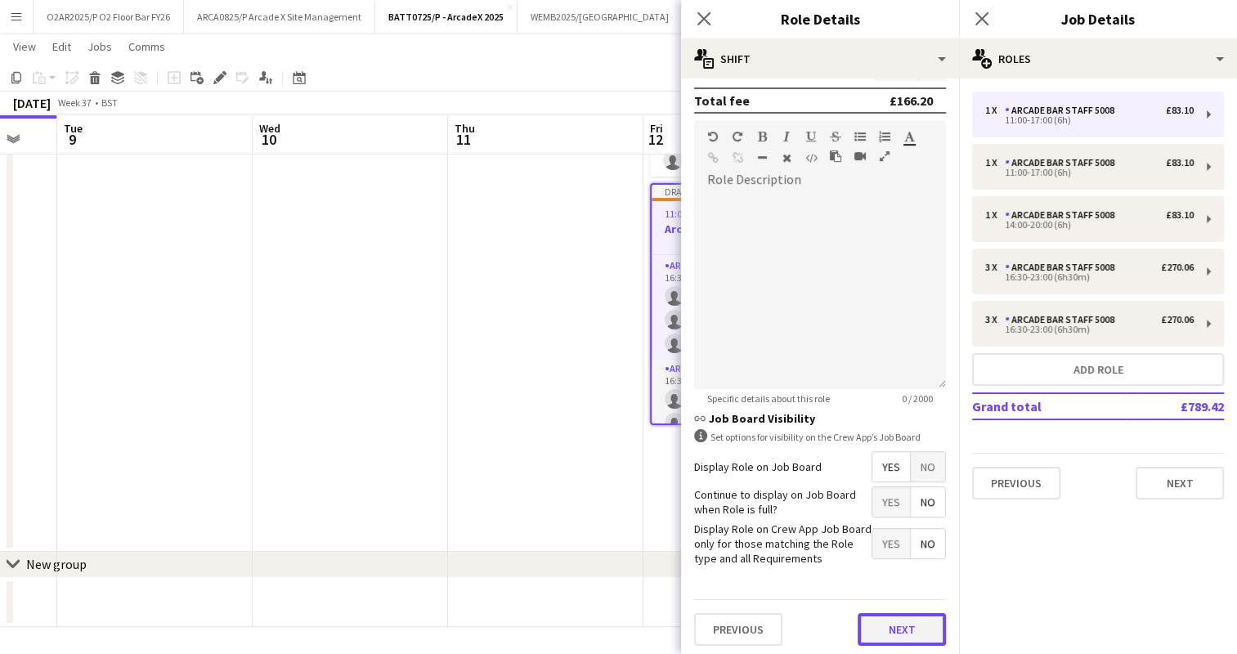
click at [893, 630] on button "Next" at bounding box center [902, 629] width 88 height 33
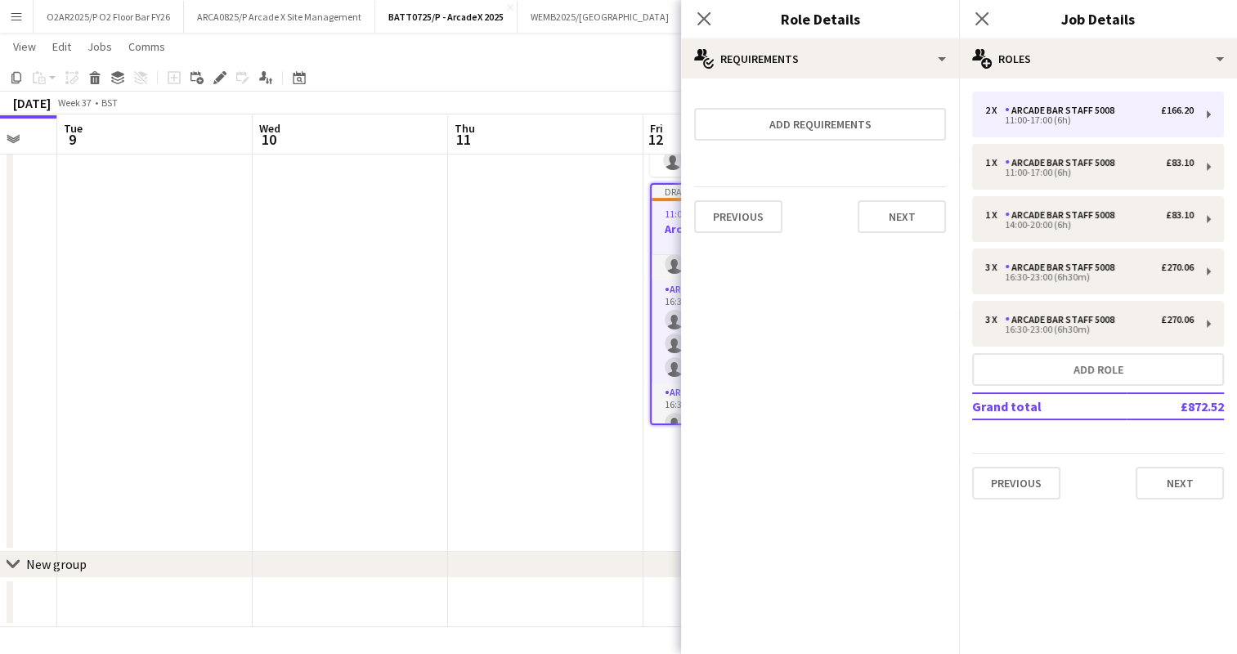
scroll to position [189, 0]
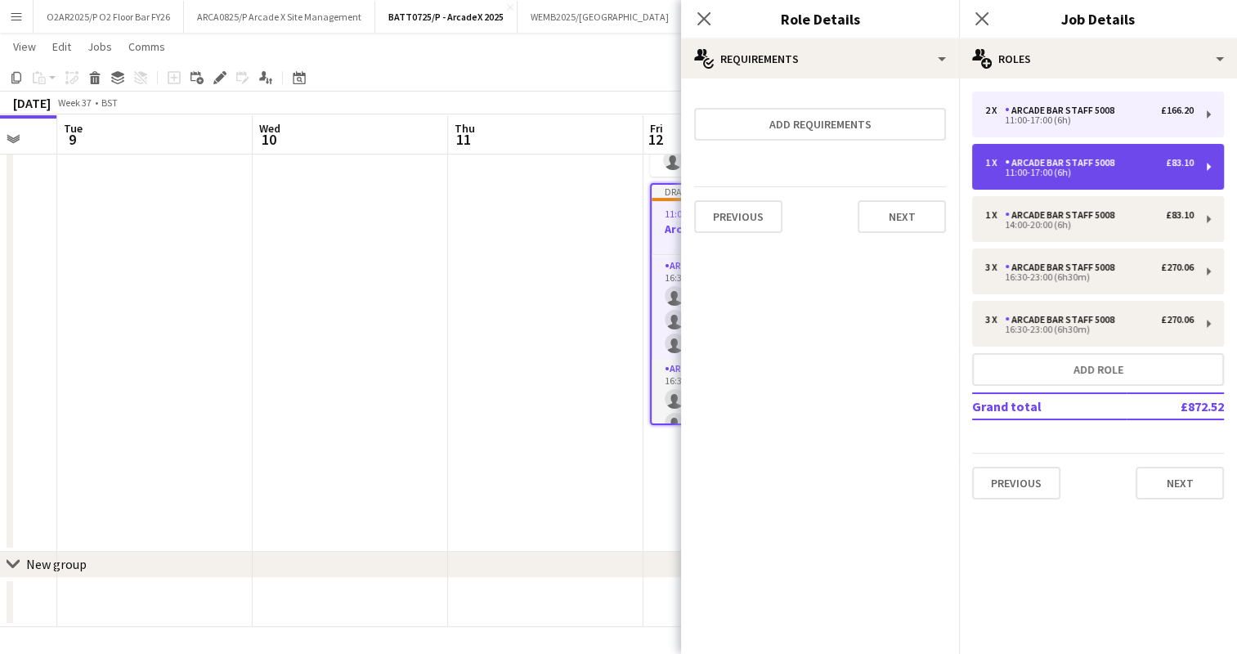
click at [1031, 181] on div "1 x Arcade Bar Staff 5008 £83.10 11:00-17:00 (6h)" at bounding box center [1098, 167] width 252 height 46
type input "*"
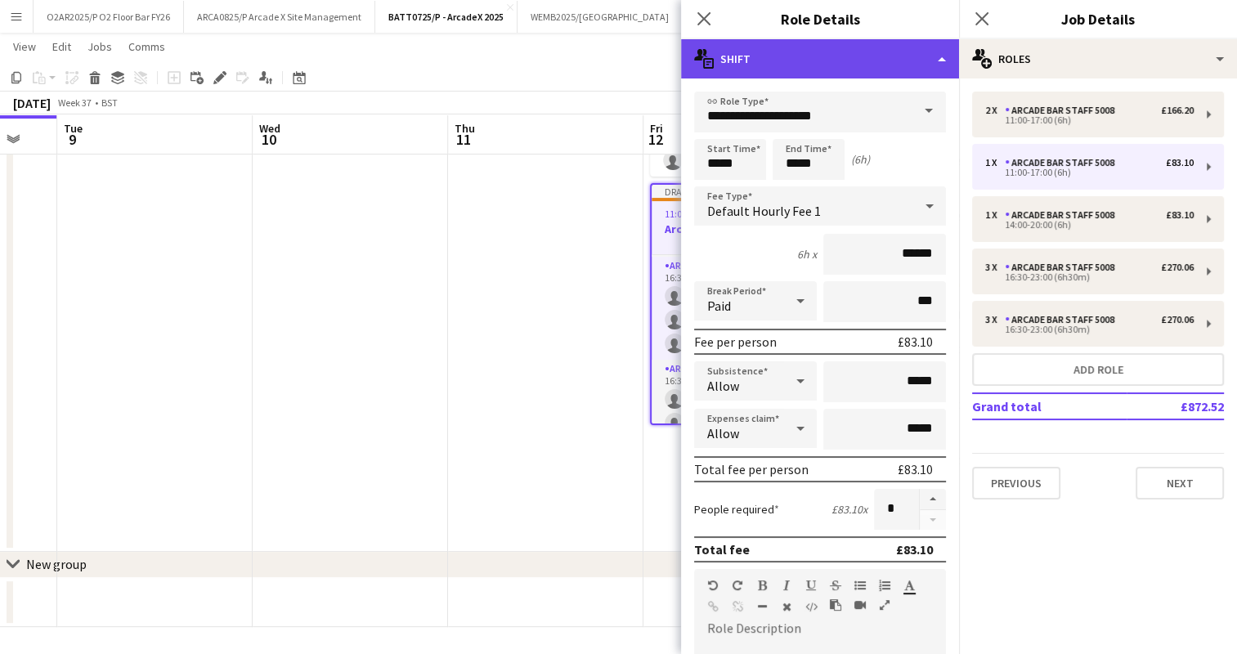
click at [863, 61] on div "multiple-actions-text Shift" at bounding box center [820, 58] width 278 height 39
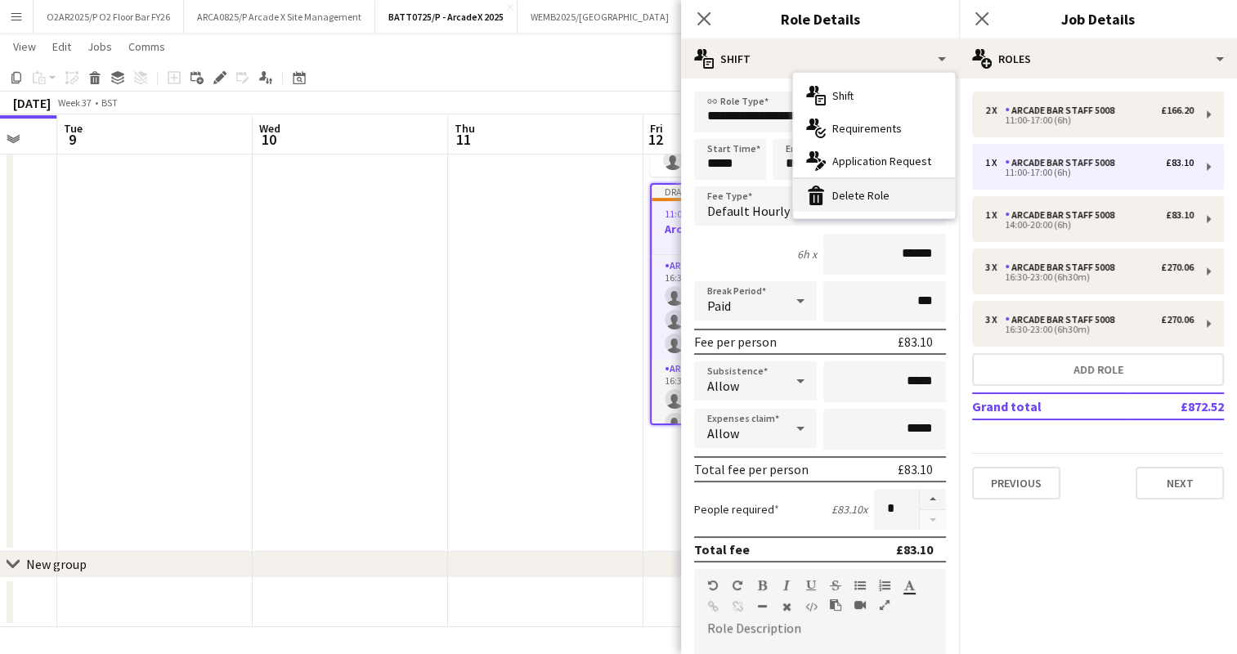
click at [840, 195] on div "bin-2 Delete Role" at bounding box center [874, 195] width 162 height 33
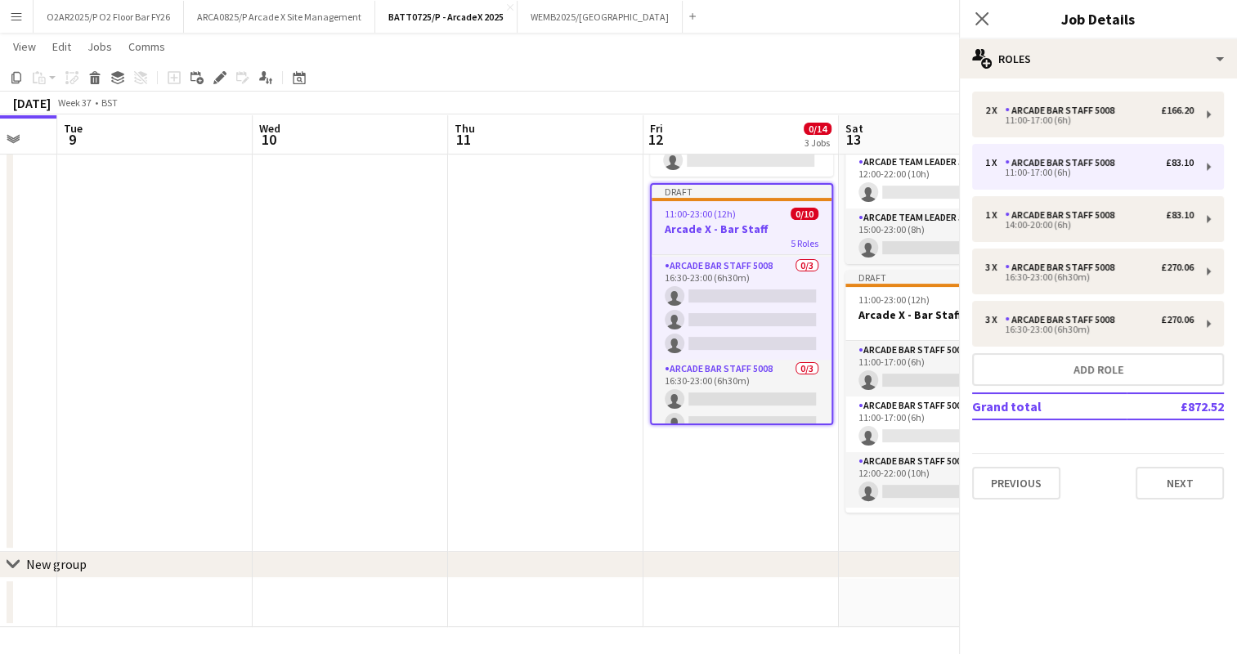
scroll to position [133, 0]
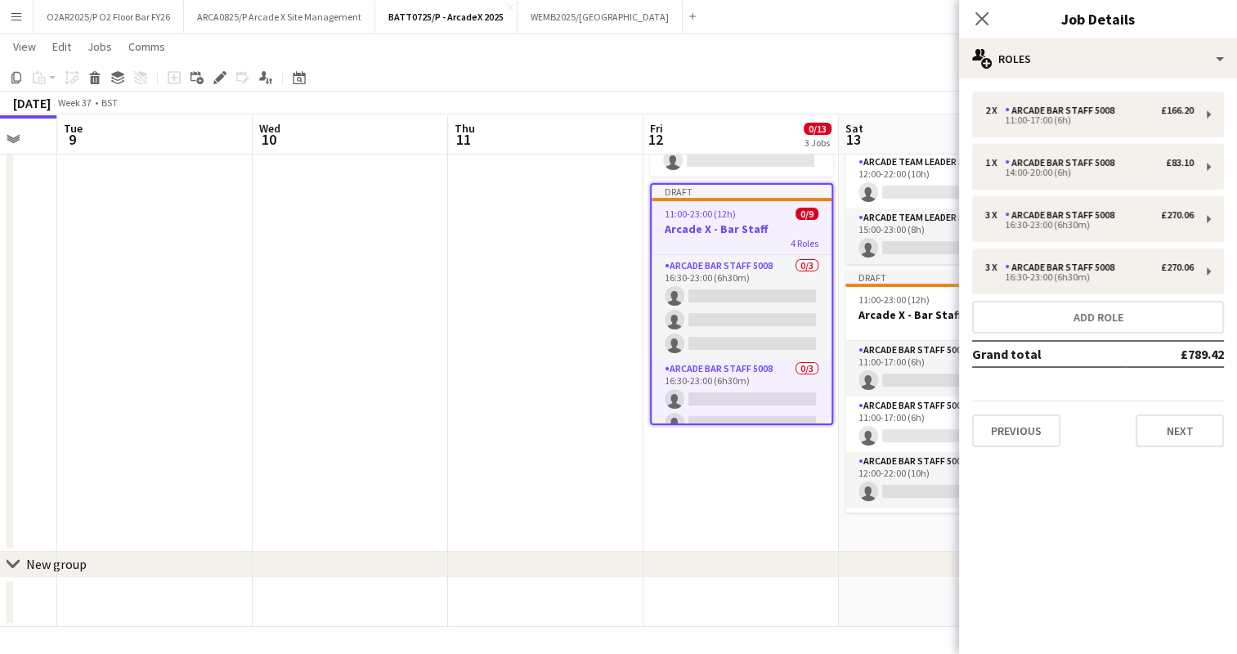
click at [883, 92] on div "[DATE] Week 37 • BST Publish 1 job Revert 1 job" at bounding box center [618, 103] width 1237 height 23
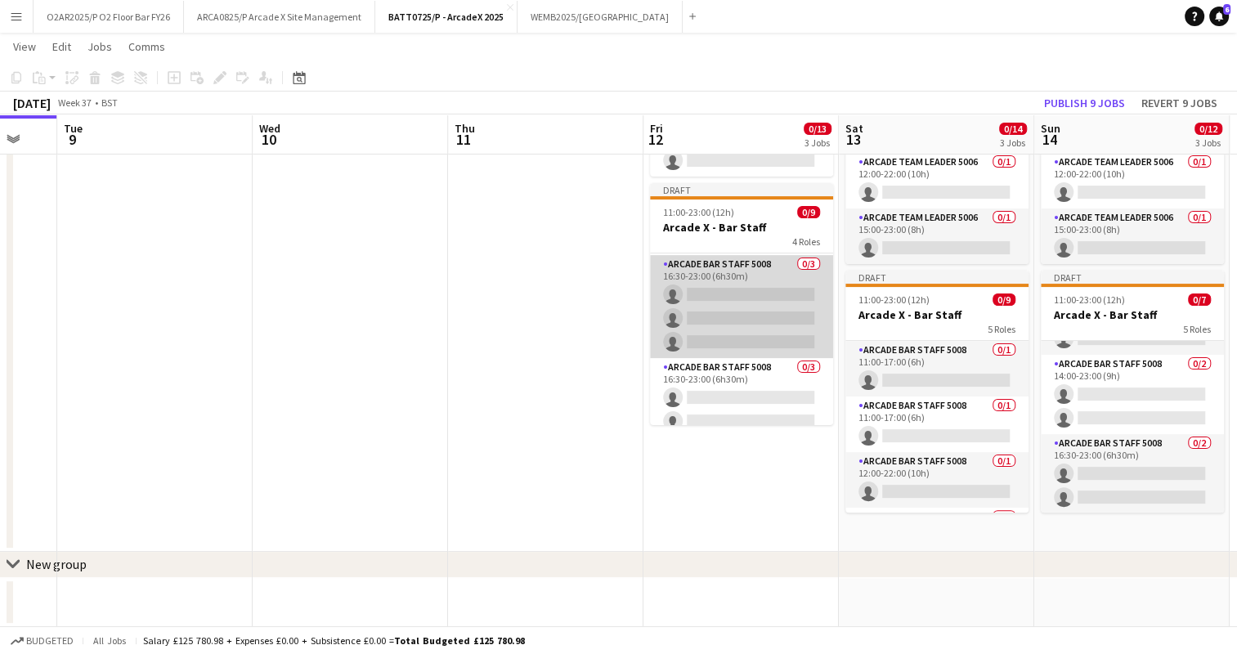
click at [746, 312] on app-card-role "Arcade Bar Staff 5008 0/3 16:30-23:00 (6h30m) single-neutral-actions single-neu…" at bounding box center [741, 306] width 183 height 103
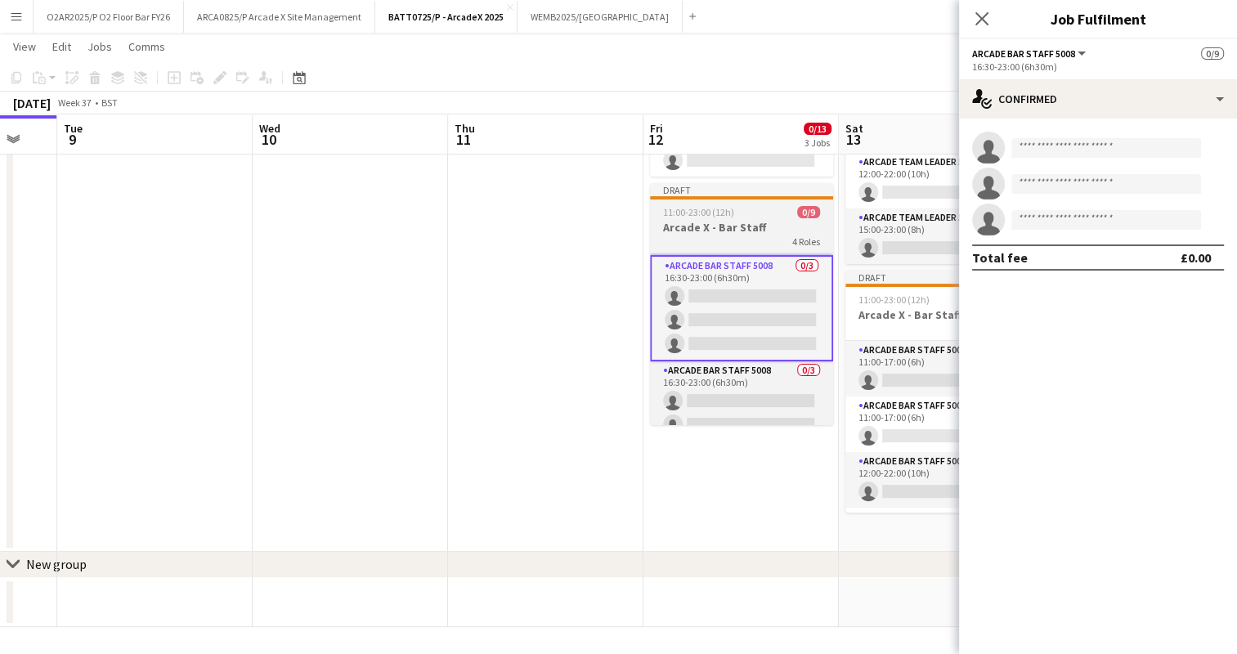
click at [724, 216] on span "11:00-23:00 (12h)" at bounding box center [698, 212] width 71 height 12
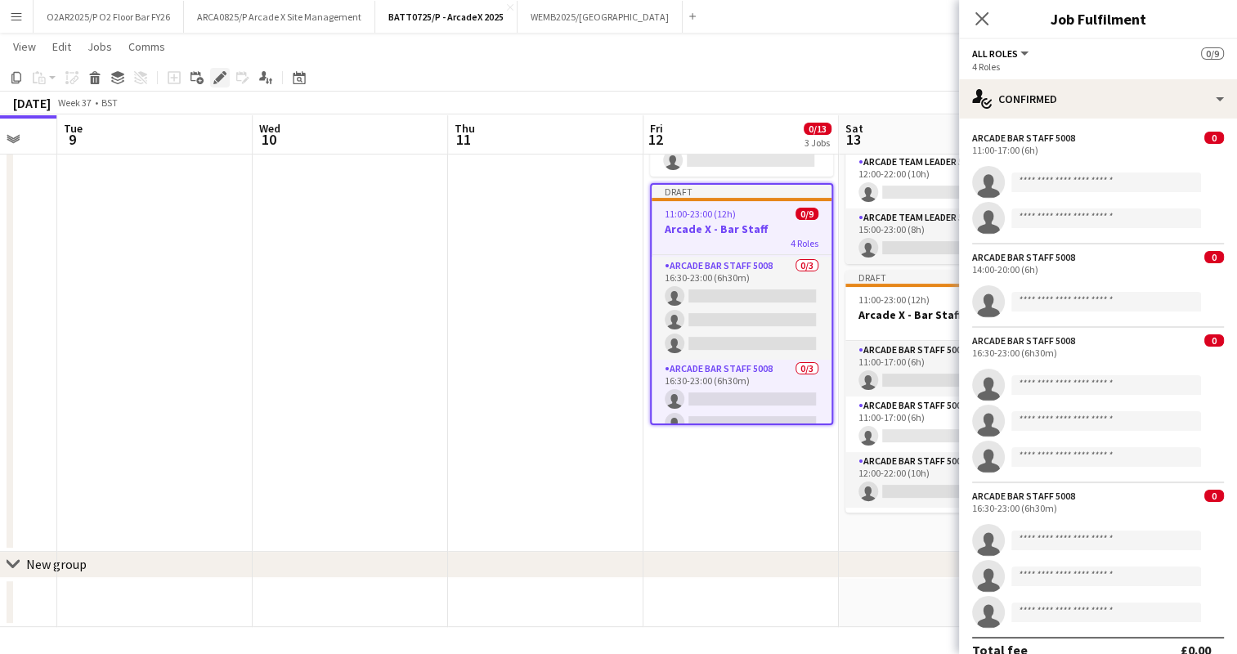
click at [218, 78] on icon at bounding box center [219, 78] width 9 height 9
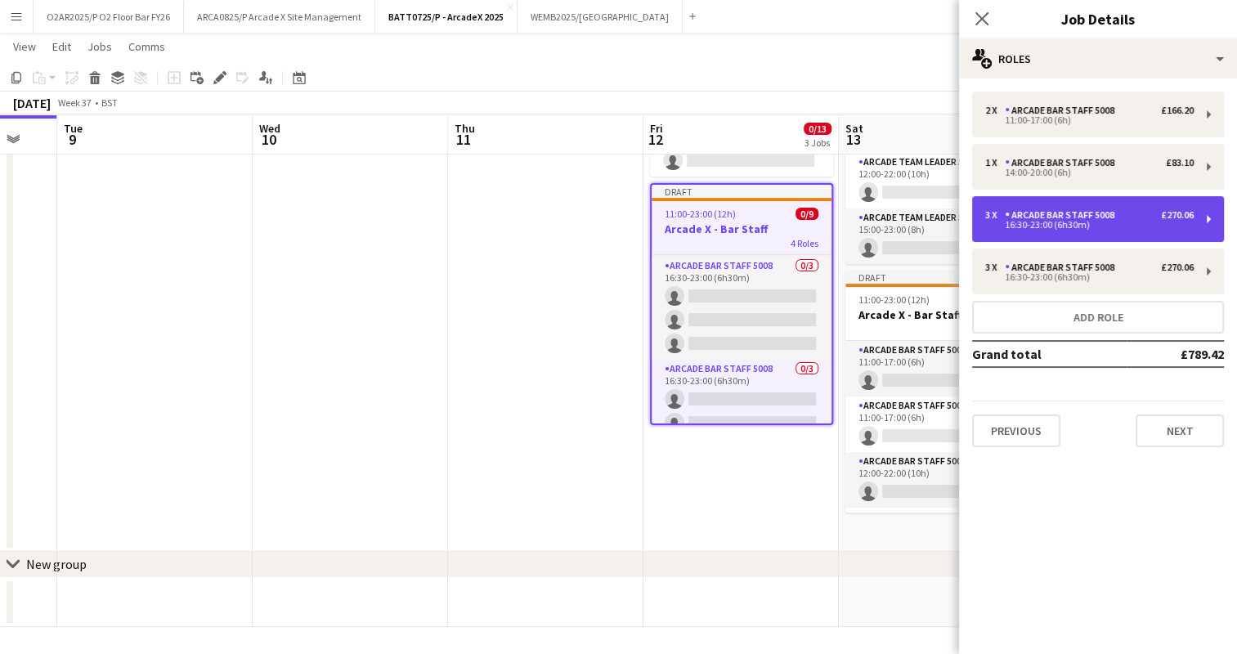
click at [1094, 204] on div "3 x Arcade Bar Staff 5008 £270.06 16:30-23:00 (6h30m)" at bounding box center [1098, 219] width 252 height 46
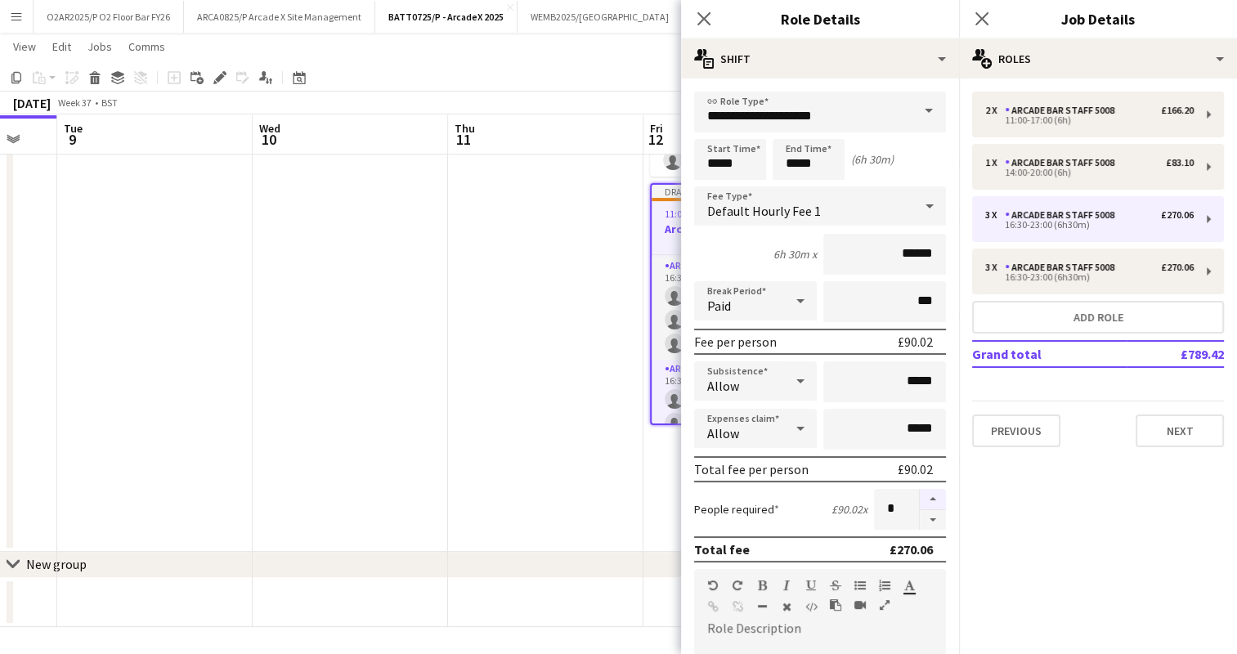
click at [920, 495] on button "button" at bounding box center [933, 499] width 26 height 21
click at [920, 517] on button "button" at bounding box center [933, 520] width 26 height 20
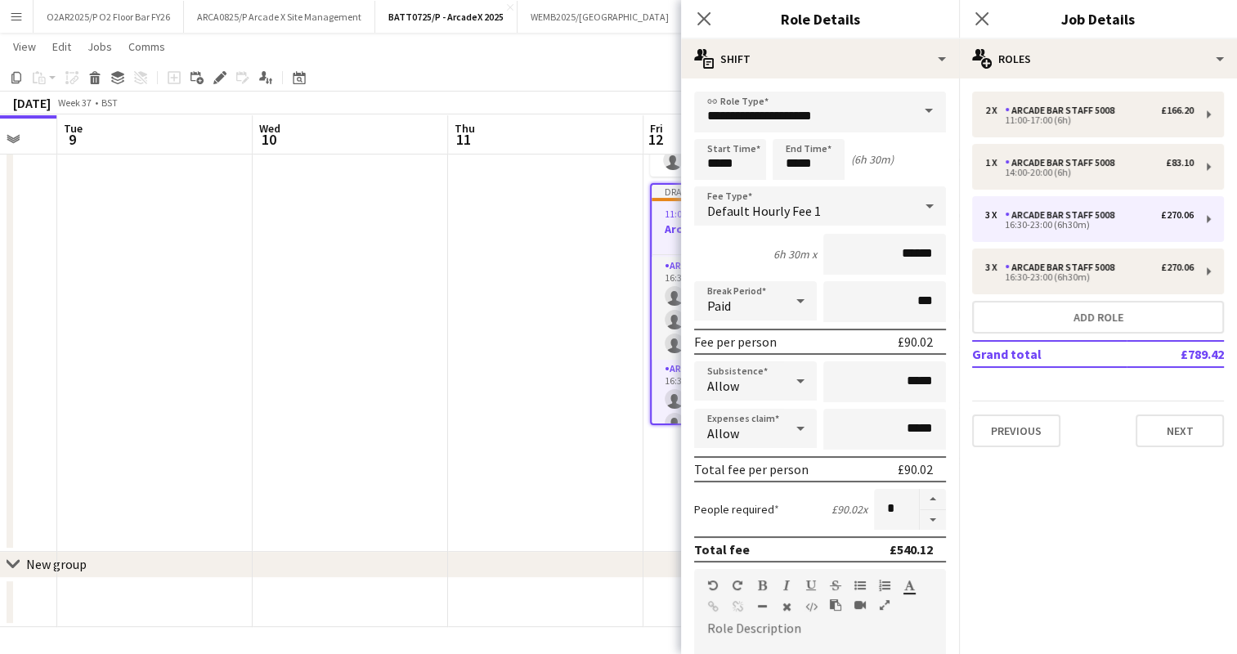
scroll to position [449, 0]
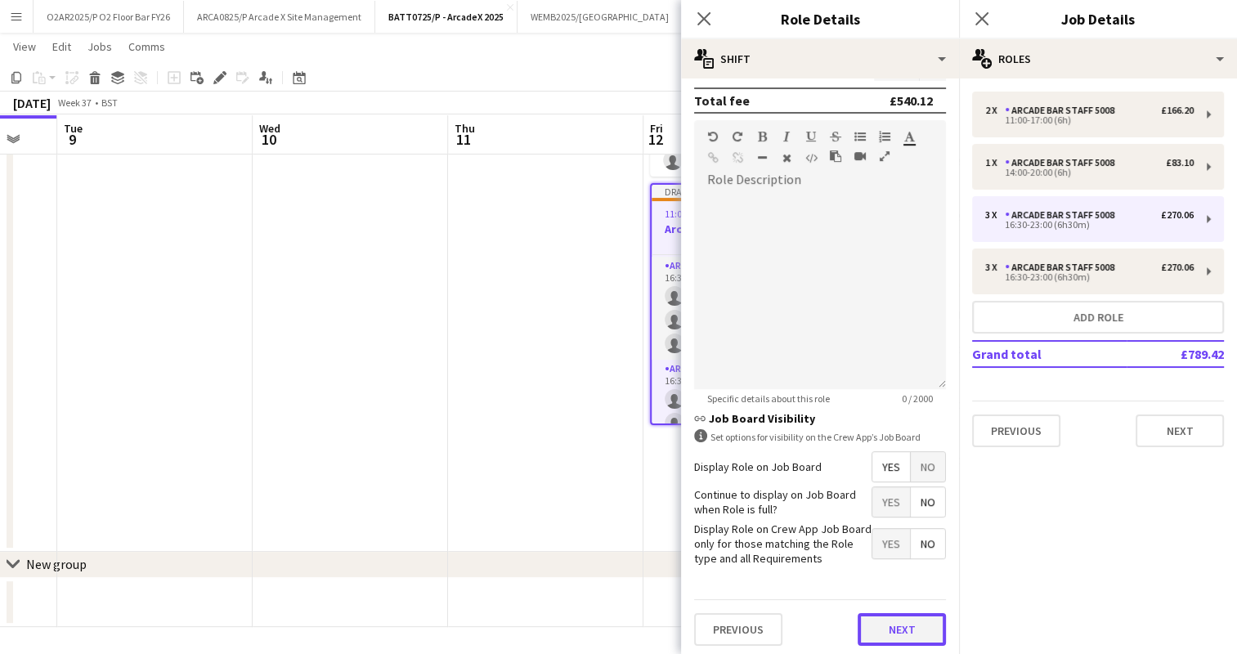
click at [882, 633] on button "Next" at bounding box center [902, 629] width 88 height 33
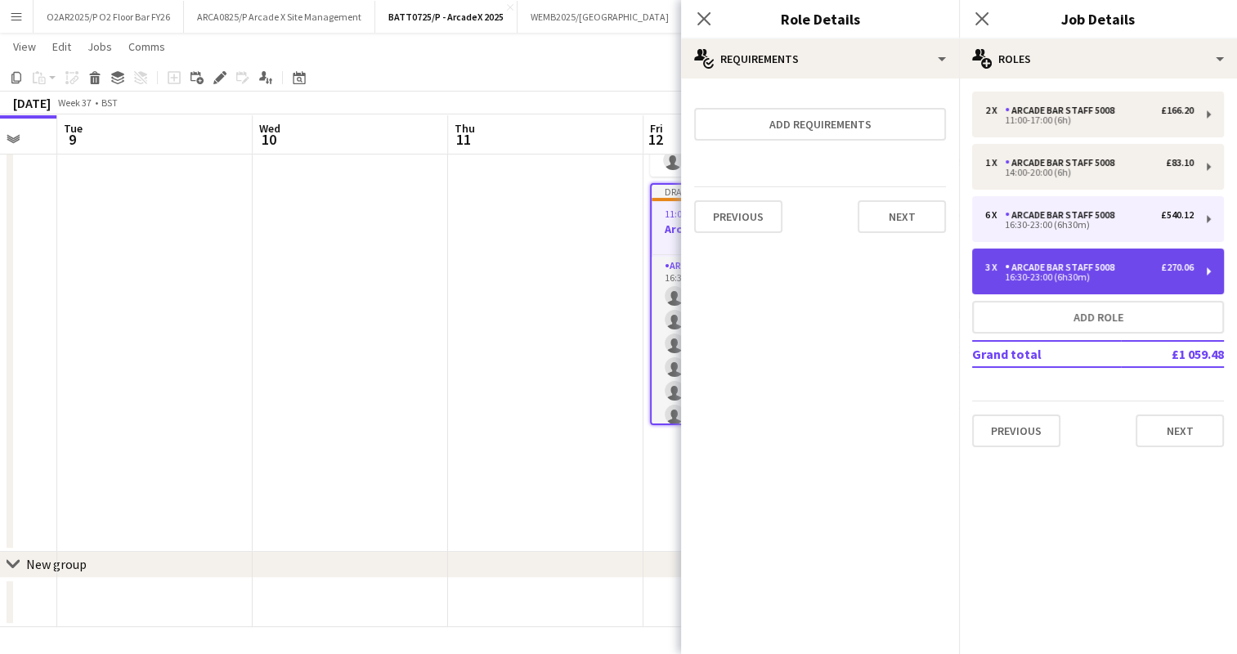
click at [1029, 283] on div "3 x Arcade Bar Staff 5008 £270.06 16:30-23:00 (6h30m)" at bounding box center [1098, 272] width 252 height 46
type input "*"
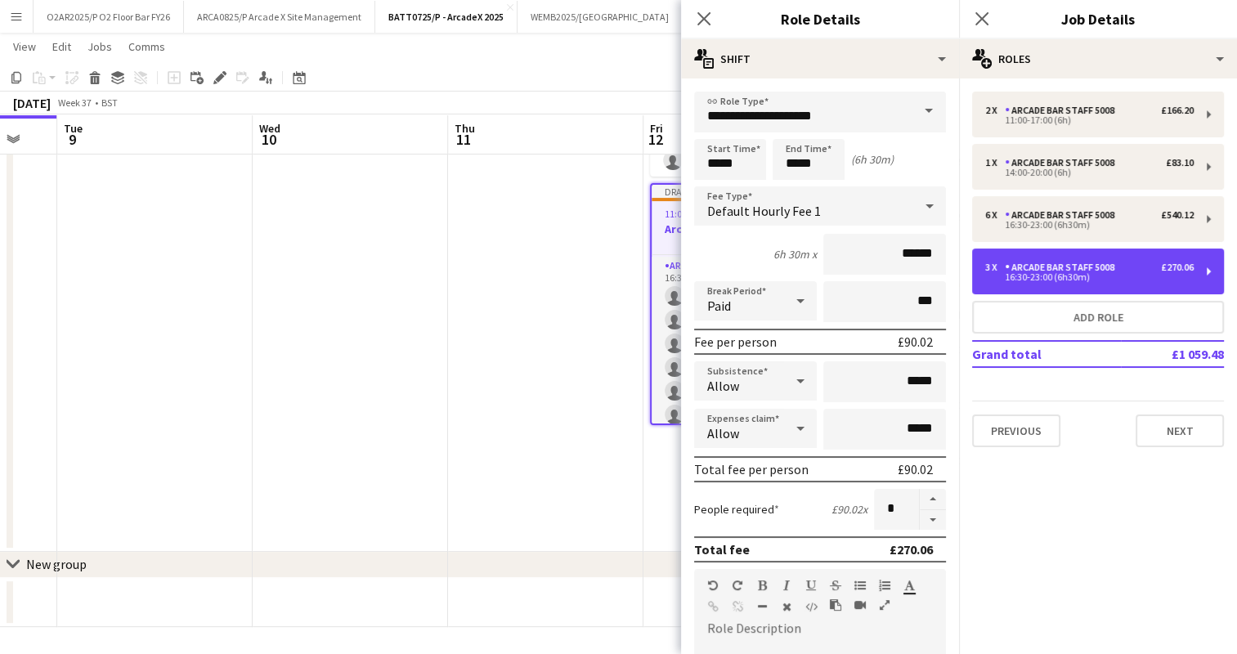
scroll to position [43, 0]
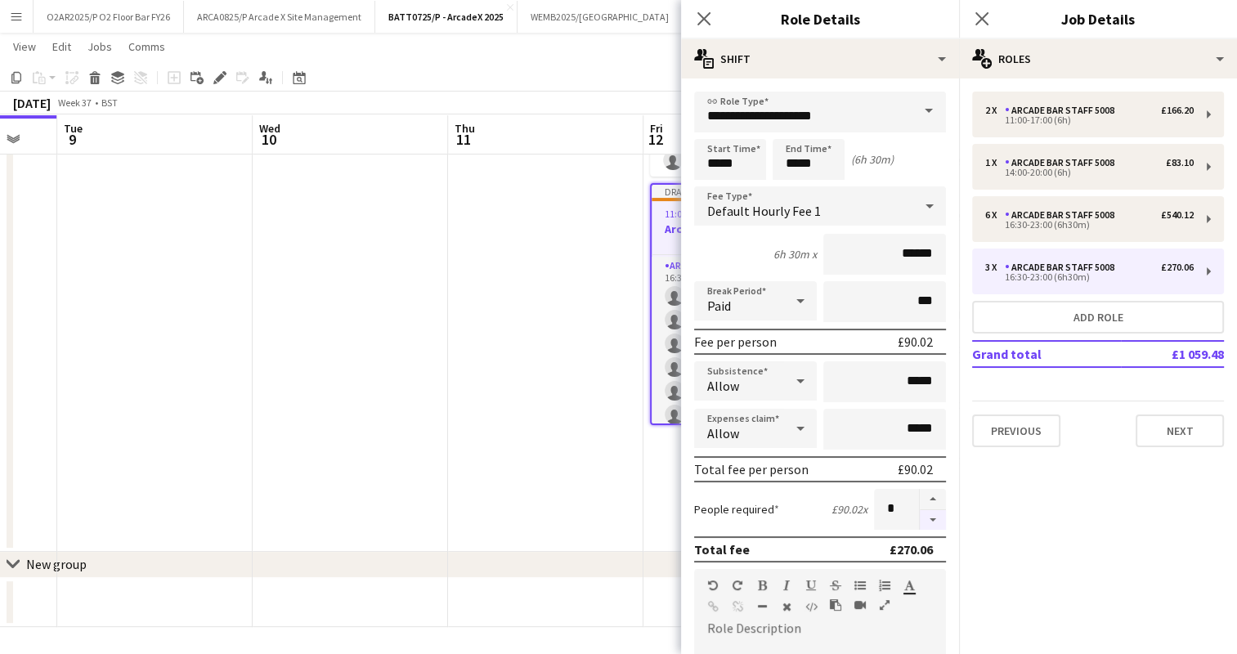
click at [903, 477] on form "**********" at bounding box center [820, 600] width 278 height 1016
click at [903, 477] on div "Total fee per person £90.02" at bounding box center [820, 469] width 252 height 26
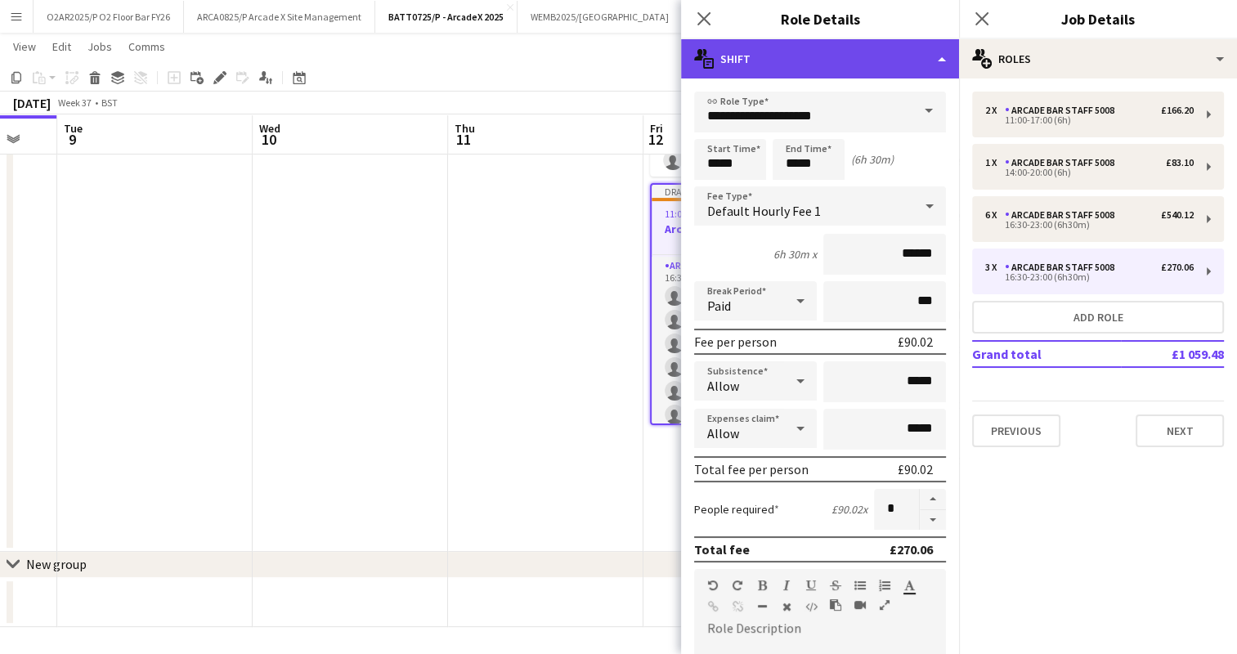
click at [844, 52] on div "multiple-actions-text Shift" at bounding box center [820, 58] width 278 height 39
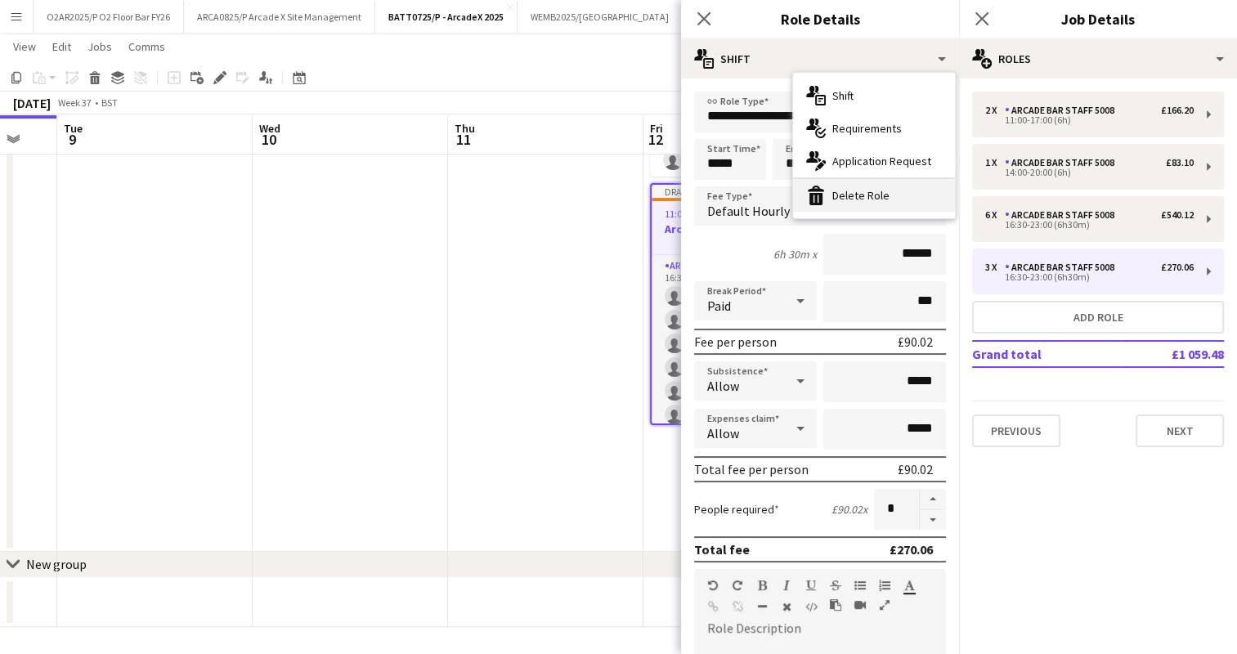
click at [845, 196] on div "bin-2 Delete Role" at bounding box center [874, 195] width 162 height 33
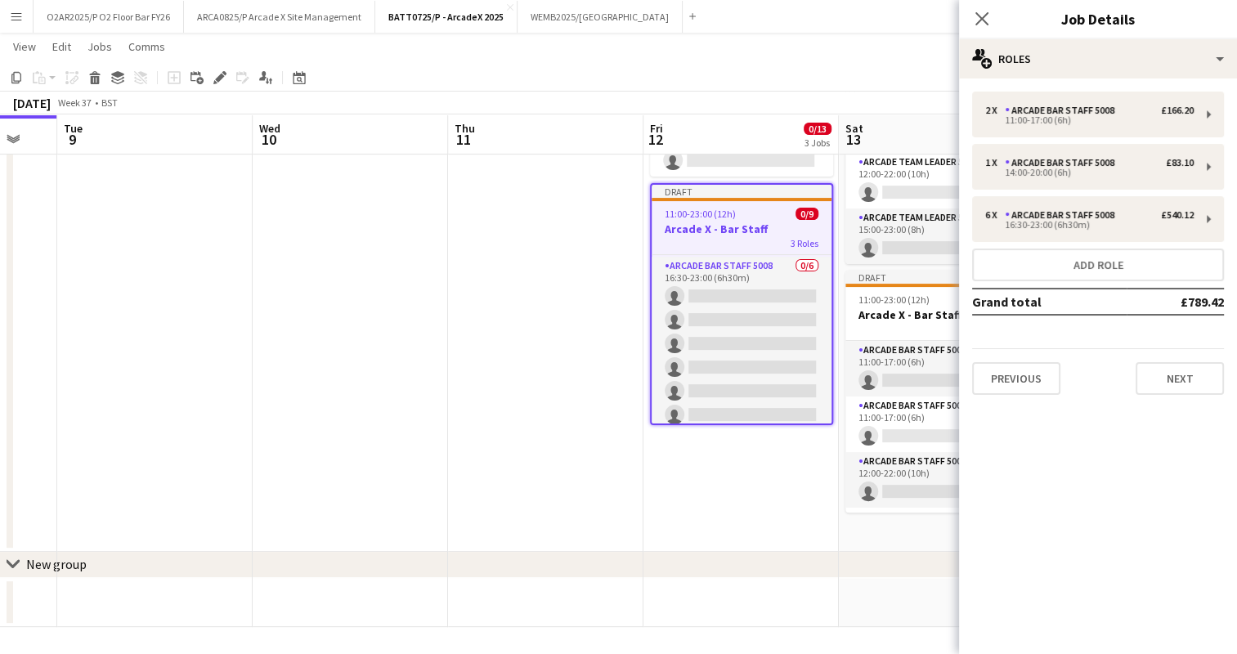
click at [867, 96] on div "[DATE] Week 37 • BST Publish 1 job Revert 1 job" at bounding box center [618, 103] width 1237 height 23
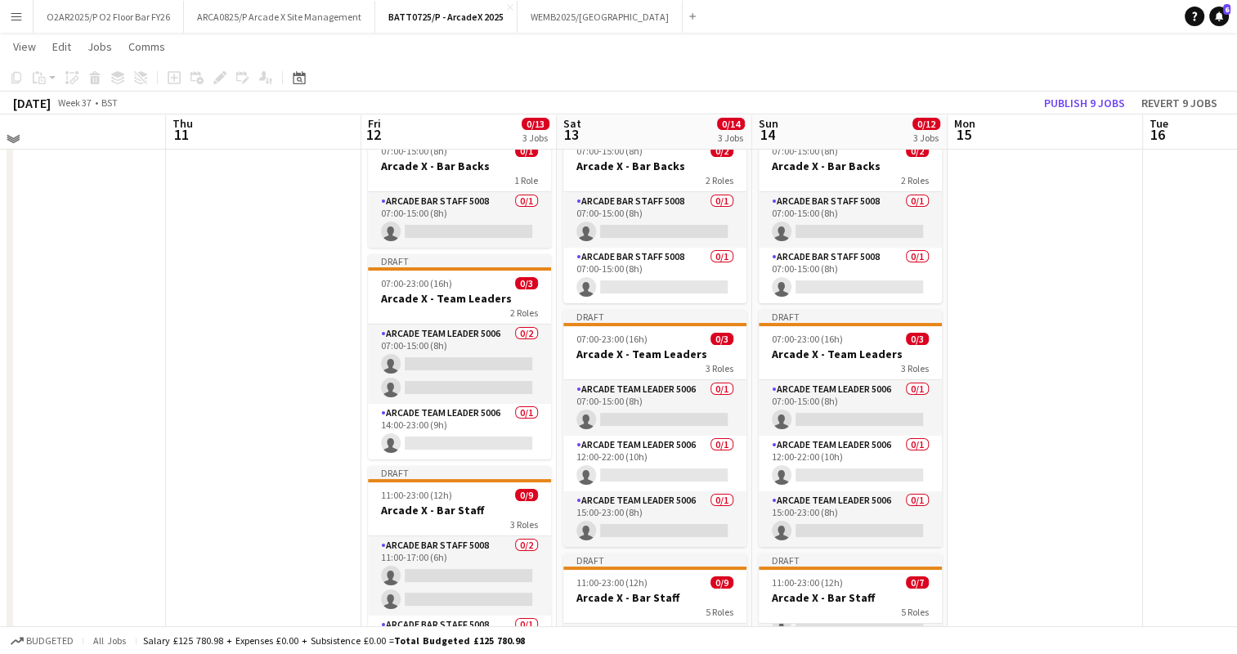
scroll to position [69, 0]
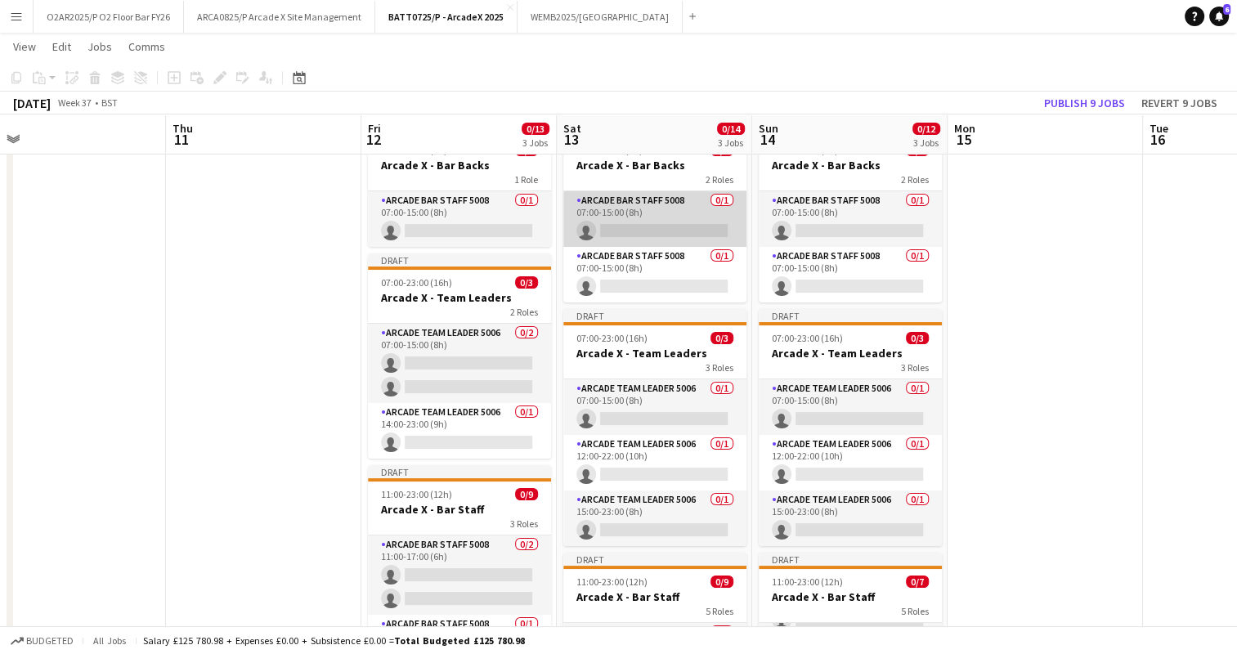
click at [666, 226] on app-card-role "Arcade Bar Staff 5008 0/1 07:00-15:00 (8h) single-neutral-actions" at bounding box center [654, 219] width 183 height 56
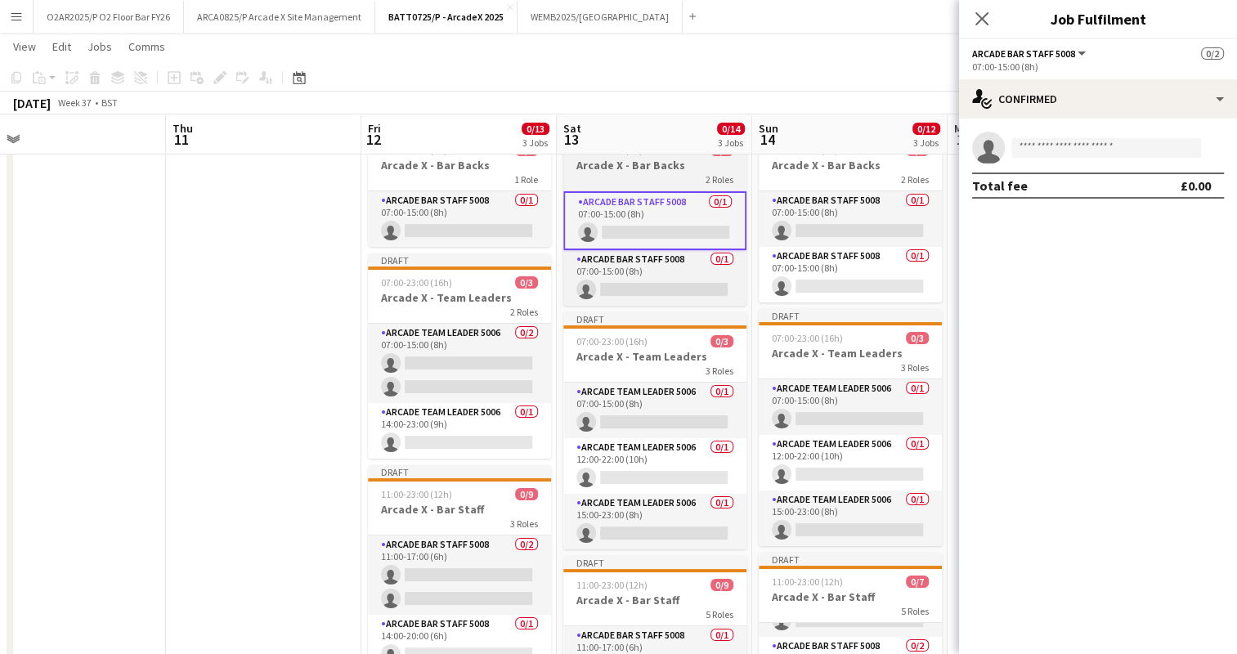
click at [644, 167] on h3 "Arcade X - Bar Backs" at bounding box center [654, 165] width 183 height 15
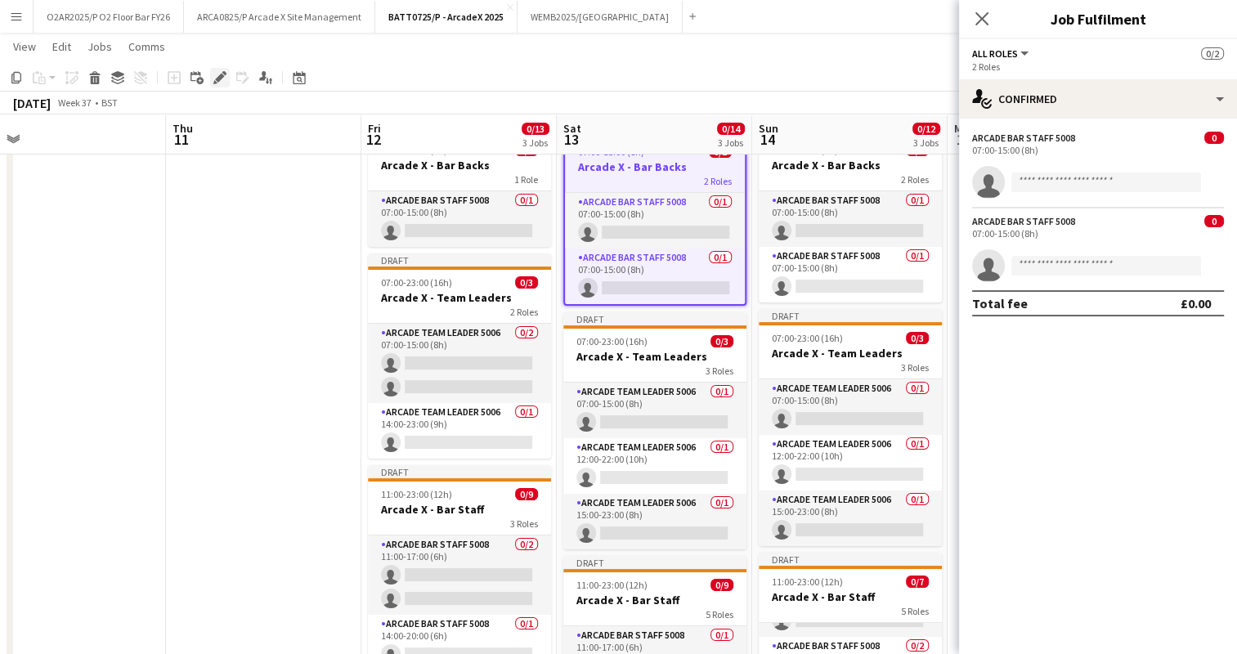
click at [217, 75] on icon "Edit" at bounding box center [219, 77] width 13 height 13
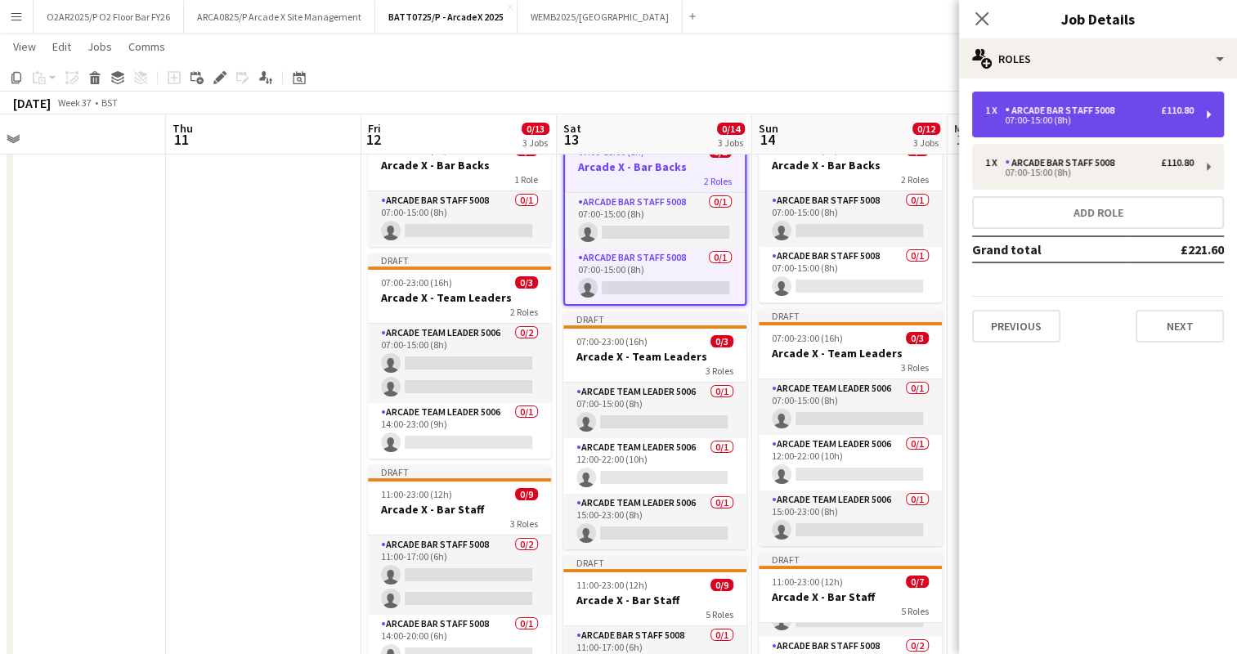
click at [1103, 116] on div "07:00-15:00 (8h)" at bounding box center [1089, 120] width 208 height 8
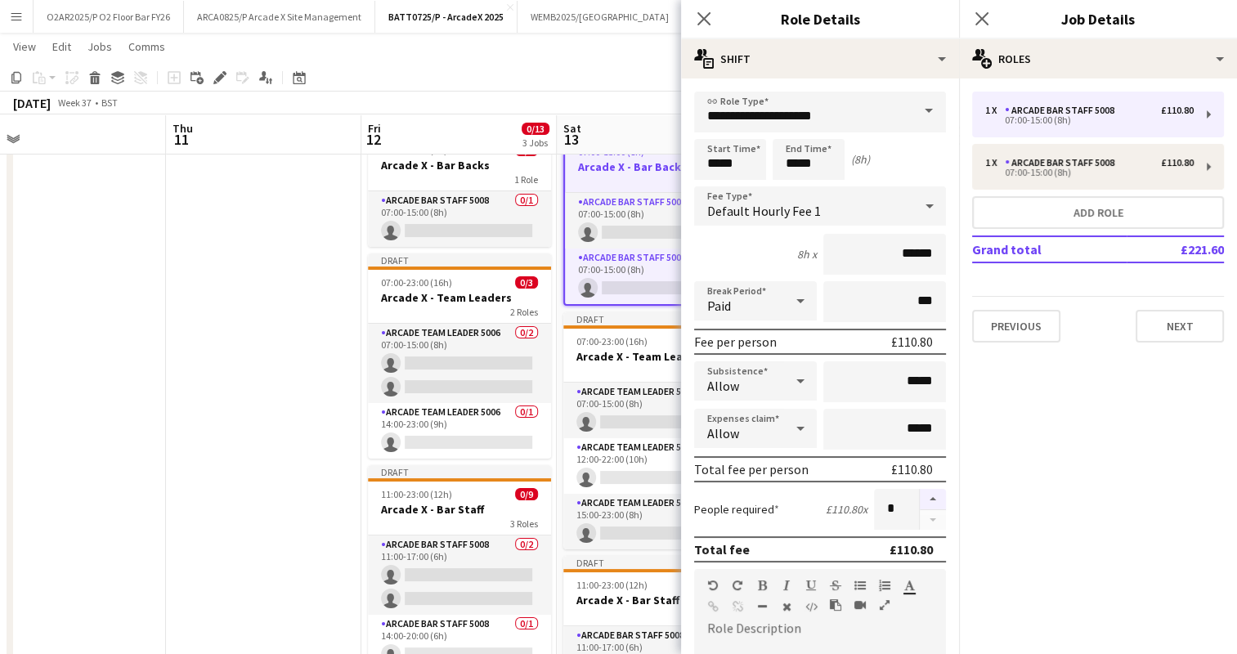
click at [920, 493] on button "button" at bounding box center [933, 499] width 26 height 21
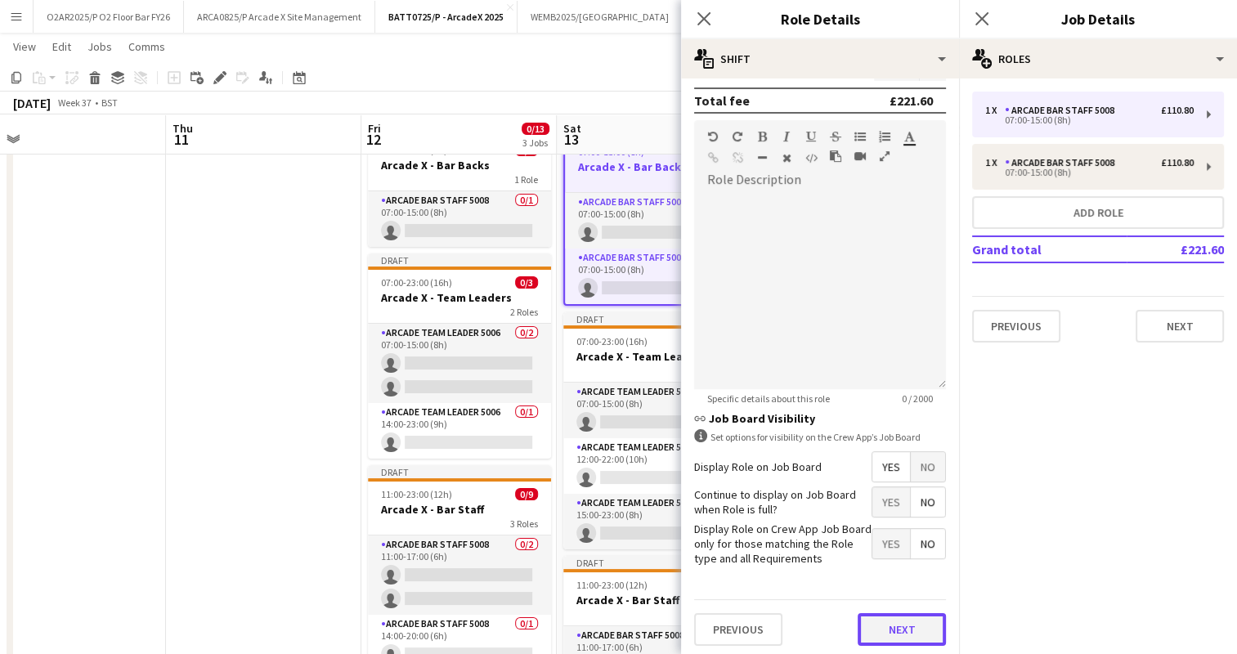
click at [896, 634] on button "Next" at bounding box center [902, 629] width 88 height 33
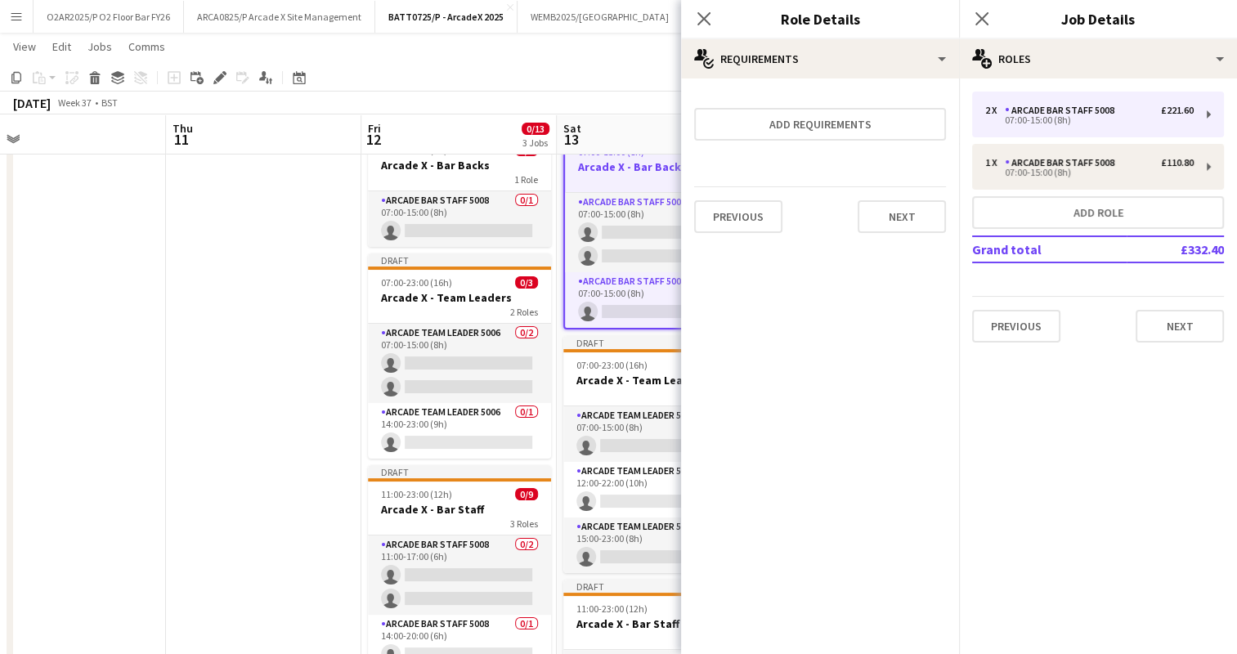
scroll to position [0, 0]
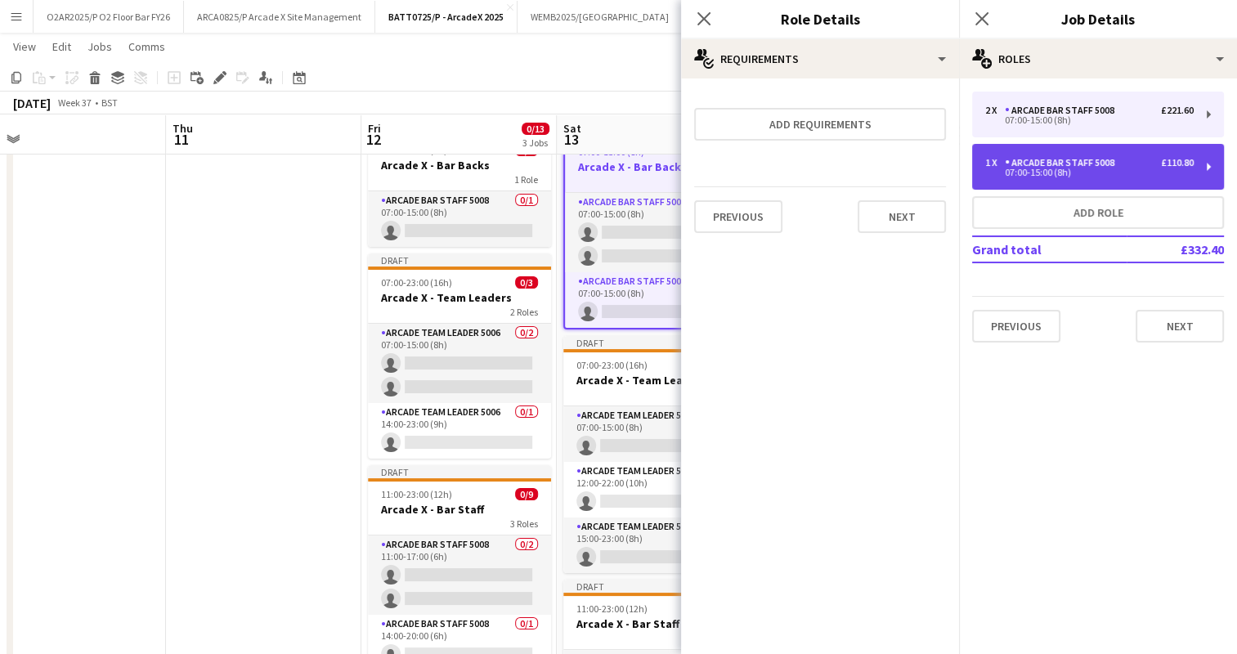
click at [1026, 166] on div "Arcade Bar Staff 5008" at bounding box center [1063, 162] width 116 height 11
type input "*"
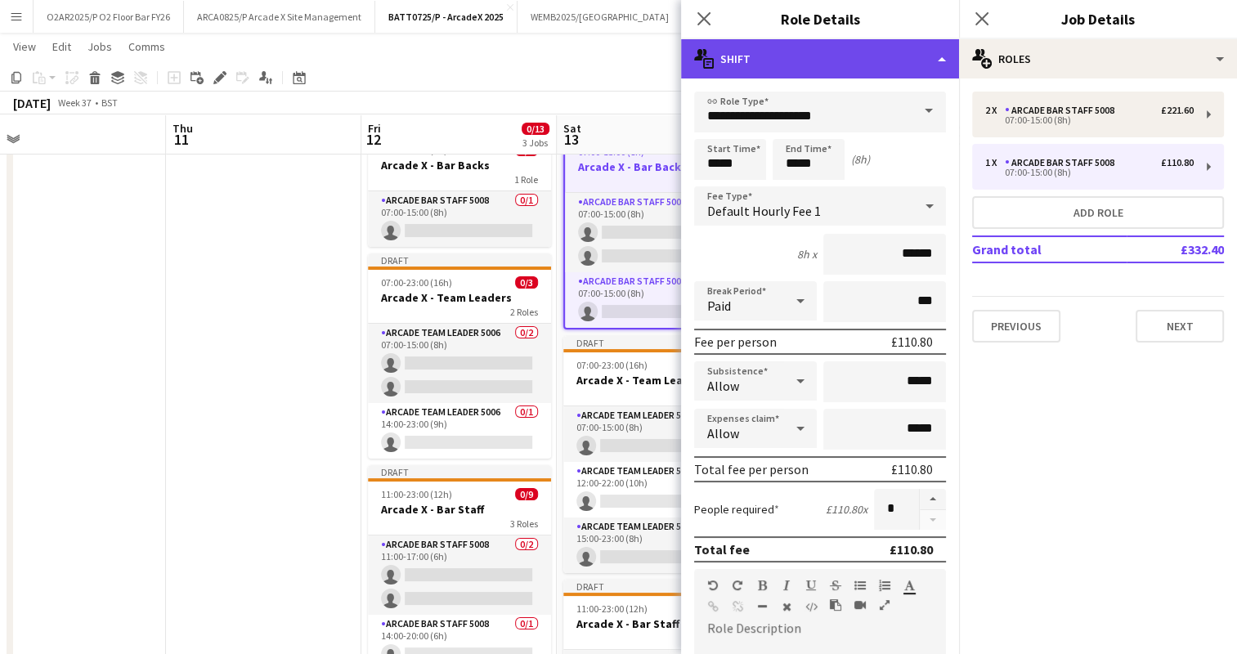
click at [885, 50] on div "multiple-actions-text Shift" at bounding box center [820, 58] width 278 height 39
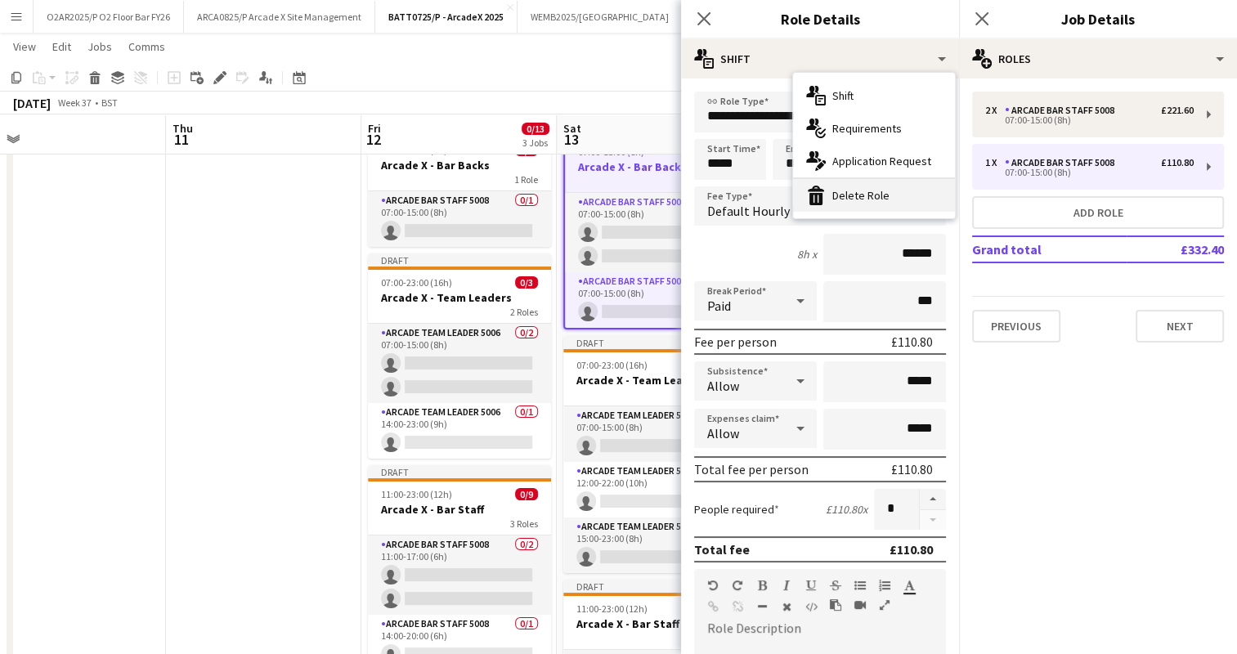
click at [880, 189] on div "bin-2 Delete Role" at bounding box center [874, 195] width 162 height 33
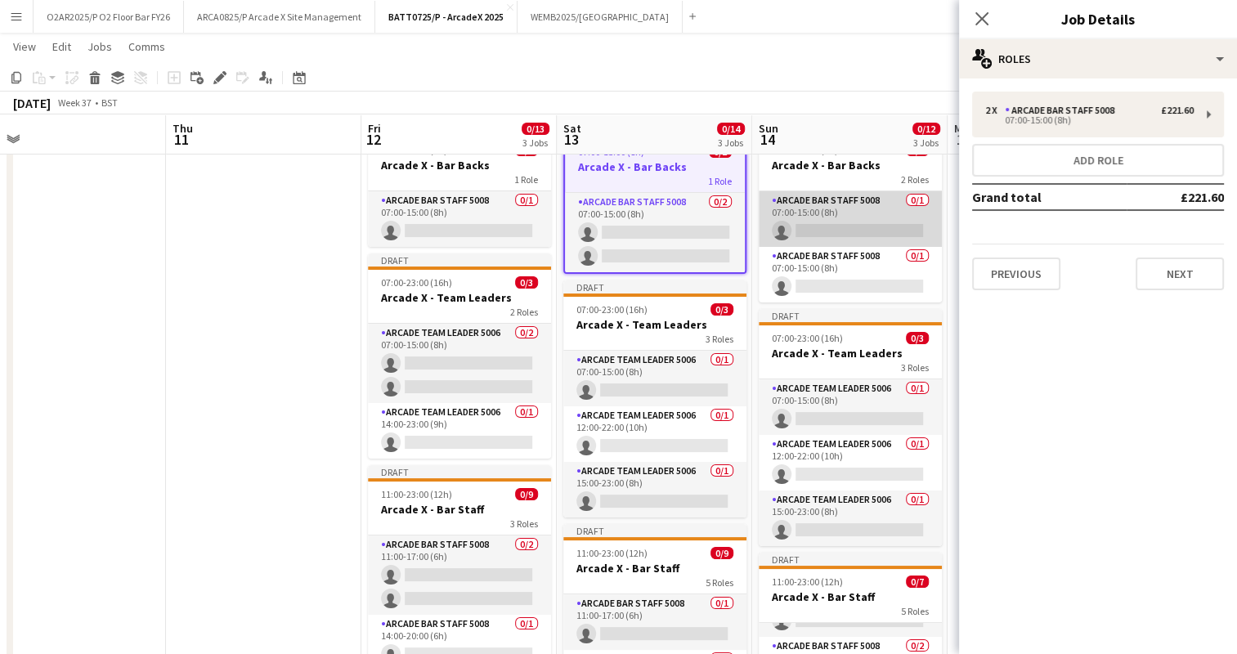
click at [827, 213] on app-card-role "Arcade Bar Staff 5008 0/1 07:00-15:00 (8h) single-neutral-actions" at bounding box center [850, 219] width 183 height 56
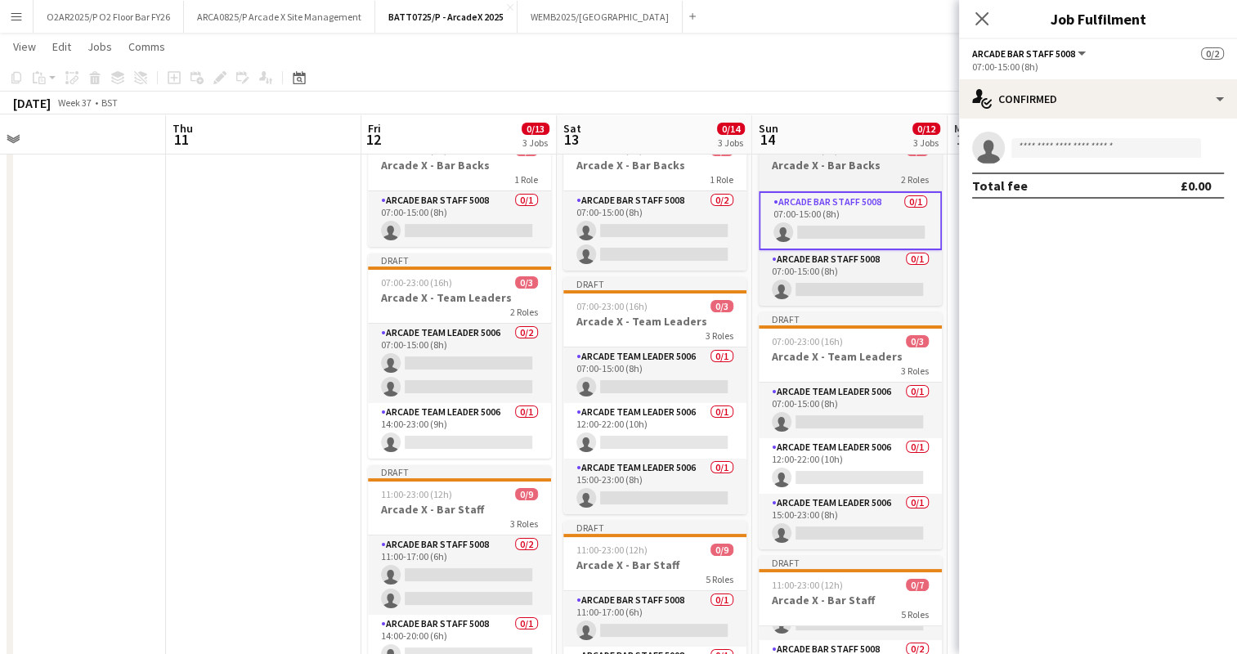
click at [814, 170] on h3 "Arcade X - Bar Backs" at bounding box center [850, 165] width 183 height 15
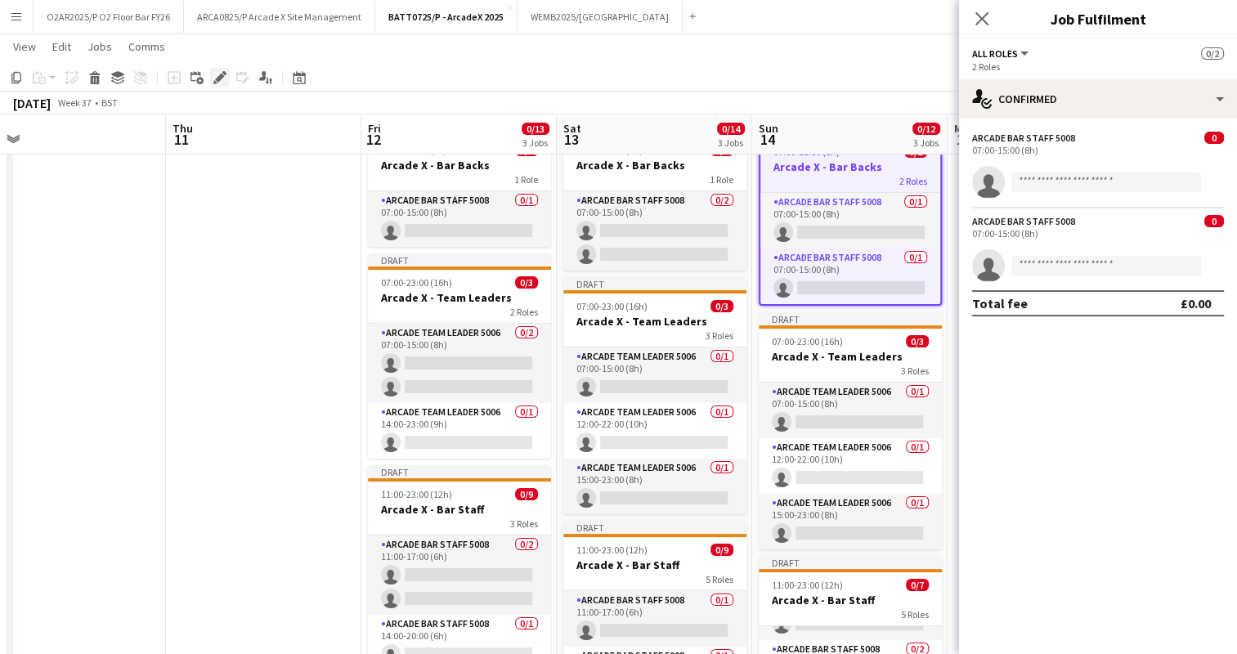
click at [222, 78] on icon "Edit" at bounding box center [219, 77] width 13 height 13
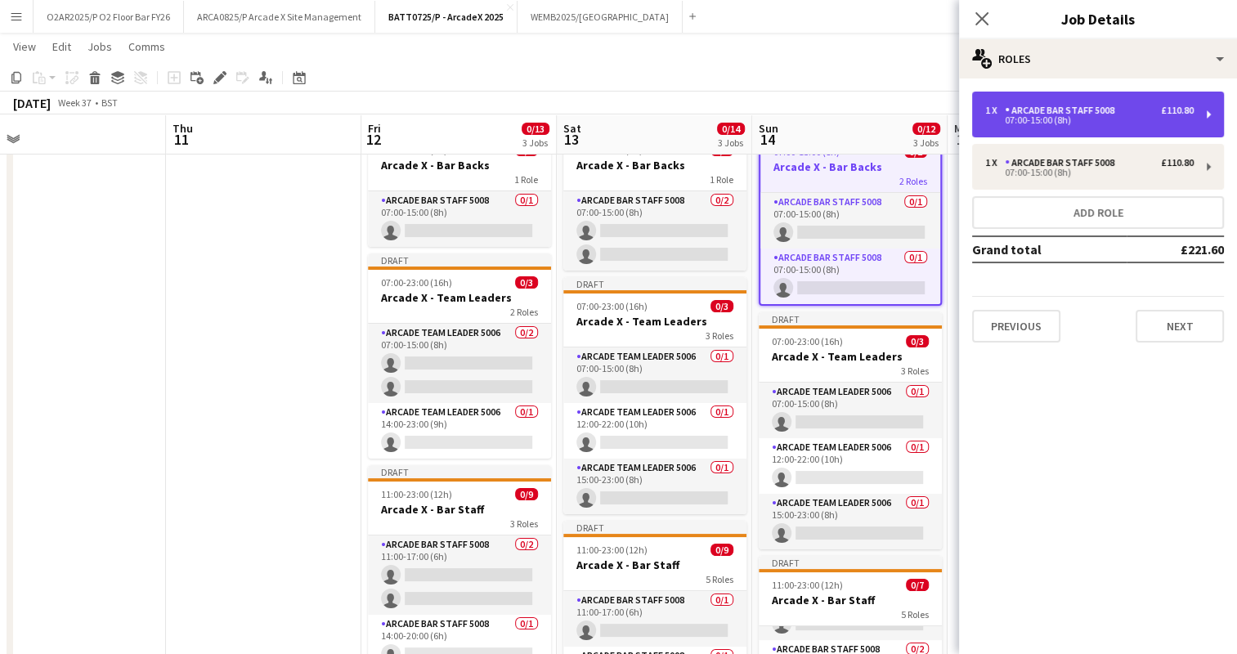
click at [1063, 105] on div "Arcade Bar Staff 5008" at bounding box center [1063, 110] width 116 height 11
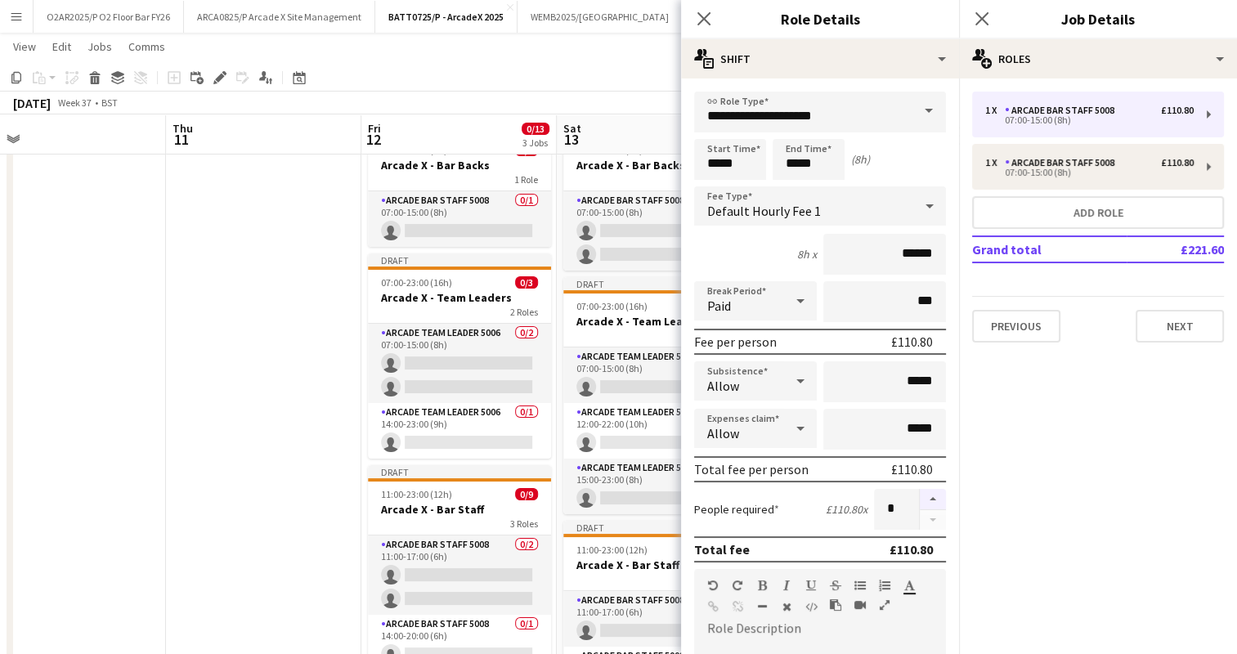
click at [920, 491] on button "button" at bounding box center [933, 499] width 26 height 21
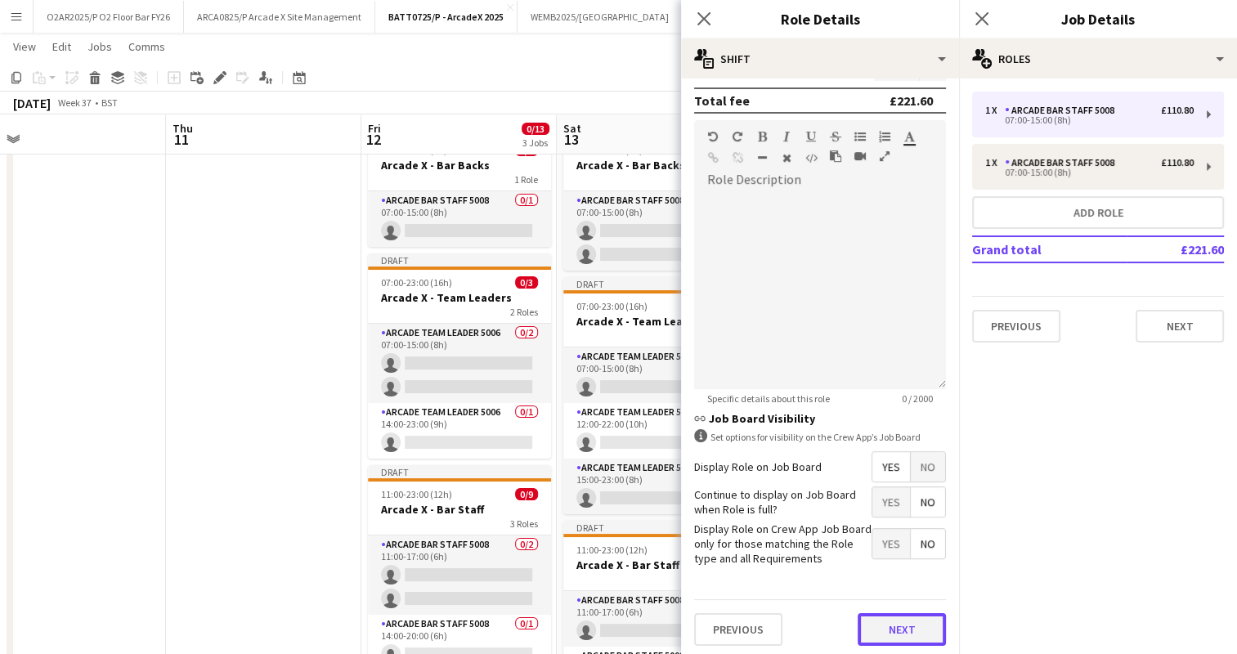
click at [886, 632] on button "Next" at bounding box center [902, 629] width 88 height 33
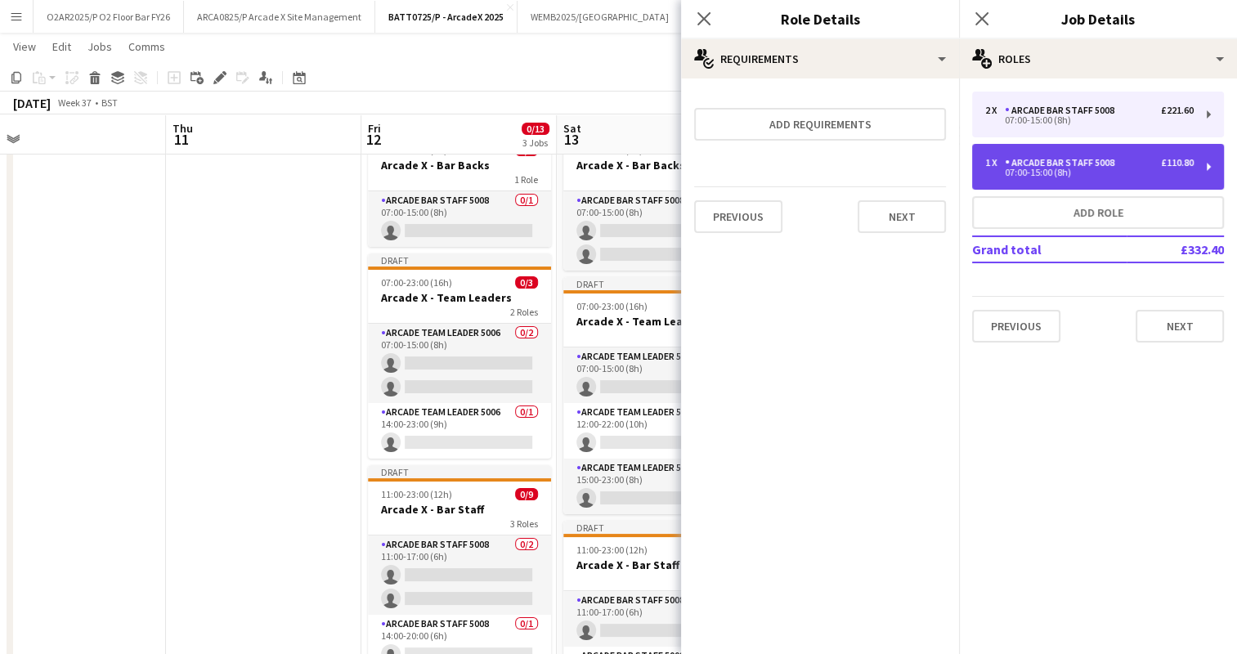
click at [1022, 167] on div "Arcade Bar Staff 5008" at bounding box center [1063, 162] width 116 height 11
type input "*"
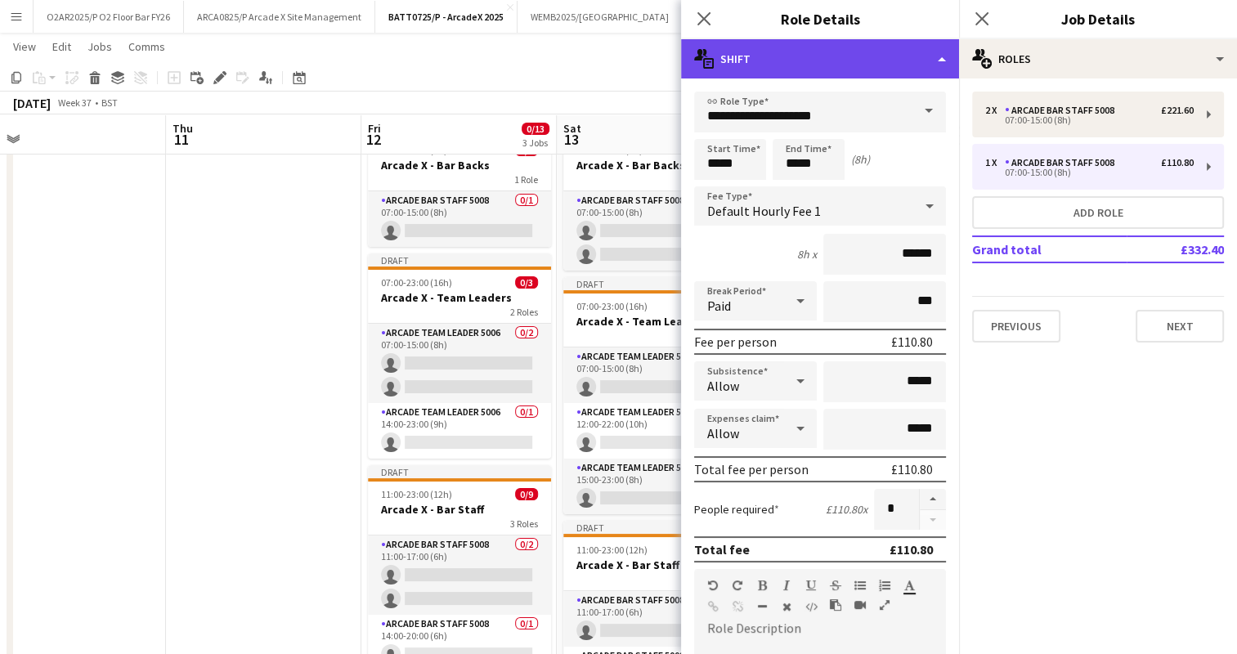
click at [917, 54] on div "multiple-actions-text Shift" at bounding box center [820, 58] width 278 height 39
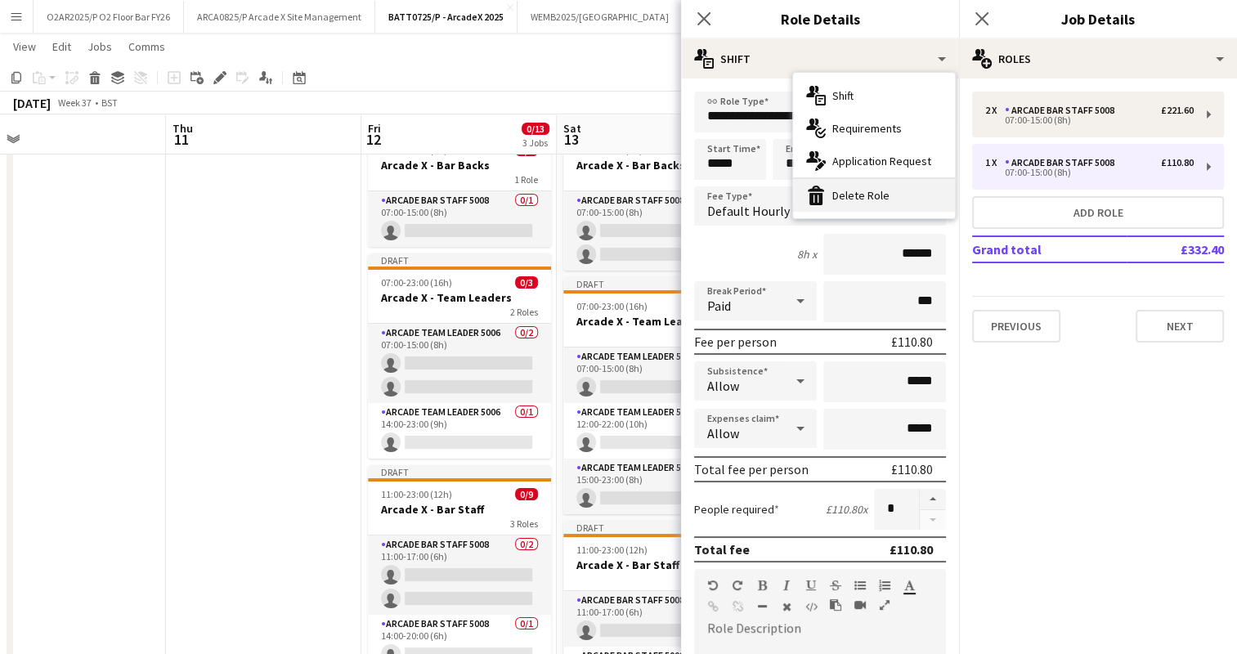
click at [869, 186] on div "bin-2 Delete Role" at bounding box center [874, 195] width 162 height 33
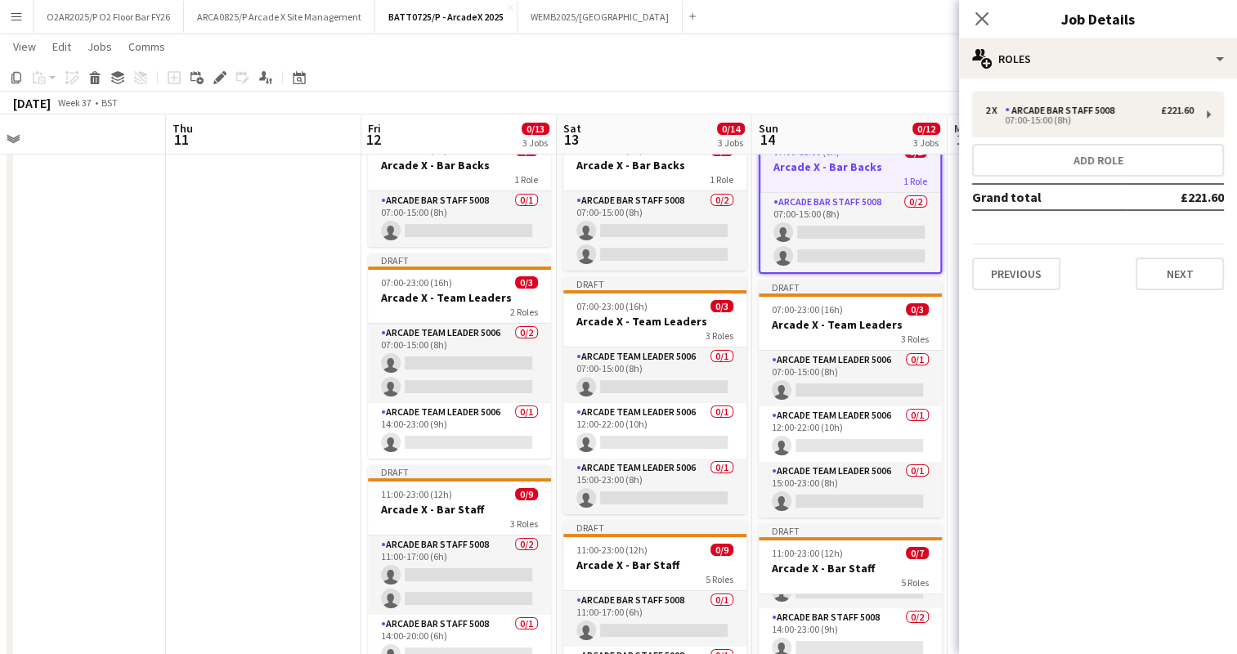
click at [845, 101] on div "[DATE] Week 37 • BST Publish 1 job Revert 1 job" at bounding box center [618, 103] width 1237 height 23
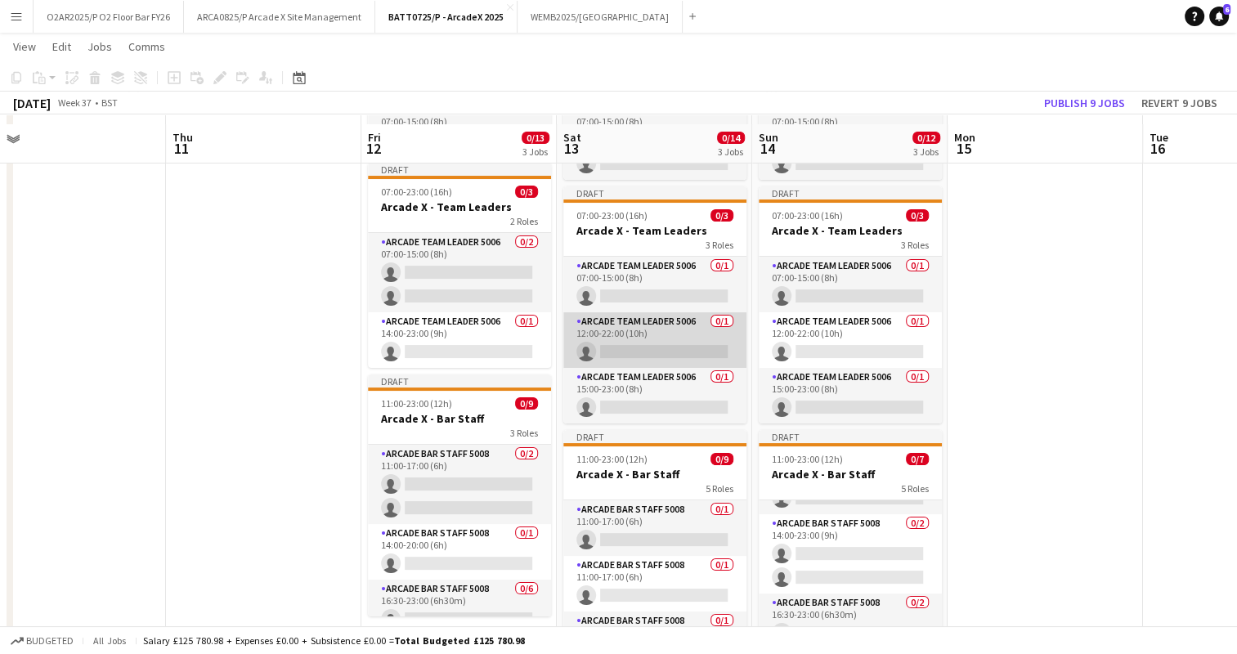
scroll to position [150, 0]
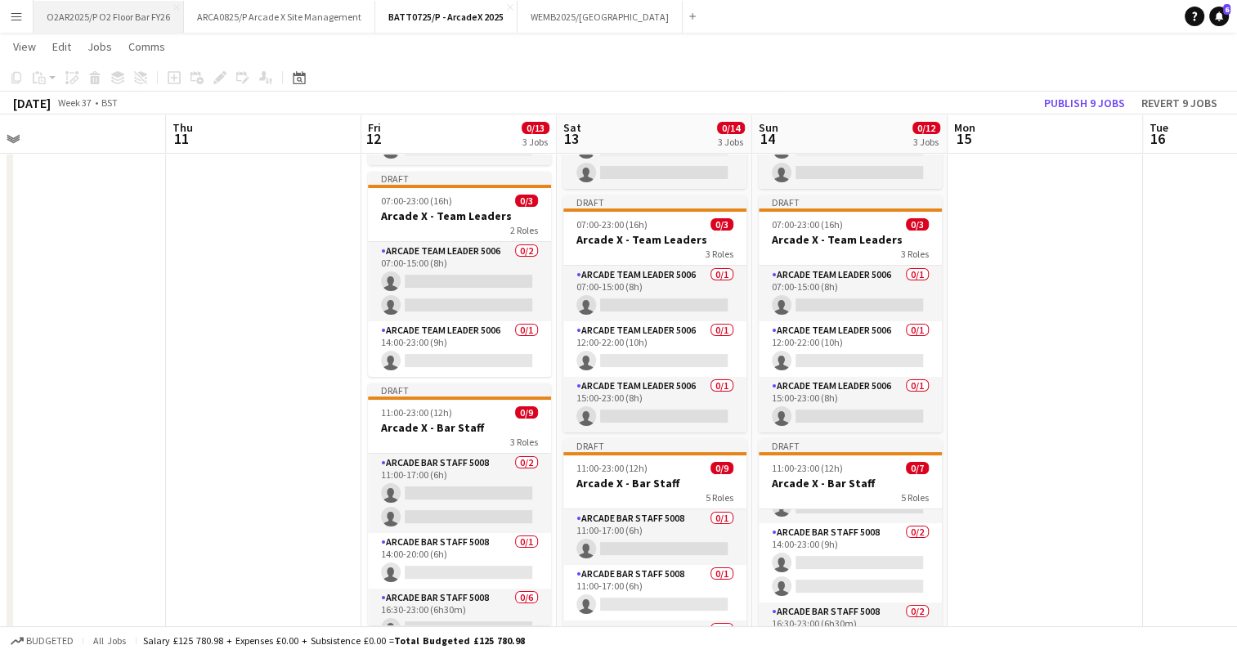
click at [108, 14] on button "O2AR2025/P O2 Floor Bar FY26 Close" at bounding box center [109, 17] width 150 height 32
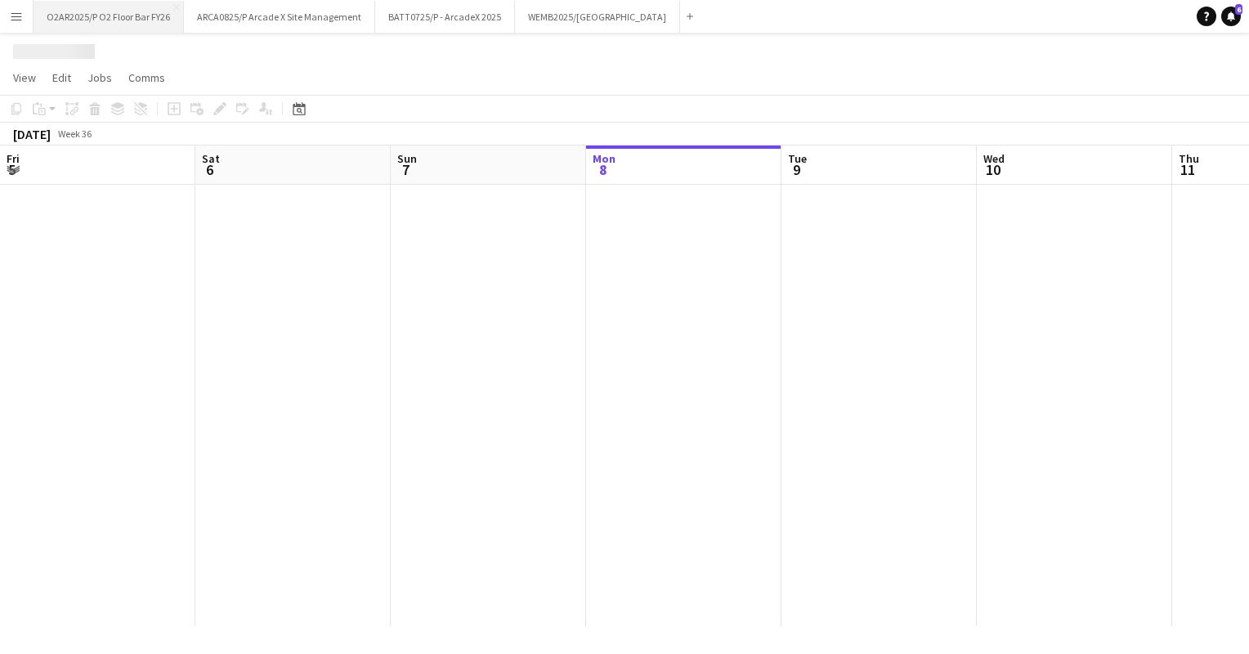
scroll to position [0, 391]
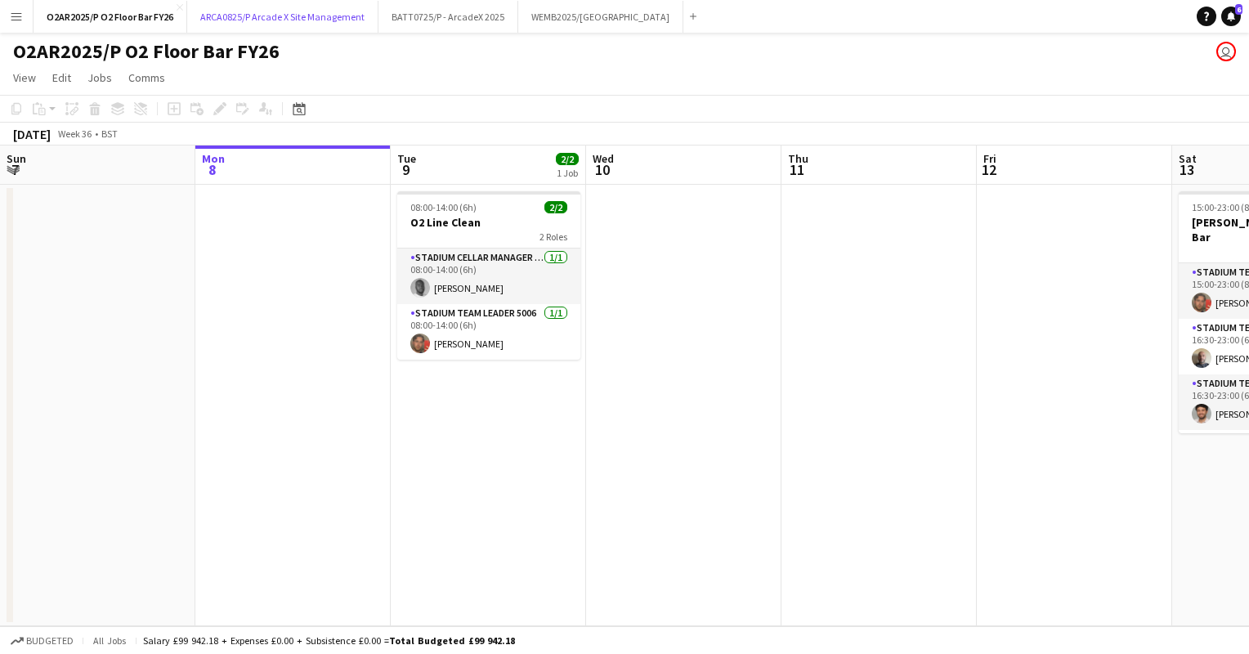
drag, startPoint x: 268, startPoint y: 10, endPoint x: 363, endPoint y: 95, distance: 127.4
click at [363, 95] on div "Menu Boards Boards Boards All jobs Status Workforce Workforce My Workforce Recr…" at bounding box center [624, 327] width 1249 height 654
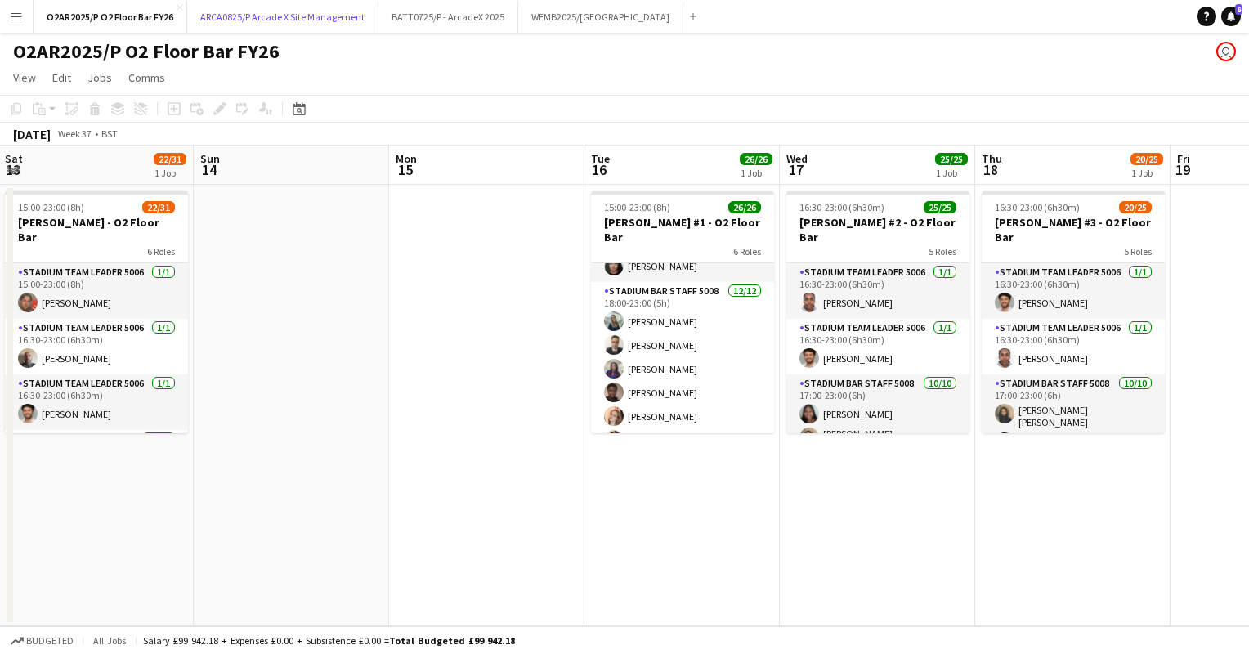
scroll to position [481, 0]
click at [668, 318] on app-card-role "Stadium Bar Staff 5008 [DATE] 18:00-23:00 (5h) [PERSON_NAME] [PERSON_NAME] Benz…" at bounding box center [682, 437] width 183 height 316
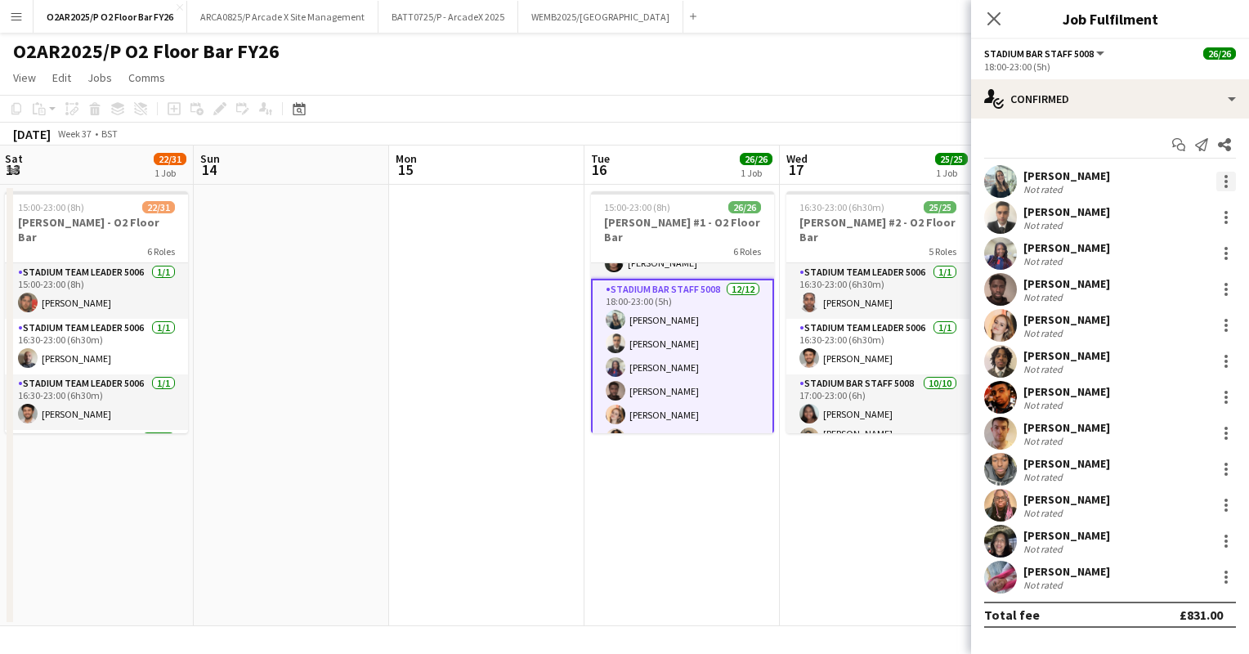
click at [1222, 178] on div at bounding box center [1227, 182] width 20 height 20
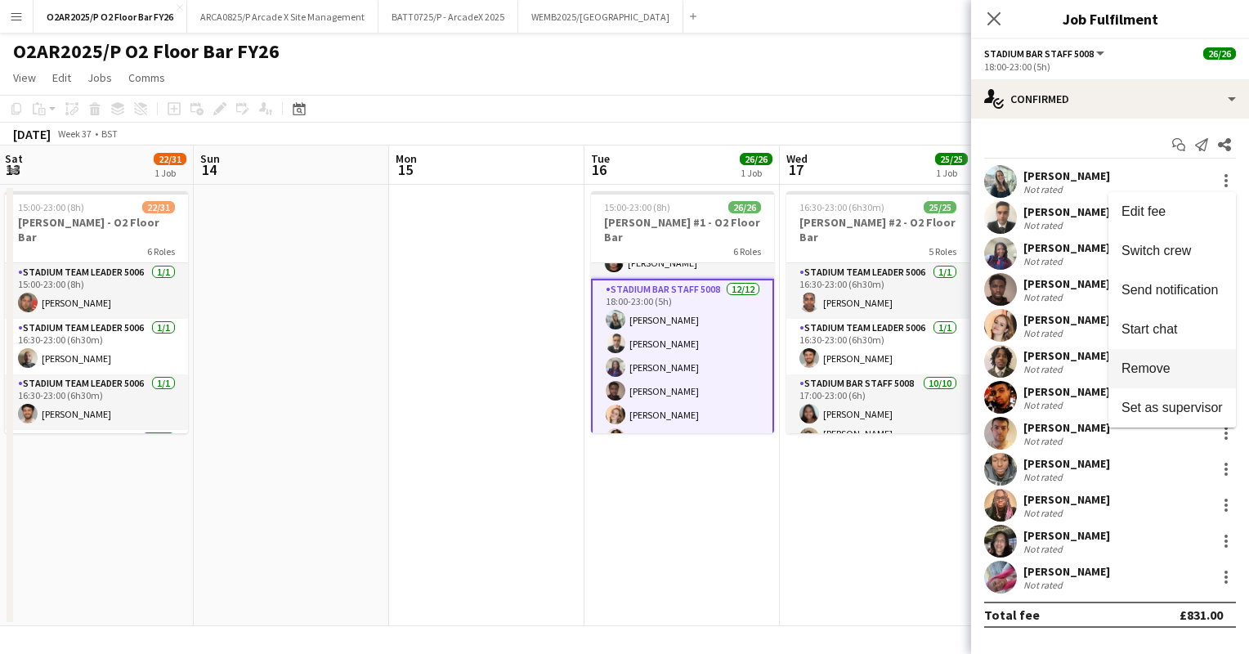
click at [1153, 368] on span "Remove" at bounding box center [1146, 368] width 49 height 14
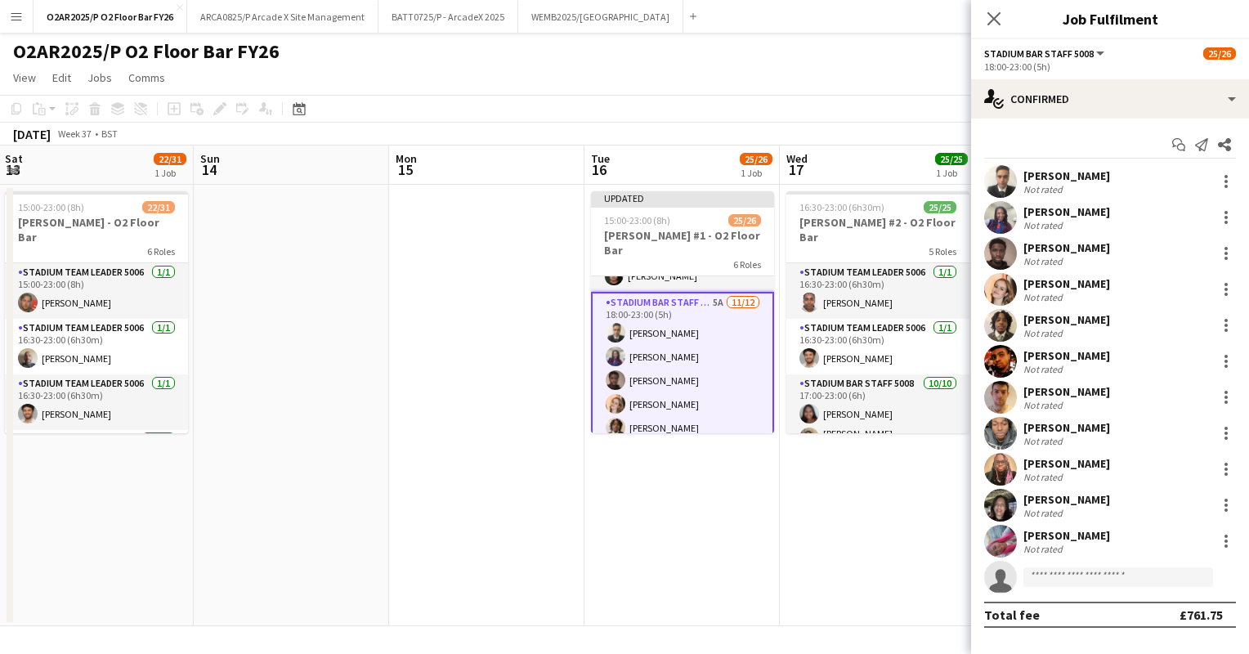
click at [945, 154] on span "25/25" at bounding box center [951, 159] width 33 height 12
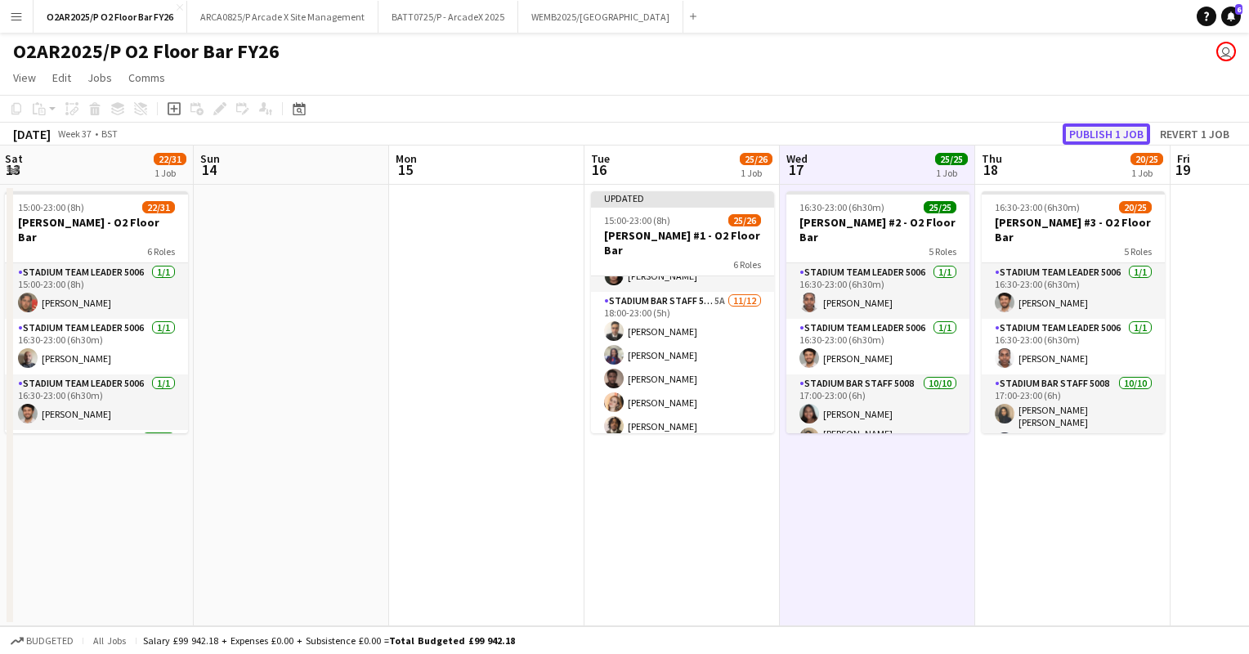
click at [1091, 127] on button "Publish 1 job" at bounding box center [1106, 133] width 87 height 21
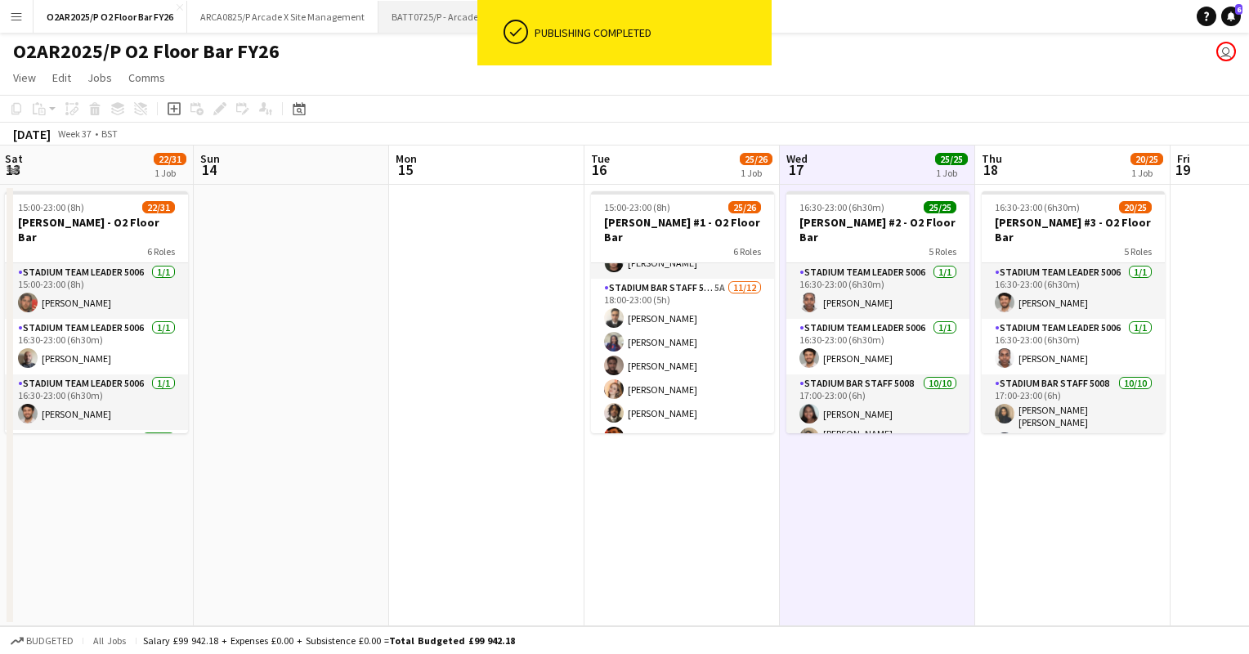
click at [433, 15] on button "BATT0725/P - ArcadeX 2025 Close" at bounding box center [449, 17] width 140 height 32
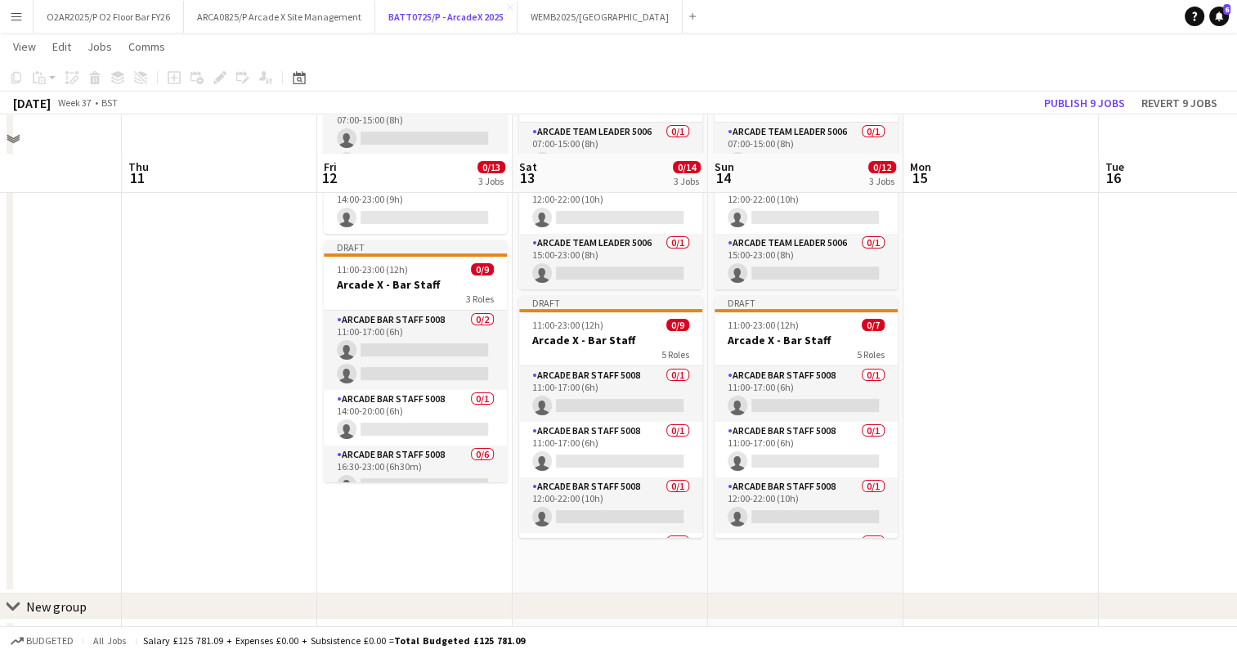
scroll to position [336, 0]
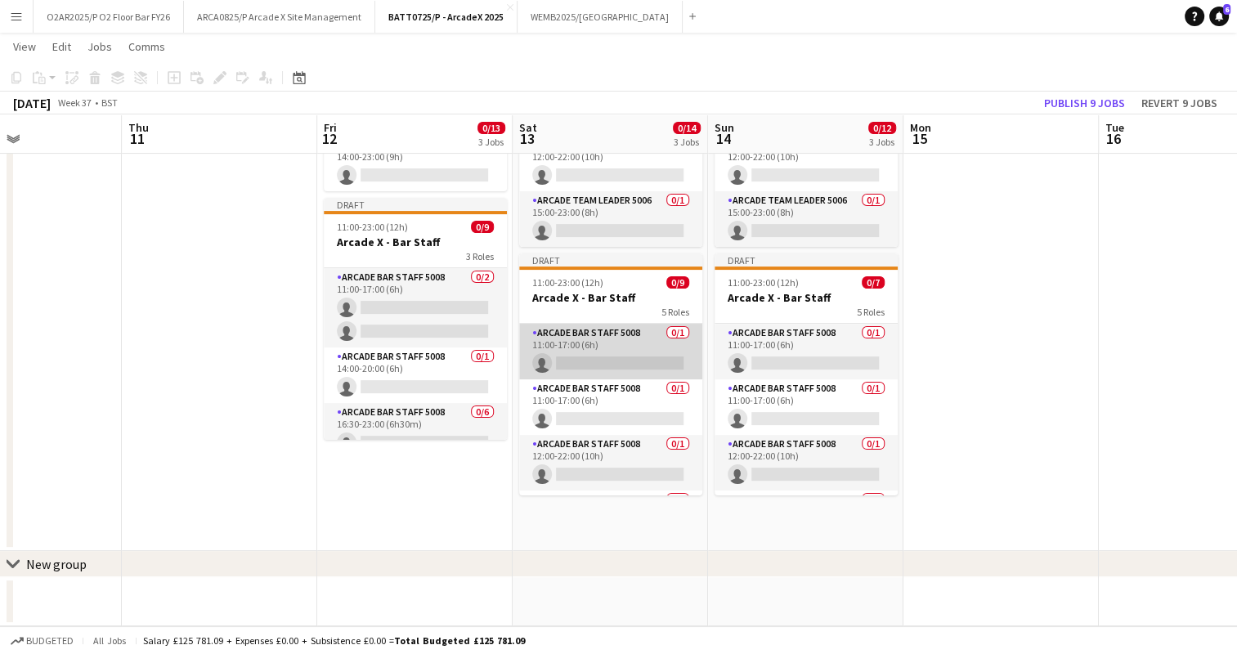
click at [618, 373] on app-card-role "Arcade Bar Staff 5008 0/1 11:00-17:00 (6h) single-neutral-actions" at bounding box center [610, 352] width 183 height 56
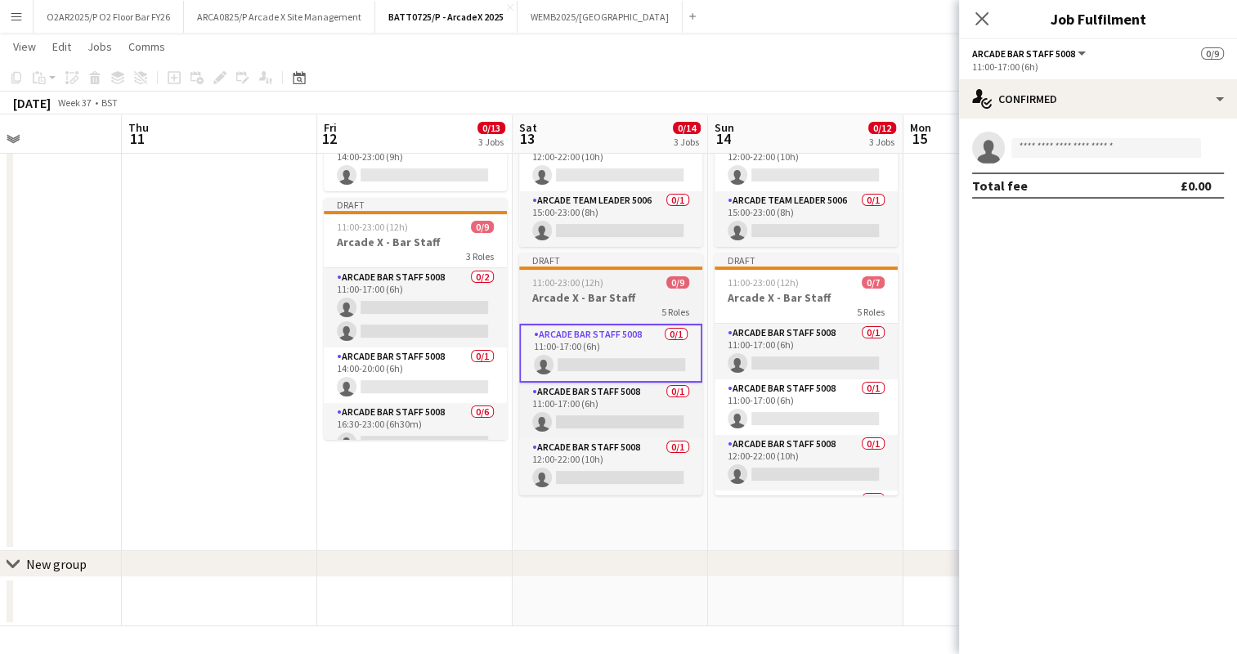
click at [619, 294] on h3 "Arcade X - Bar Staff" at bounding box center [610, 297] width 183 height 15
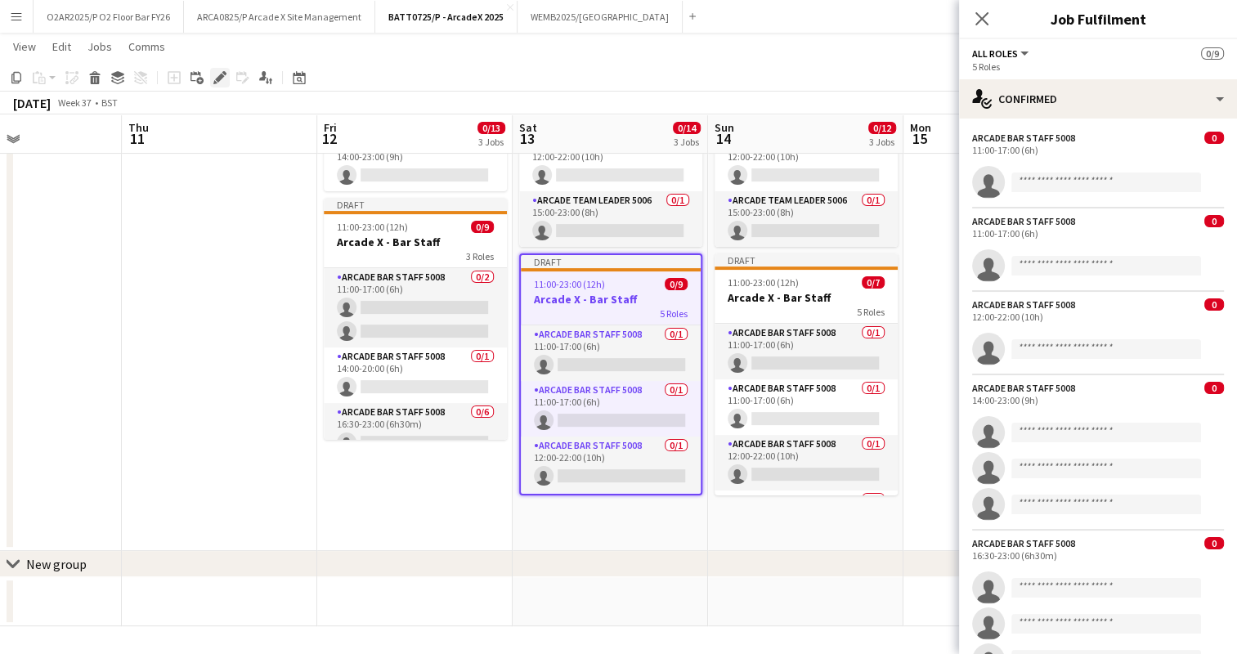
click at [213, 78] on icon "Edit" at bounding box center [219, 77] width 13 height 13
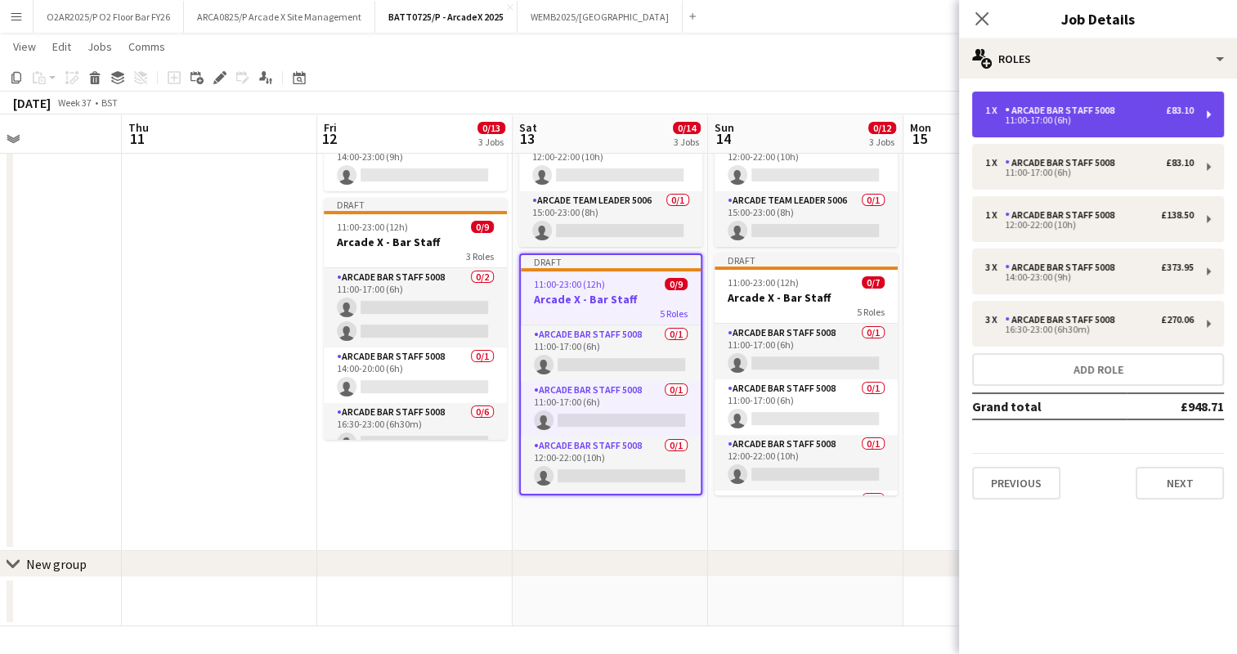
click at [1127, 111] on div "1 x Arcade Bar Staff 5008 £83.10" at bounding box center [1089, 110] width 208 height 11
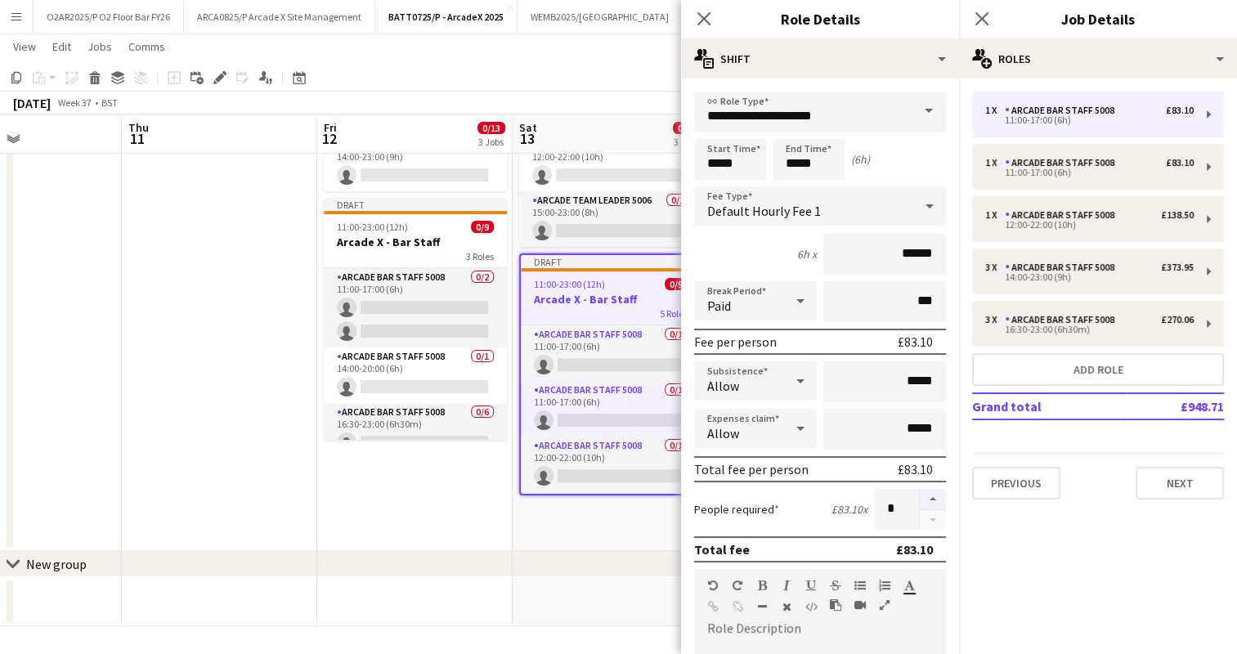
click at [920, 495] on button "button" at bounding box center [933, 499] width 26 height 21
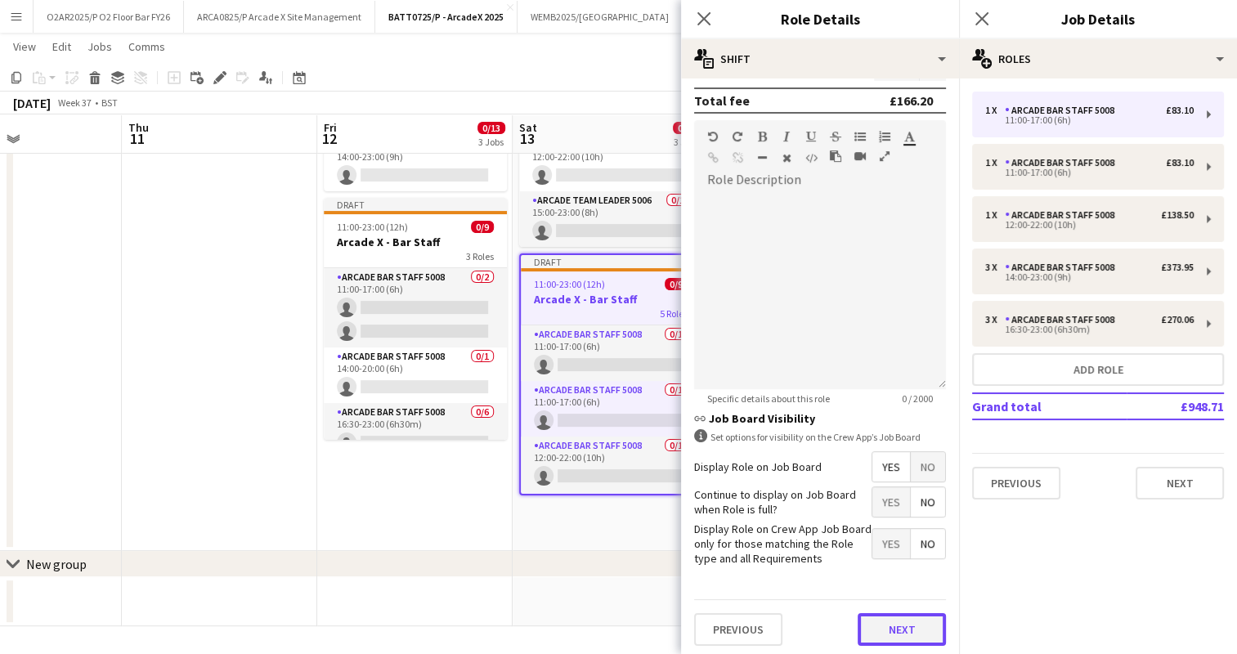
click at [893, 622] on button "Next" at bounding box center [902, 629] width 88 height 33
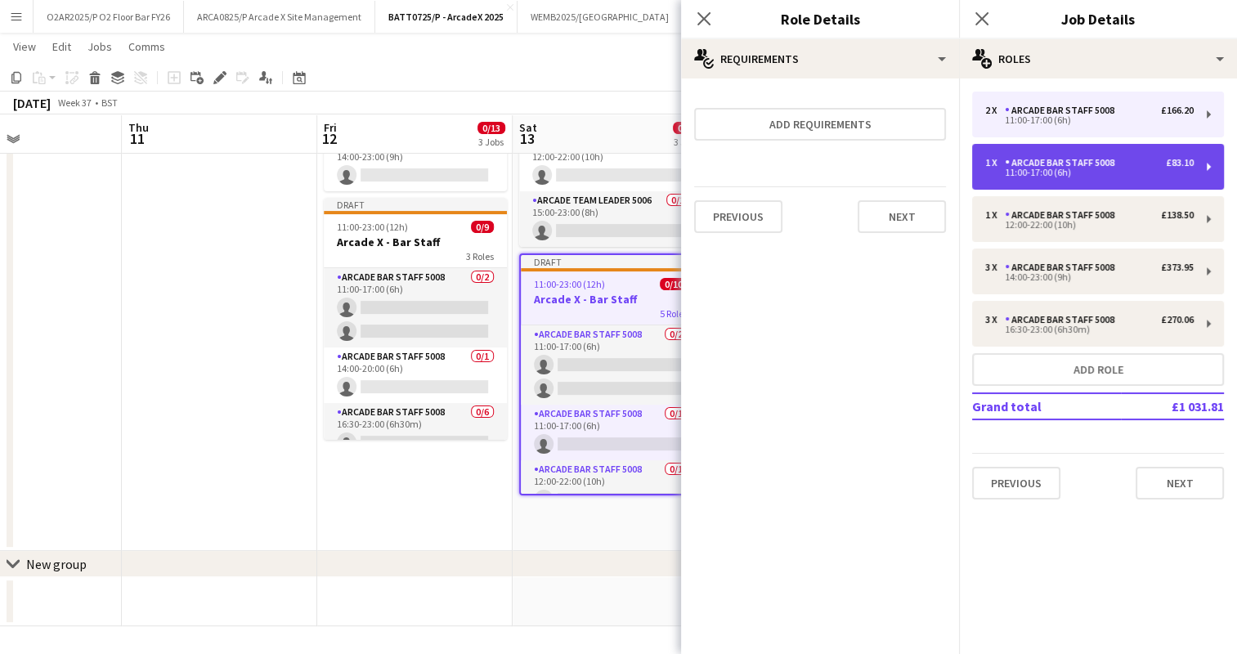
click at [1054, 173] on div "11:00-17:00 (6h)" at bounding box center [1089, 172] width 208 height 8
type input "*"
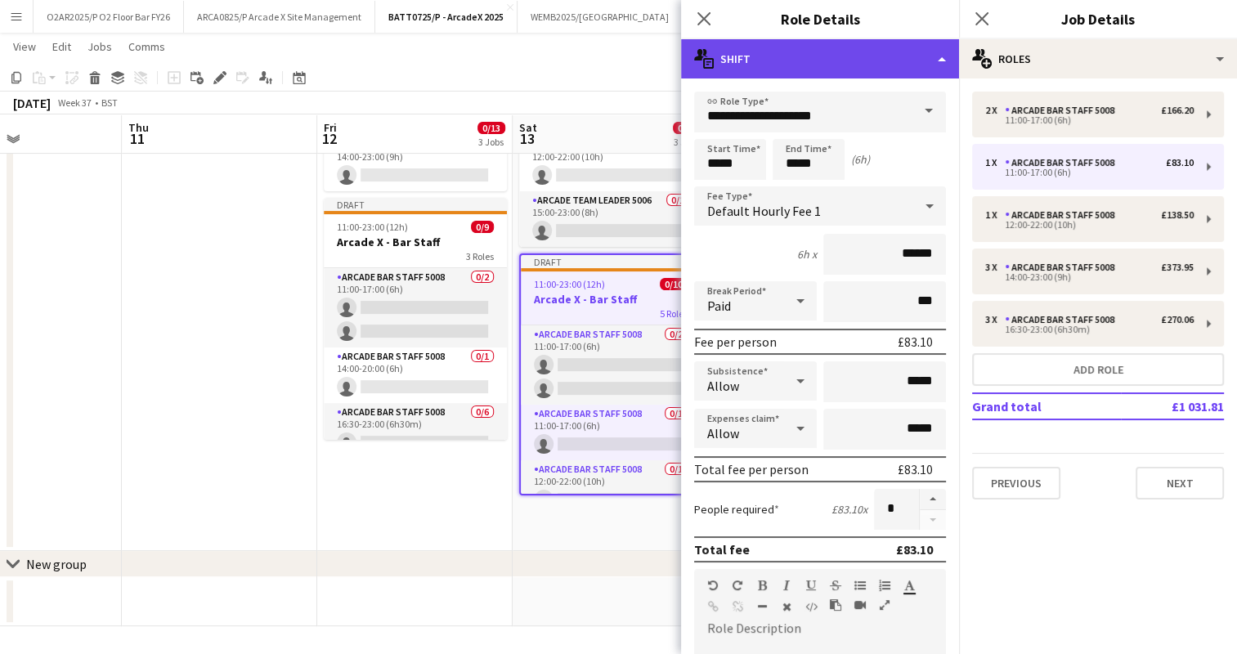
click at [939, 69] on div "multiple-actions-text Shift" at bounding box center [820, 58] width 278 height 39
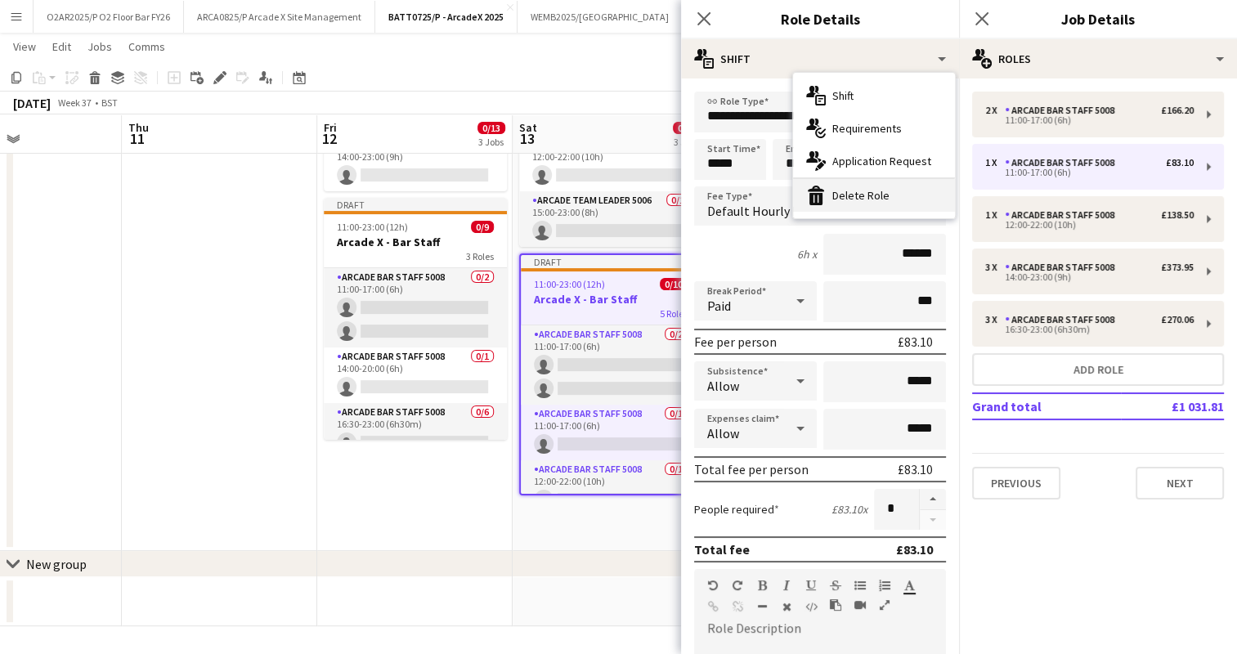
click at [880, 187] on div "bin-2 Delete Role" at bounding box center [874, 195] width 162 height 33
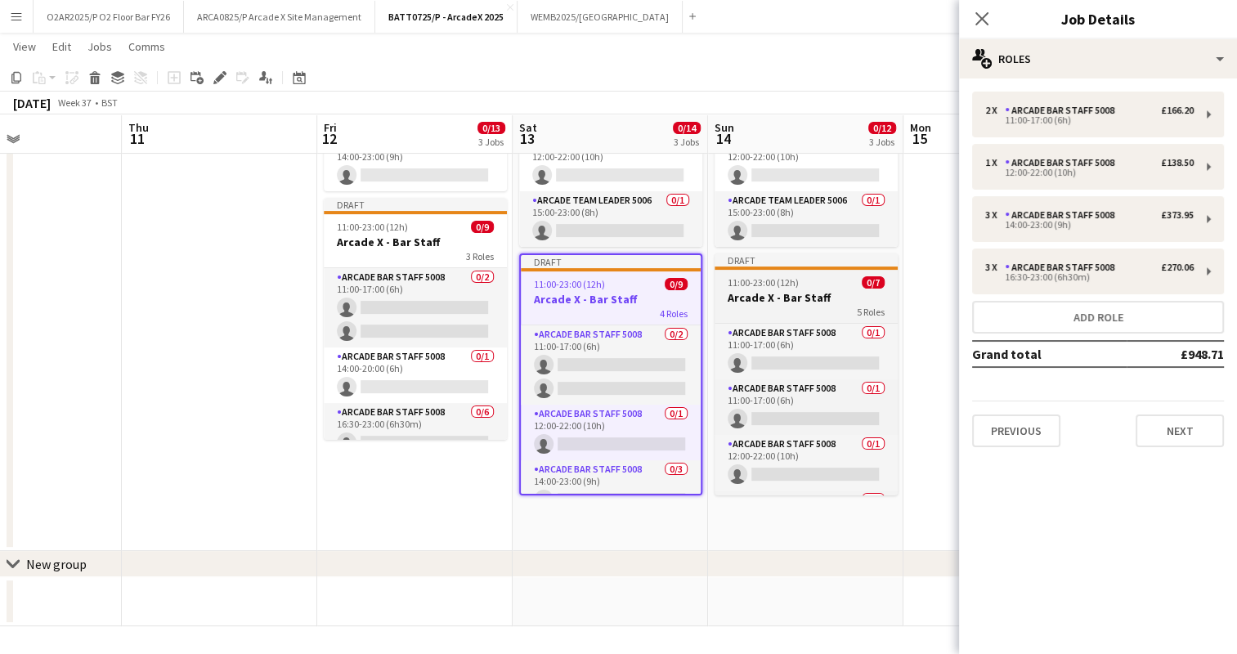
click at [776, 294] on h3 "Arcade X - Bar Staff" at bounding box center [806, 297] width 183 height 15
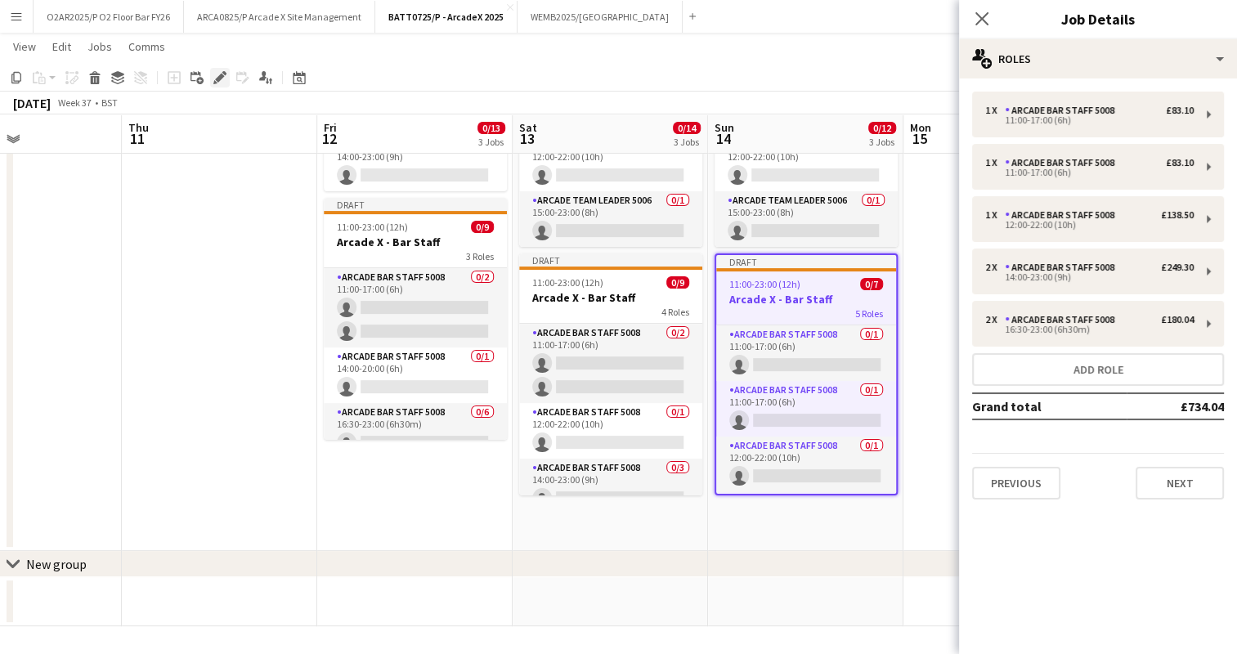
click at [213, 77] on icon "Edit" at bounding box center [219, 77] width 13 height 13
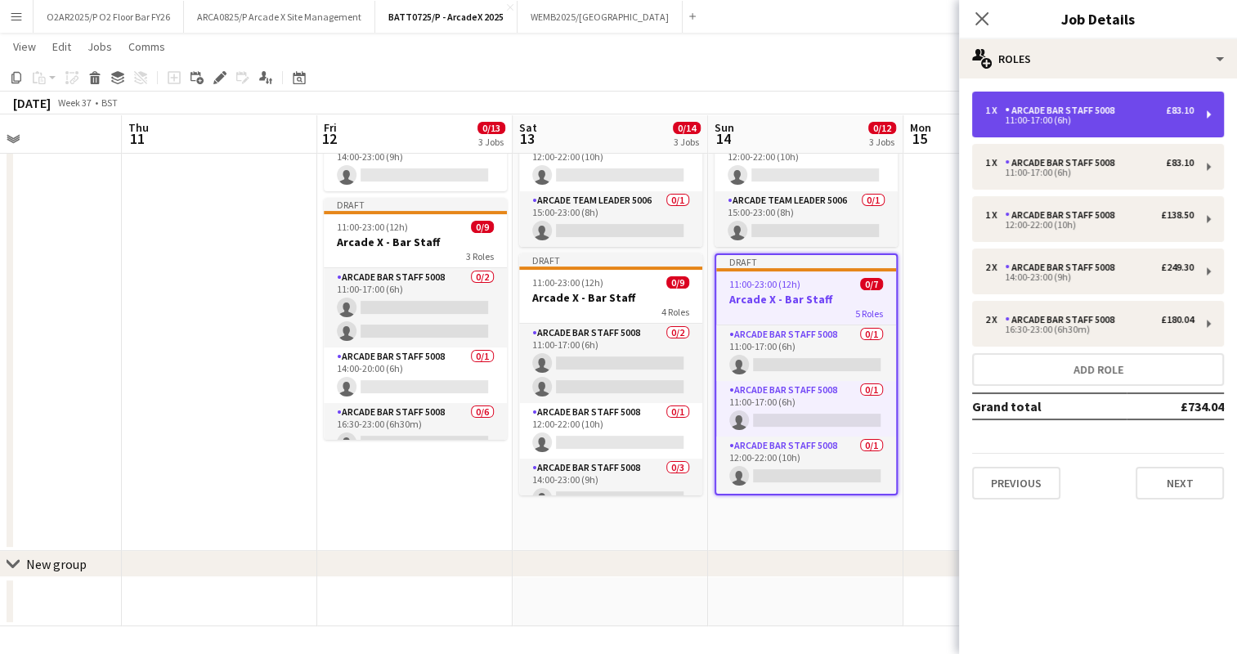
click at [1079, 128] on div "1 x Arcade Bar Staff 5008 £83.10 11:00-17:00 (6h)" at bounding box center [1098, 115] width 252 height 46
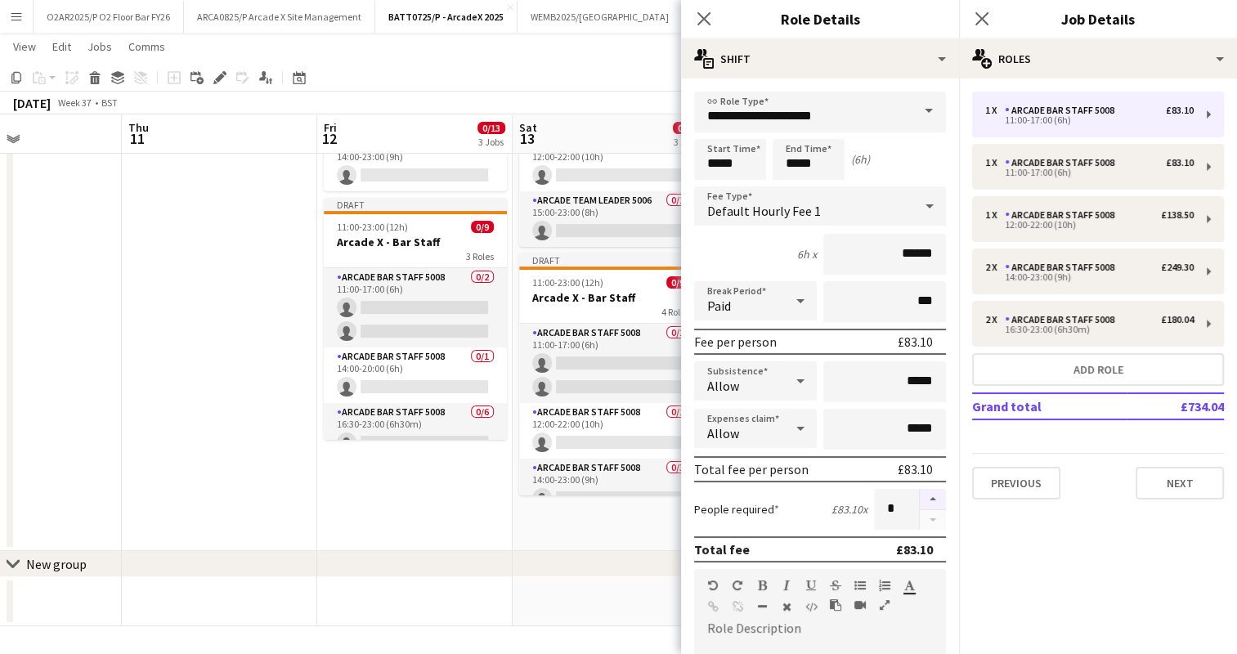
click at [920, 496] on button "button" at bounding box center [933, 499] width 26 height 21
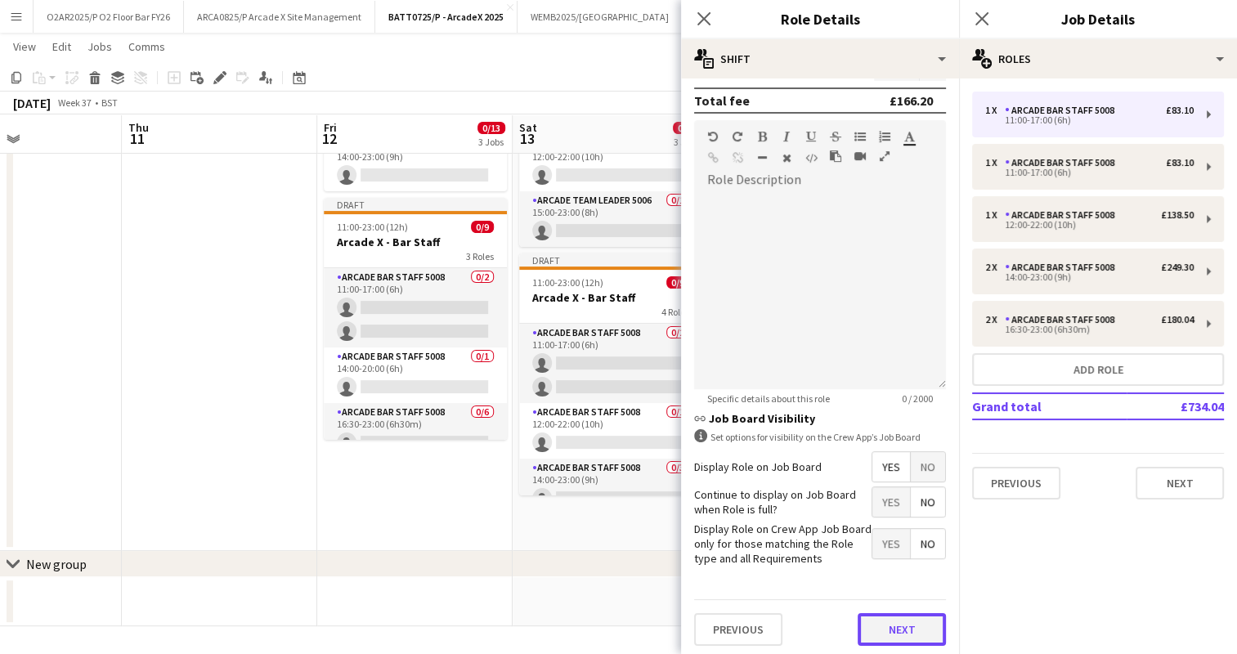
click at [889, 626] on button "Next" at bounding box center [902, 629] width 88 height 33
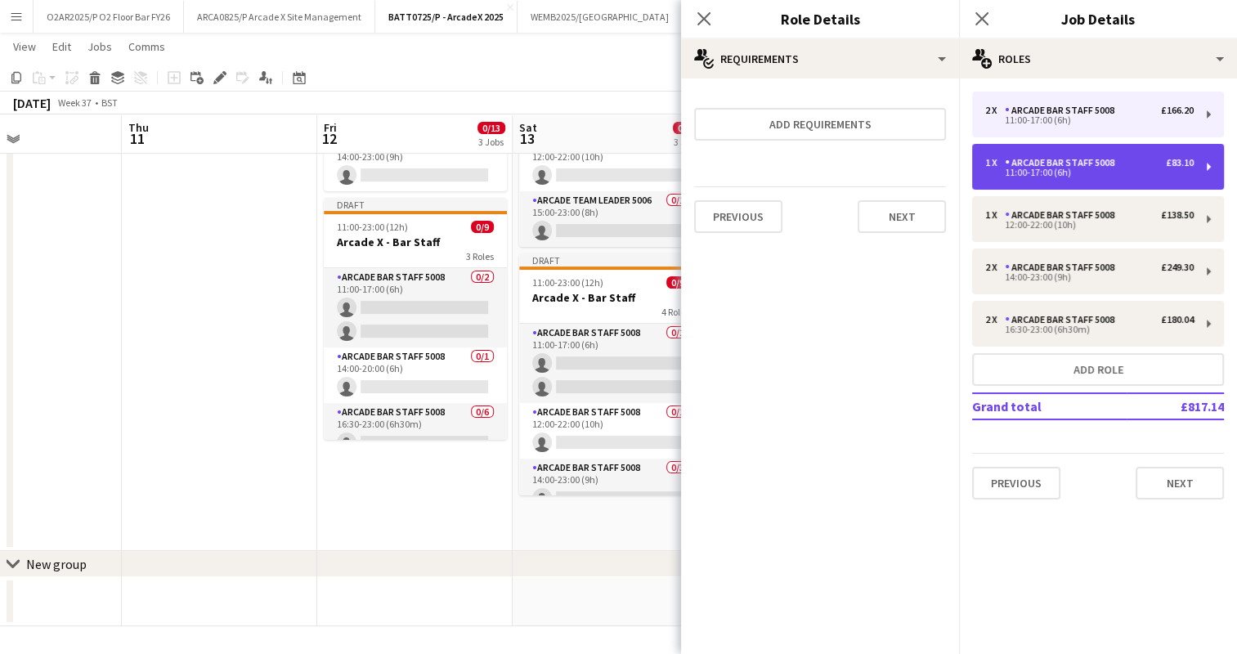
click at [1052, 173] on div "11:00-17:00 (6h)" at bounding box center [1089, 172] width 208 height 8
type input "*"
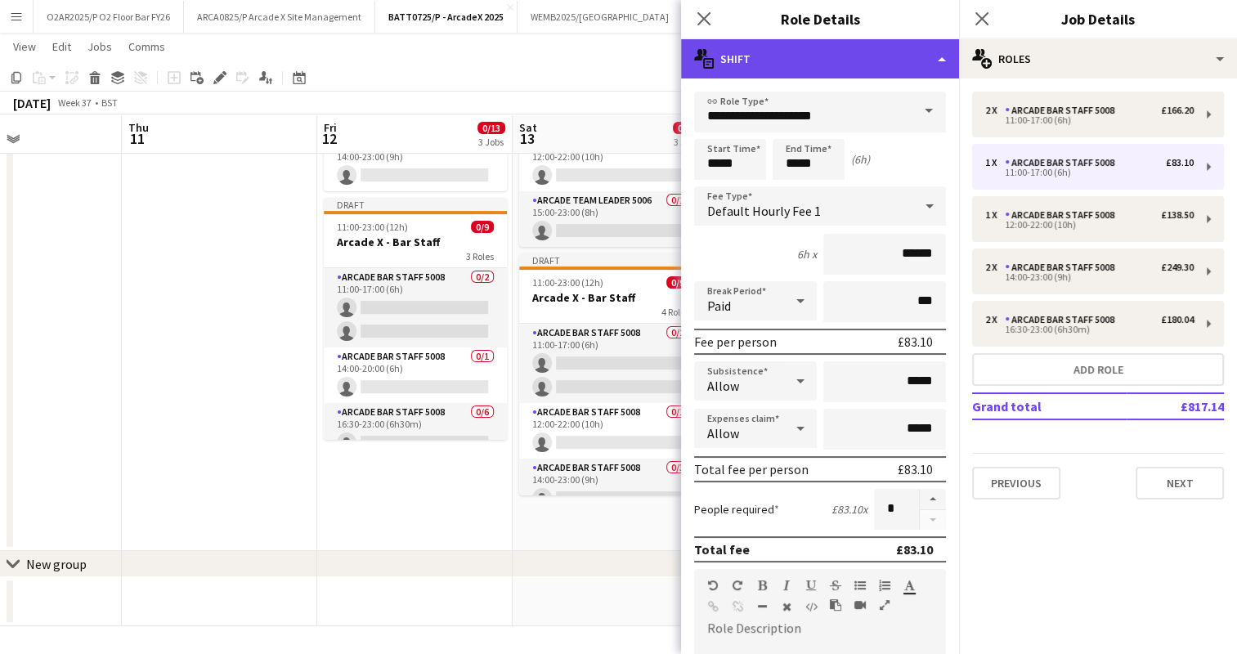
click at [900, 56] on div "multiple-actions-text Shift" at bounding box center [820, 58] width 278 height 39
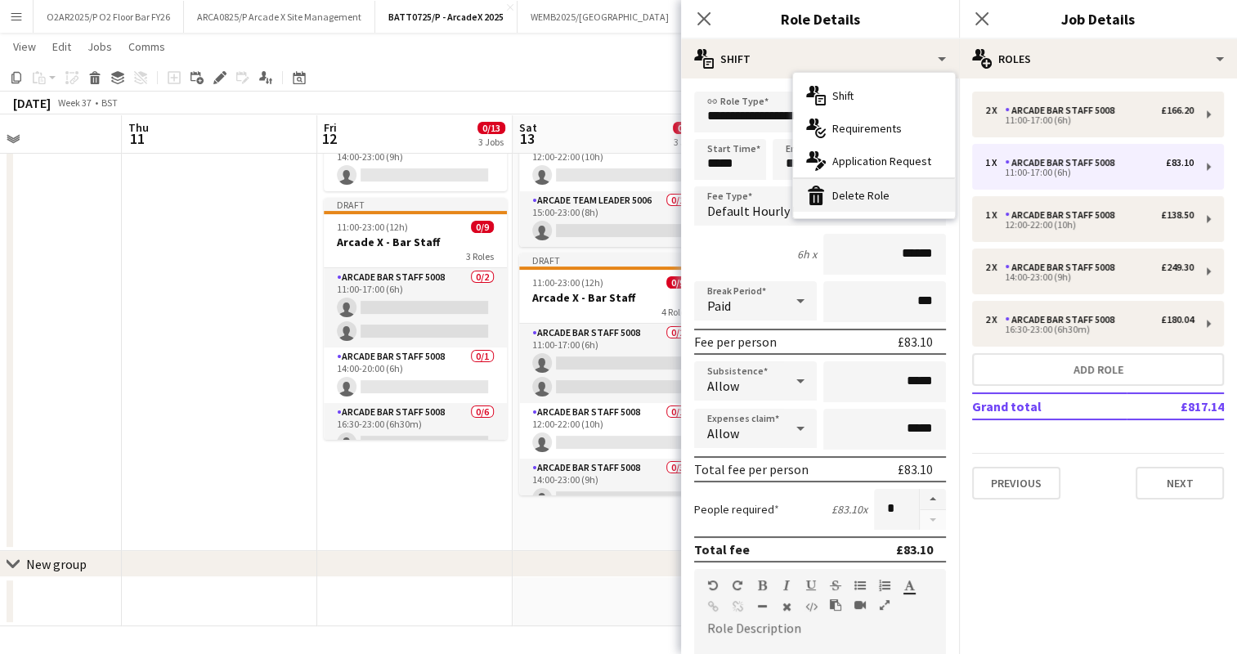
click at [893, 191] on div "bin-2 Delete Role" at bounding box center [874, 195] width 162 height 33
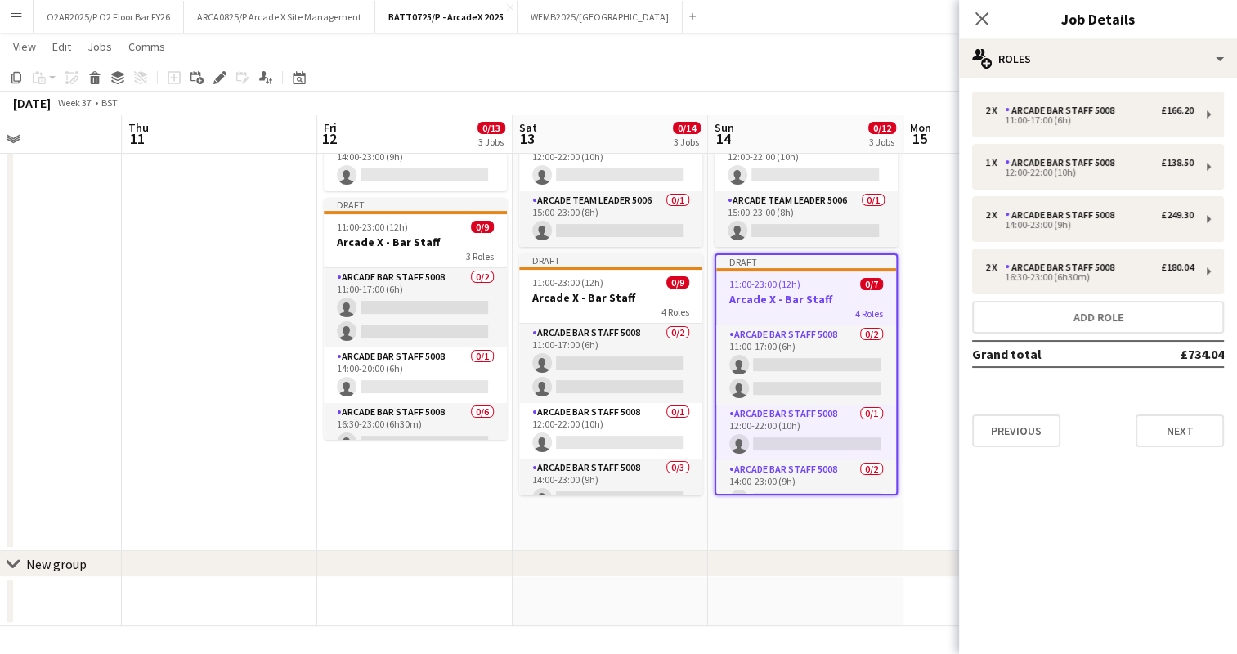
click at [881, 65] on app-toolbar "Copy Paste Paste Ctrl+V Paste with crew Ctrl+Shift+V Paste linked Job [GEOGRAPH…" at bounding box center [618, 78] width 1237 height 28
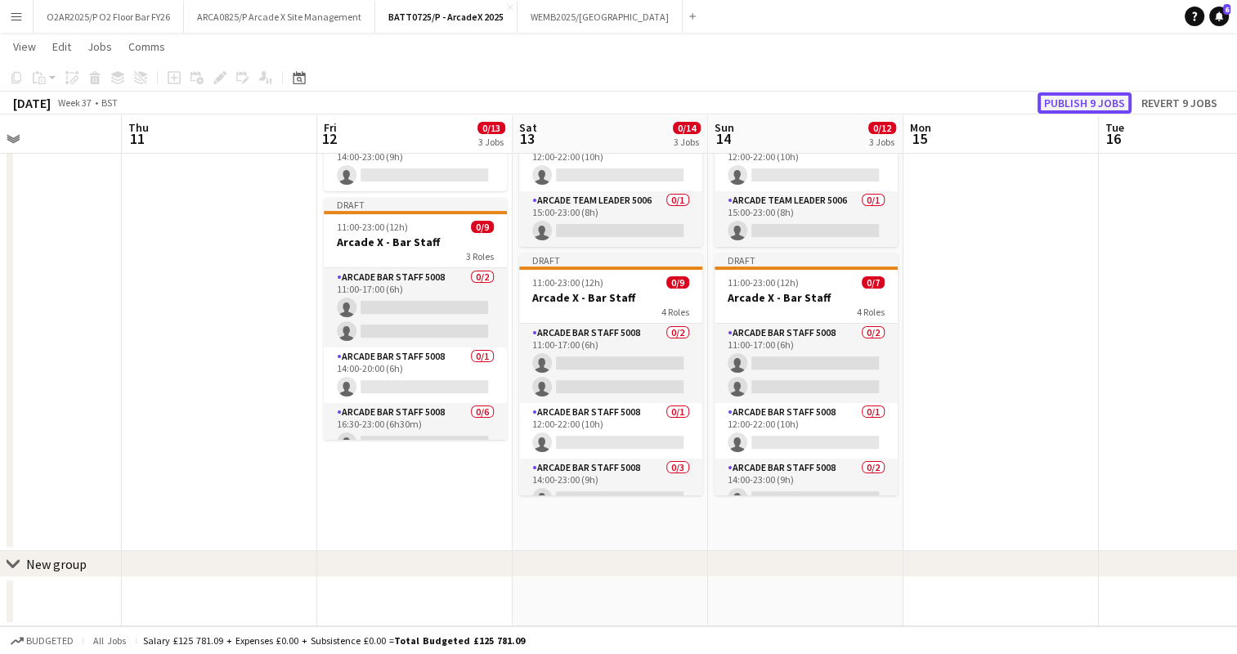
click at [1062, 101] on button "Publish 9 jobs" at bounding box center [1085, 102] width 94 height 21
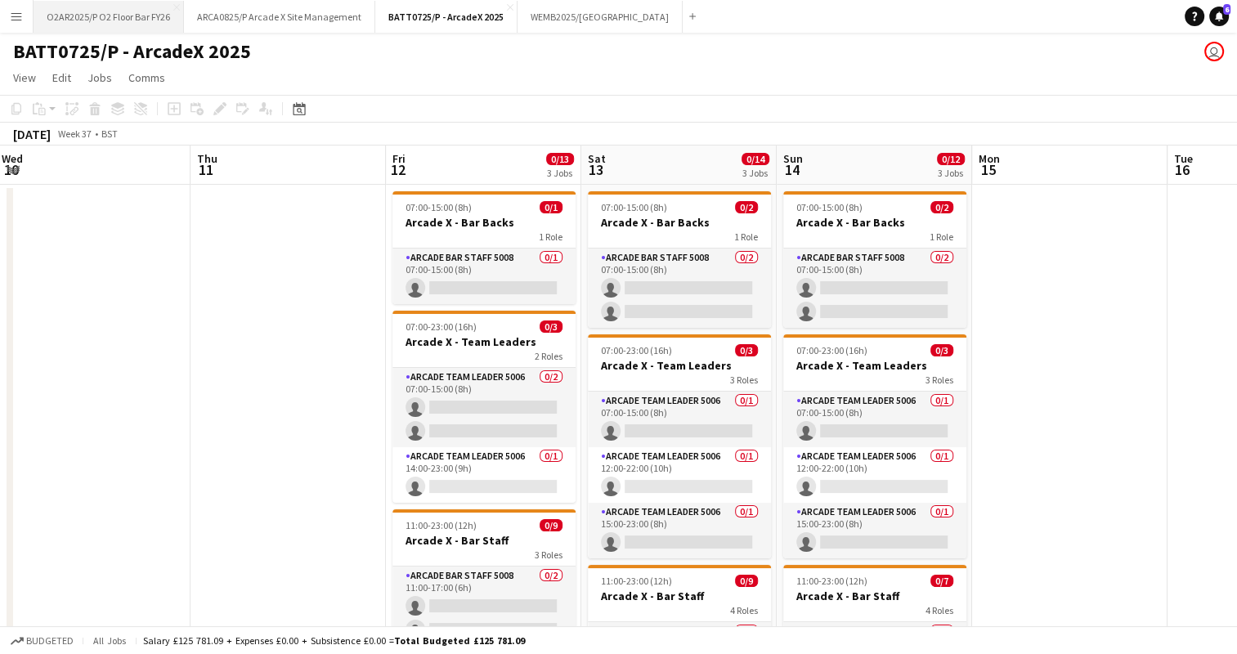
click at [147, 11] on button "O2AR2025/P O2 Floor Bar FY26 Close" at bounding box center [109, 17] width 150 height 32
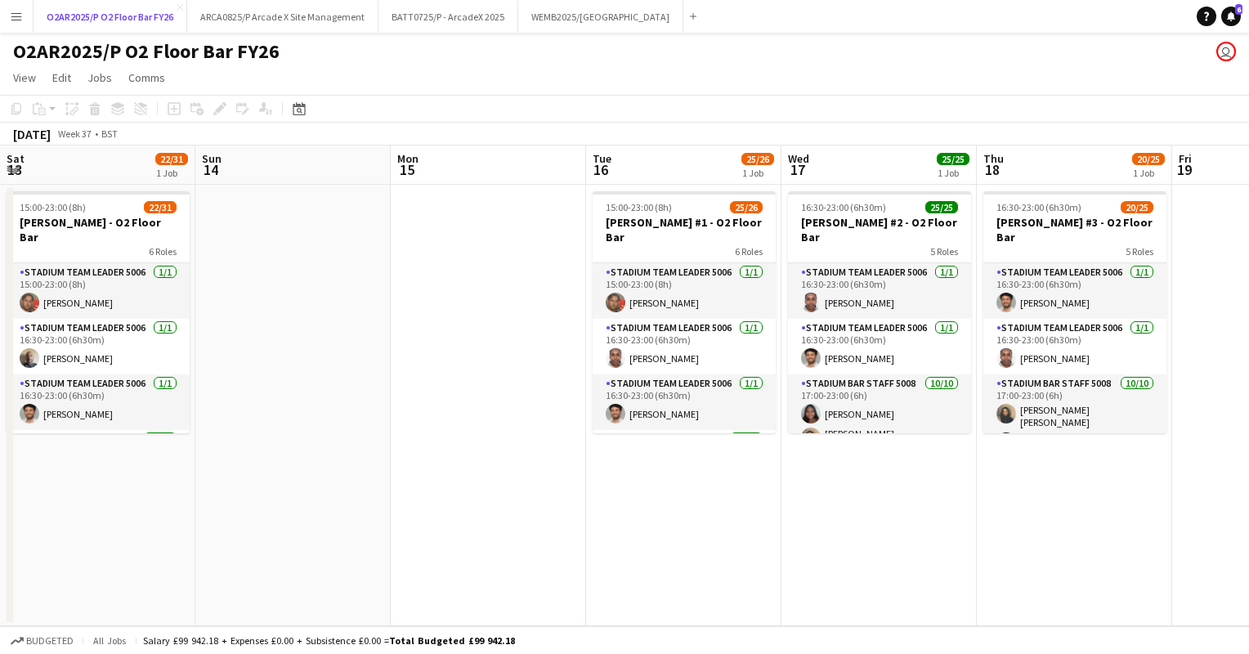
scroll to position [0, 428]
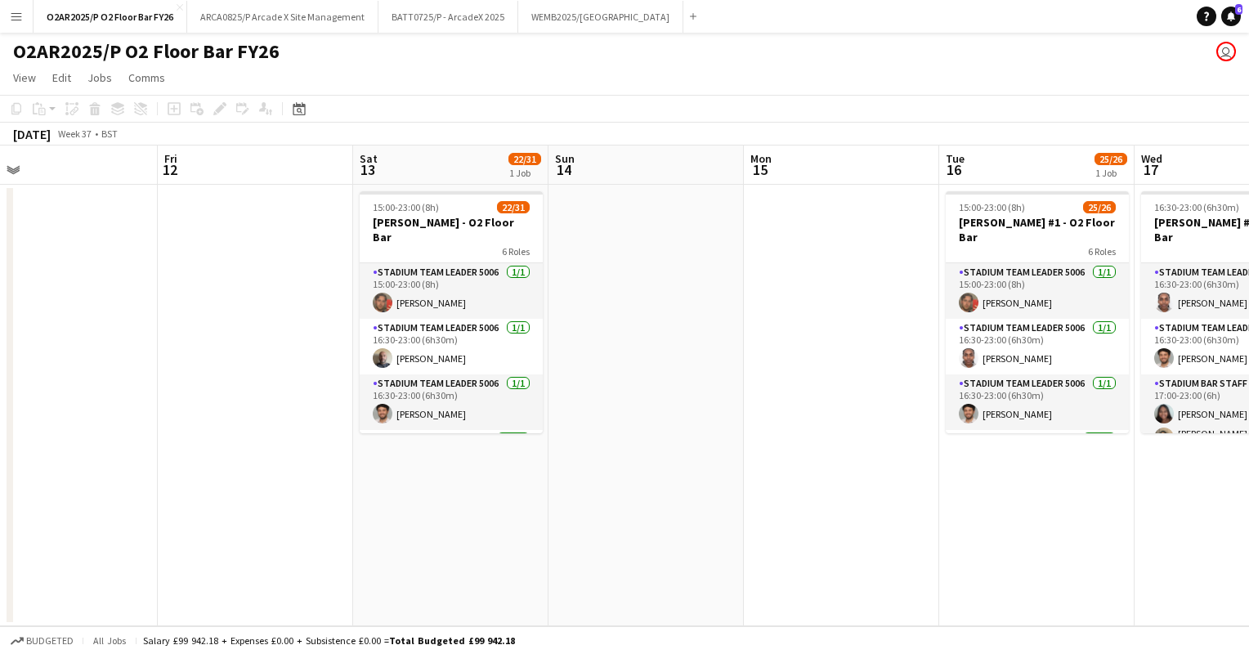
click at [664, 337] on app-date-cell at bounding box center [646, 406] width 195 height 442
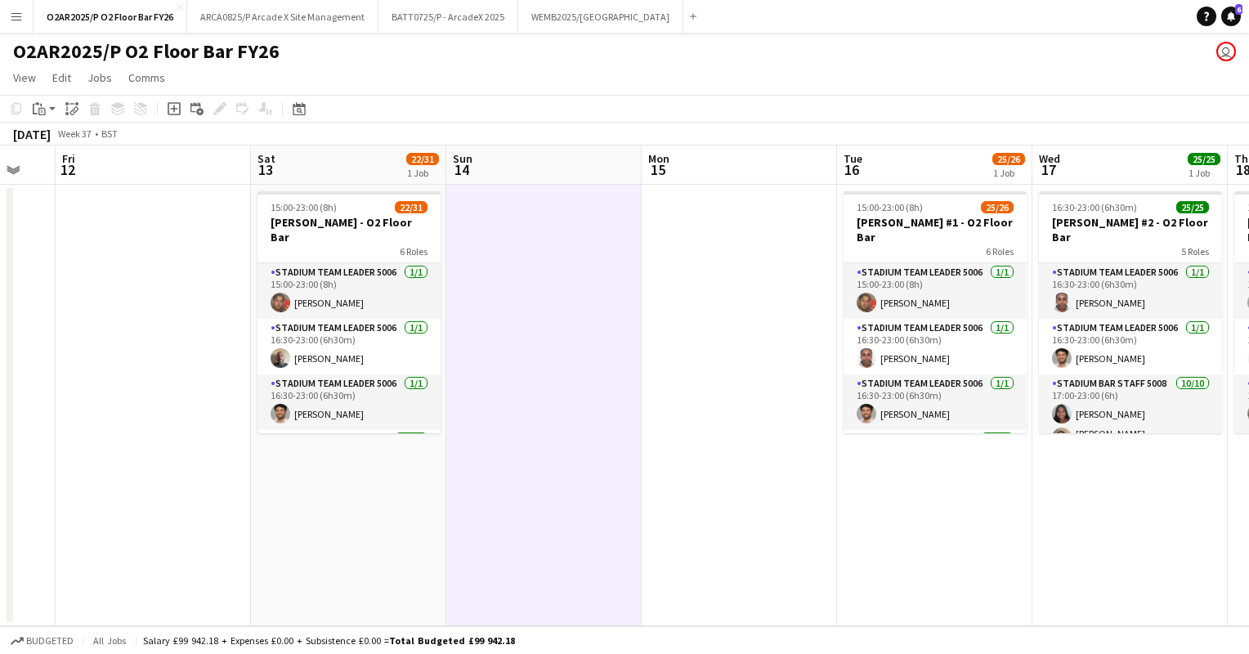
scroll to position [0, 531]
click at [601, 85] on app-page-menu "View Day view expanded Day view collapsed Month view Date picker Jump to [DATE]…" at bounding box center [624, 79] width 1249 height 31
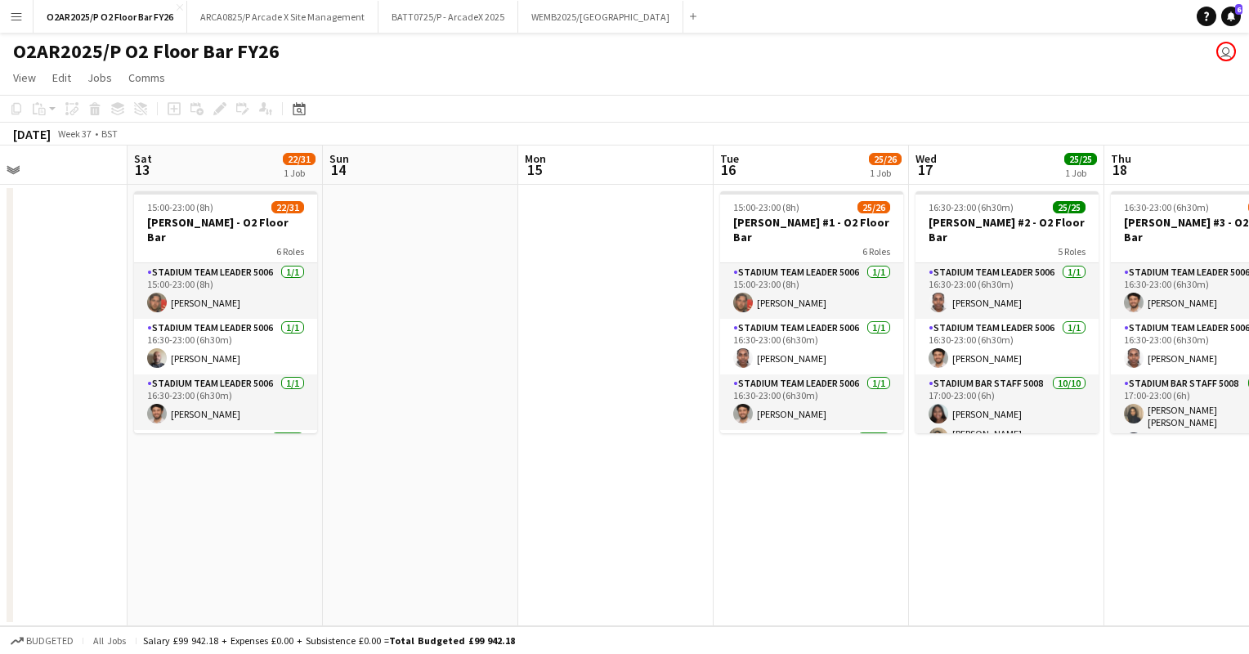
scroll to position [0, 661]
